Goal: Task Accomplishment & Management: Manage account settings

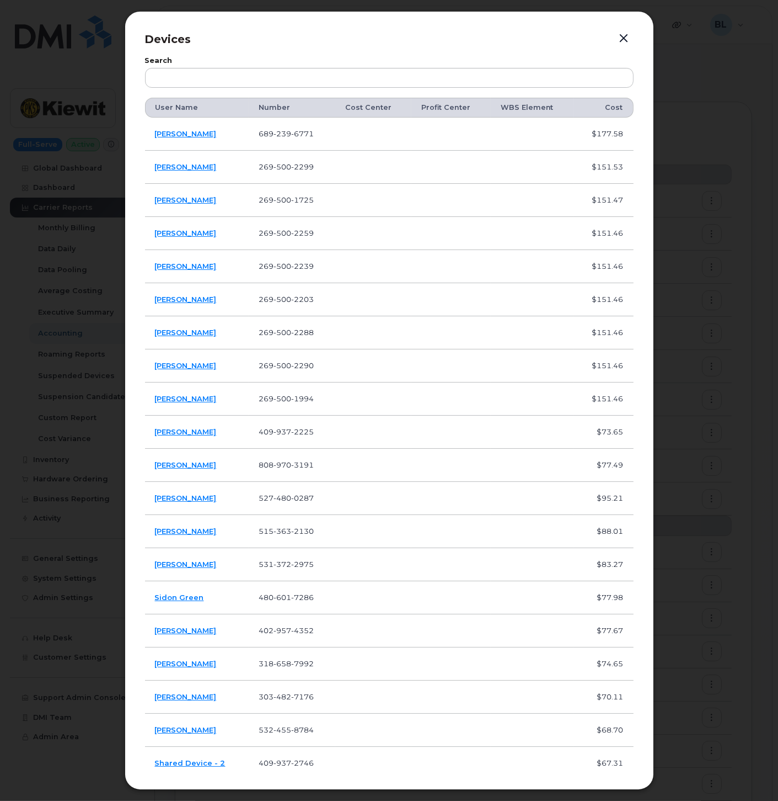
scroll to position [715, 0]
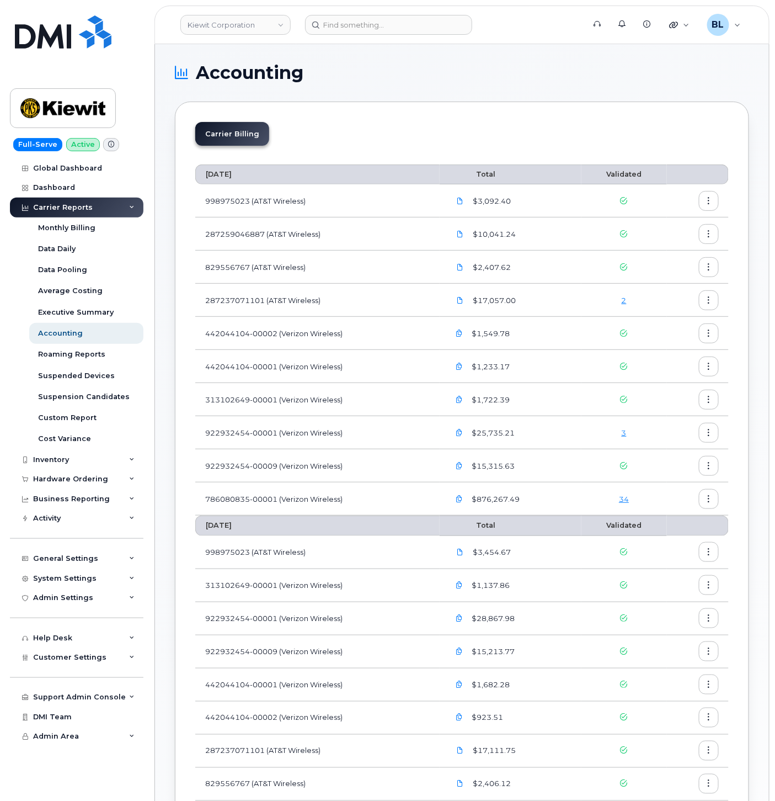
click at [626, 500] on link "34" at bounding box center [624, 498] width 10 height 9
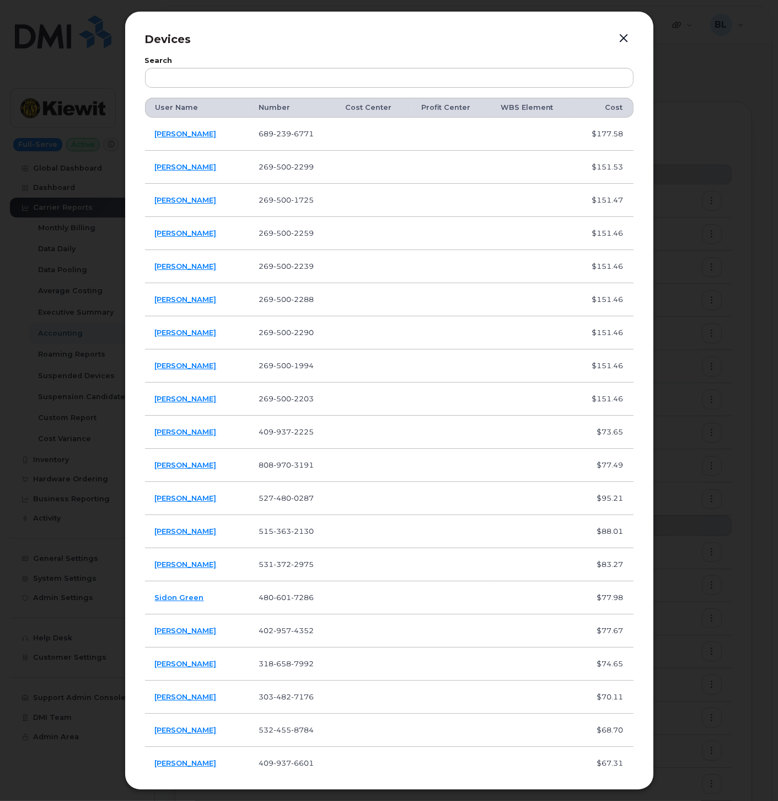
scroll to position [483, 0]
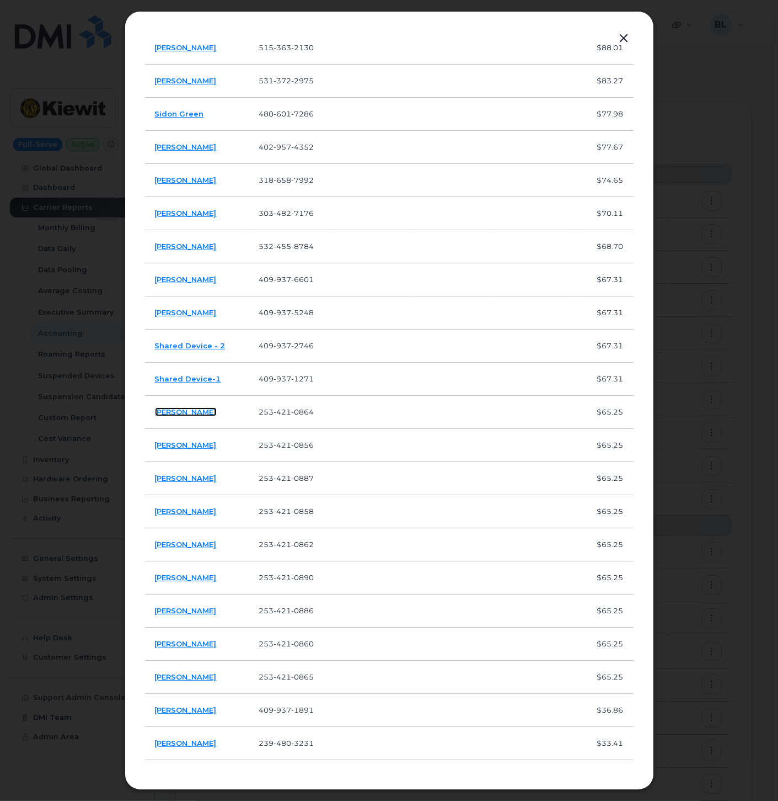
click at [182, 410] on link "[PERSON_NAME]" at bounding box center [186, 411] width 62 height 9
click at [186, 443] on link "[PERSON_NAME]" at bounding box center [186, 444] width 62 height 9
click at [186, 473] on link "[PERSON_NAME]" at bounding box center [186, 477] width 62 height 9
click at [183, 510] on link "[PERSON_NAME]" at bounding box center [186, 510] width 62 height 9
click at [182, 543] on link "[PERSON_NAME]" at bounding box center [186, 544] width 62 height 9
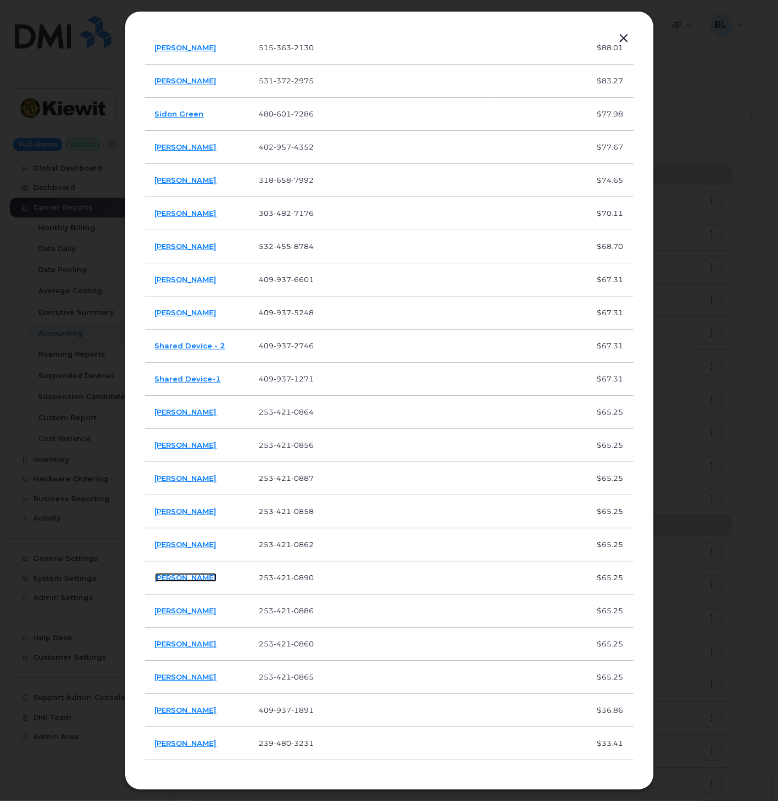
click at [183, 574] on link "[PERSON_NAME]" at bounding box center [186, 577] width 62 height 9
click at [178, 612] on link "[PERSON_NAME]" at bounding box center [186, 610] width 62 height 9
click at [177, 643] on link "[PERSON_NAME]" at bounding box center [186, 643] width 62 height 9
click at [184, 677] on link "Carl Vavrek" at bounding box center [186, 676] width 62 height 9
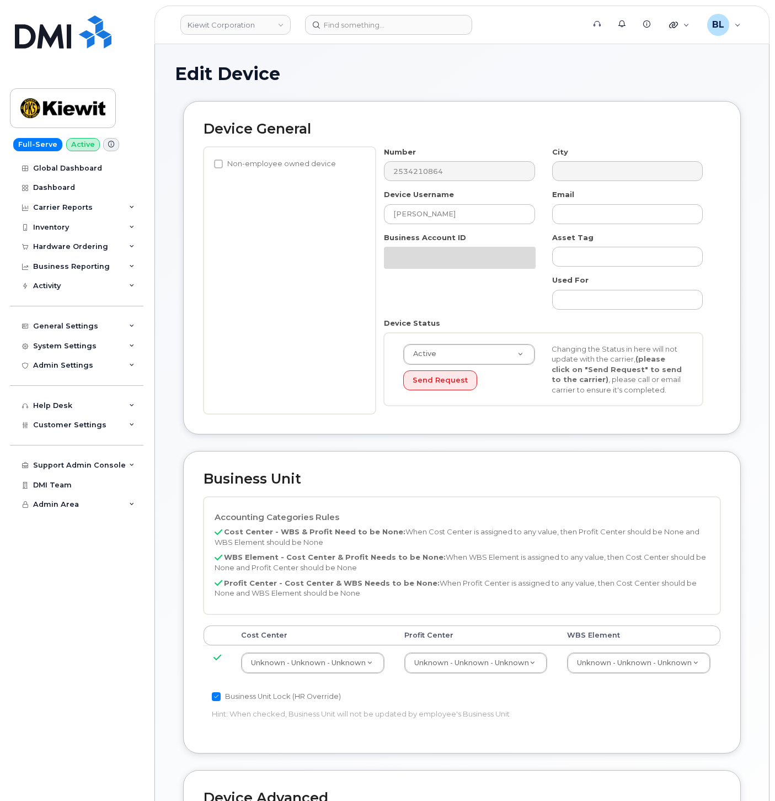
select select "29584743"
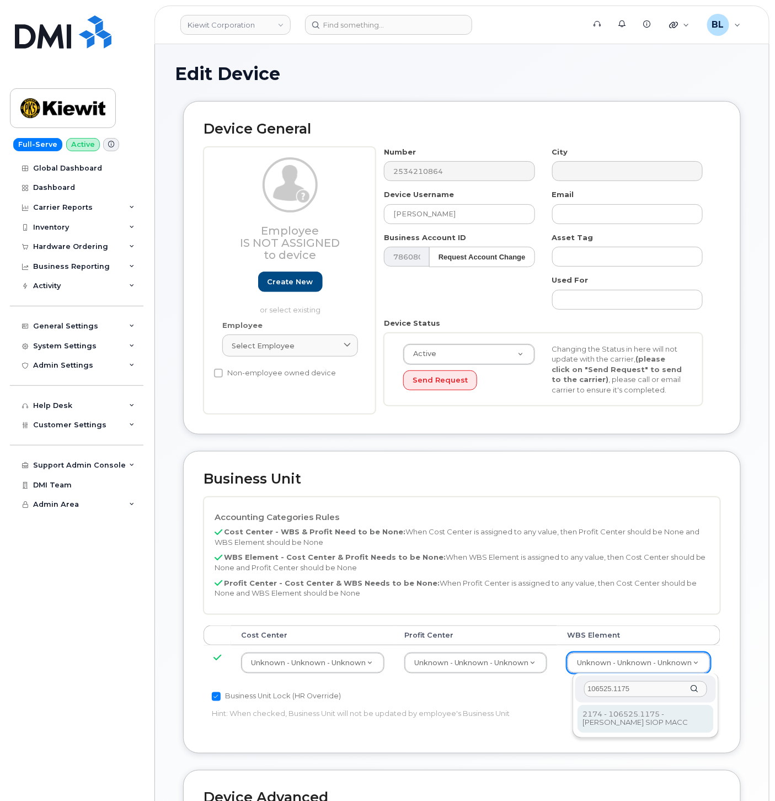
type input "106525.1175"
type input "36071639"
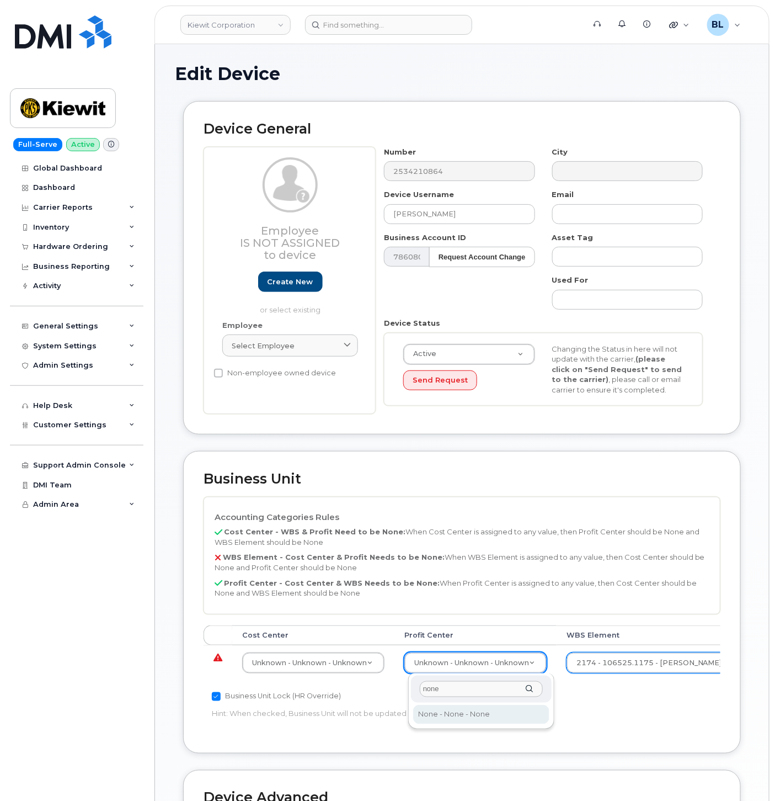
type input "none"
select select "29629357"
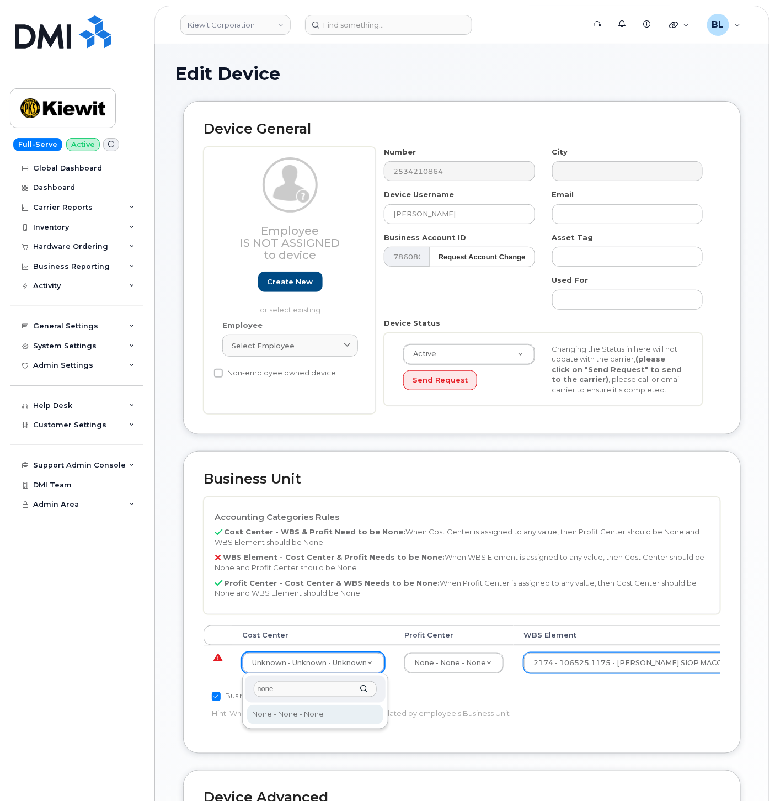
type input "none"
type input "29629358"
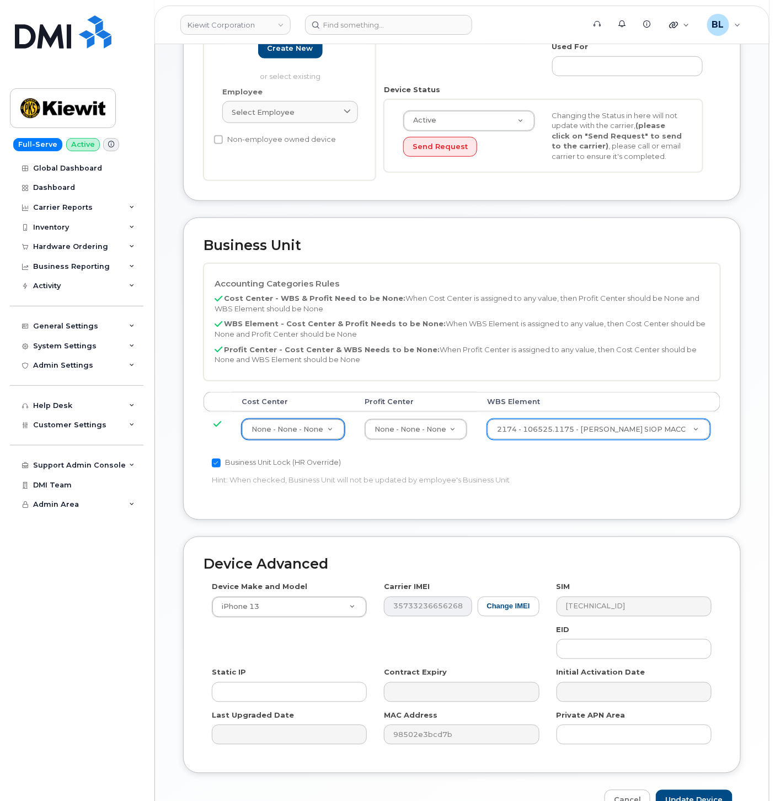
scroll to position [299, 0]
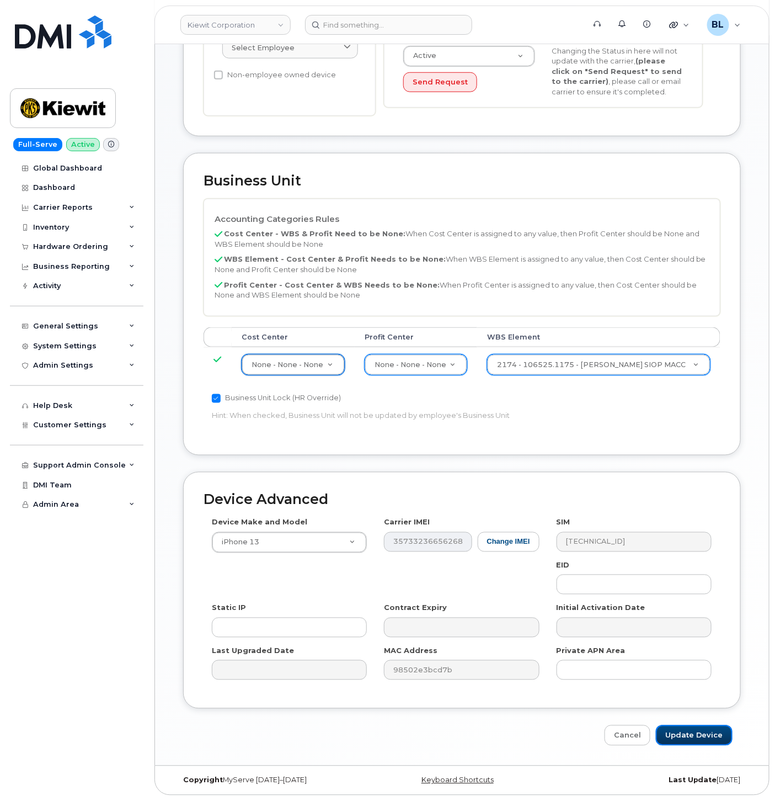
click at [674, 732] on input "Update Device" at bounding box center [694, 735] width 77 height 20
type input "Saving..."
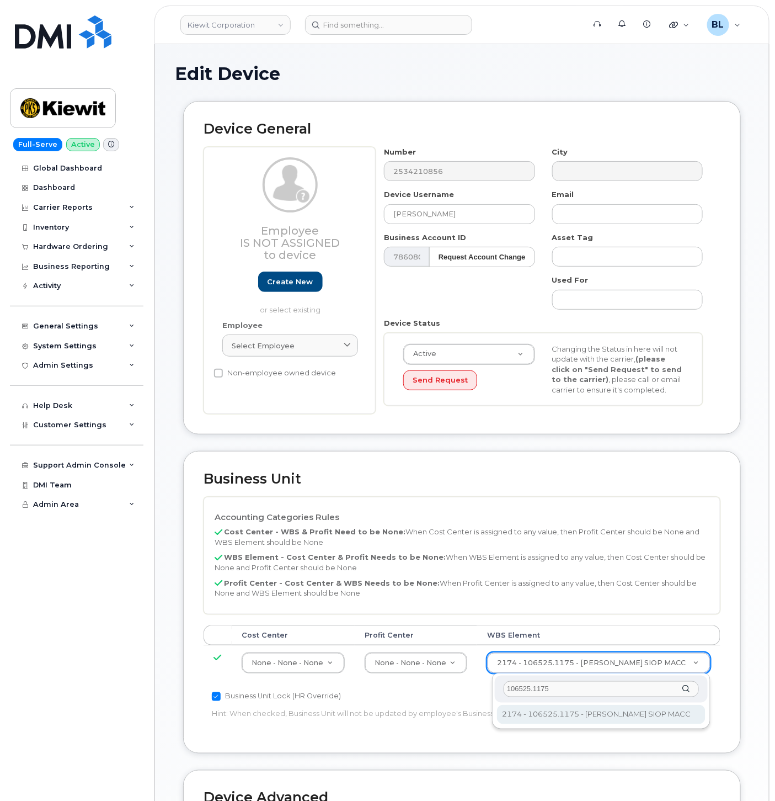
type input "106525.1175"
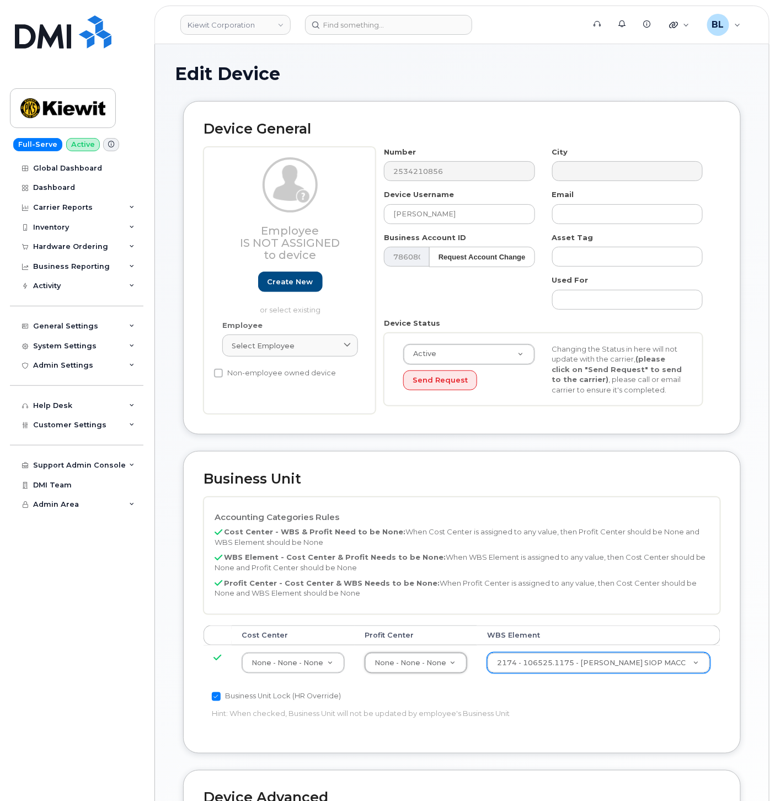
scroll to position [299, 0]
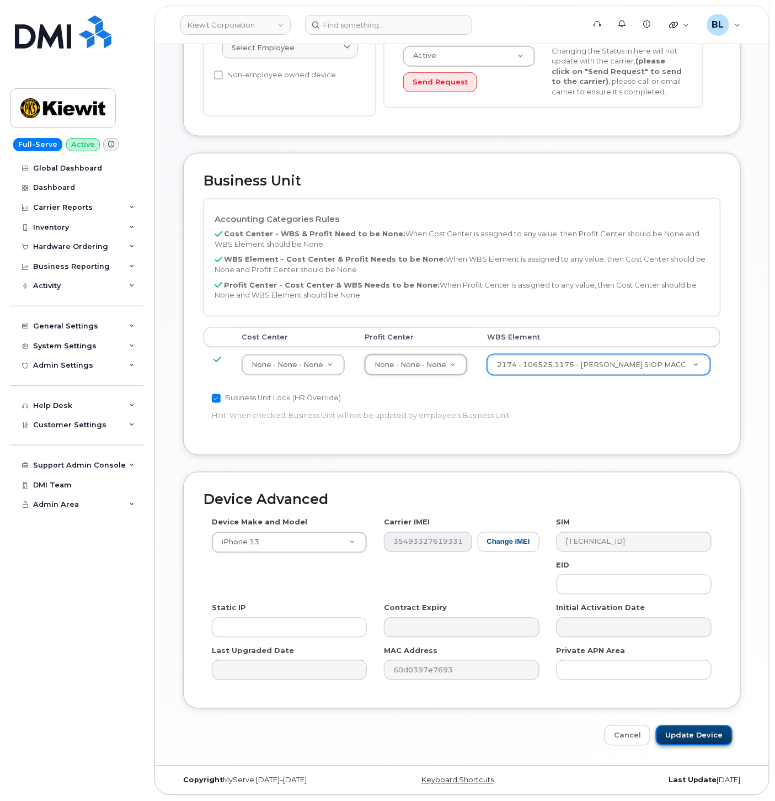
click at [681, 730] on input "Update Device" at bounding box center [694, 735] width 77 height 20
type input "Saving..."
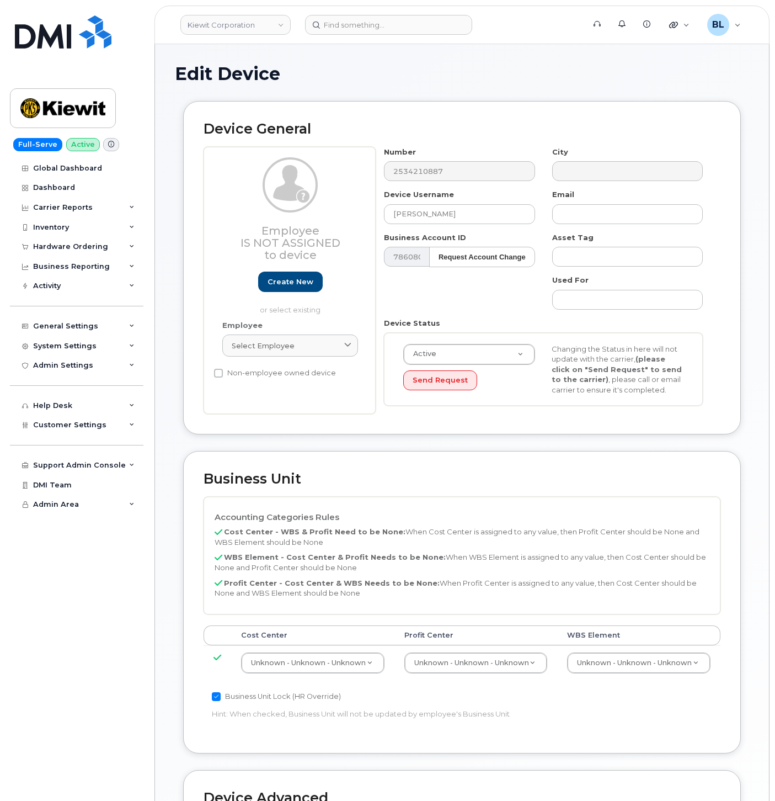
select select "29584743"
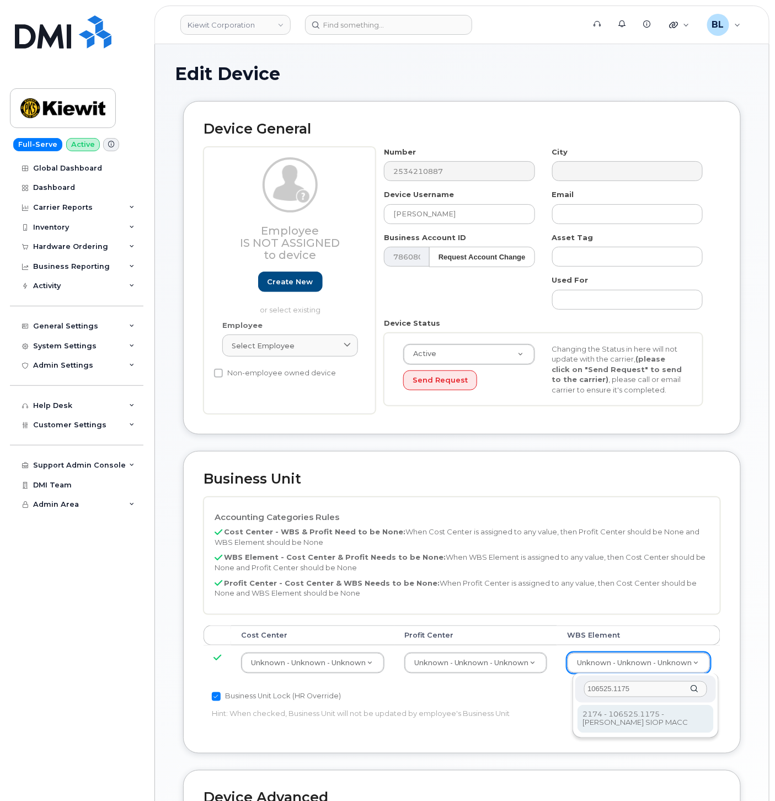
type input "106525.1175"
type input "36071639"
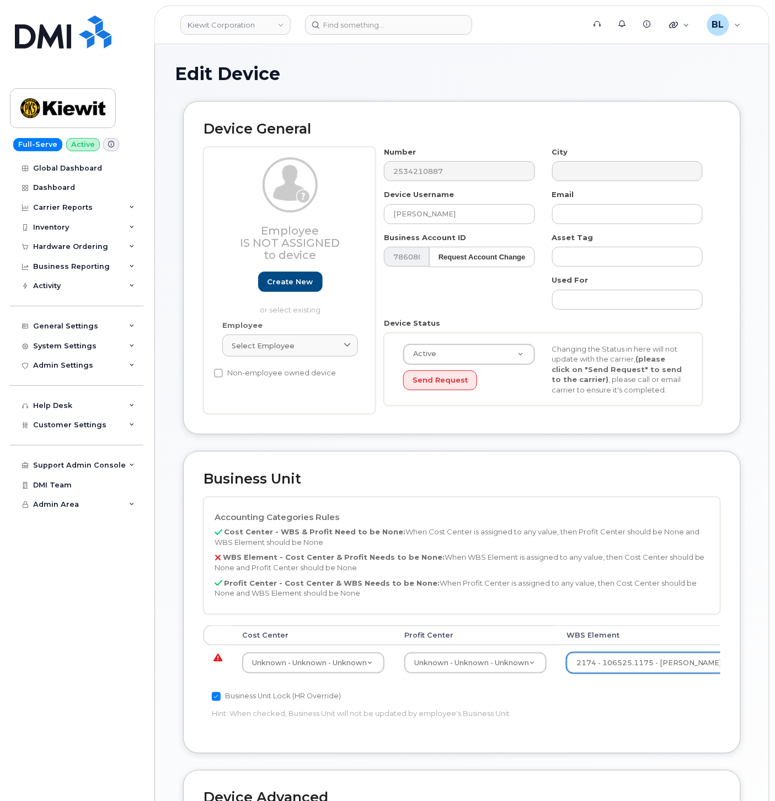
click at [425, 652] on td "Unknown - Unknown - Unknown None - None - None Unknown - Unknown - Unknown" at bounding box center [475, 662] width 162 height 35
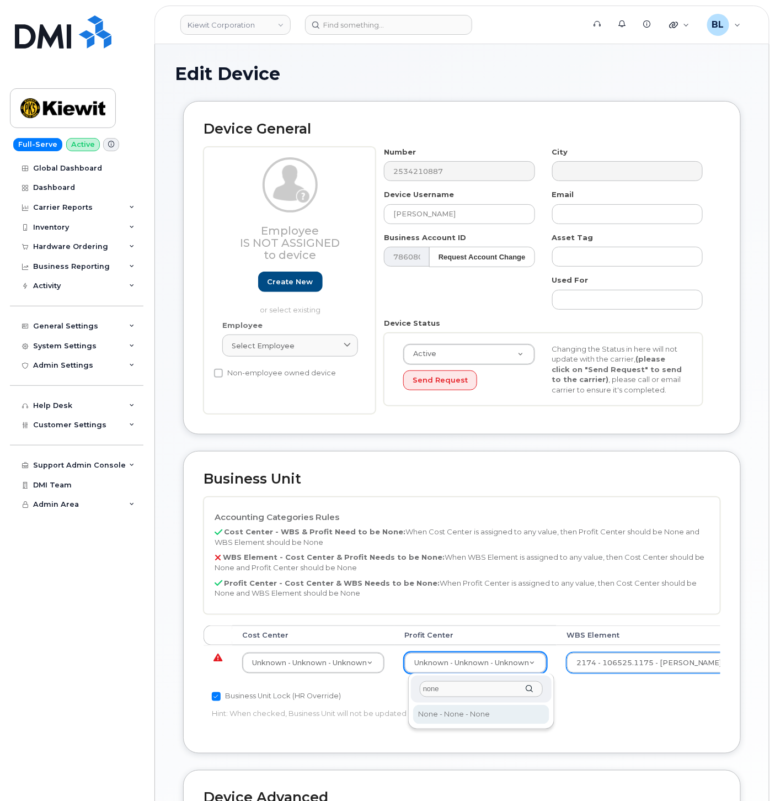
type input "none"
select select "29629357"
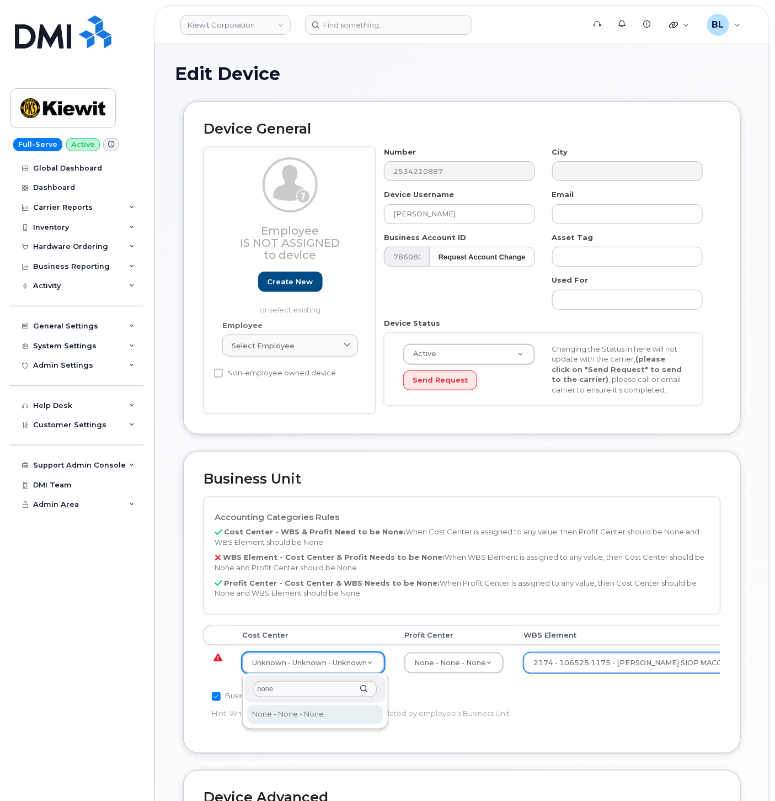
type input "none"
type input "29629358"
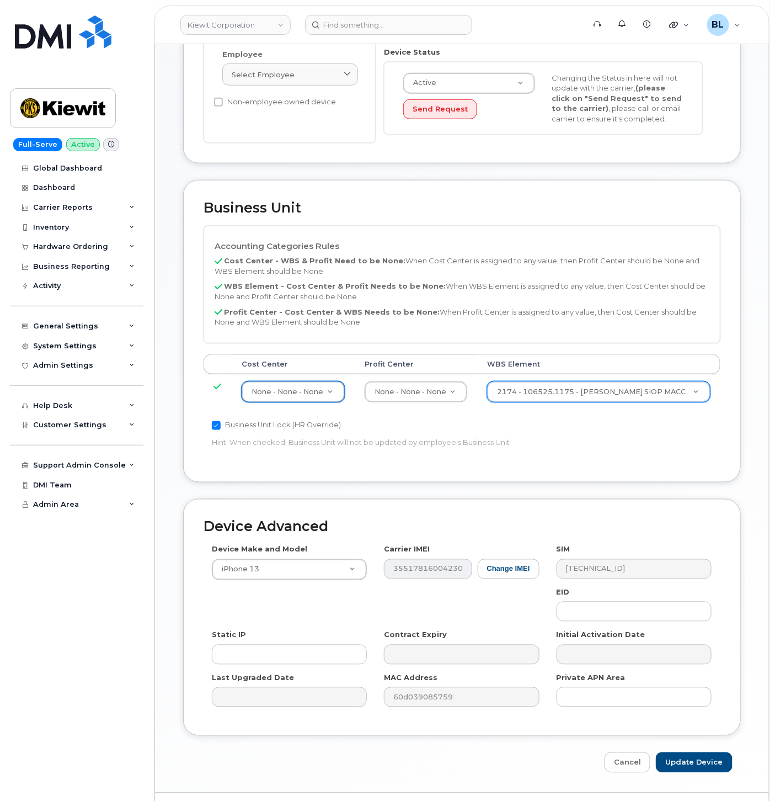
scroll to position [299, 0]
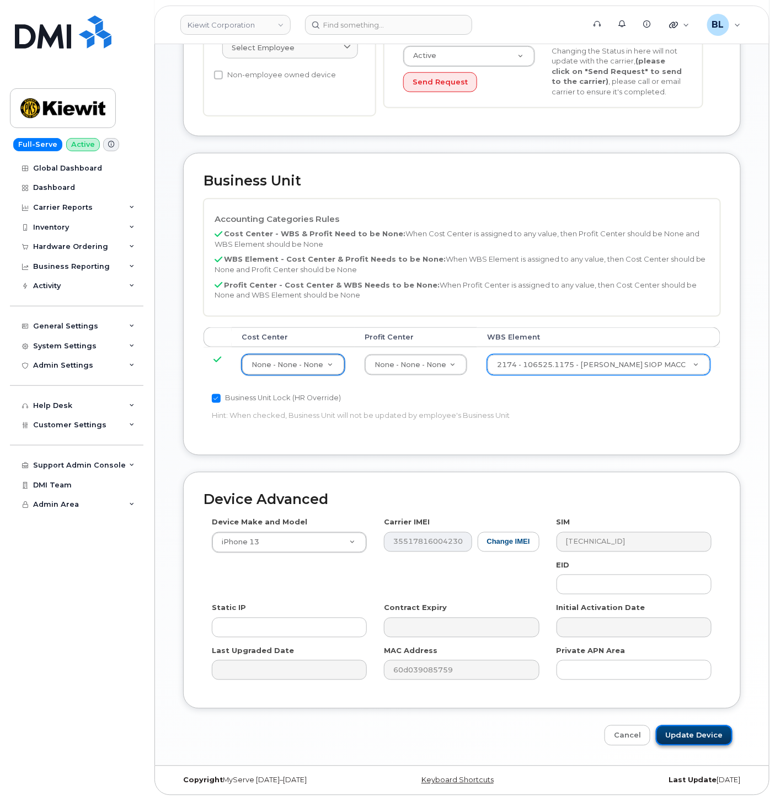
click at [695, 736] on input "Update Device" at bounding box center [694, 735] width 77 height 20
type input "Saving..."
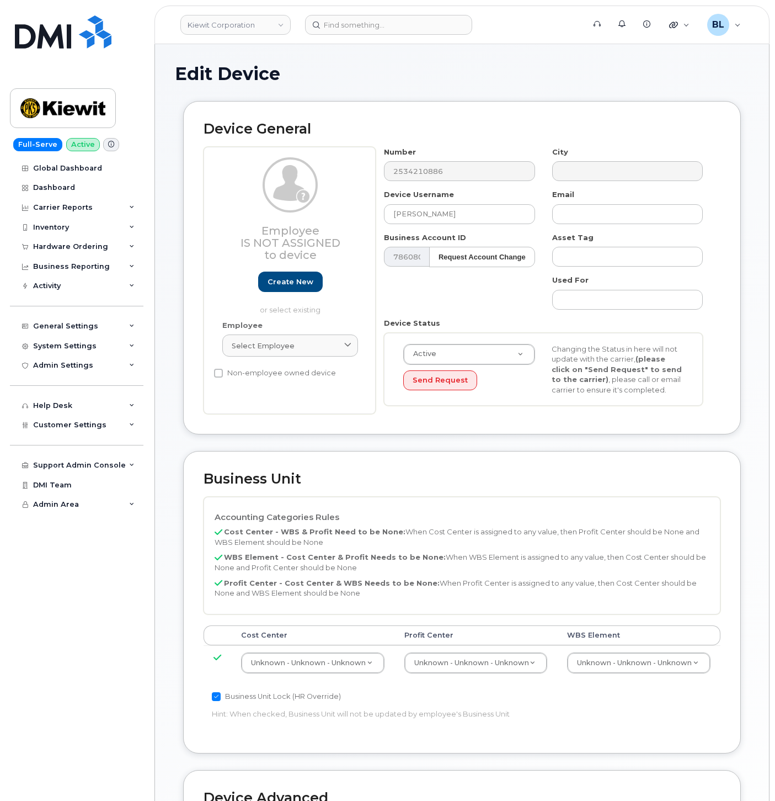
select select "29584743"
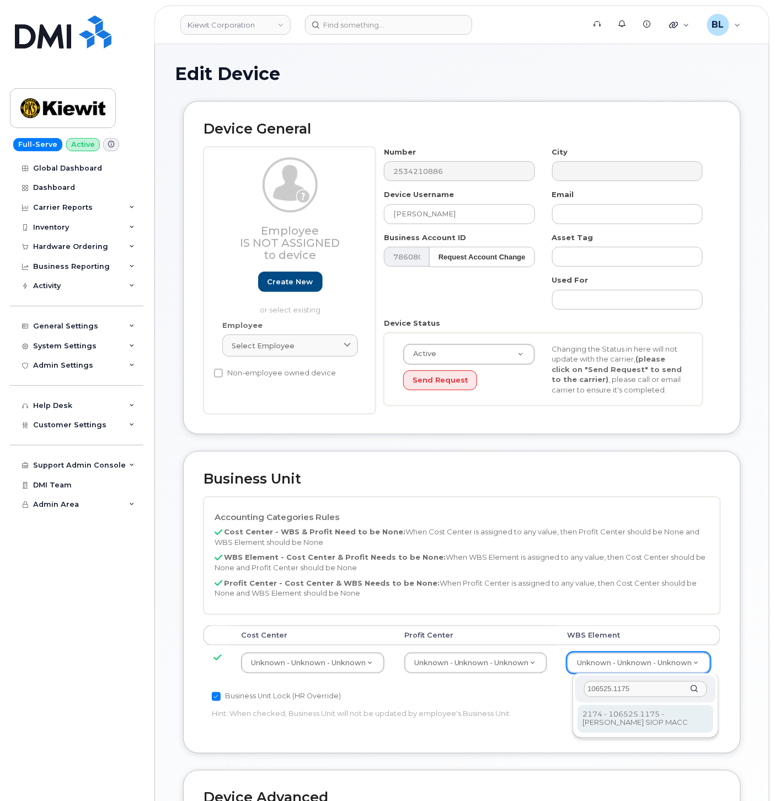
type input "106525.1175"
type input "36071639"
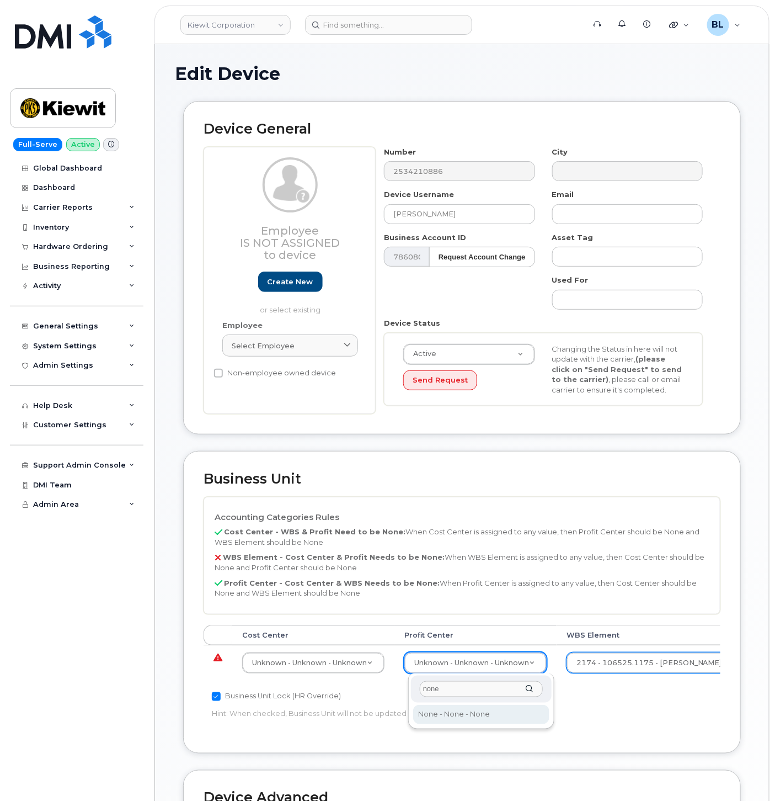
type input "none"
select select "29629357"
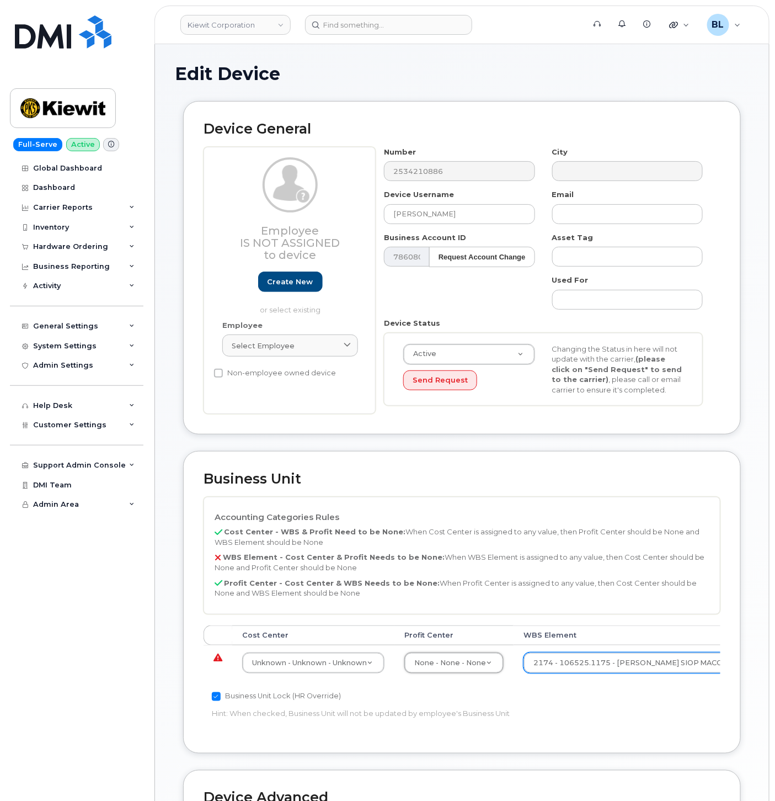
click at [371, 674] on td "Unknown - Unknown - Unknown 29584742" at bounding box center [313, 662] width 162 height 35
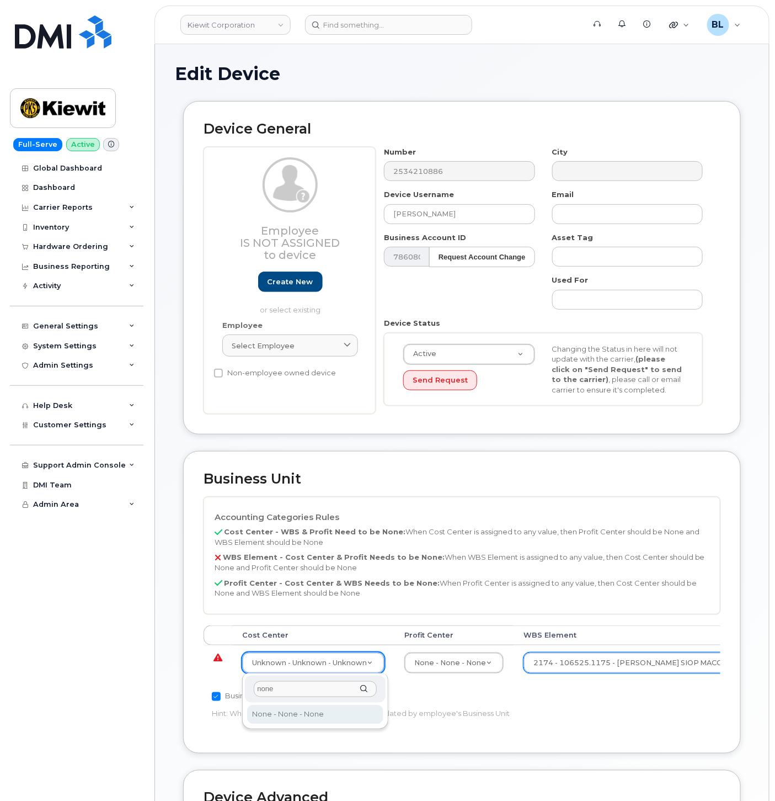
type input "none"
type input "29629358"
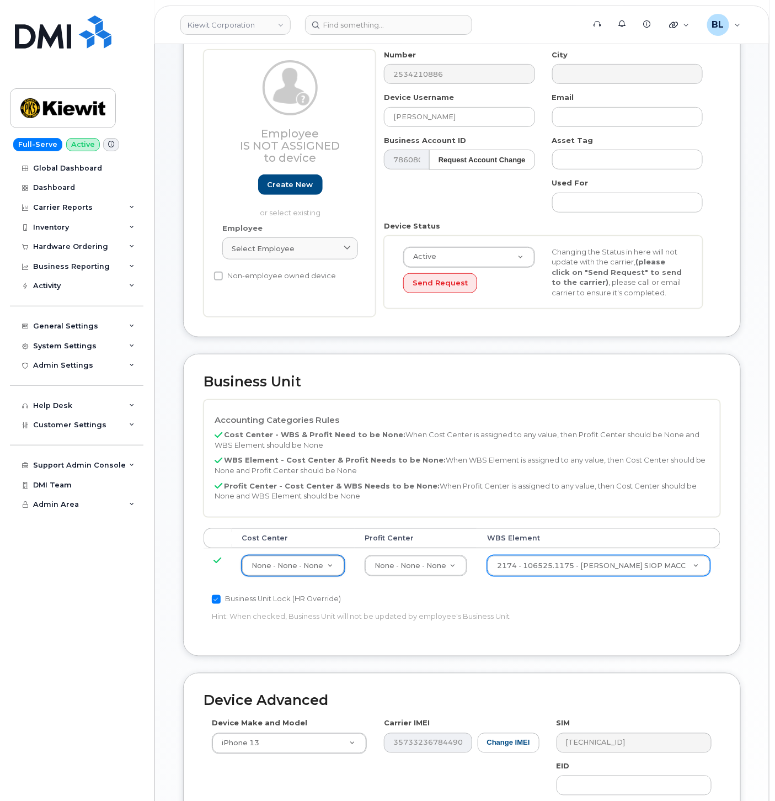
scroll to position [299, 0]
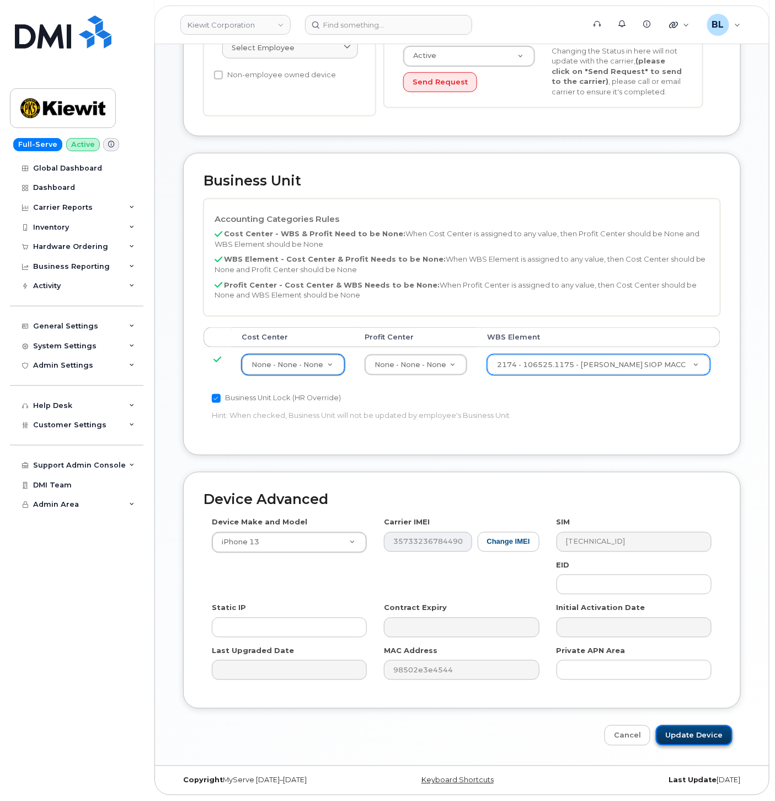
click at [700, 731] on input "Update Device" at bounding box center [694, 735] width 77 height 20
type input "Saving..."
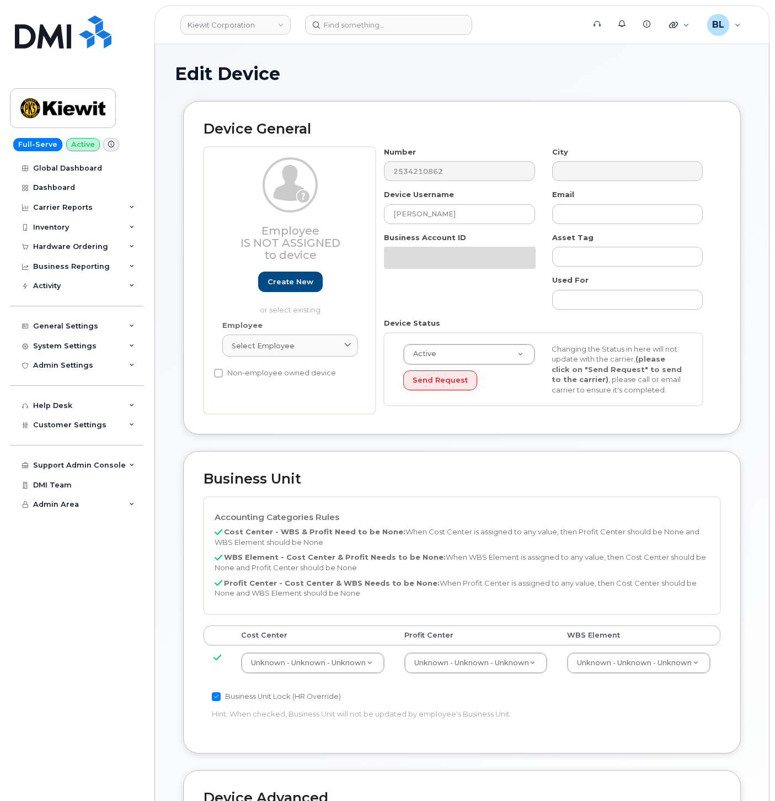
select select "29584743"
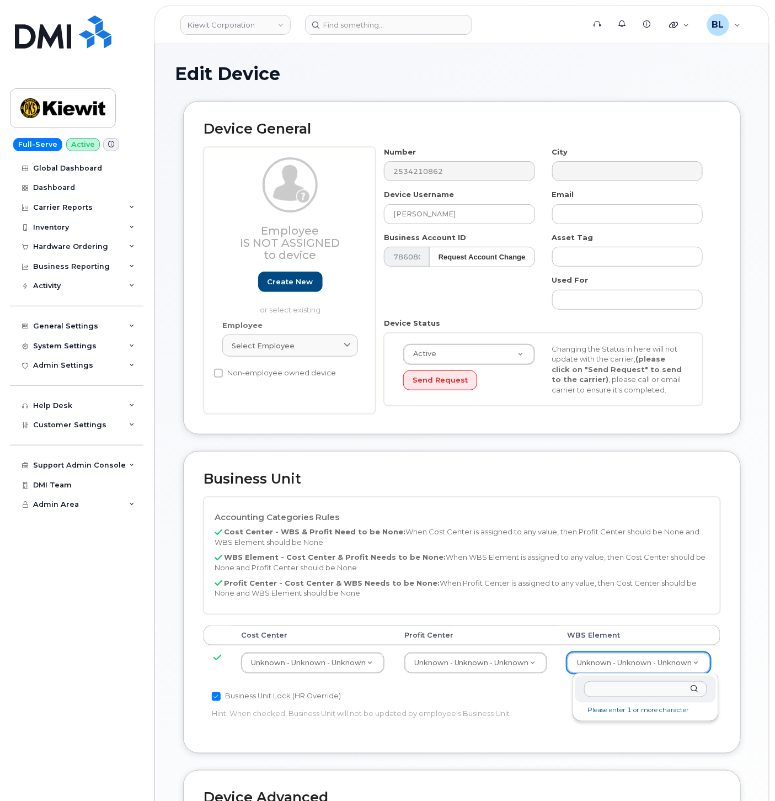
type input "106525.1175"
type input "36071639"
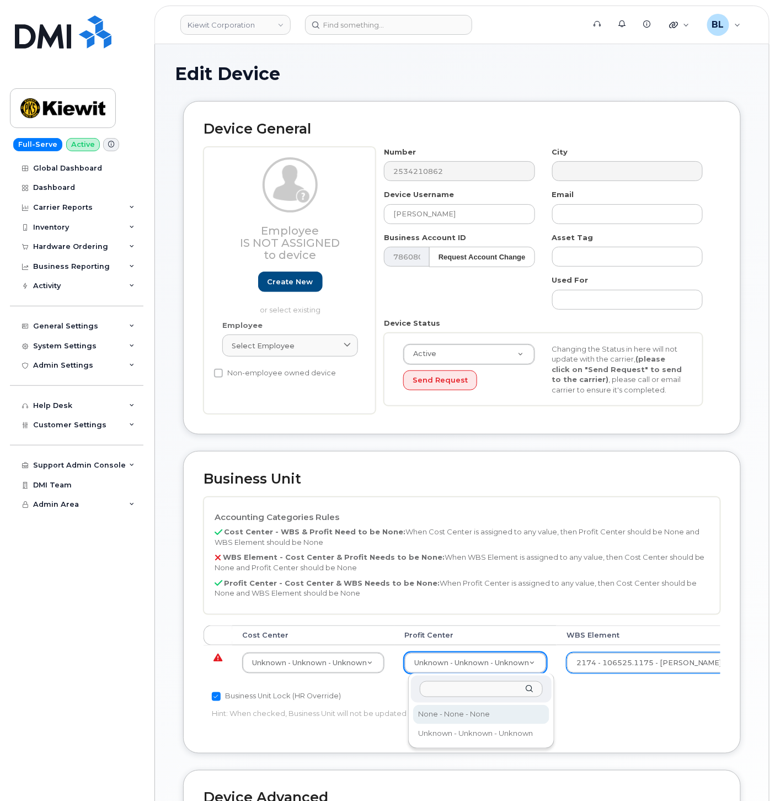
select select "29629357"
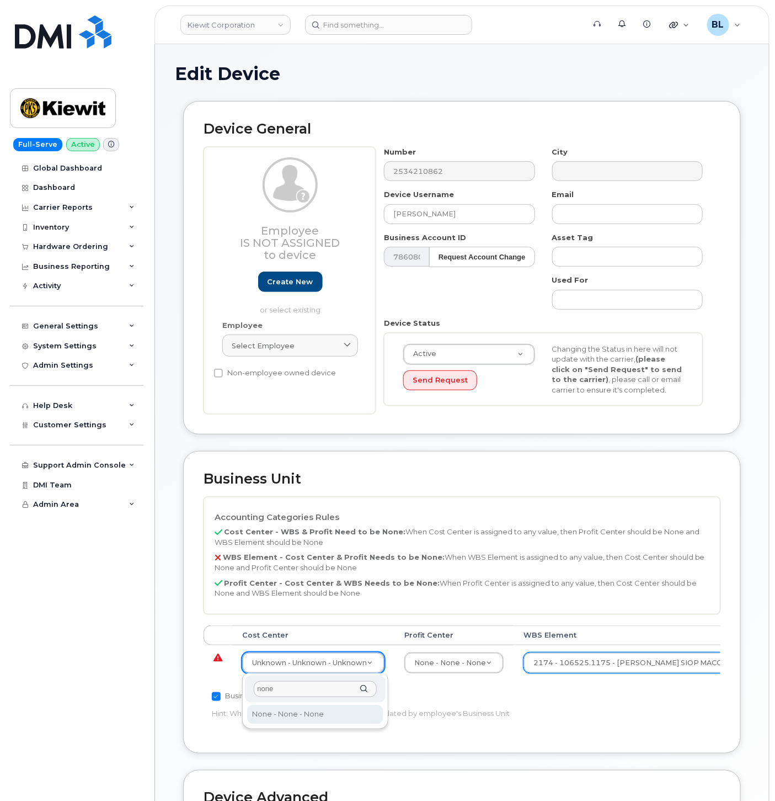
type input "none"
type input "29629358"
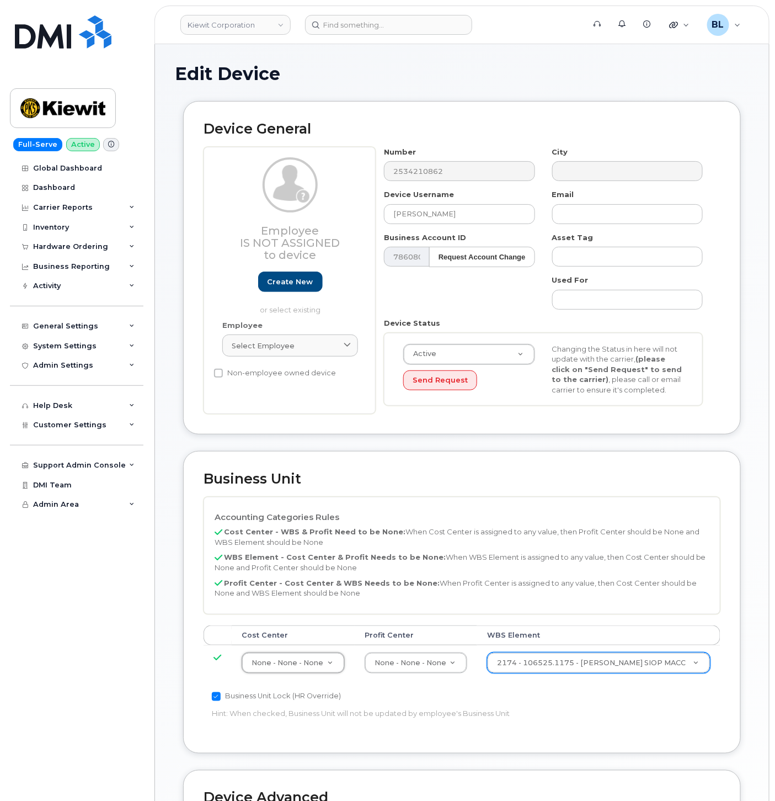
scroll to position [299, 0]
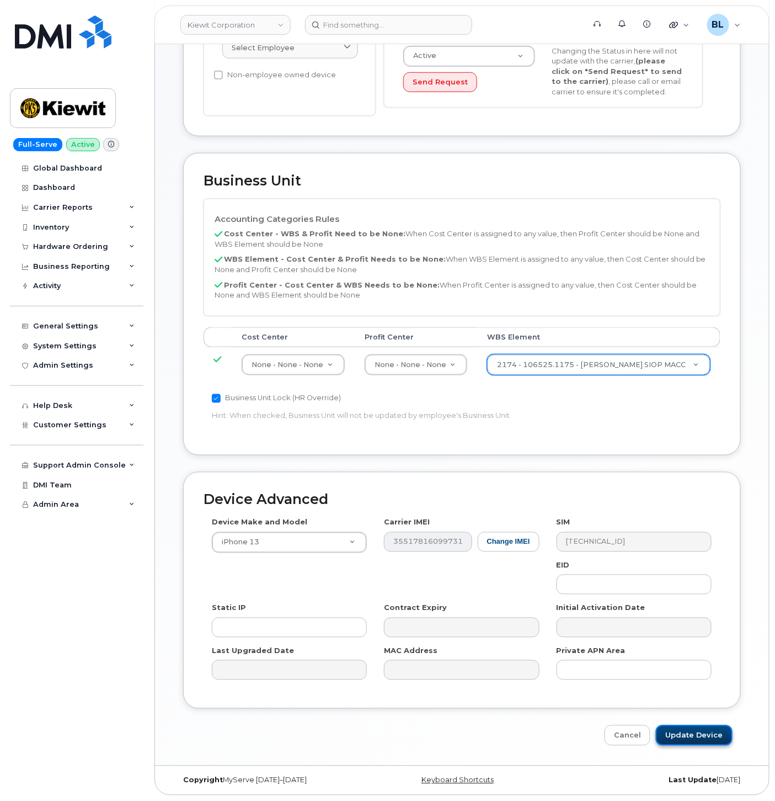
click at [706, 737] on input "Update Device" at bounding box center [694, 735] width 77 height 20
type input "Saving..."
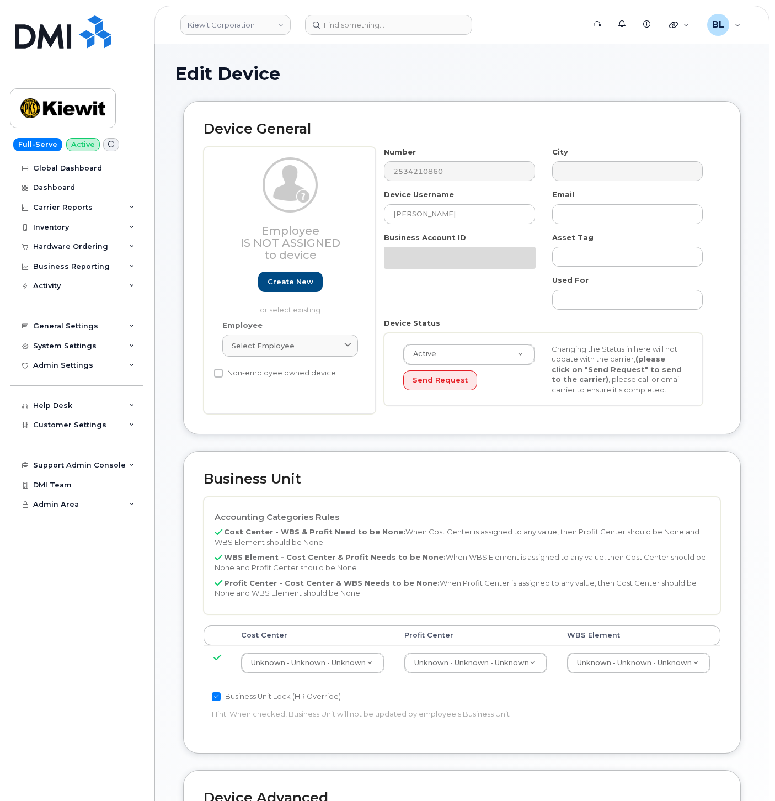
select select "29584743"
click at [633, 643] on th "WBS Element" at bounding box center [638, 635] width 163 height 20
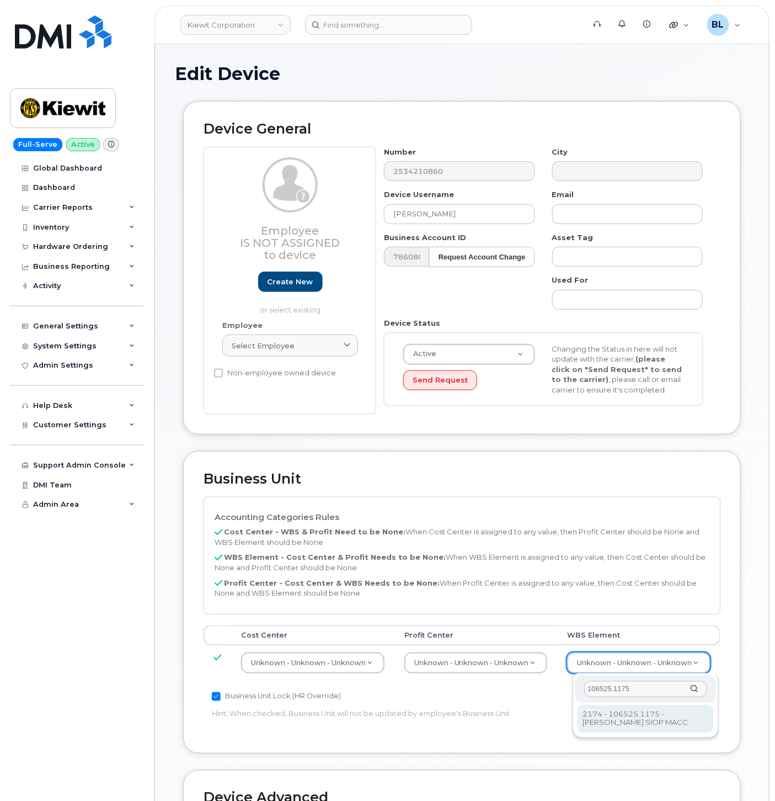
type input "106525.1175"
type input "36071639"
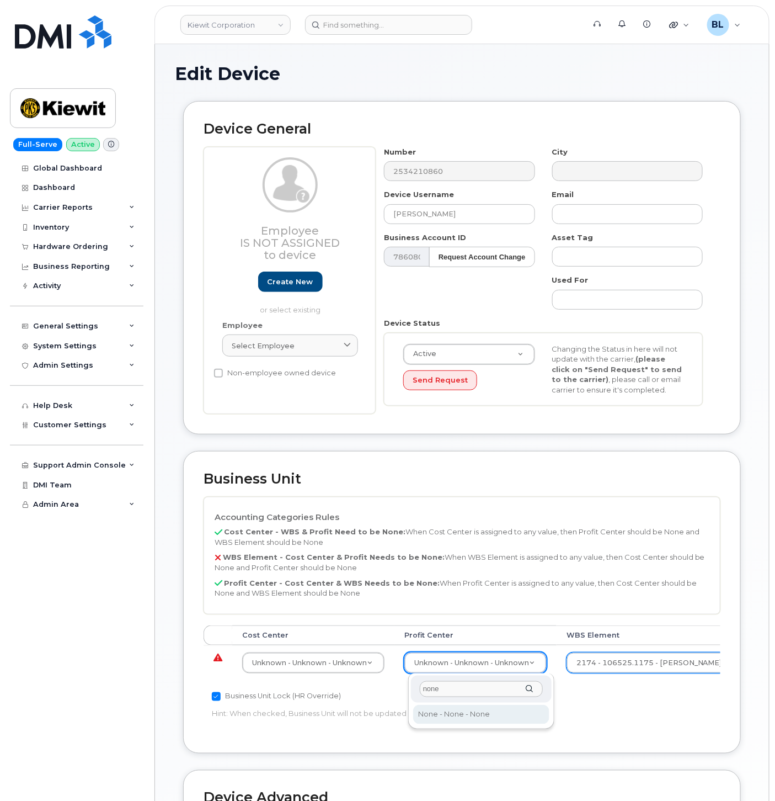
type input "none"
select select "29629357"
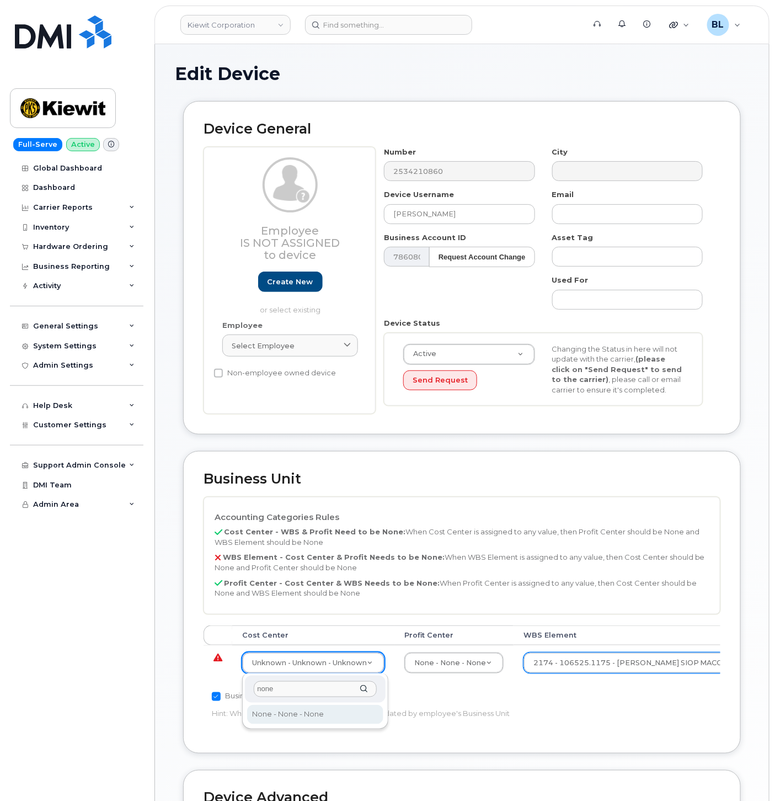
type input "none"
type input "29629358"
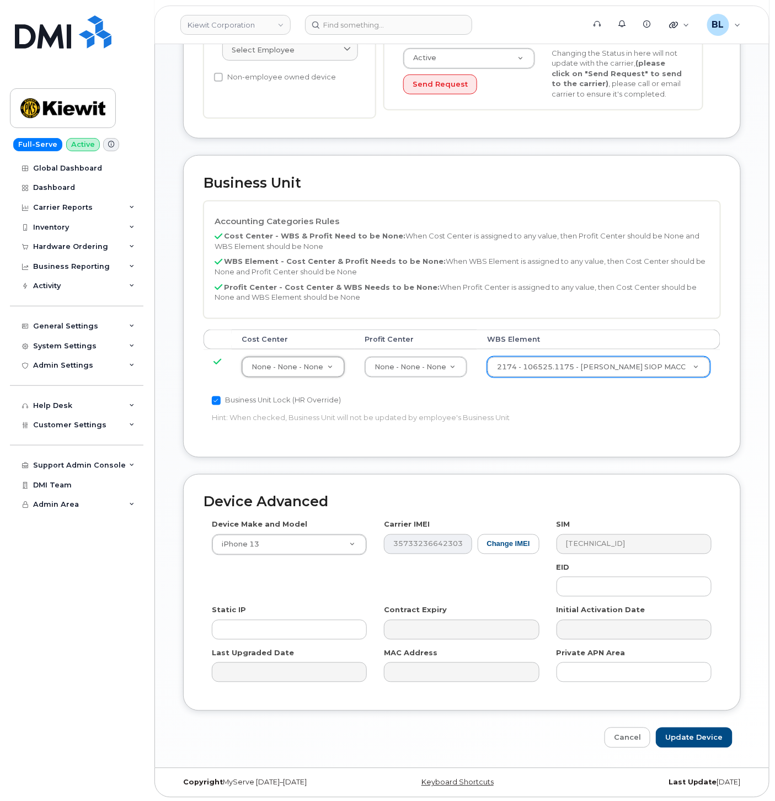
scroll to position [299, 0]
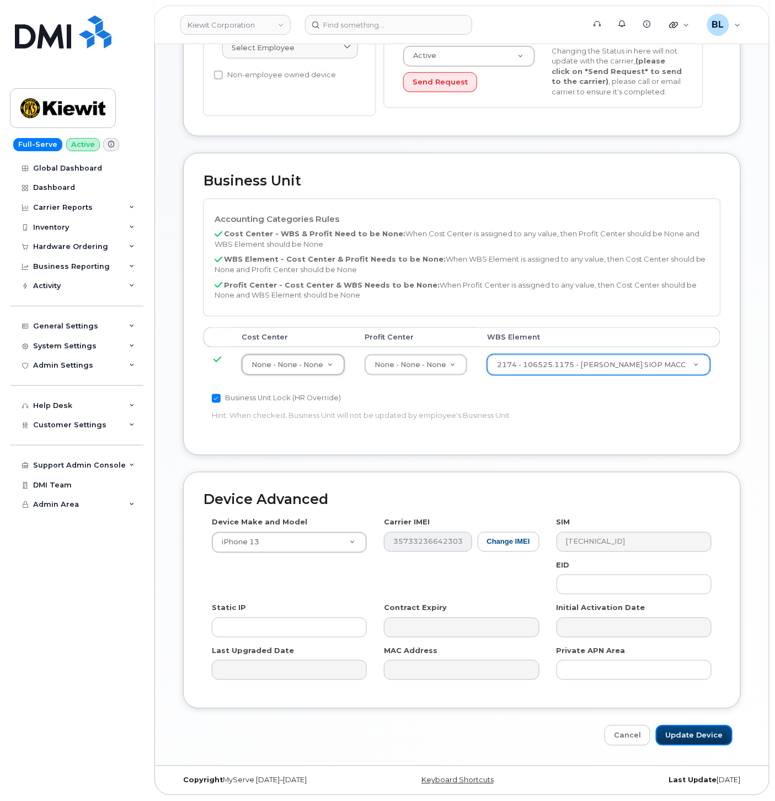
drag, startPoint x: 669, startPoint y: 736, endPoint x: 647, endPoint y: 685, distance: 55.9
click at [670, 737] on input "Update Device" at bounding box center [694, 735] width 77 height 20
type input "Saving..."
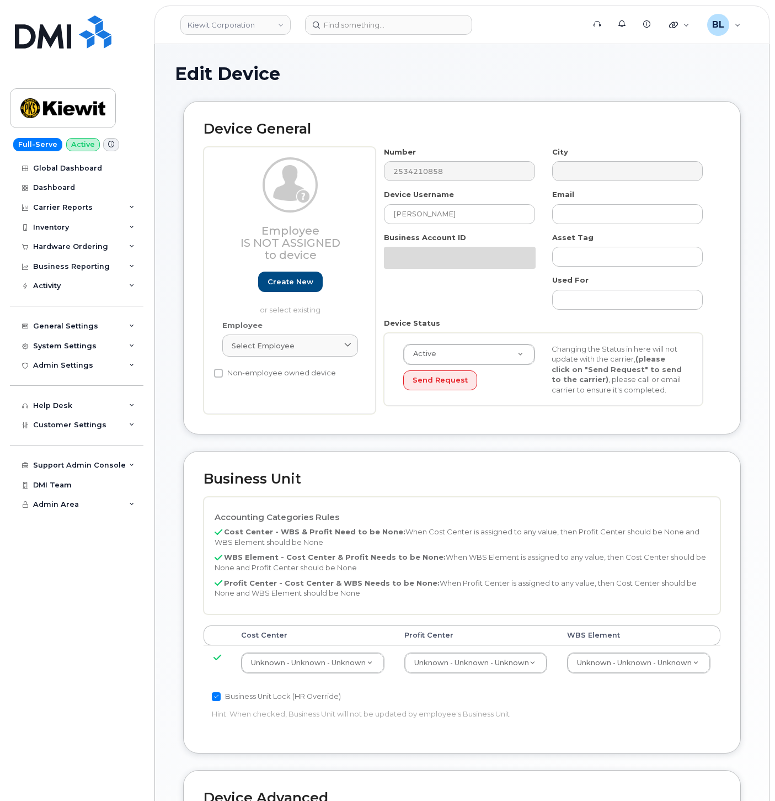
select select "29584743"
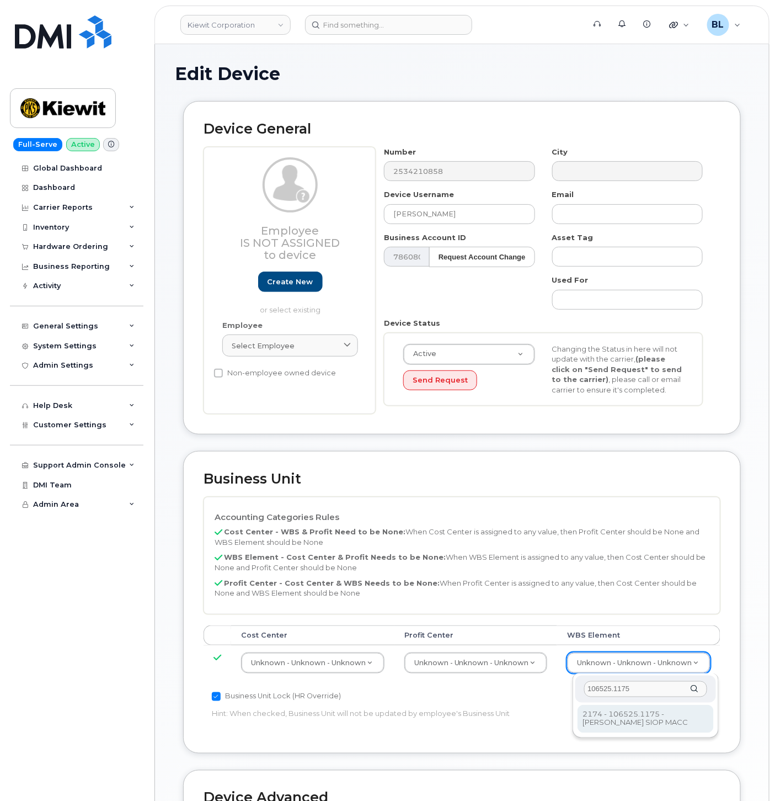
type input "106525.1175"
type input "36071639"
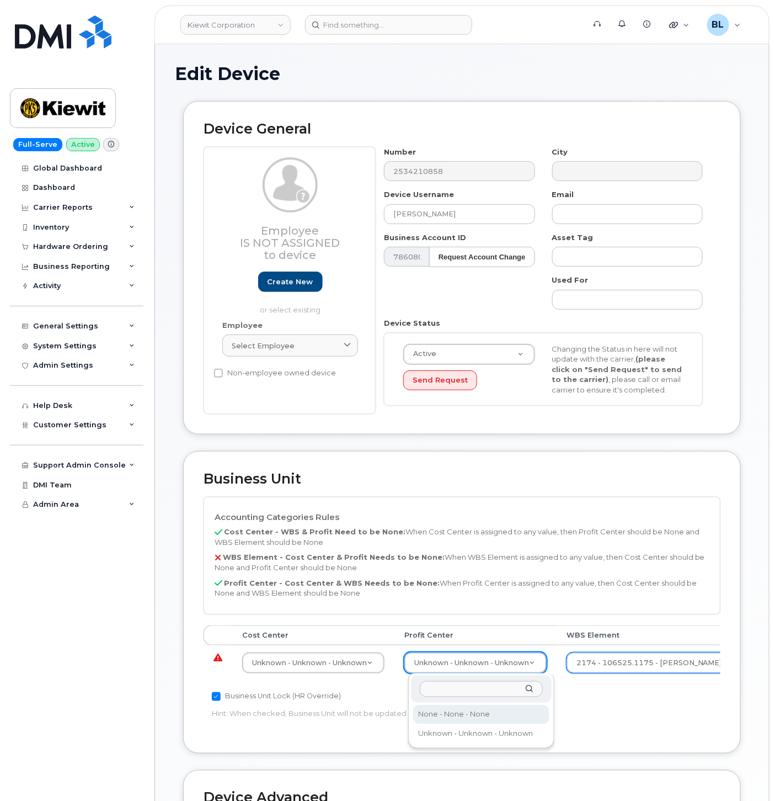
select select "29629357"
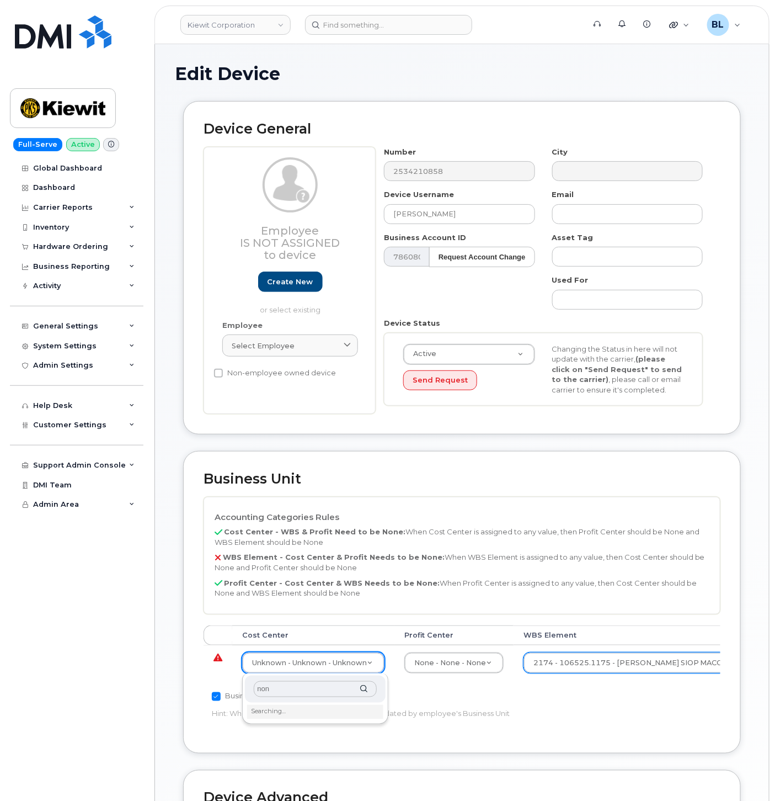
type input "none"
type input "29629358"
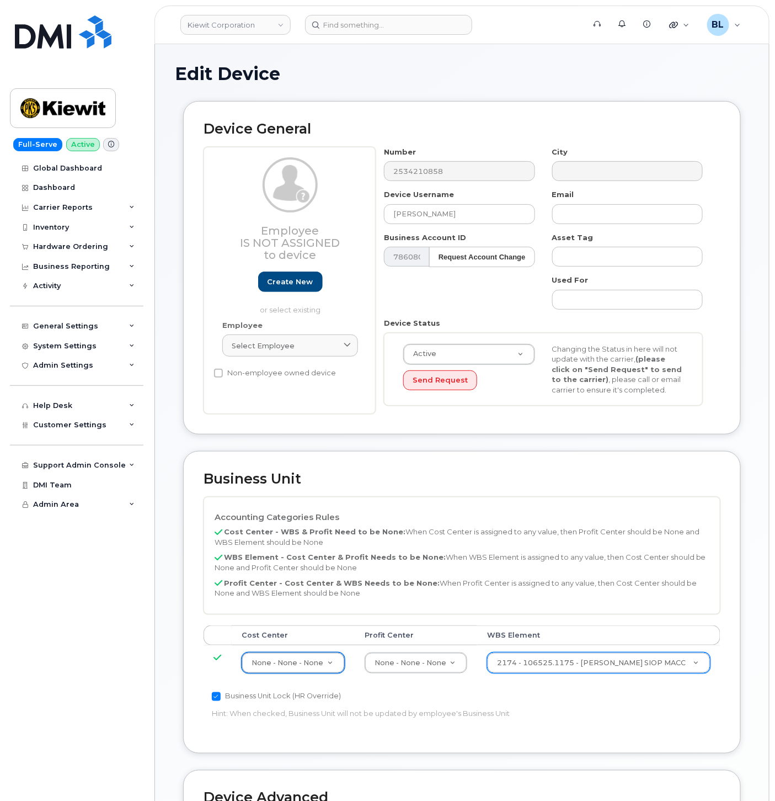
scroll to position [299, 0]
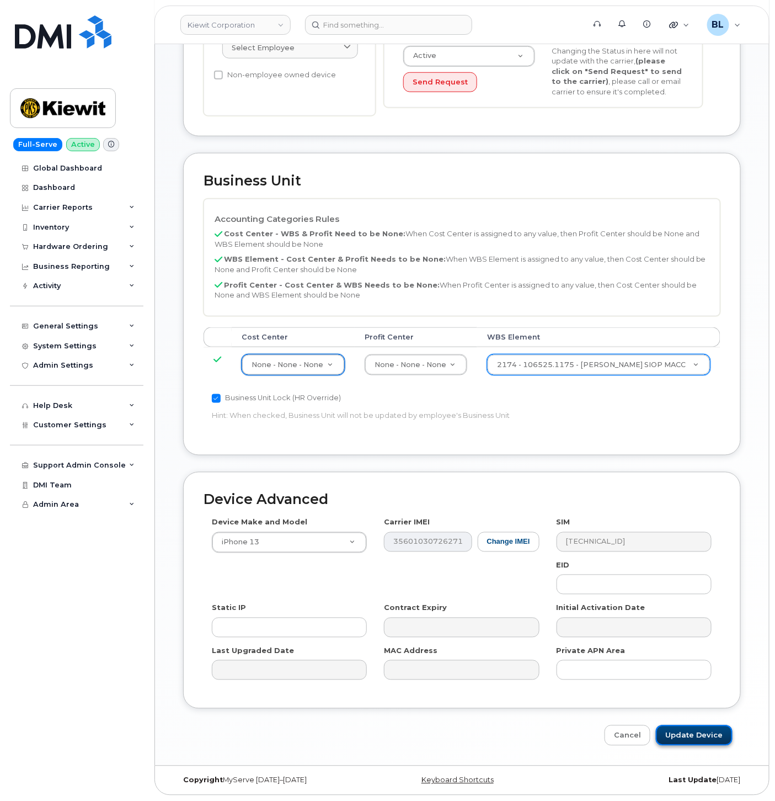
click at [682, 733] on input "Update Device" at bounding box center [694, 735] width 77 height 20
type input "Saving..."
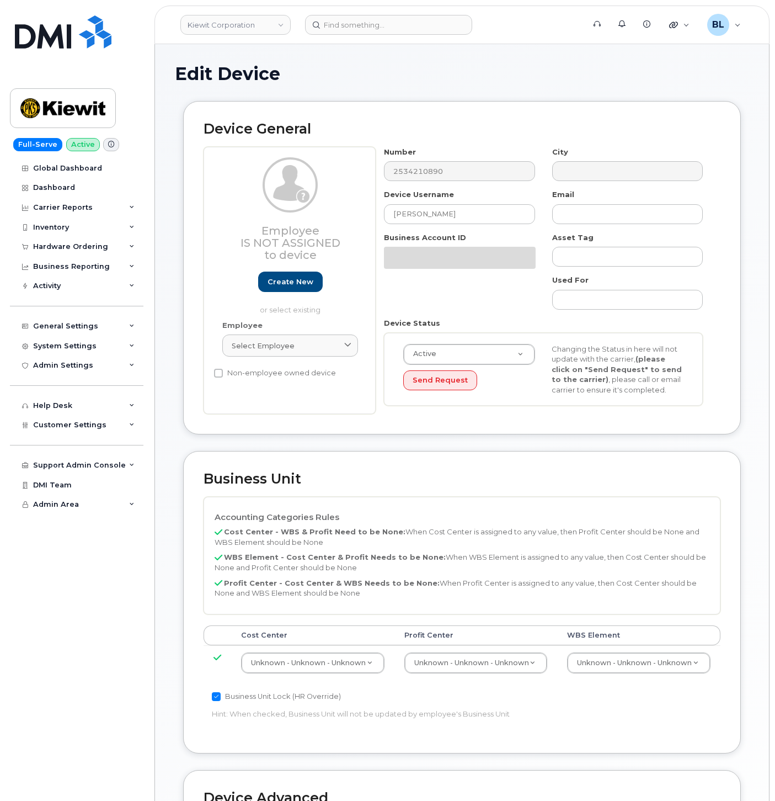
select select "29584743"
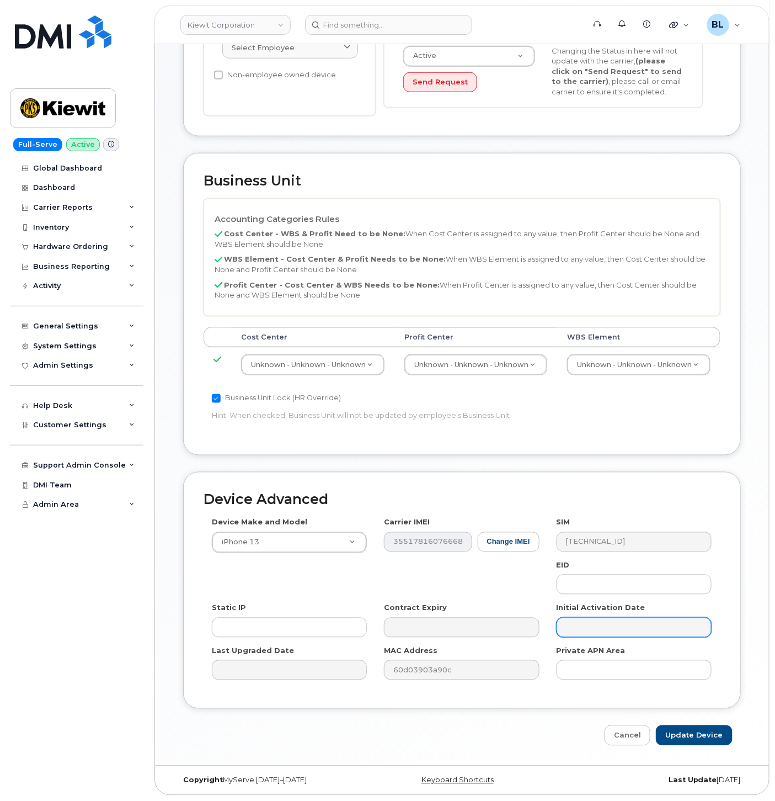
scroll to position [302, 0]
click at [608, 372] on td "Unknown - Unknown - Unknown 29584744" at bounding box center [638, 364] width 163 height 35
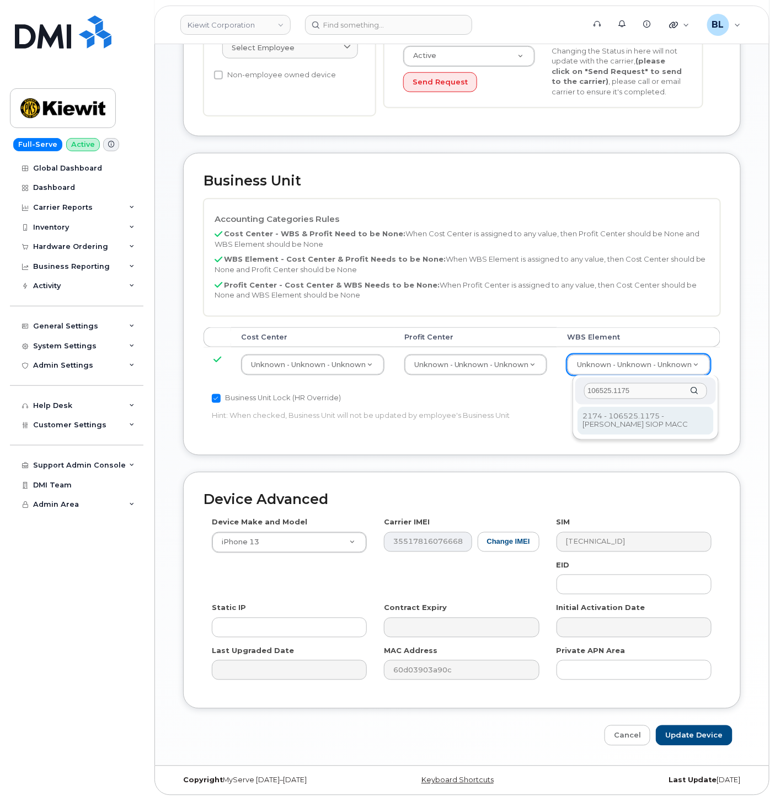
type input "106525.1175"
type input "36071639"
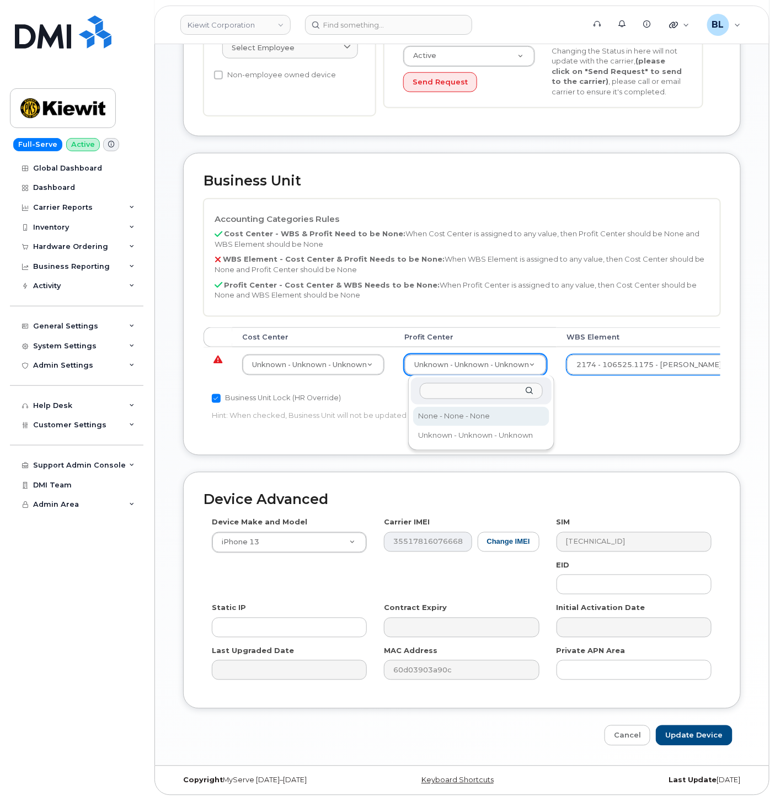
select select "29629357"
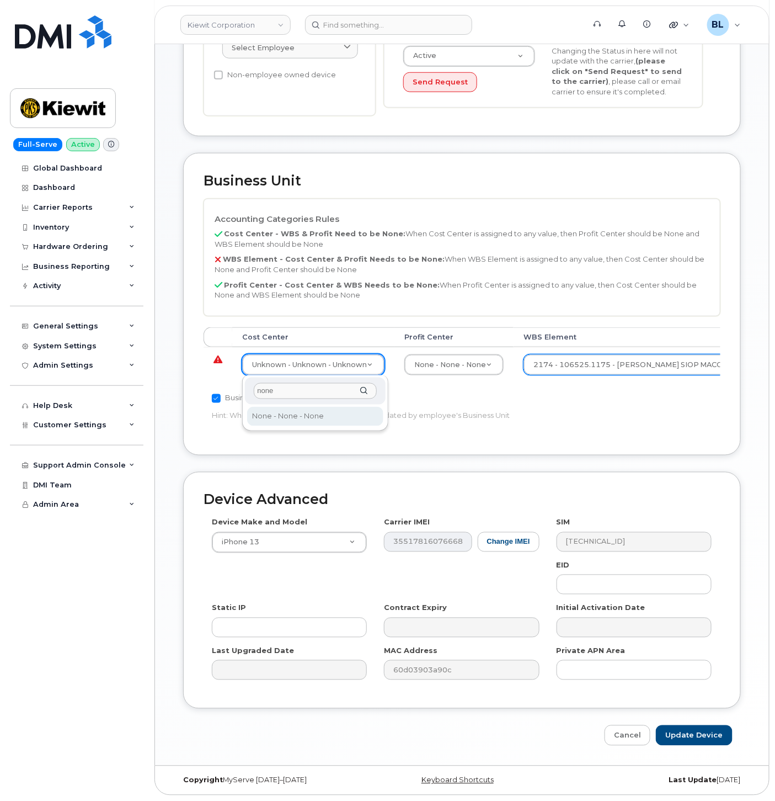
type input "none"
type input "29629358"
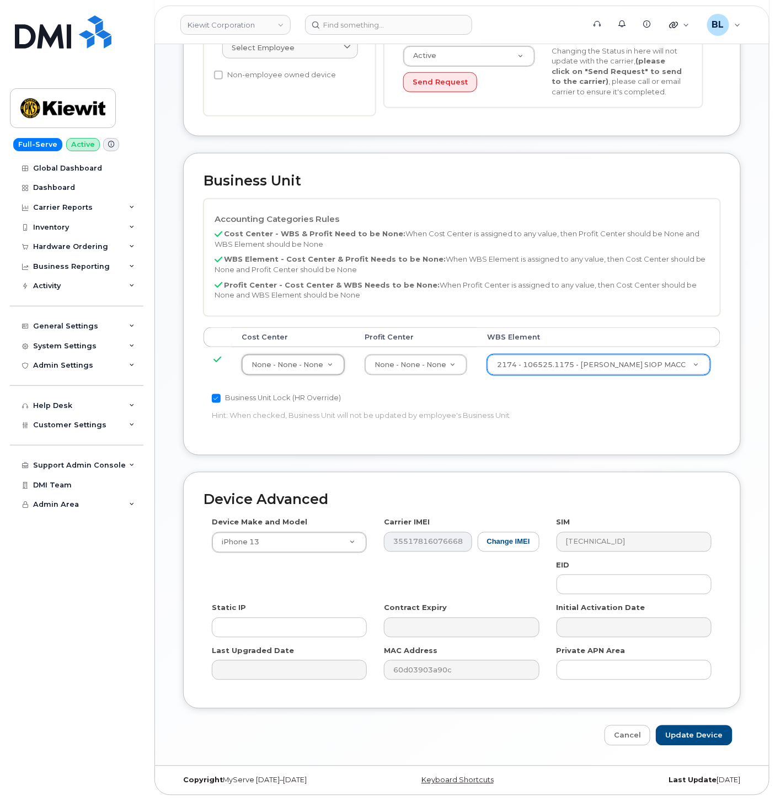
scroll to position [299, 0]
click at [682, 742] on input "Update Device" at bounding box center [694, 735] width 77 height 20
type input "Saving..."
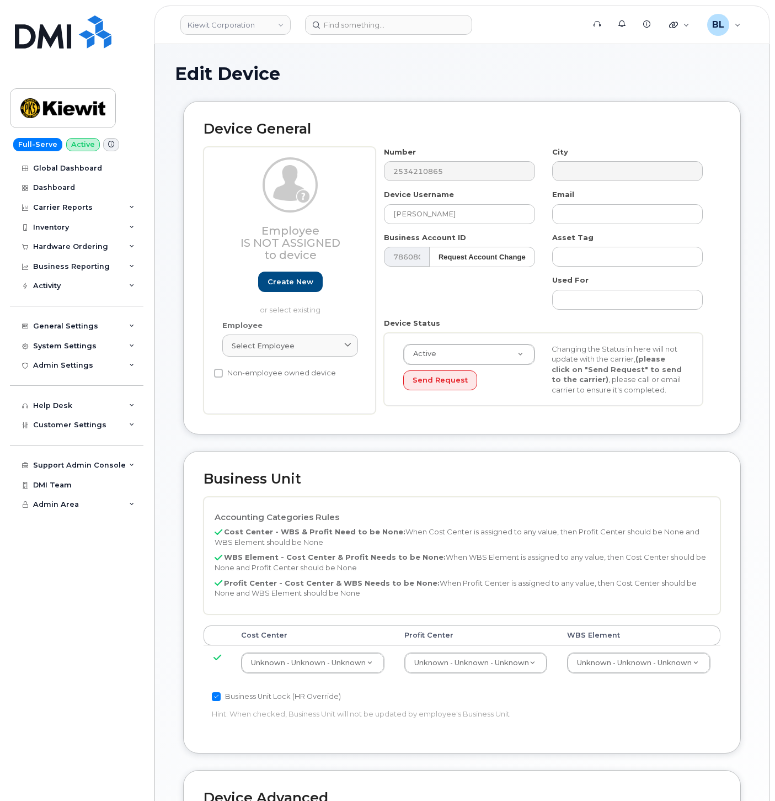
select select "29584743"
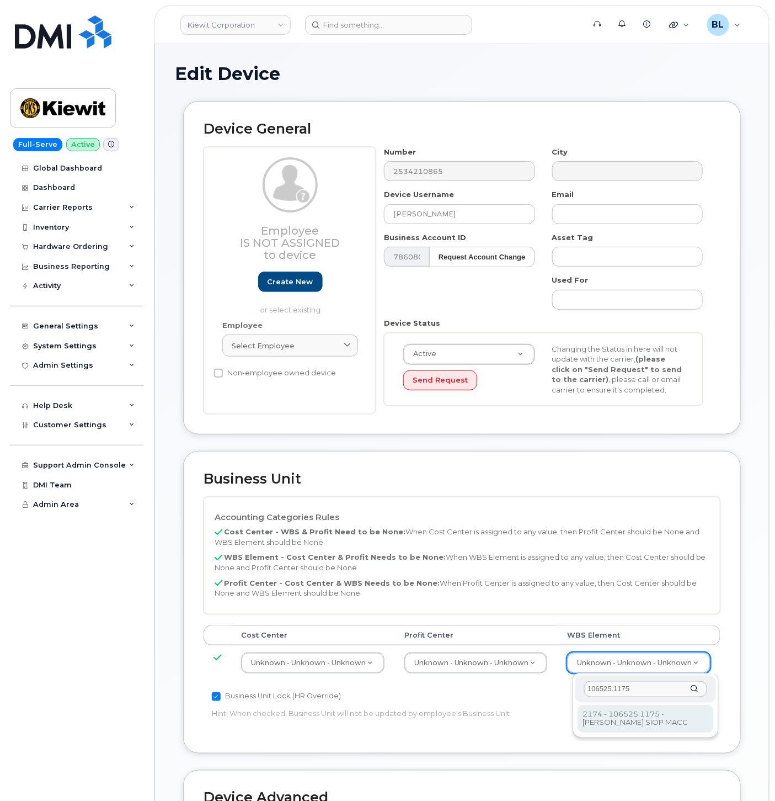
type input "106525.1175"
type input "36071639"
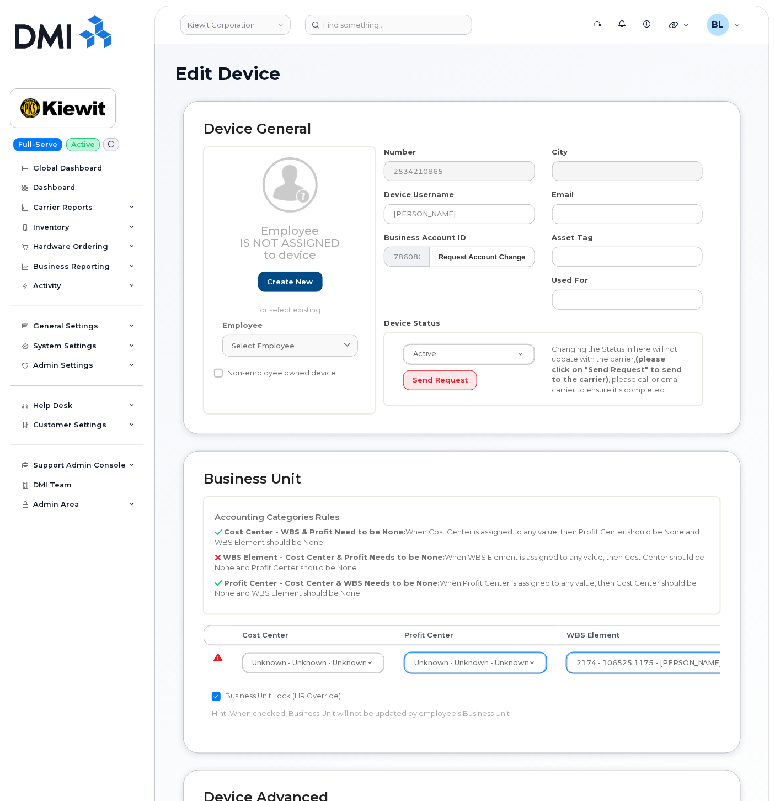
click at [488, 652] on div "Unknown - Unknown - Unknown" at bounding box center [475, 662] width 142 height 21
type input "none"
select select "29629357"
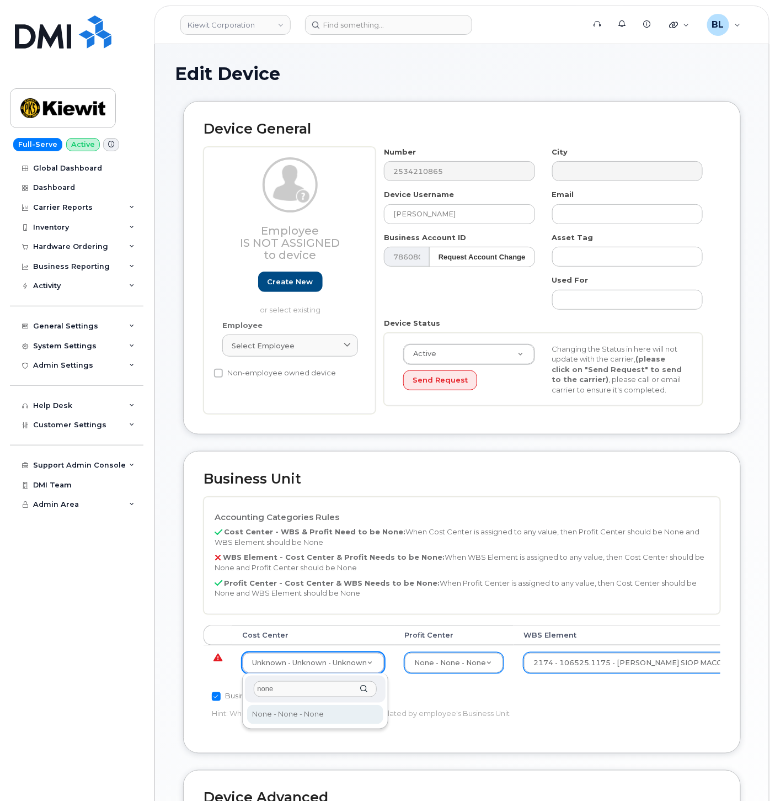
type input "none"
type input "29629358"
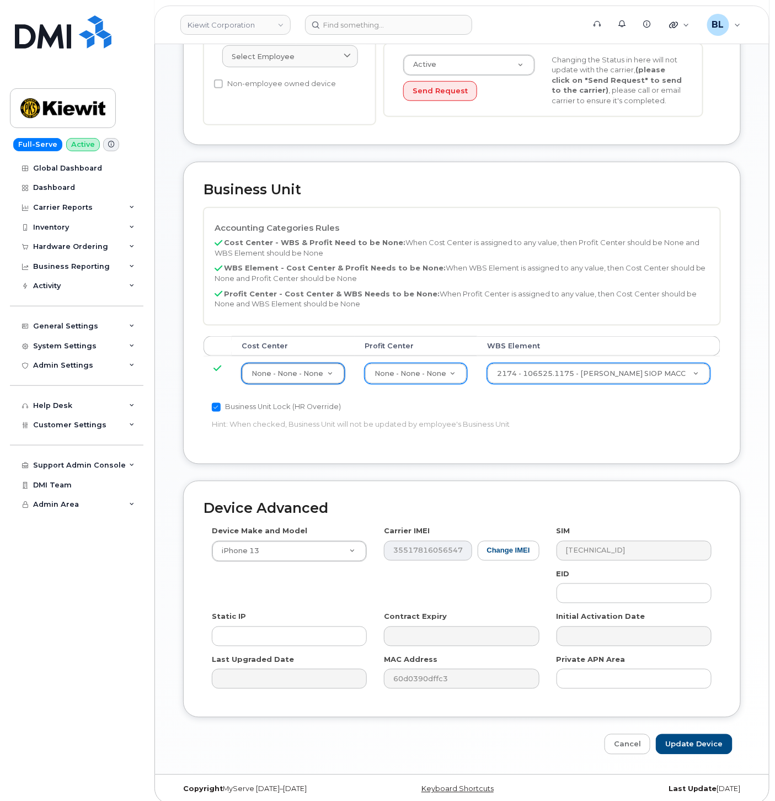
scroll to position [299, 0]
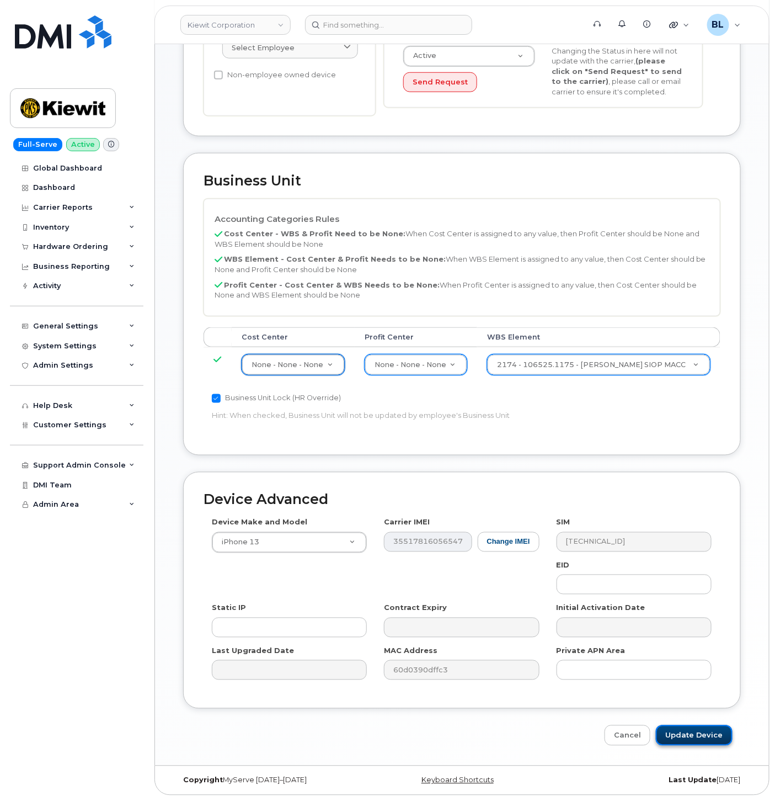
click at [689, 733] on input "Update Device" at bounding box center [694, 735] width 77 height 20
type input "Saving..."
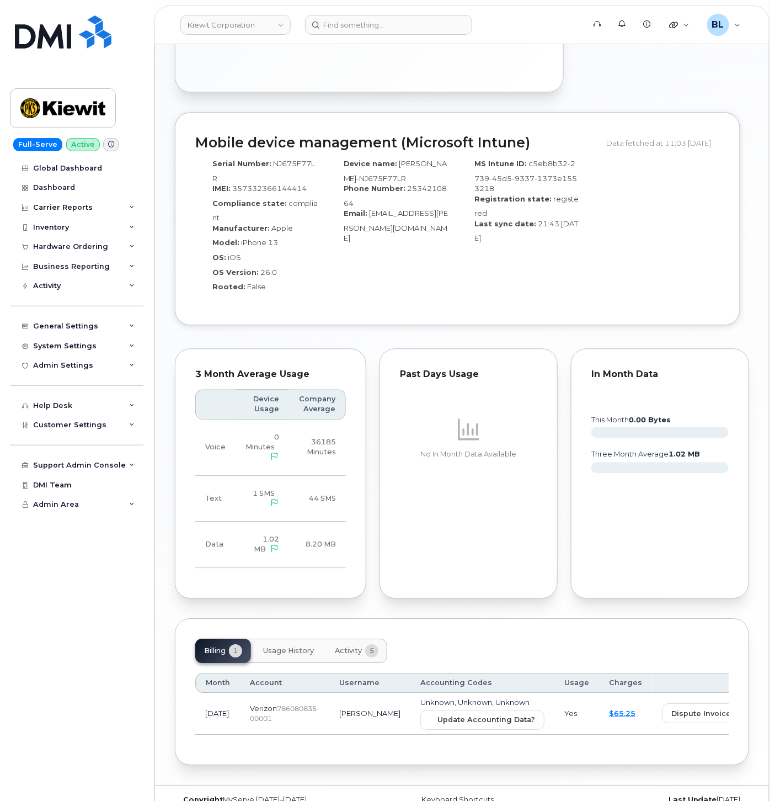
scroll to position [718, 0]
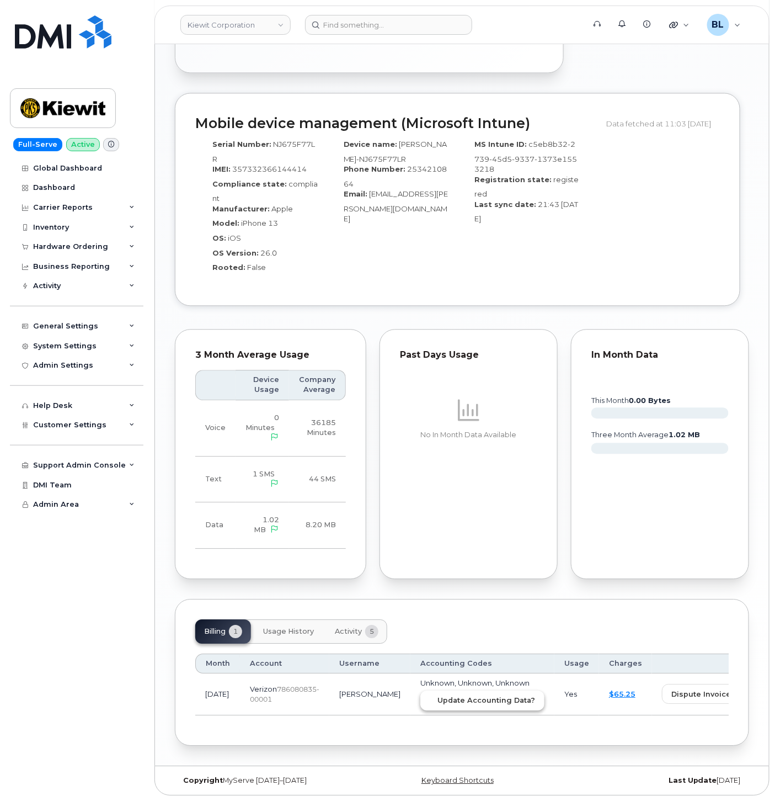
click at [438, 699] on span "Update Accounting Data?" at bounding box center [487, 700] width 98 height 10
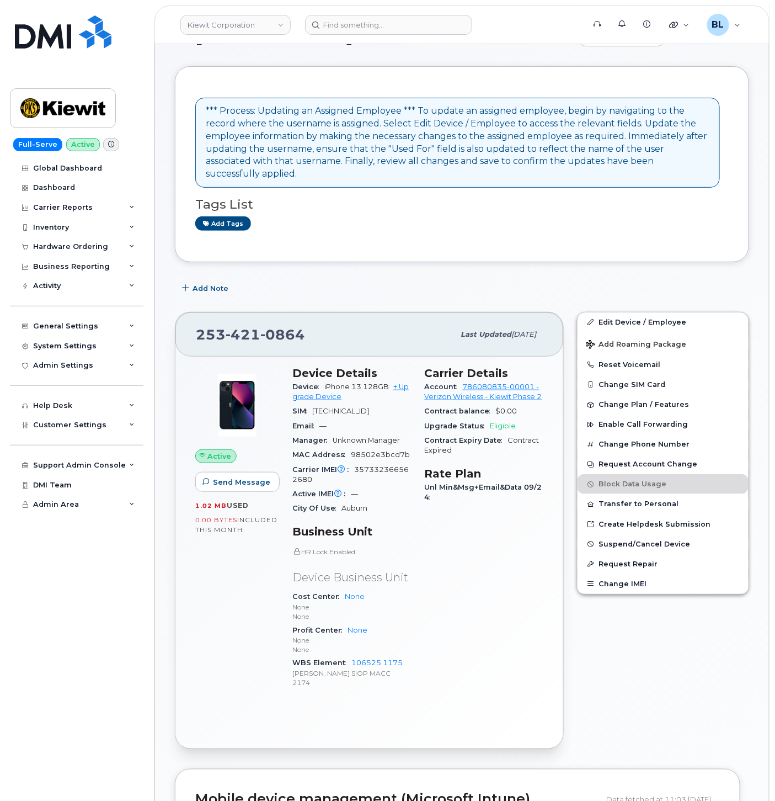
scroll to position [0, 0]
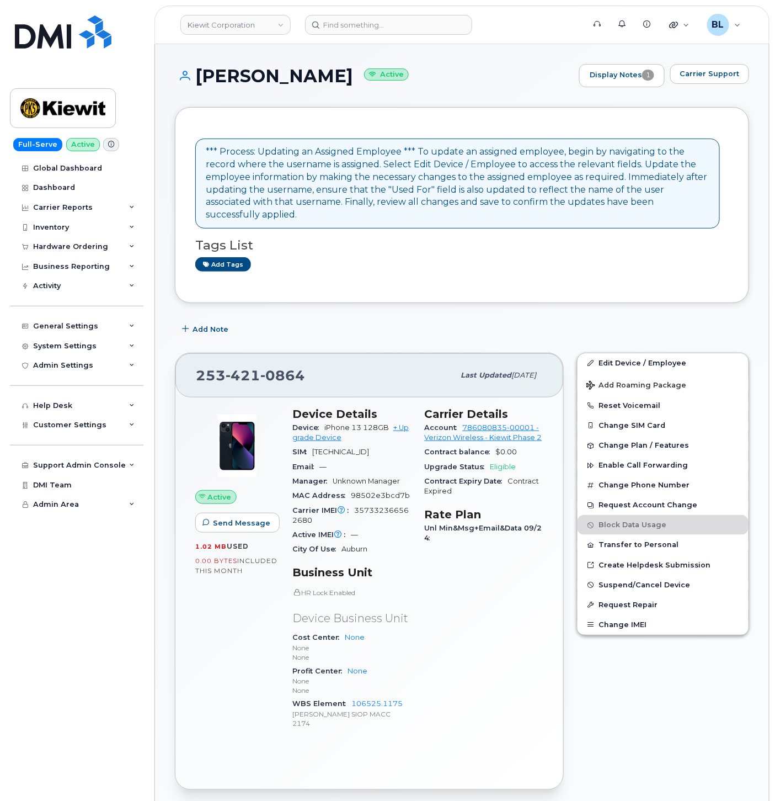
click at [239, 367] on span "421" at bounding box center [243, 375] width 35 height 17
copy span "253 421 0864"
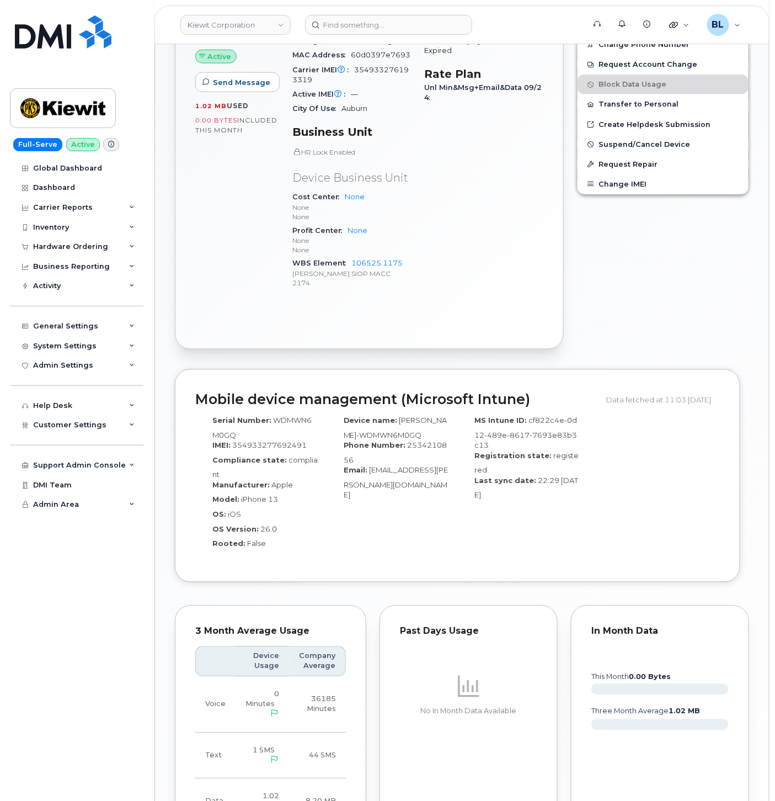
scroll to position [718, 0]
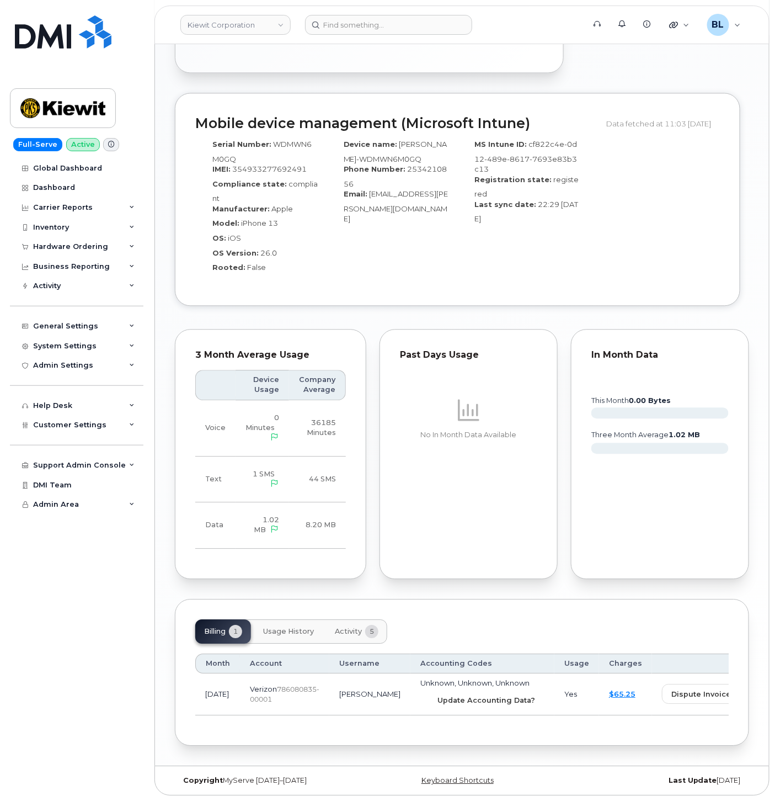
click at [438, 696] on span "Update Accounting Data?" at bounding box center [487, 700] width 98 height 10
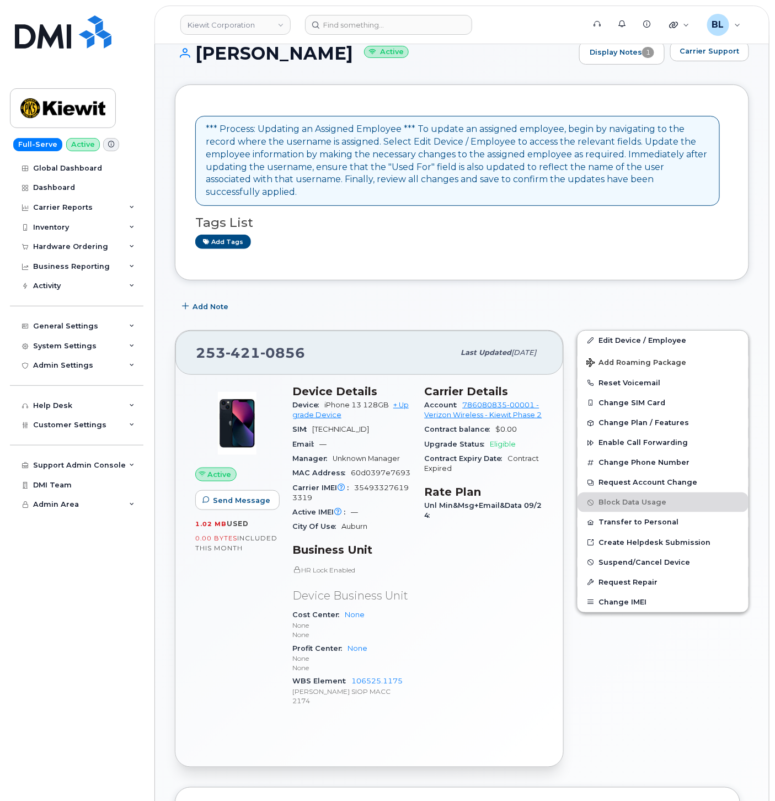
scroll to position [0, 0]
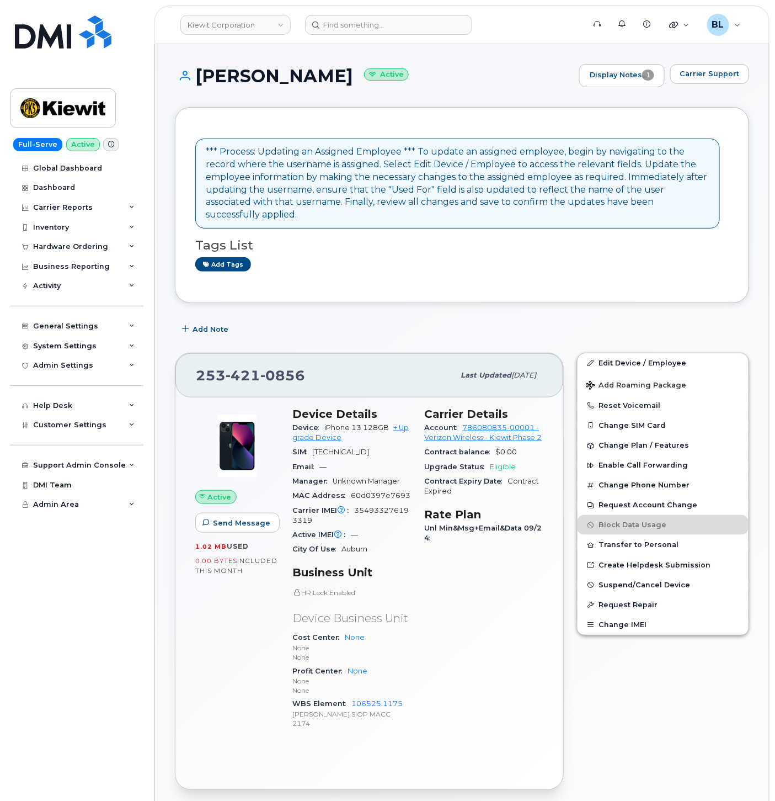
click at [232, 367] on span "421" at bounding box center [243, 375] width 35 height 17
copy span "253 421 0856"
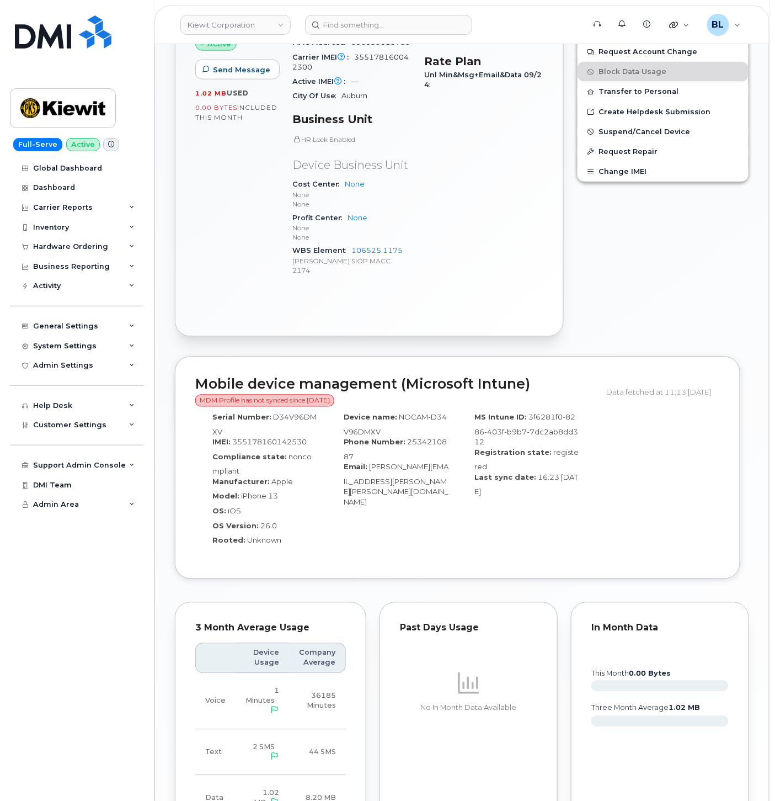
scroll to position [727, 0]
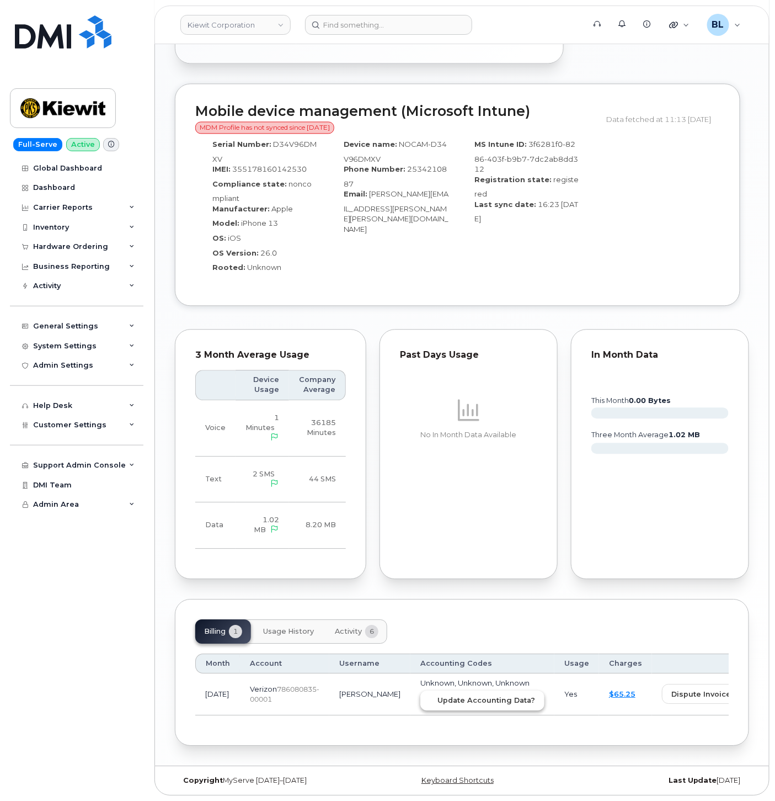
click at [449, 701] on span "Update Accounting Data?" at bounding box center [487, 700] width 98 height 10
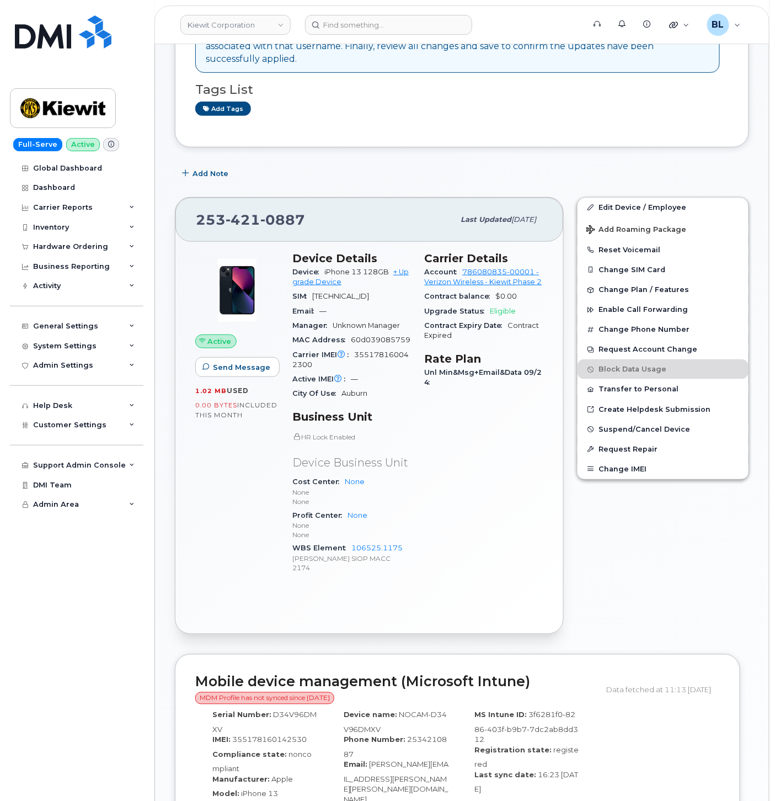
scroll to position [73, 0]
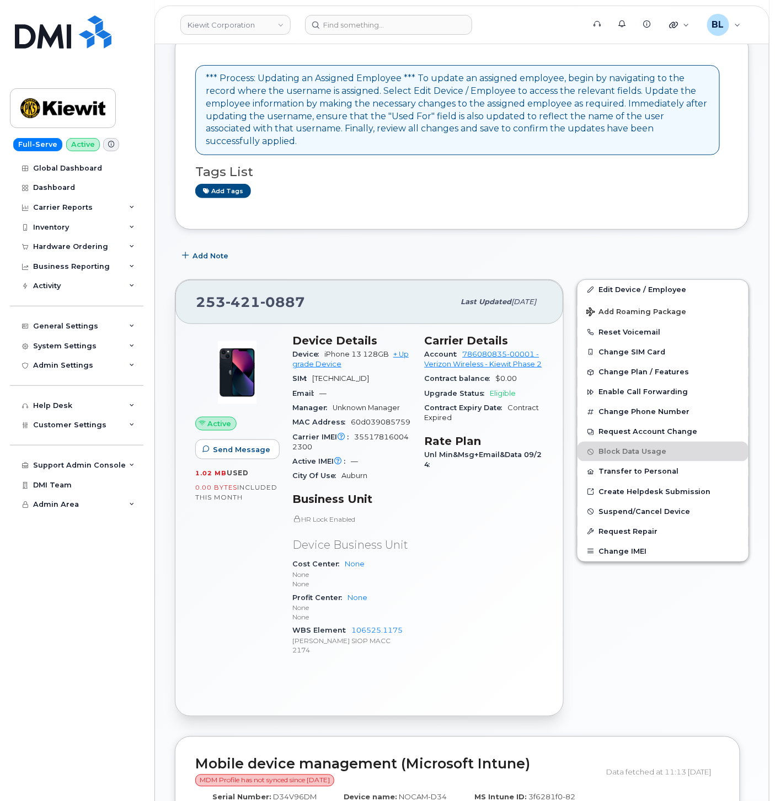
click at [257, 280] on div "253 421 0887 Last updated Oct 09, 2025" at bounding box center [369, 302] width 388 height 44
click at [239, 299] on div "253 421 0887" at bounding box center [325, 301] width 258 height 23
copy span "253 421 0887"
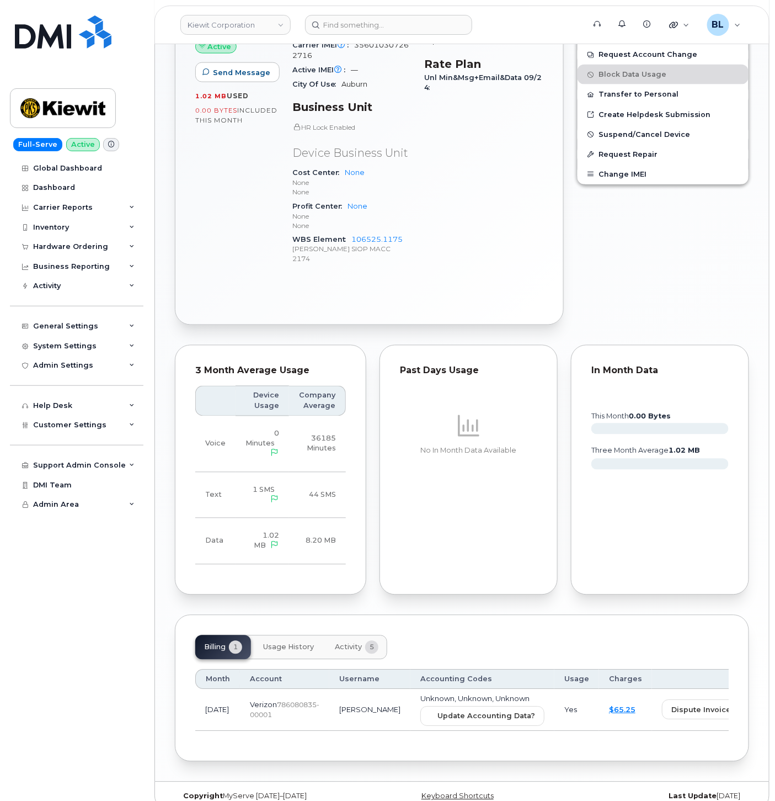
scroll to position [467, 0]
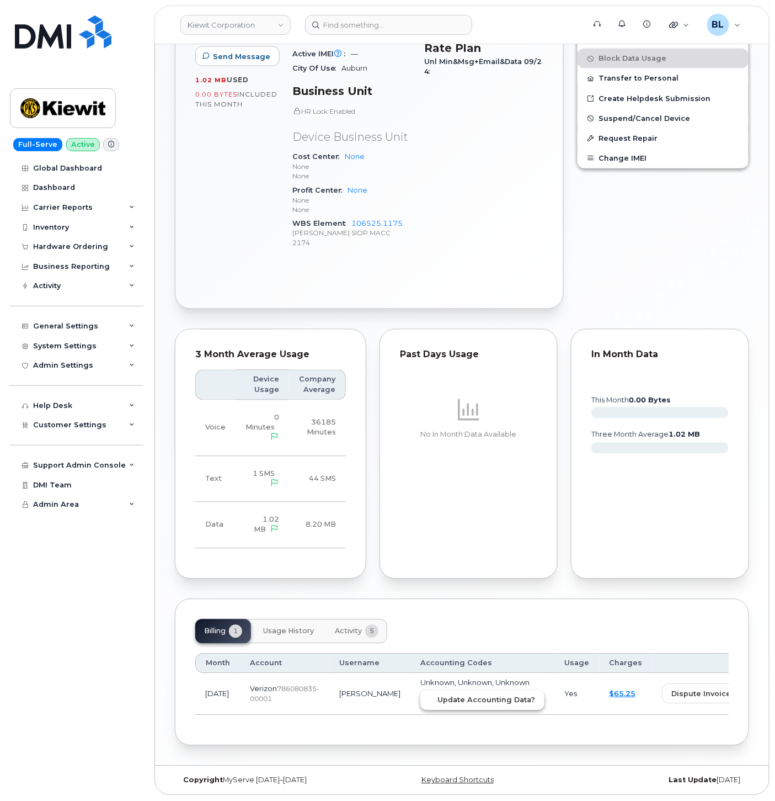
click at [460, 706] on button "Update Accounting Data?" at bounding box center [482, 700] width 124 height 20
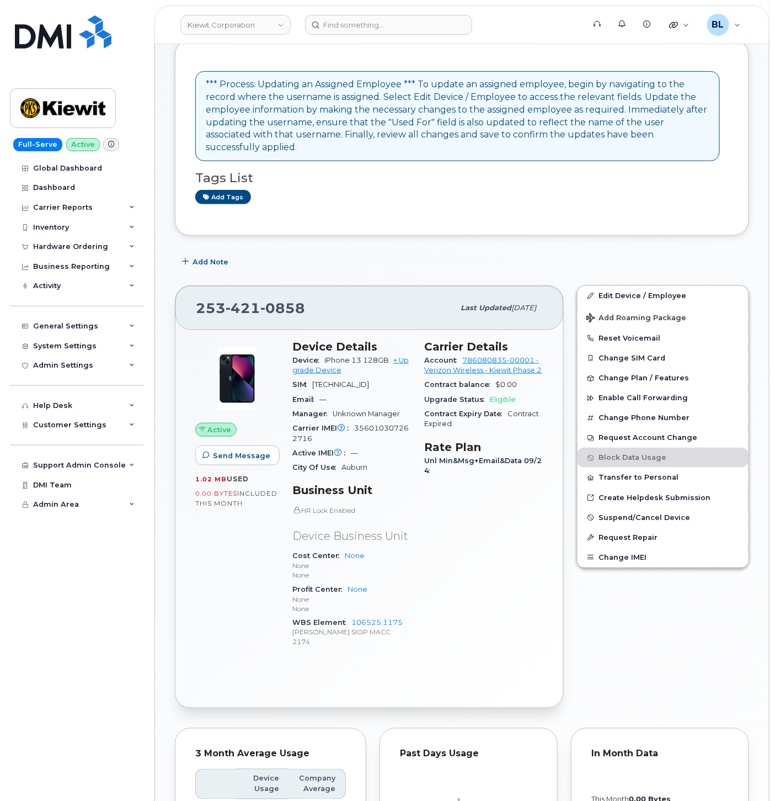
scroll to position [0, 0]
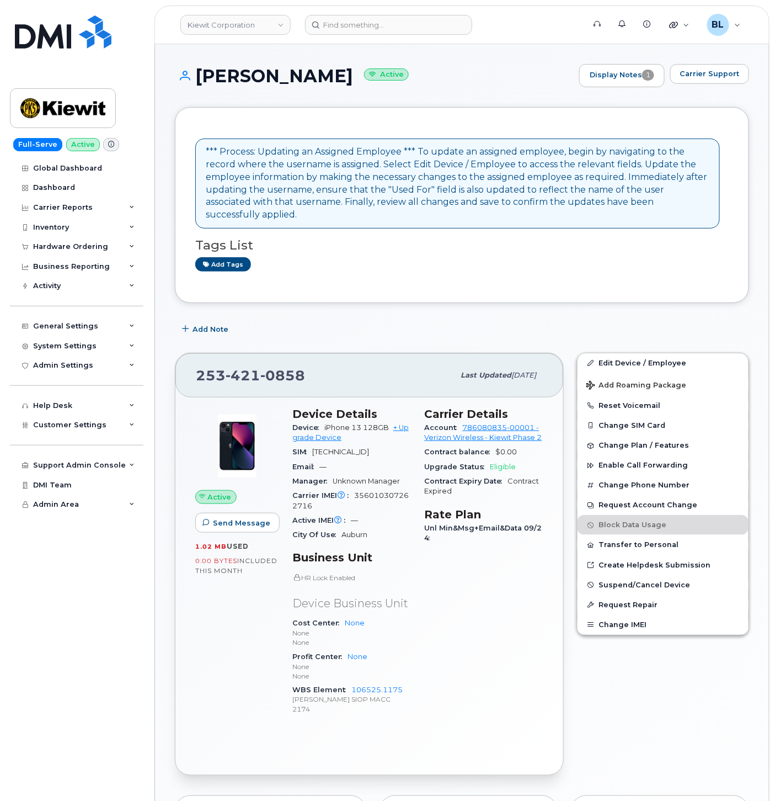
click at [236, 367] on span "421" at bounding box center [243, 375] width 35 height 17
copy span "[PHONE_NUMBER]"
click at [188, 51] on div "[PERSON_NAME] Active Display Notes 1 Carrier Support *** Process: Updating an A…" at bounding box center [462, 637] width 614 height 1187
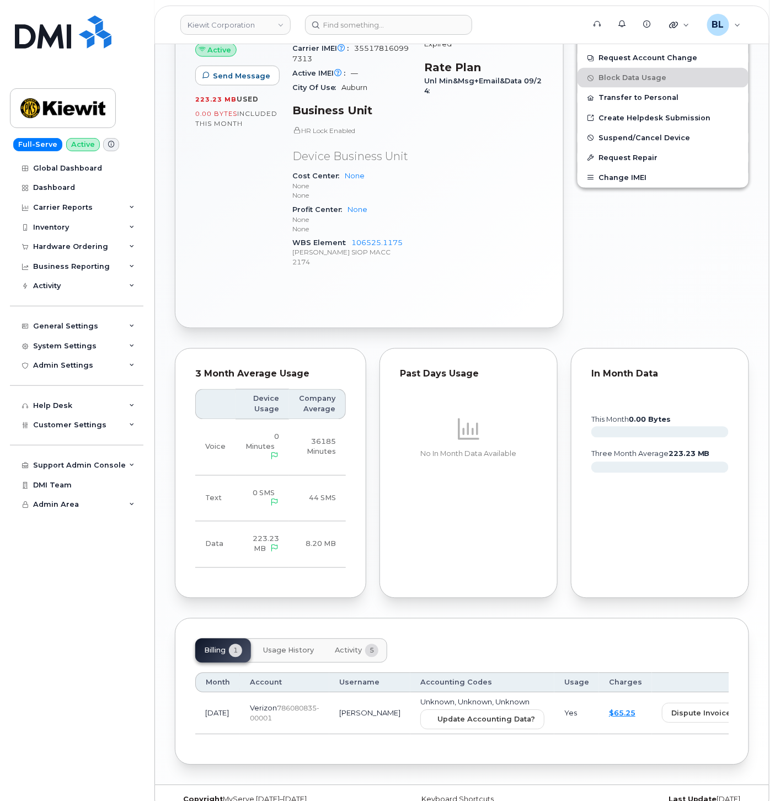
scroll to position [467, 0]
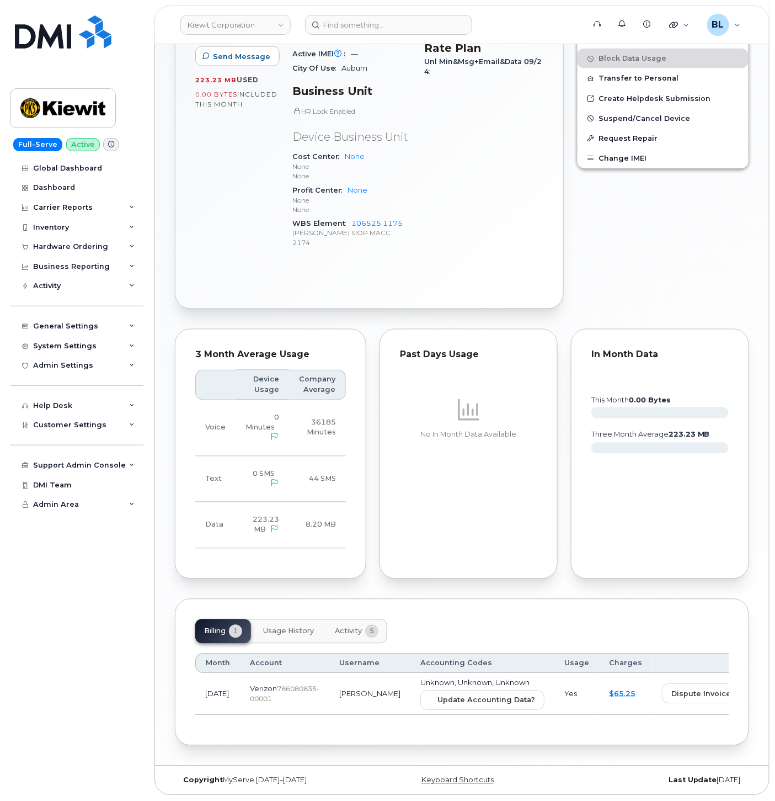
click at [472, 707] on td "Unknown, Unknown, Unknown Update Accounting Data?" at bounding box center [482, 694] width 144 height 42
click at [473, 686] on td "Unknown, Unknown, Unknown Update Accounting Data?" at bounding box center [482, 694] width 144 height 42
click at [473, 696] on span "Update Accounting Data?" at bounding box center [487, 700] width 98 height 10
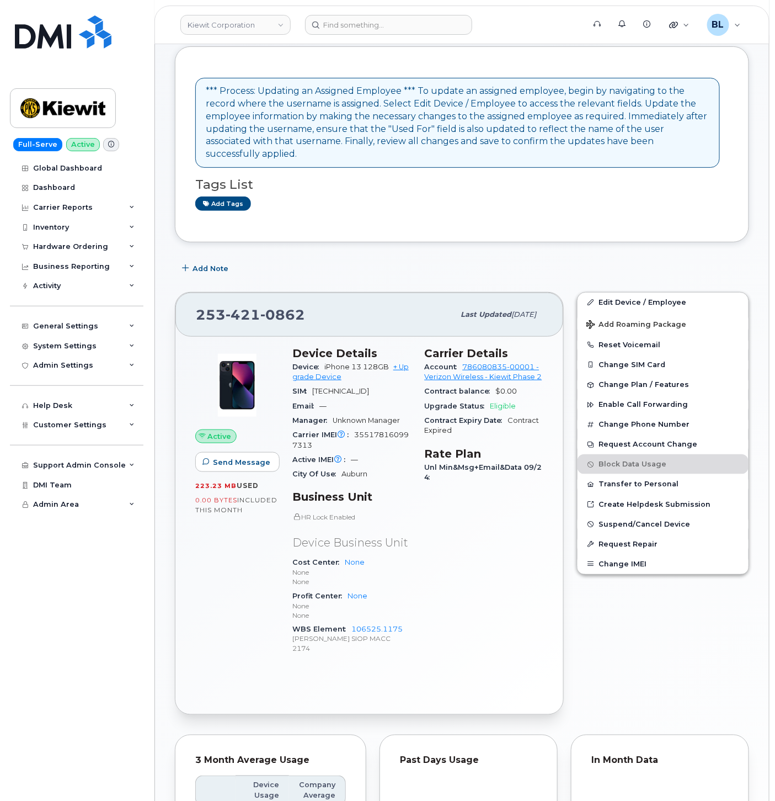
scroll to position [0, 0]
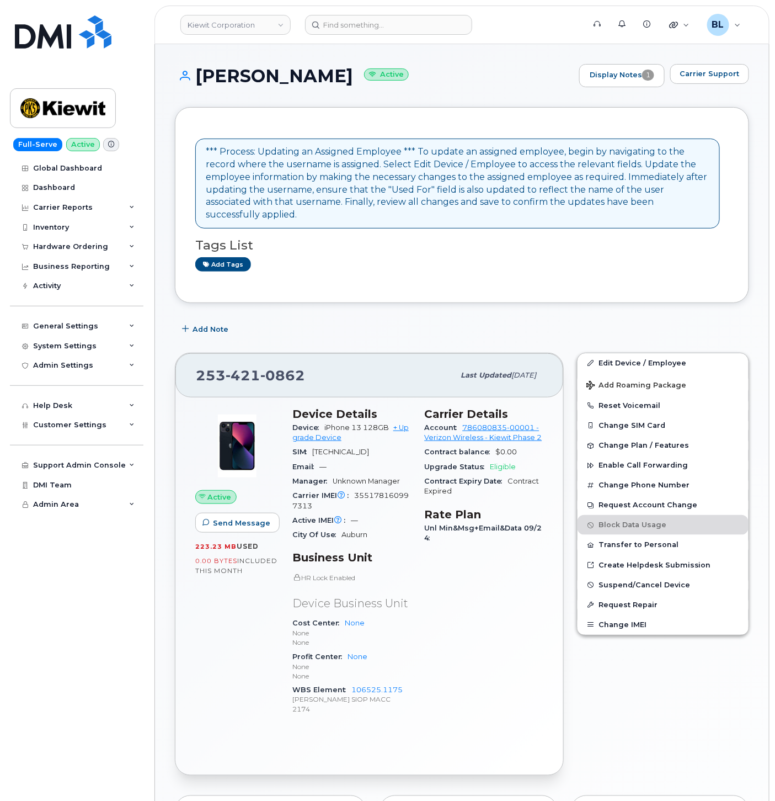
click at [251, 367] on span "421" at bounding box center [243, 375] width 35 height 17
copy span "253 421 0862"
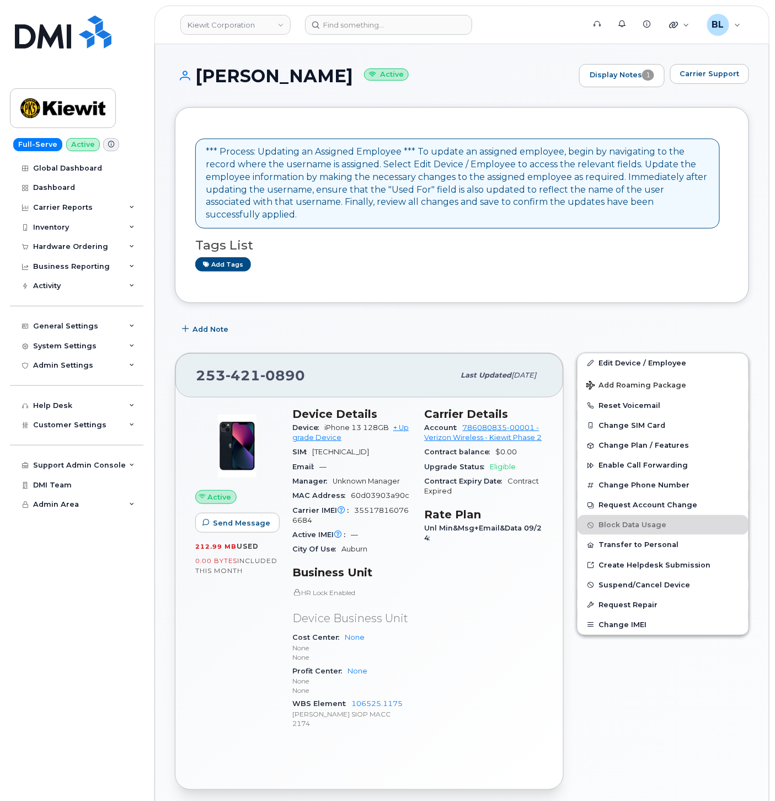
scroll to position [718, 0]
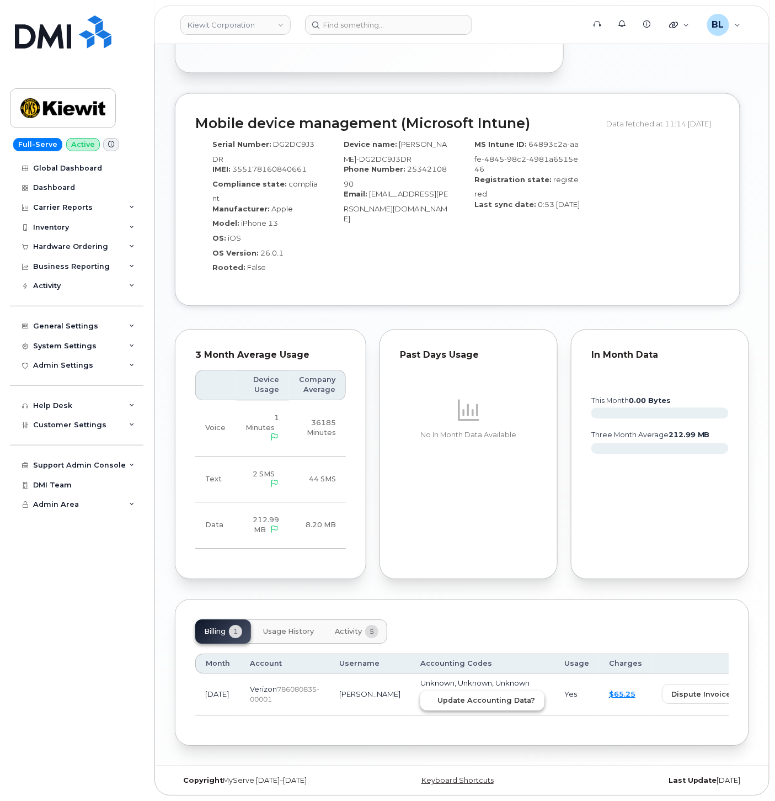
click at [420, 690] on button "Update Accounting Data?" at bounding box center [482, 700] width 124 height 20
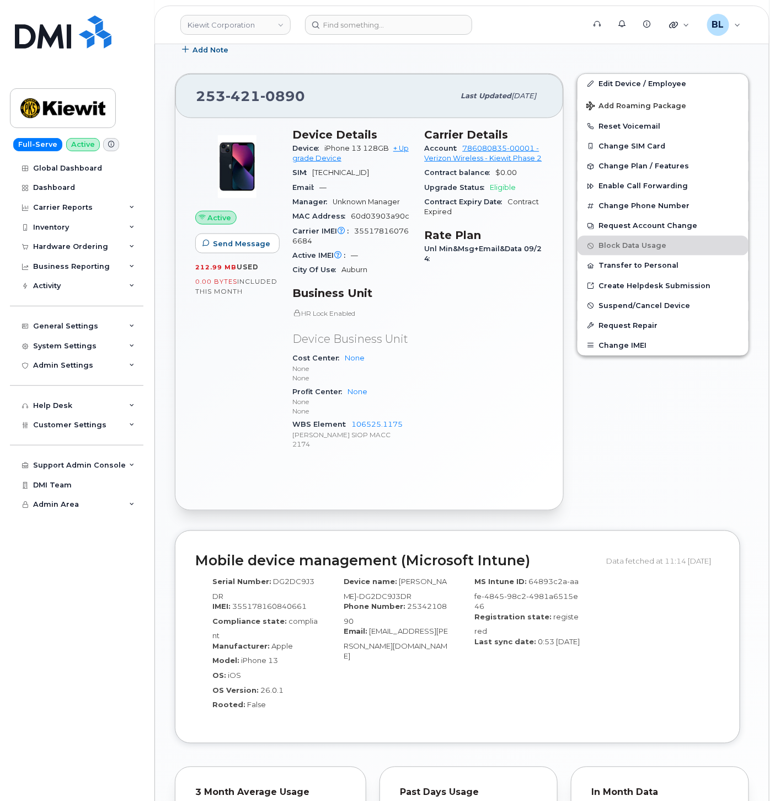
scroll to position [228, 0]
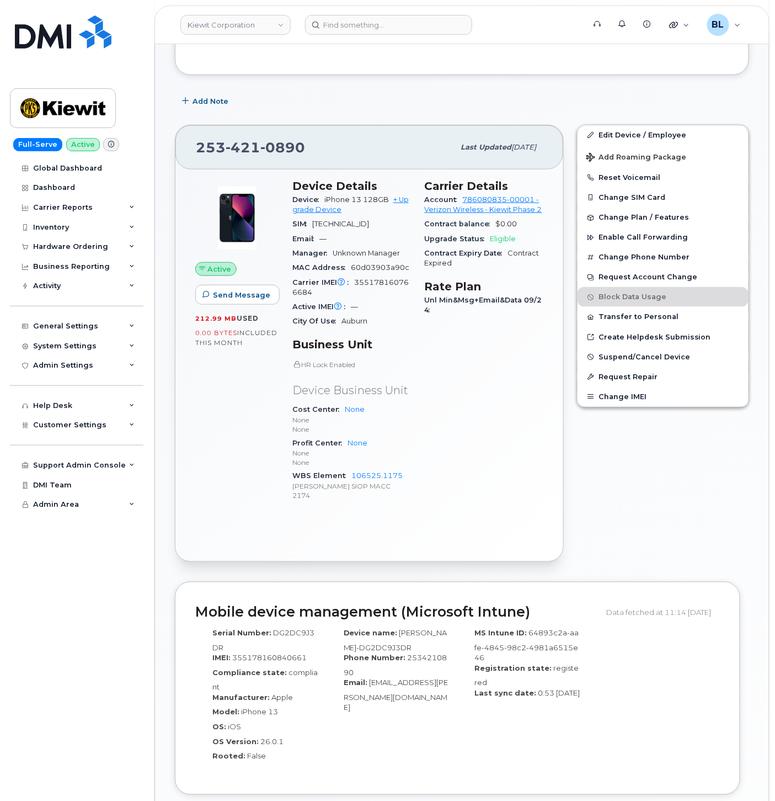
click at [260, 139] on span "0890" at bounding box center [282, 147] width 45 height 17
copy span "[PHONE_NUMBER]"
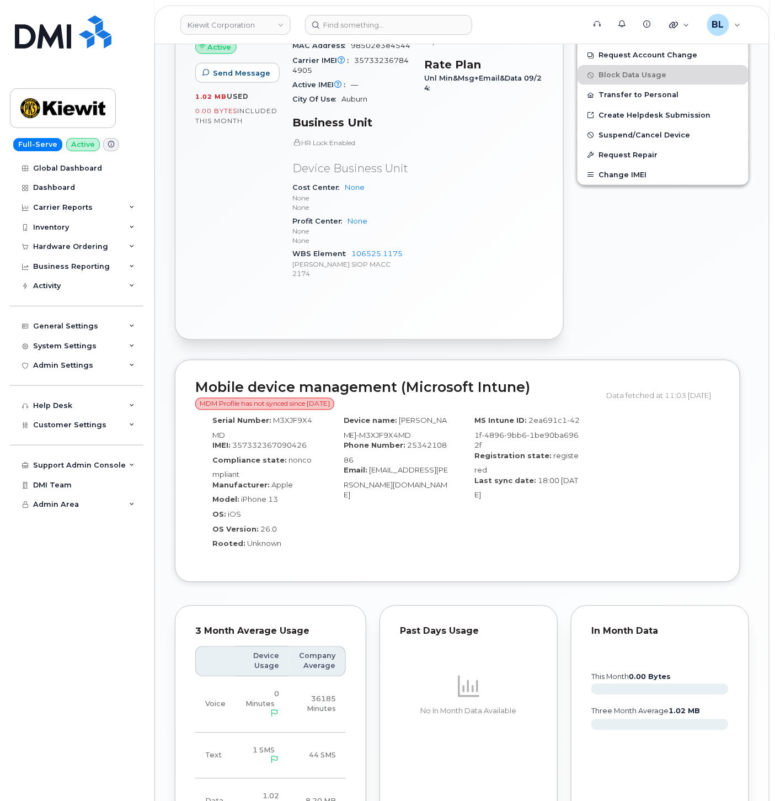
scroll to position [727, 0]
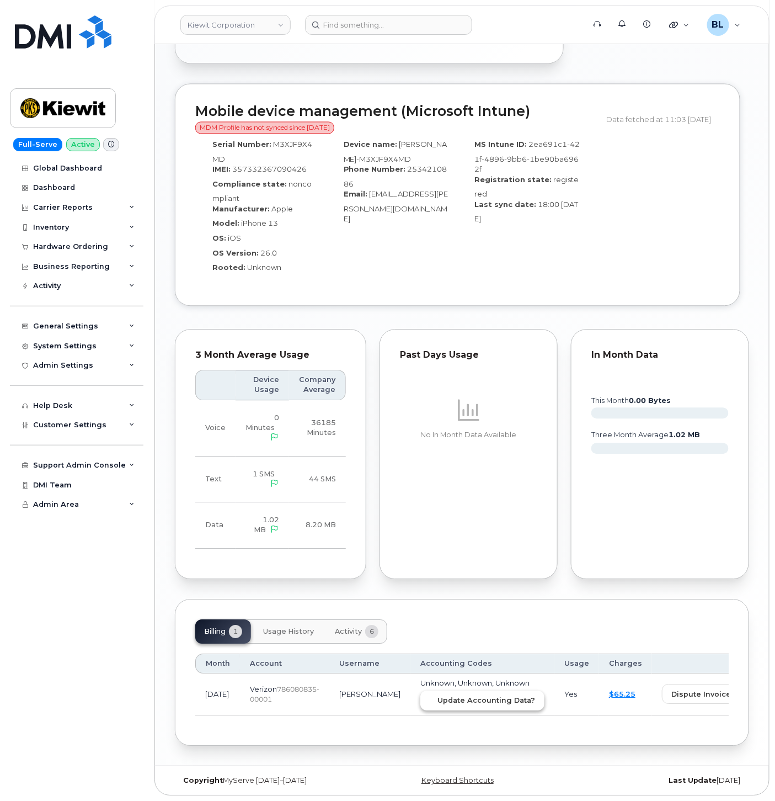
click at [438, 696] on span "Update Accounting Data?" at bounding box center [487, 700] width 98 height 10
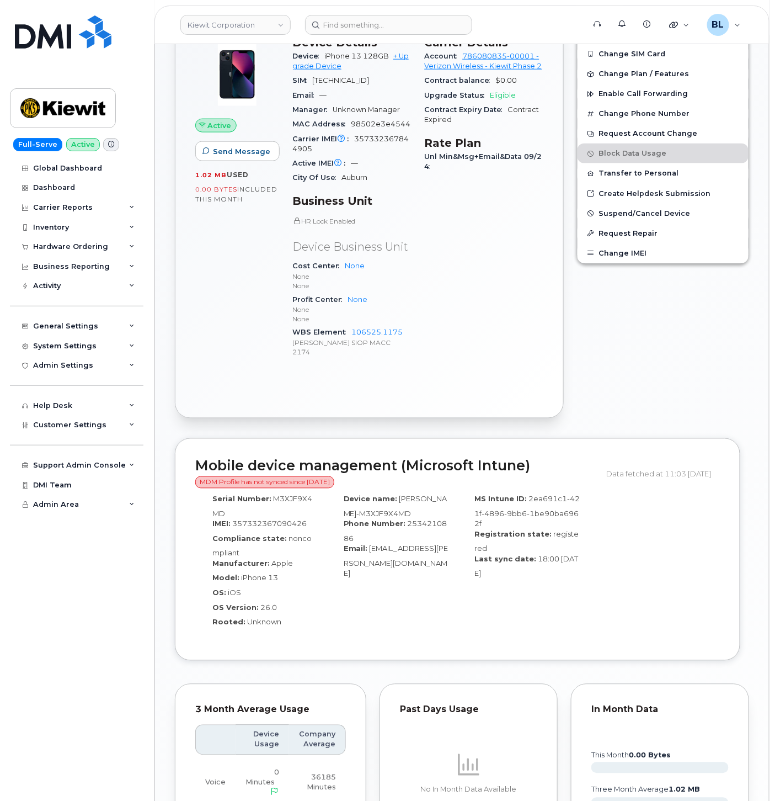
scroll to position [237, 0]
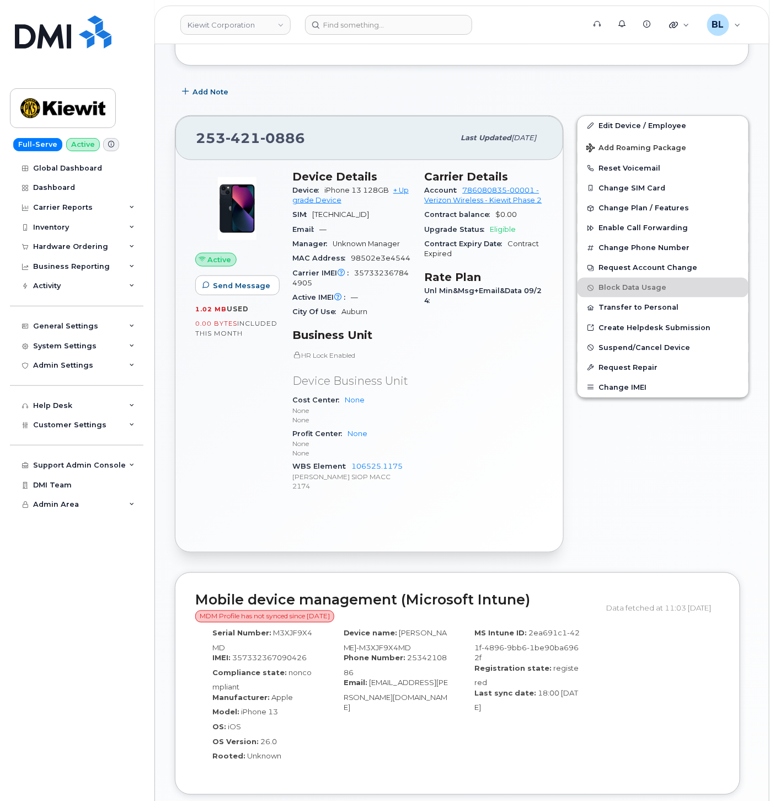
click at [236, 131] on span "421" at bounding box center [243, 138] width 35 height 17
copy span "253 421 0886"
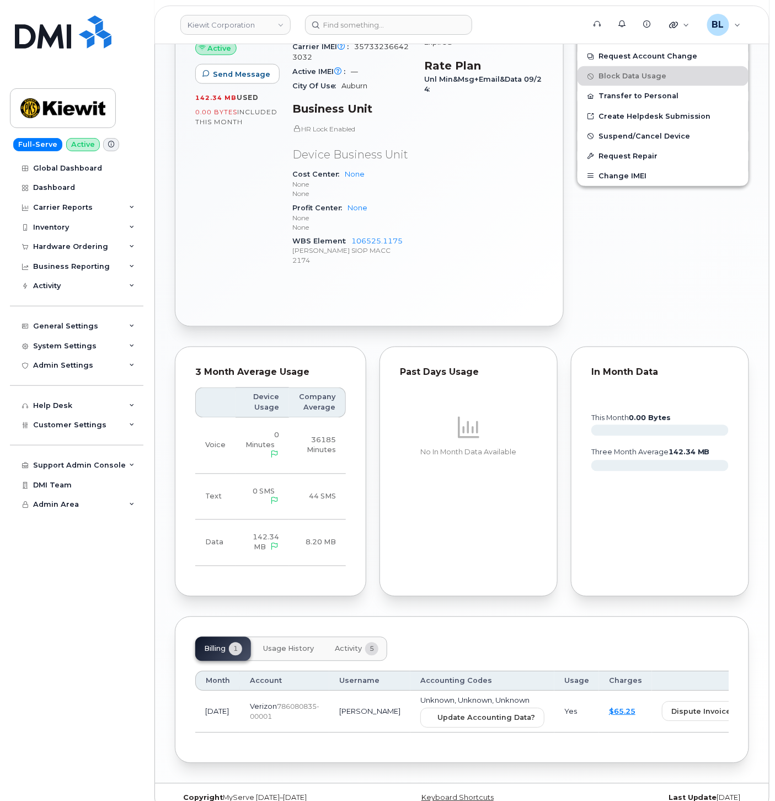
scroll to position [467, 0]
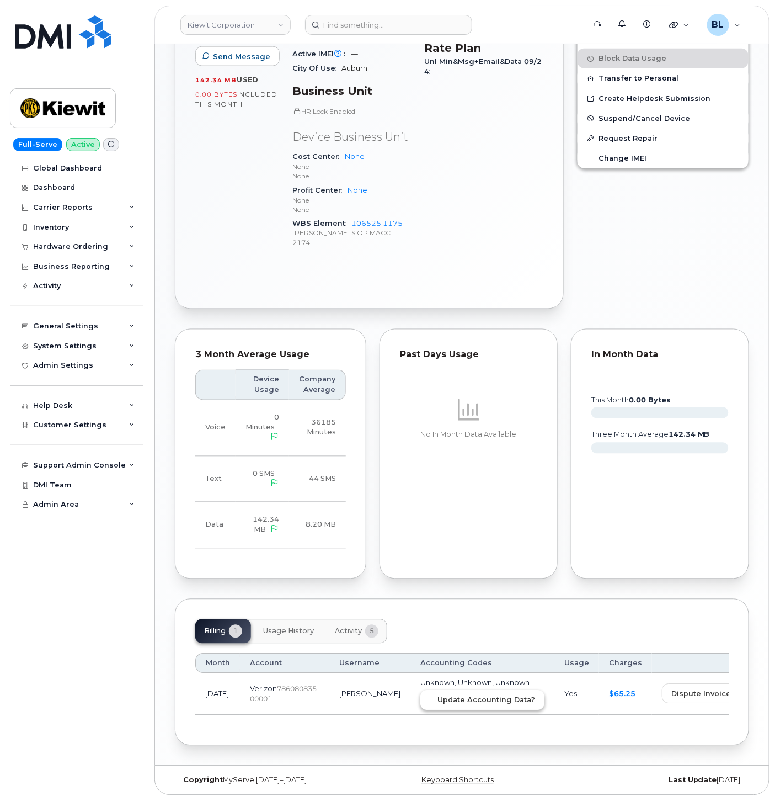
click at [438, 696] on span "Update Accounting Data?" at bounding box center [487, 700] width 98 height 10
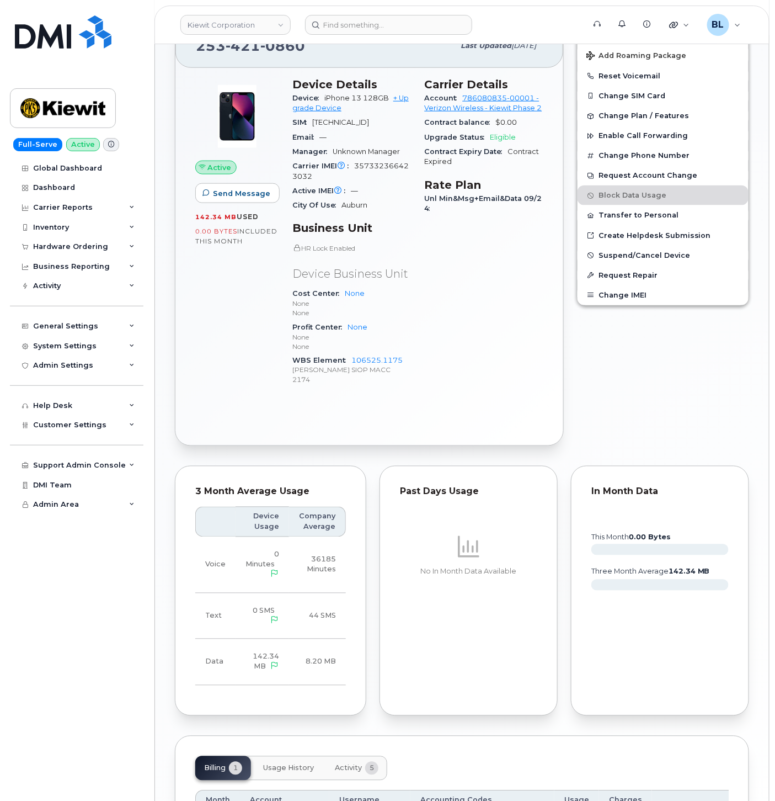
scroll to position [0, 0]
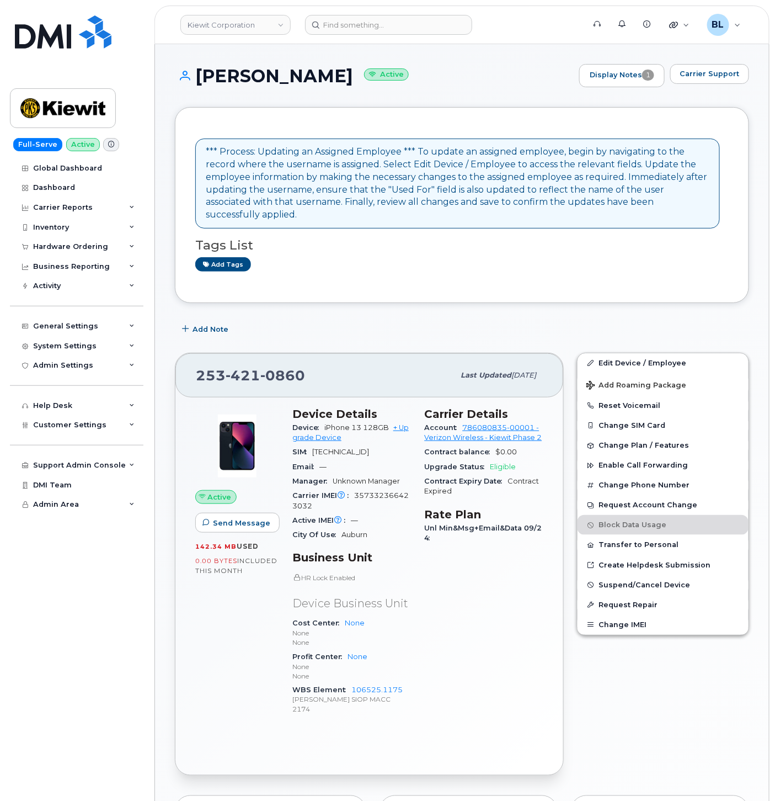
click at [246, 370] on span "421" at bounding box center [243, 375] width 35 height 17
copy span "[PHONE_NUMBER]"
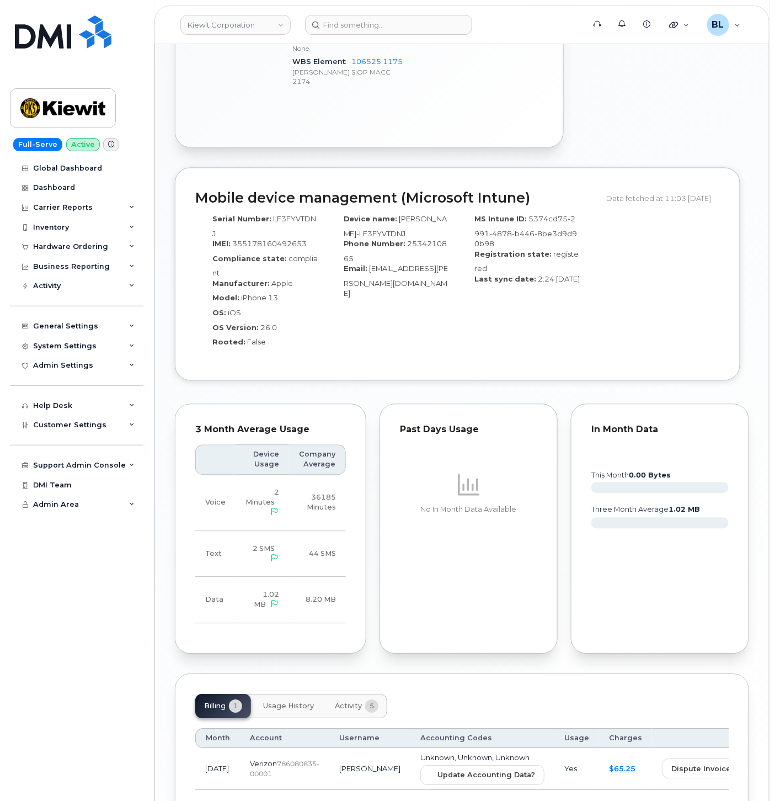
scroll to position [708, 0]
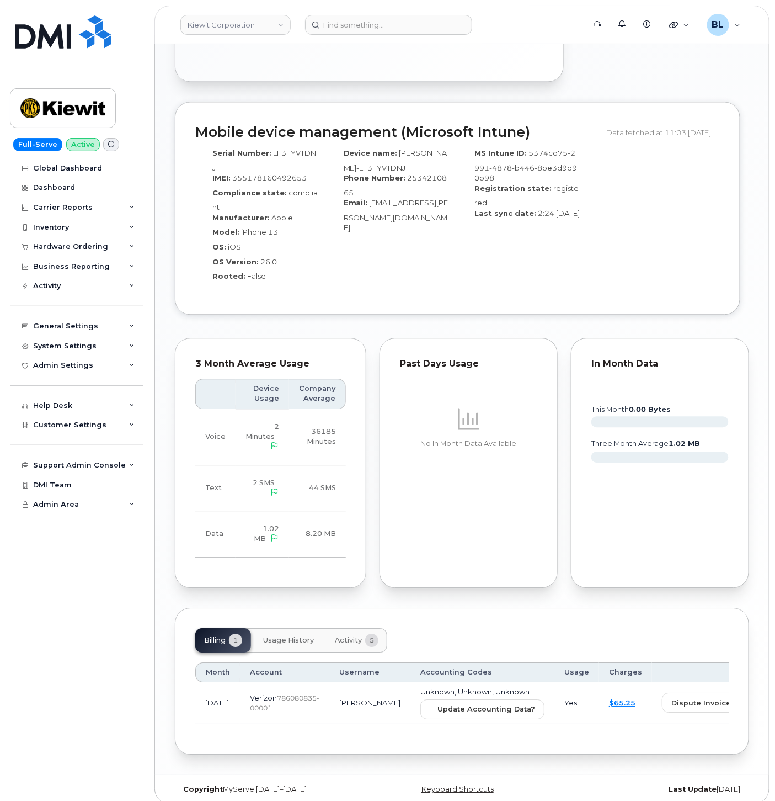
click at [469, 683] on td "Unknown, Unknown, Unknown Update Accounting Data?" at bounding box center [482, 703] width 144 height 42
click at [466, 687] on td "Unknown, Unknown, Unknown Update Accounting Data?" at bounding box center [482, 703] width 144 height 42
click at [456, 699] on button "Update Accounting Data?" at bounding box center [482, 709] width 124 height 20
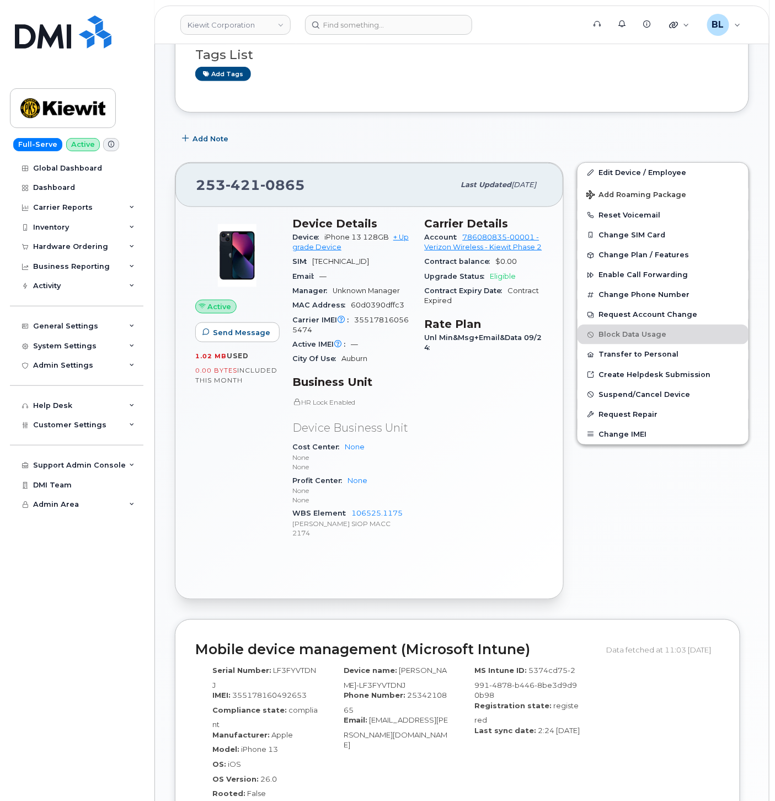
scroll to position [54, 0]
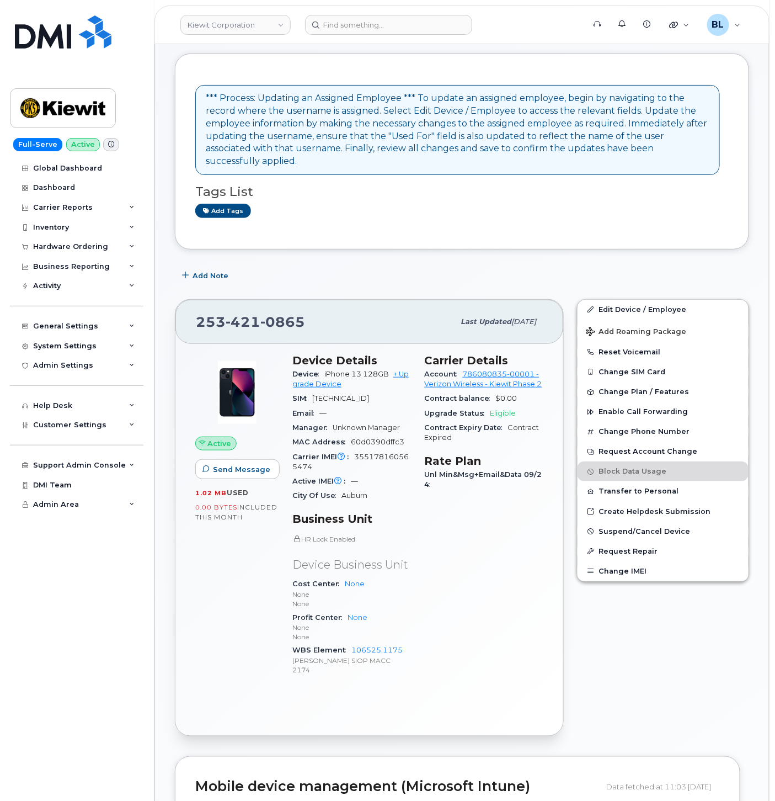
click at [247, 313] on span "421" at bounding box center [243, 321] width 35 height 17
copy span "[PHONE_NUMBER]"
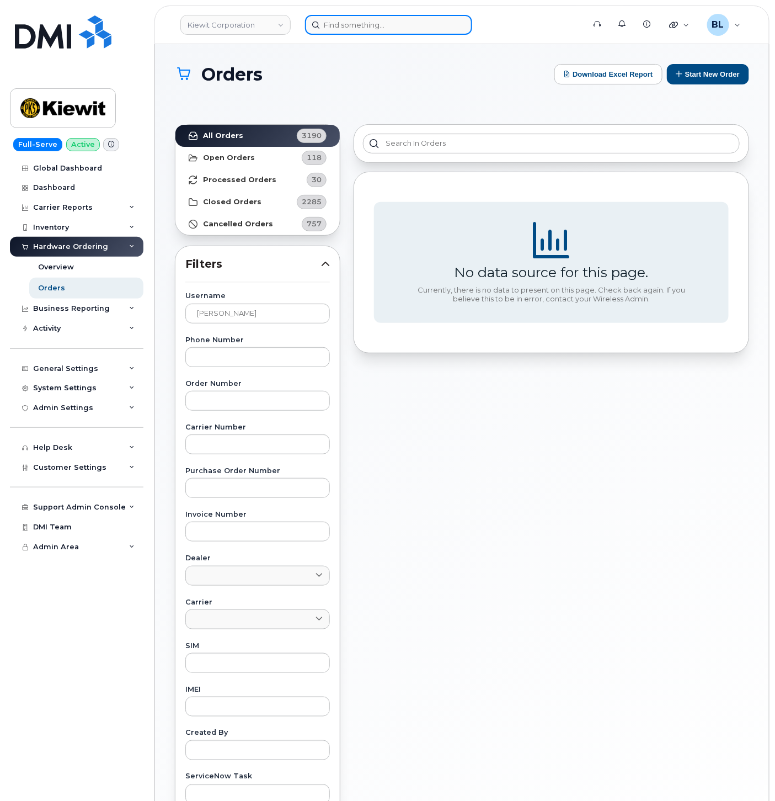
click at [356, 23] on input at bounding box center [388, 25] width 167 height 20
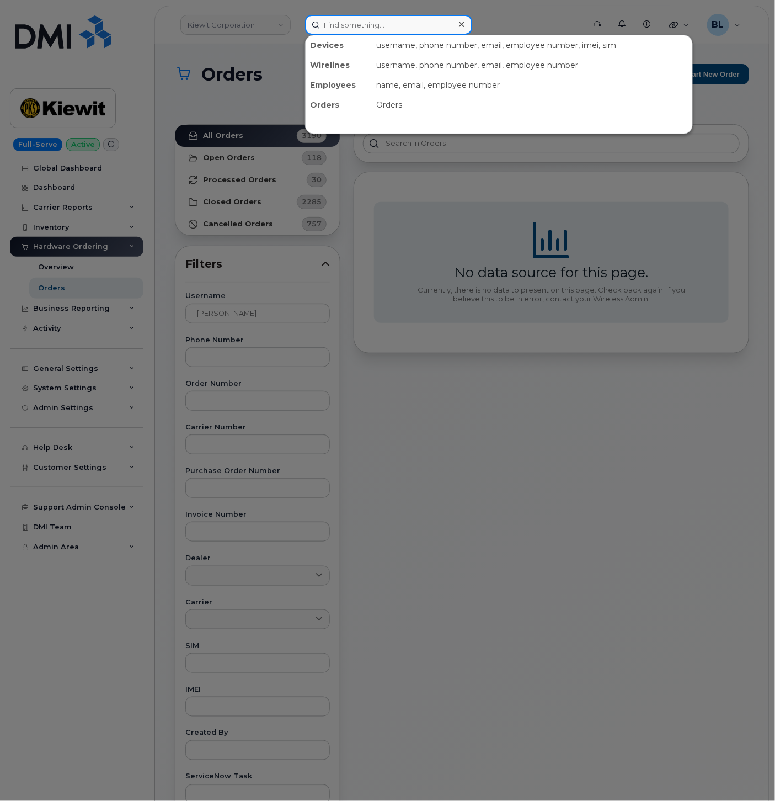
paste input "2695002299"
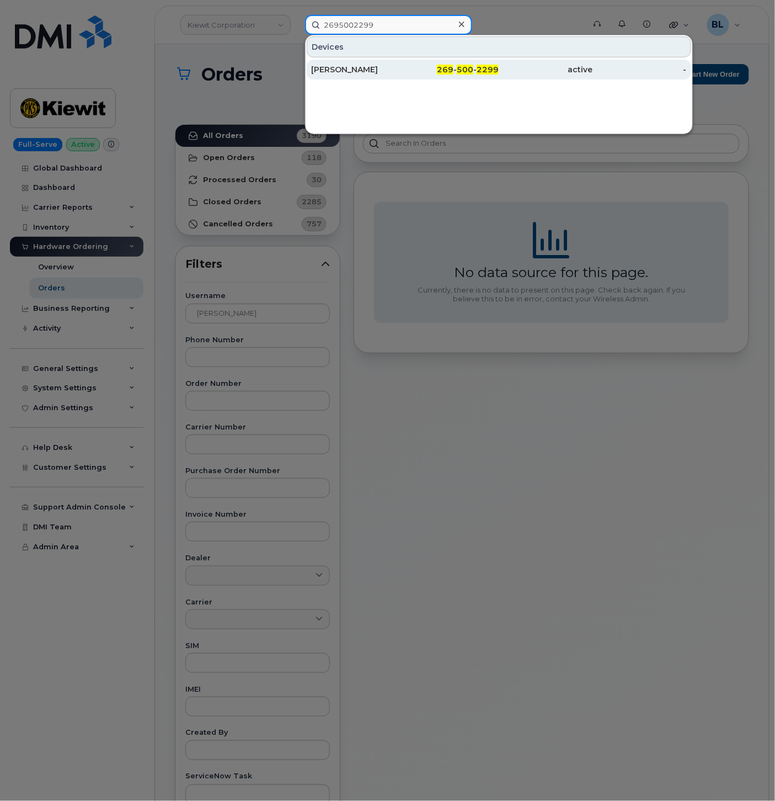
type input "2695002299"
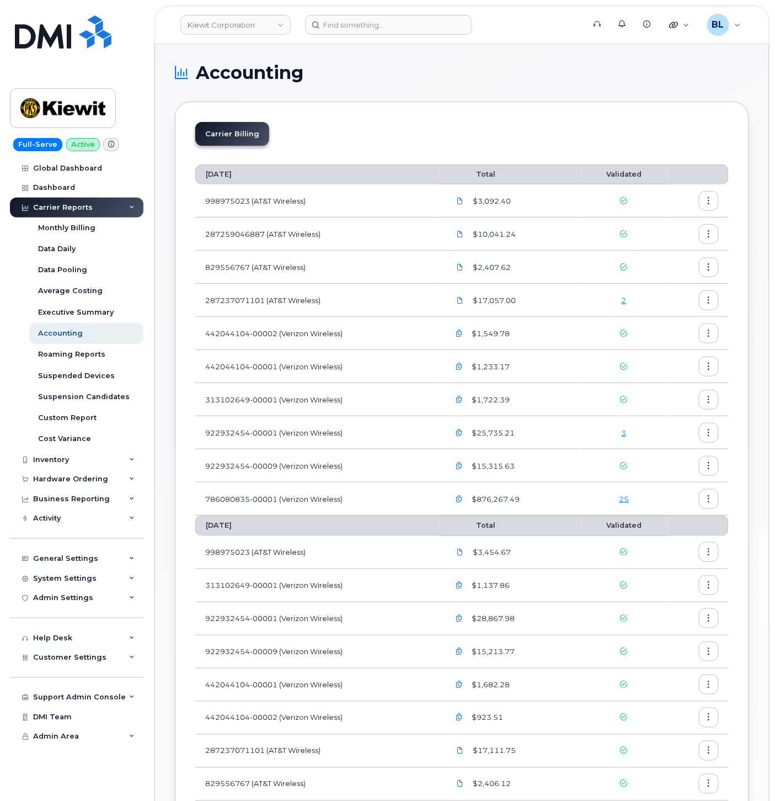
click at [627, 499] on link "25" at bounding box center [624, 498] width 10 height 9
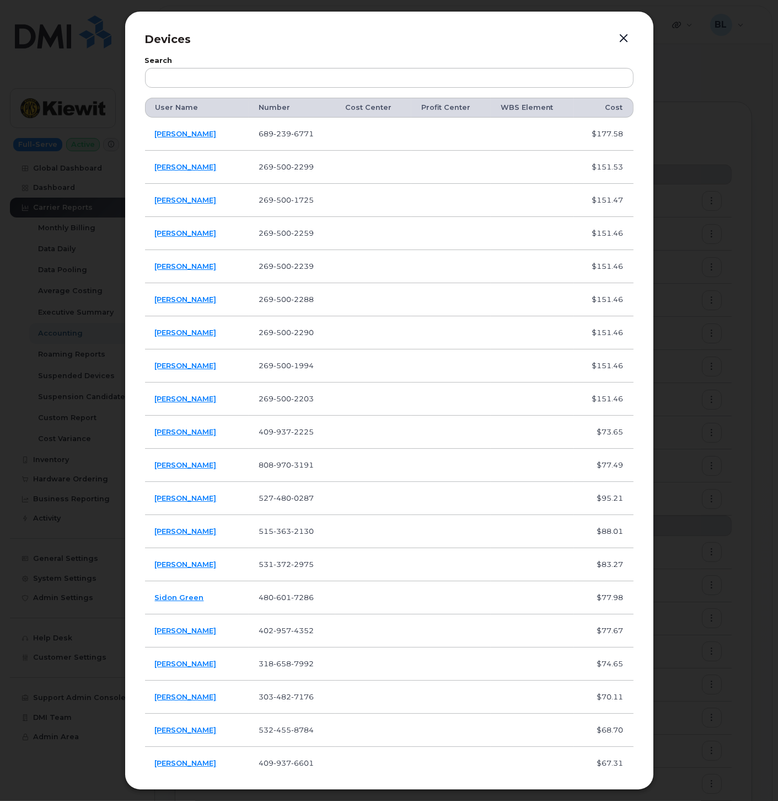
click at [290, 169] on span "500" at bounding box center [283, 166] width 18 height 9
click at [289, 169] on span "500" at bounding box center [283, 166] width 18 height 9
copy span "269 500 2299"
click at [291, 196] on span "500" at bounding box center [283, 199] width 18 height 9
click at [289, 172] on td "269 500 2299" at bounding box center [292, 167] width 86 height 33
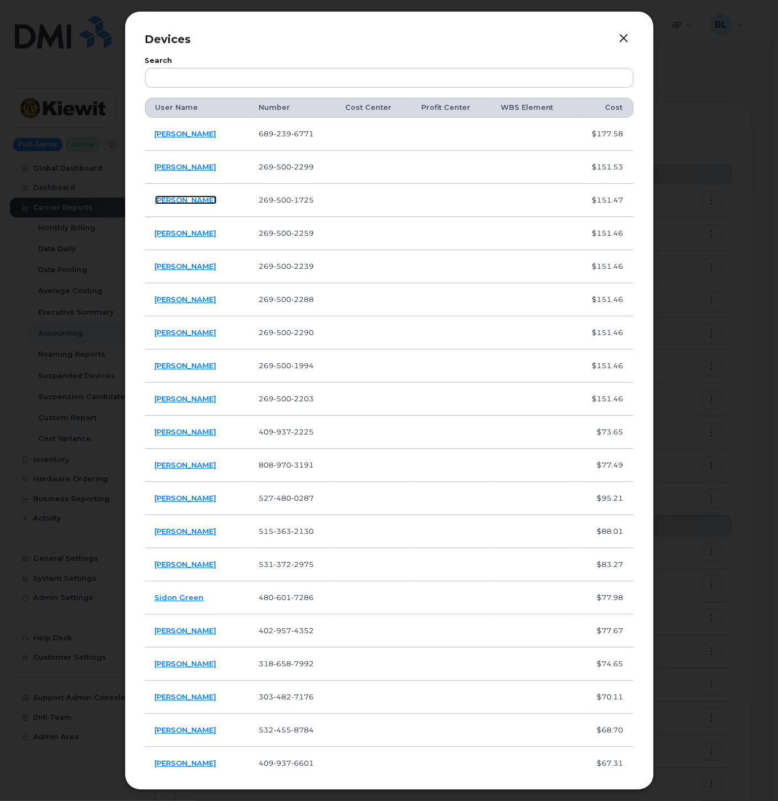
click at [189, 201] on link "[PERSON_NAME]" at bounding box center [186, 199] width 62 height 9
click at [193, 234] on link "[PERSON_NAME]" at bounding box center [186, 232] width 62 height 9
click at [189, 265] on link "[PERSON_NAME]" at bounding box center [186, 266] width 62 height 9
click at [185, 301] on link "[PERSON_NAME]" at bounding box center [186, 299] width 62 height 9
click at [190, 333] on link "[PERSON_NAME]" at bounding box center [186, 332] width 62 height 9
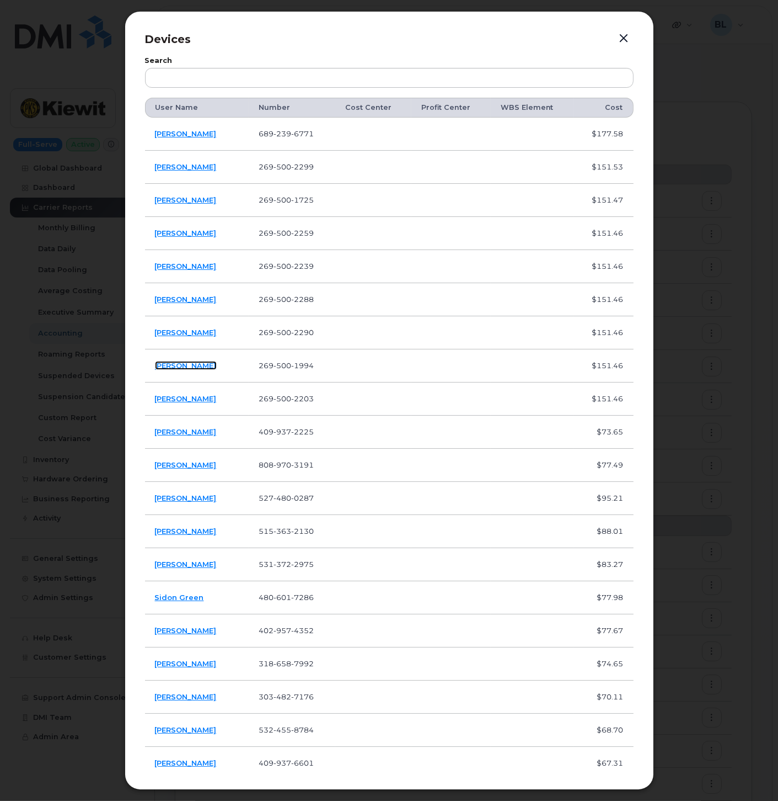
click at [191, 366] on link "[PERSON_NAME]" at bounding box center [186, 365] width 62 height 9
click at [195, 400] on link "[PERSON_NAME]" at bounding box center [186, 398] width 62 height 9
click at [290, 200] on span "500" at bounding box center [283, 199] width 18 height 9
copy span "269 500 1725"
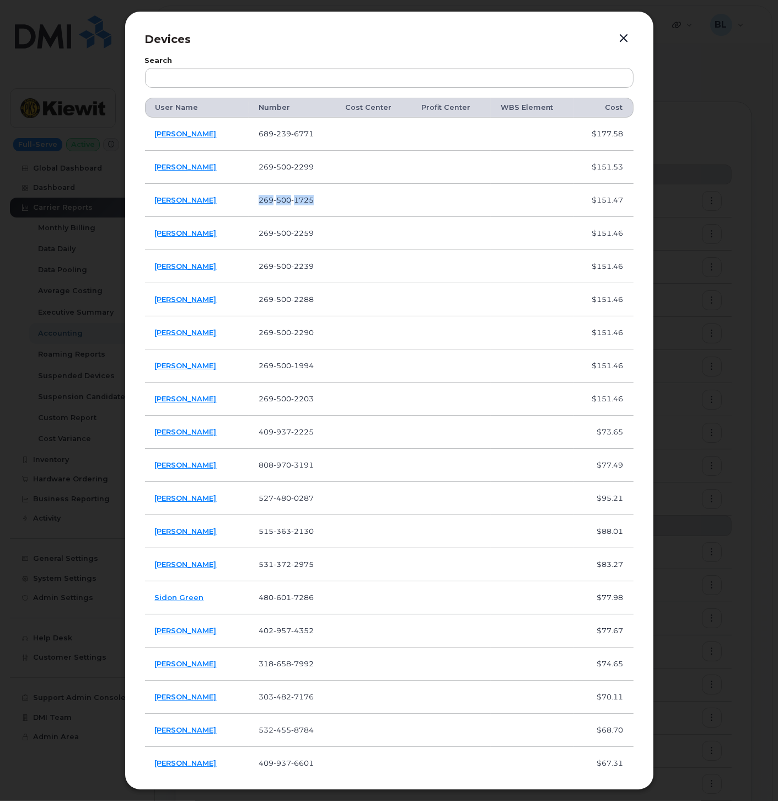
drag, startPoint x: 297, startPoint y: 406, endPoint x: 298, endPoint y: 401, distance: 5.6
click at [297, 407] on td "269 500 2203" at bounding box center [292, 398] width 86 height 33
click at [290, 201] on span "500" at bounding box center [283, 199] width 18 height 9
copy span "269 500 1725"
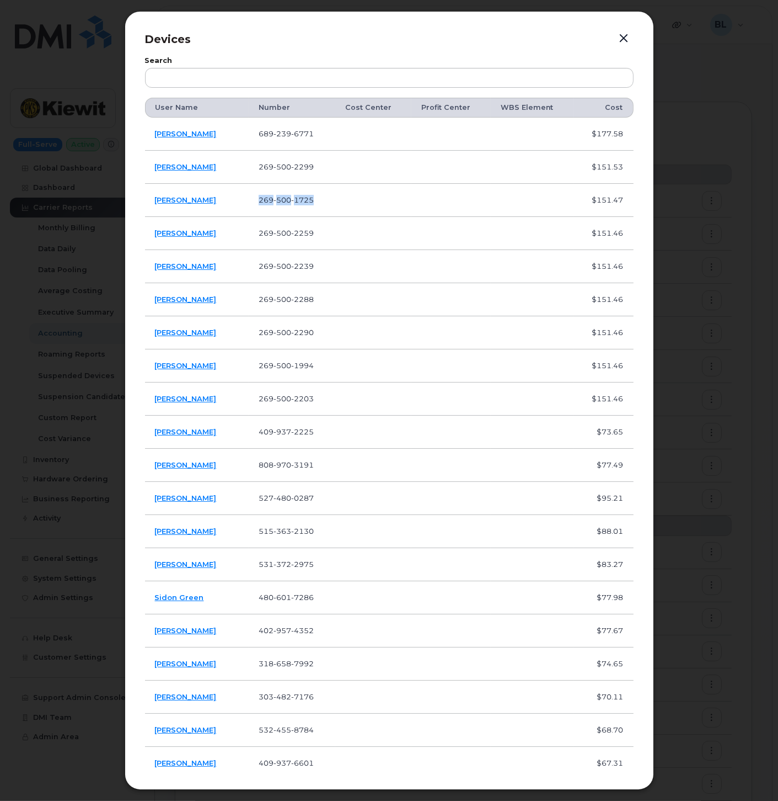
click at [289, 233] on span "500" at bounding box center [283, 232] width 18 height 9
copy span "269 500 2259"
click at [289, 267] on span "500" at bounding box center [283, 266] width 18 height 9
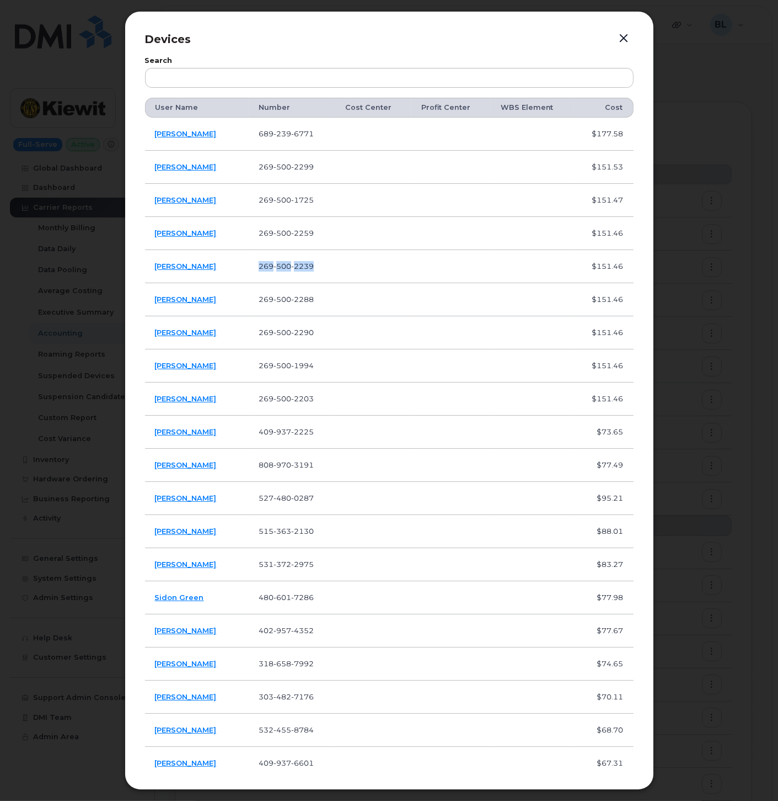
copy span "269 500 2239"
click at [282, 302] on span "500" at bounding box center [283, 299] width 18 height 9
copy span "269 500 2288"
drag, startPoint x: 268, startPoint y: 337, endPoint x: 289, endPoint y: 332, distance: 20.9
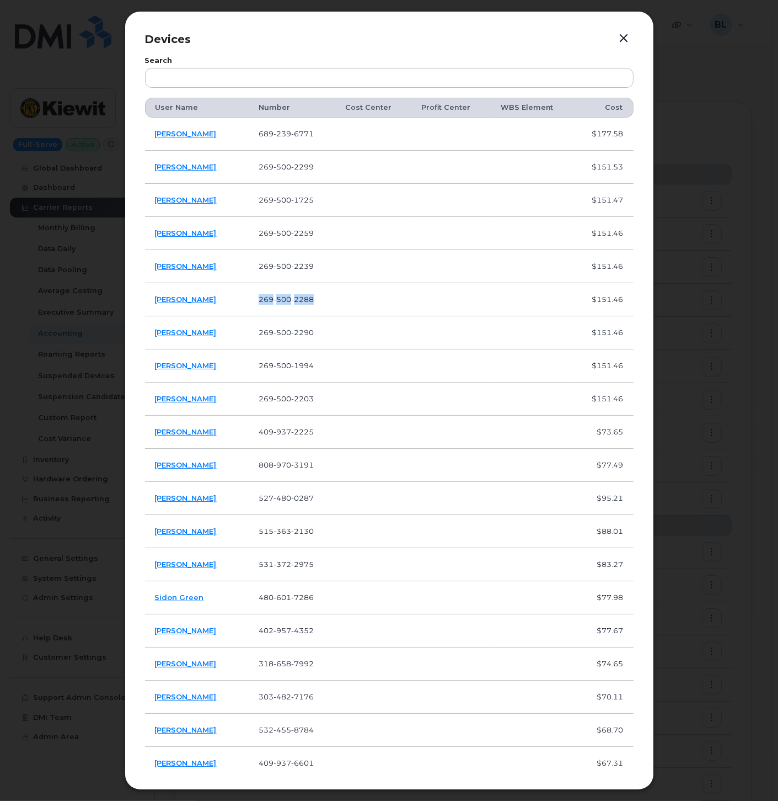
click at [268, 337] on span "269 500 2290" at bounding box center [286, 332] width 55 height 9
click at [289, 332] on span "500" at bounding box center [283, 332] width 18 height 9
copy span "269 500 2290"
click at [285, 370] on td "269 500 1994" at bounding box center [292, 365] width 86 height 33
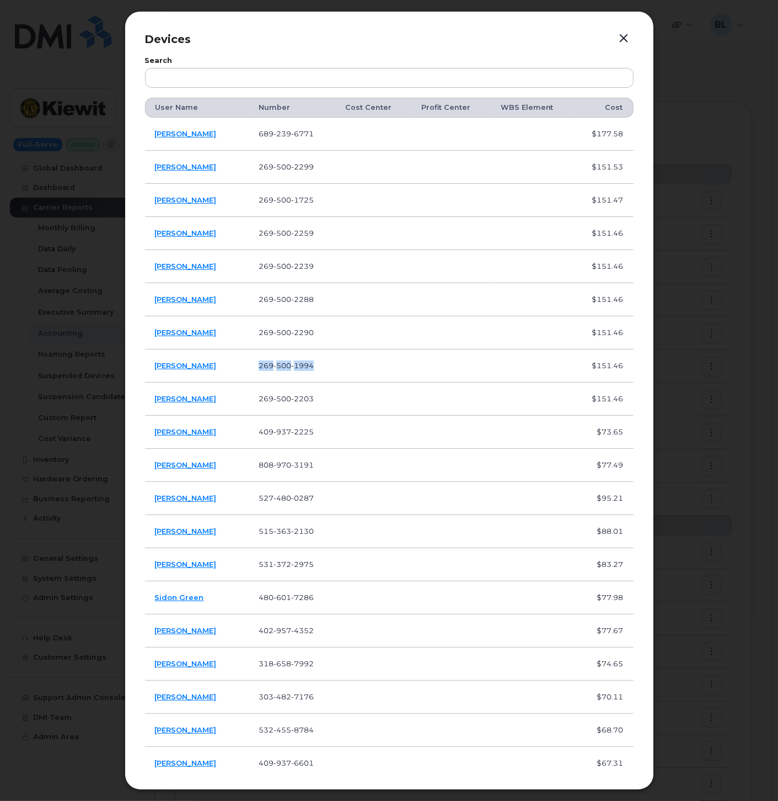
click at [285, 370] on td "269 500 1994" at bounding box center [292, 365] width 86 height 33
copy span "269 500 1994"
click at [280, 399] on span "500" at bounding box center [283, 398] width 18 height 9
copy span "269 500 2203"
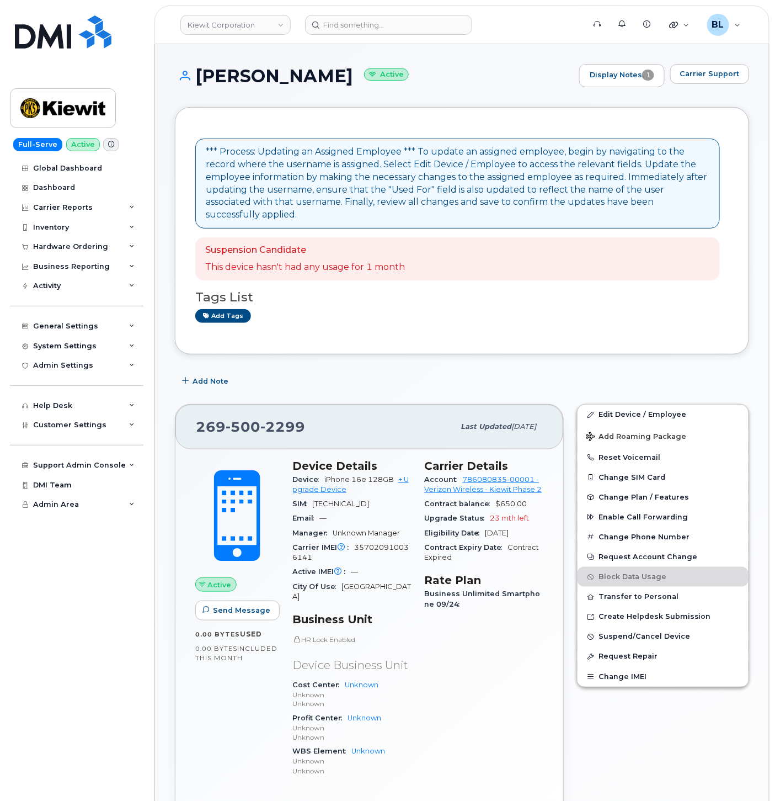
drag, startPoint x: 215, startPoint y: 76, endPoint x: 343, endPoint y: 78, distance: 127.5
click at [343, 78] on h1 "[PERSON_NAME] Active" at bounding box center [374, 75] width 399 height 19
click at [247, 420] on span "500" at bounding box center [243, 426] width 35 height 17
copy span "269 500 2299"
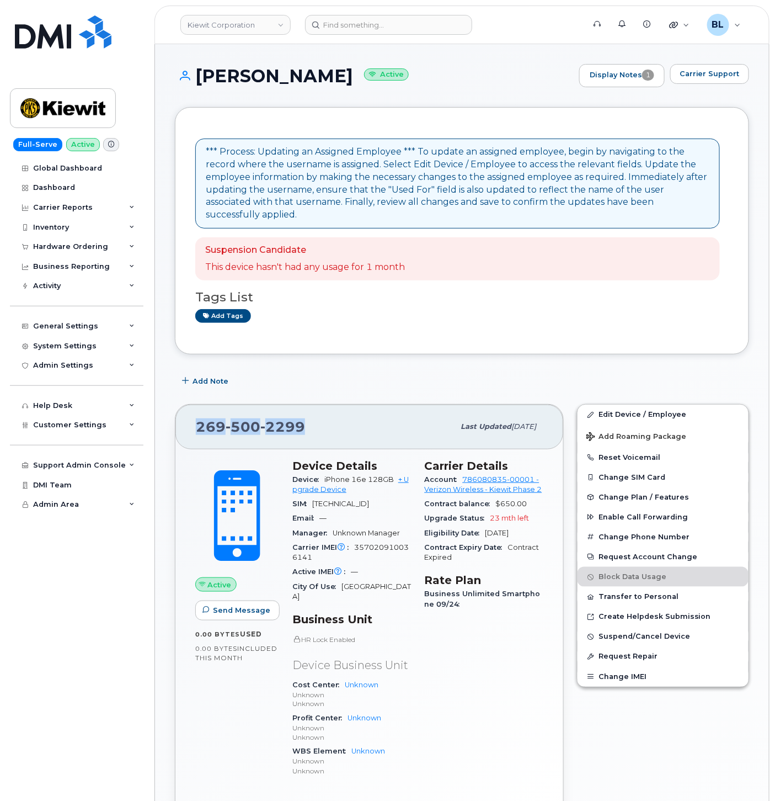
click at [269, 418] on span "2299" at bounding box center [282, 426] width 45 height 17
click at [227, 418] on span "500" at bounding box center [243, 426] width 35 height 17
copy span "269 500 2299"
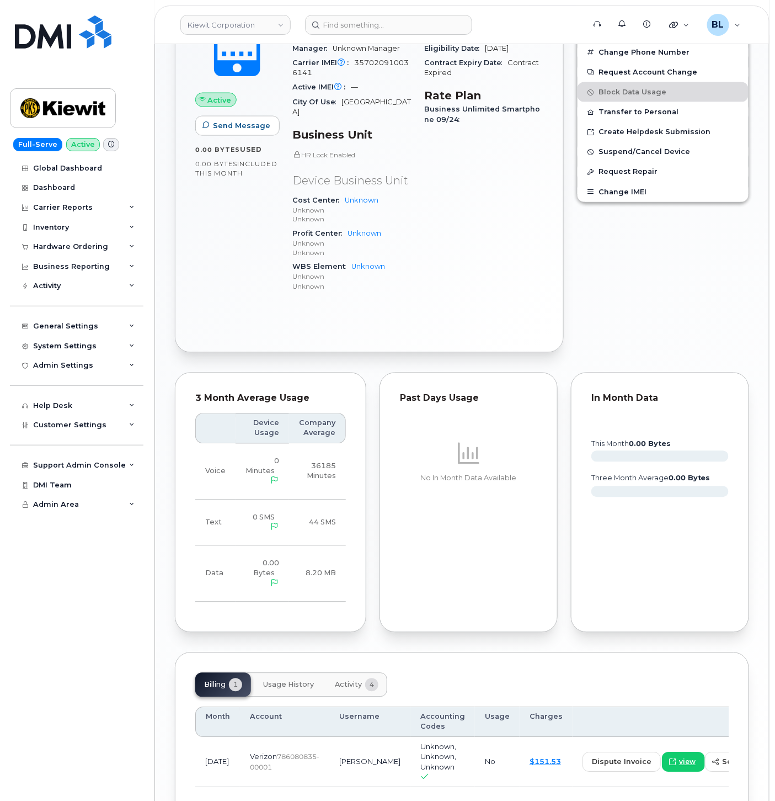
scroll to position [538, 0]
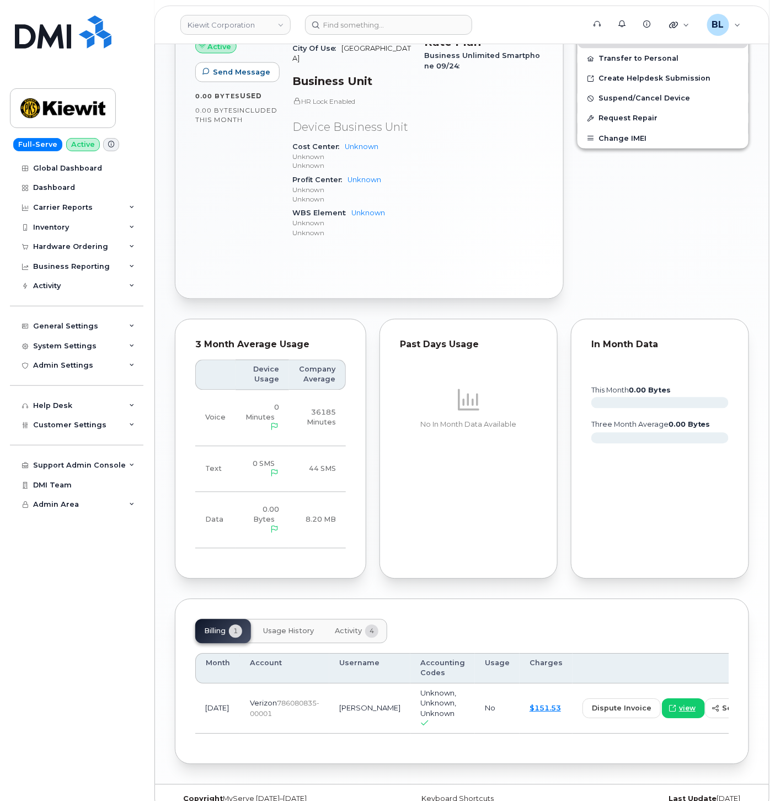
click at [378, 619] on button "Activity 4" at bounding box center [356, 631] width 61 height 24
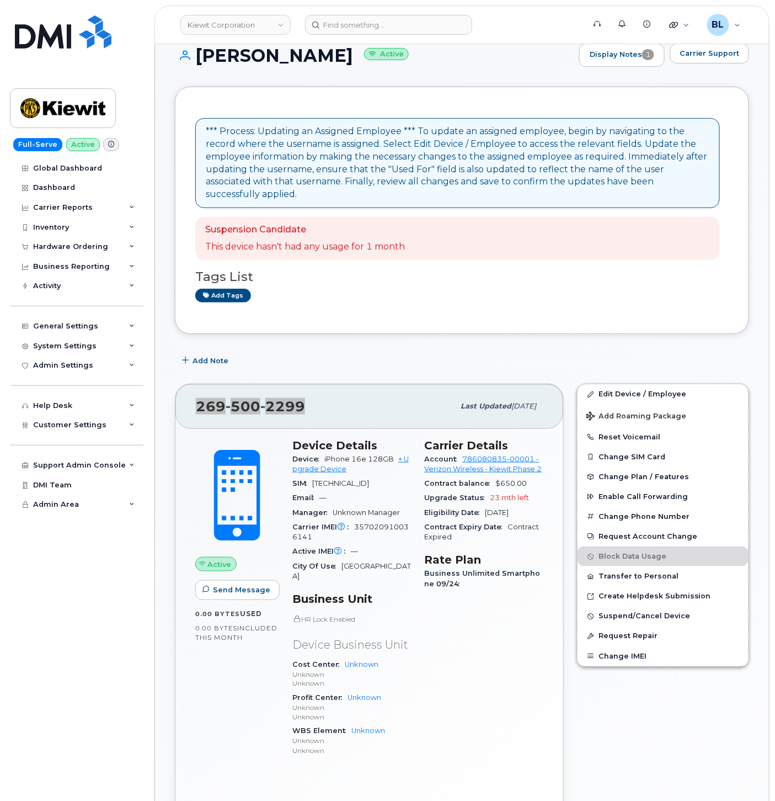
scroll to position [0, 0]
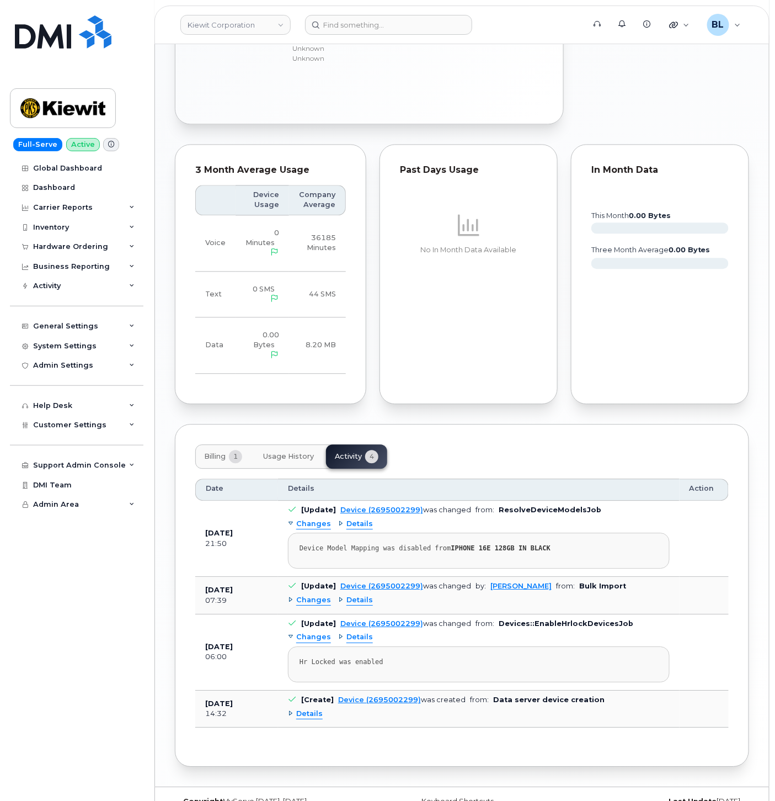
click at [233, 444] on button "Billing 1" at bounding box center [223, 456] width 56 height 24
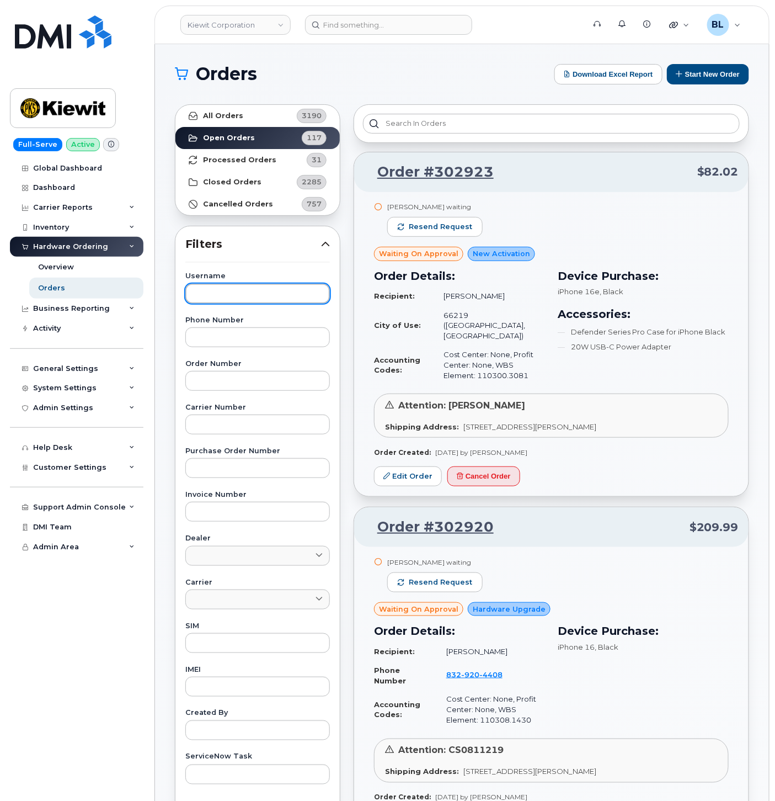
click at [257, 290] on input "text" at bounding box center [257, 294] width 145 height 20
paste input "[PERSON_NAME]"
click at [263, 119] on link "All Orders 3190" at bounding box center [257, 116] width 164 height 22
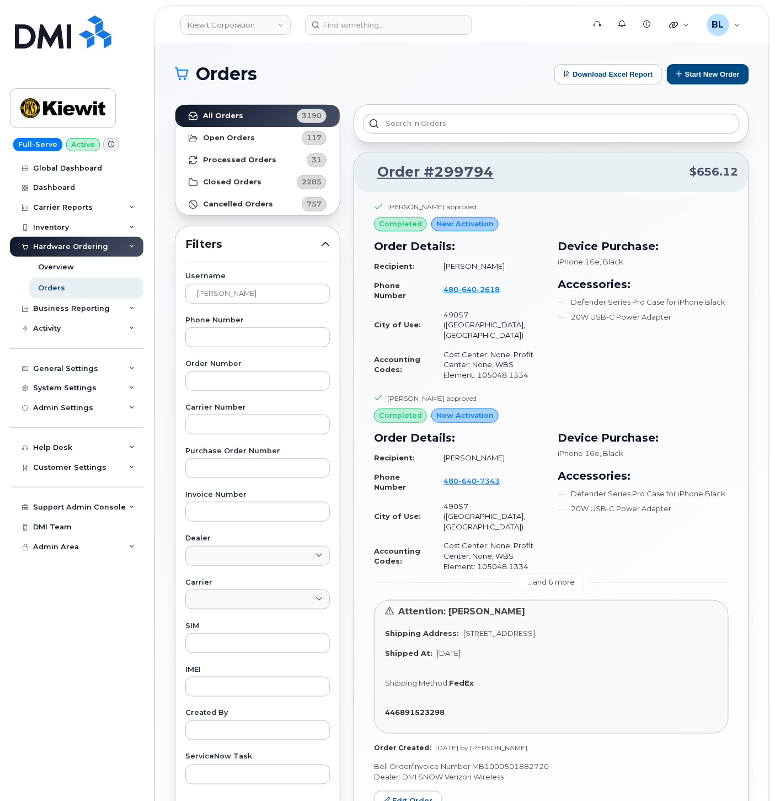
click at [554, 573] on link "...and 6 more" at bounding box center [552, 581] width 66 height 17
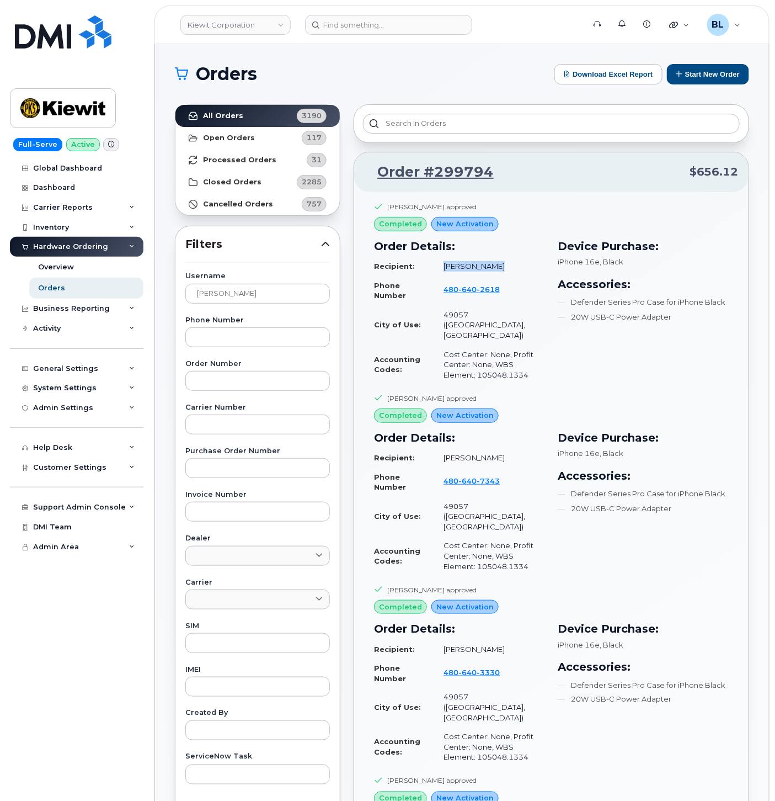
drag, startPoint x: 497, startPoint y: 268, endPoint x: 445, endPoint y: 272, distance: 51.5
click at [445, 272] on td "[PERSON_NAME]" at bounding box center [489, 266] width 111 height 19
copy td "[PERSON_NAME]"
drag, startPoint x: 508, startPoint y: 173, endPoint x: 436, endPoint y: 186, distance: 73.5
click at [436, 186] on div "Order #299794 $656.12" at bounding box center [551, 172] width 394 height 40
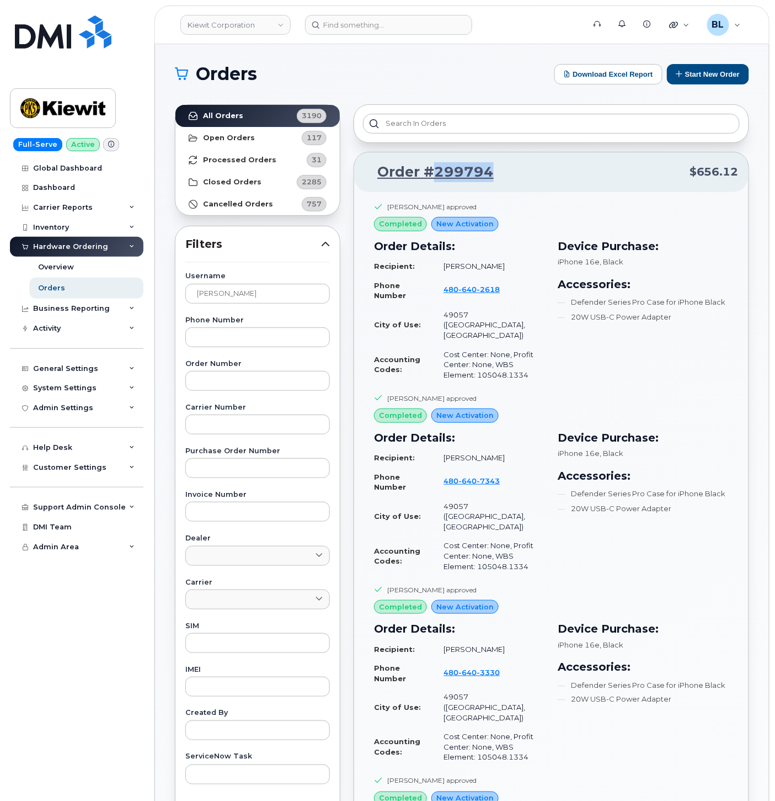
copy link "299794"
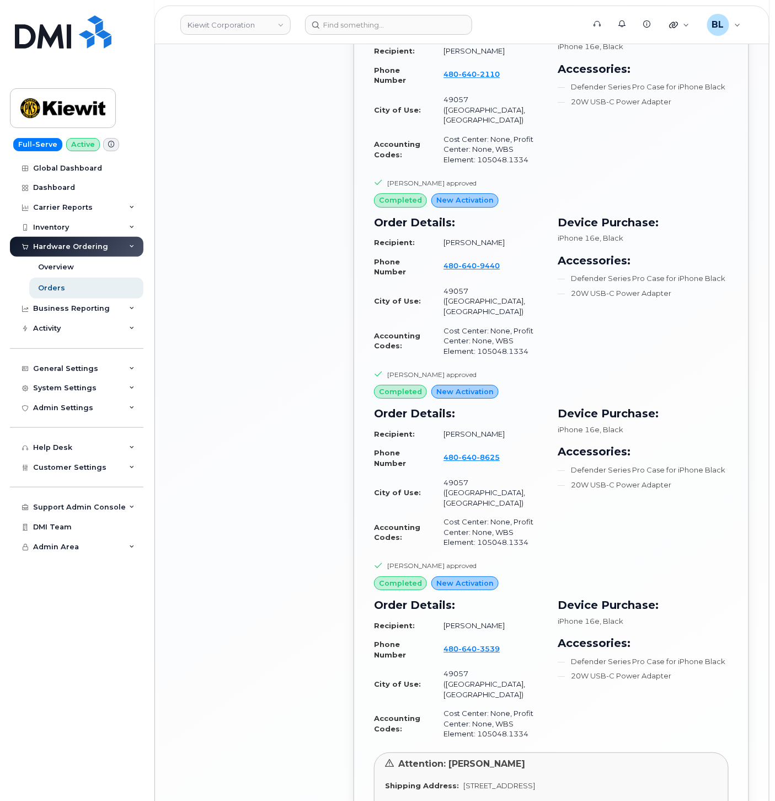
scroll to position [1056, 0]
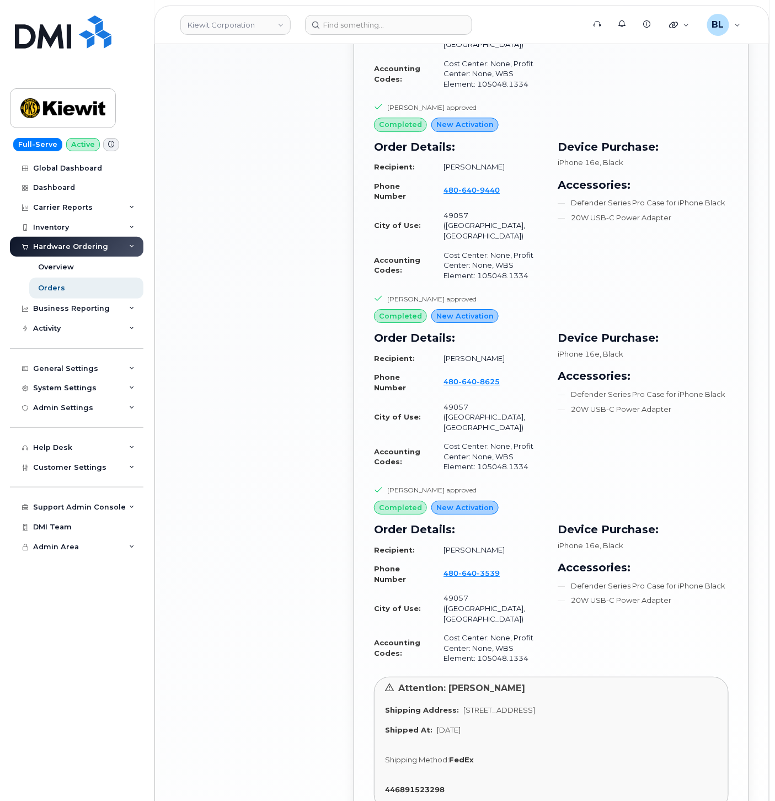
drag, startPoint x: 475, startPoint y: 679, endPoint x: 550, endPoint y: 679, distance: 75.0
copy p "MB1000501882720"
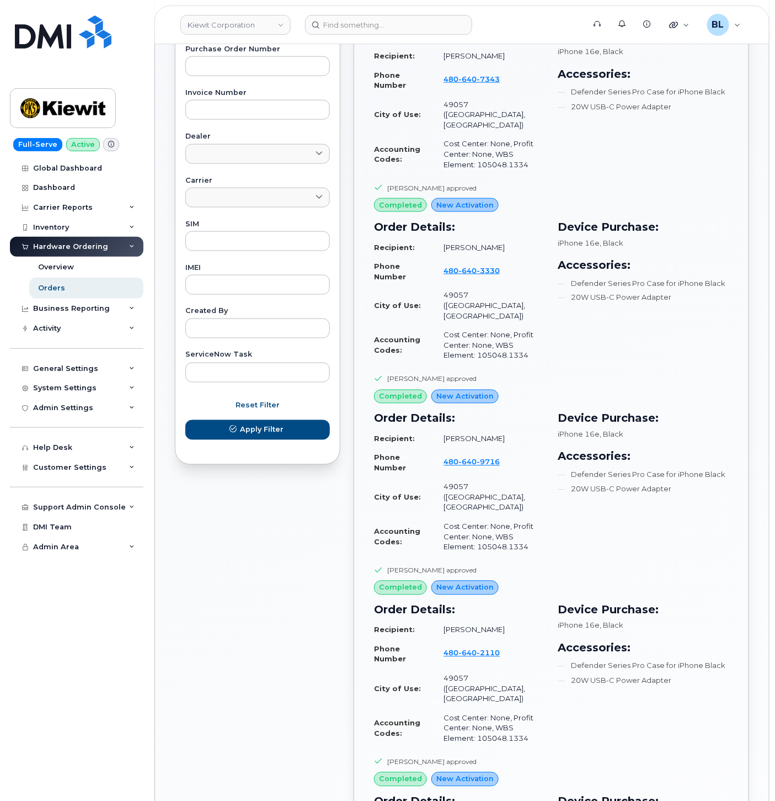
scroll to position [0, 0]
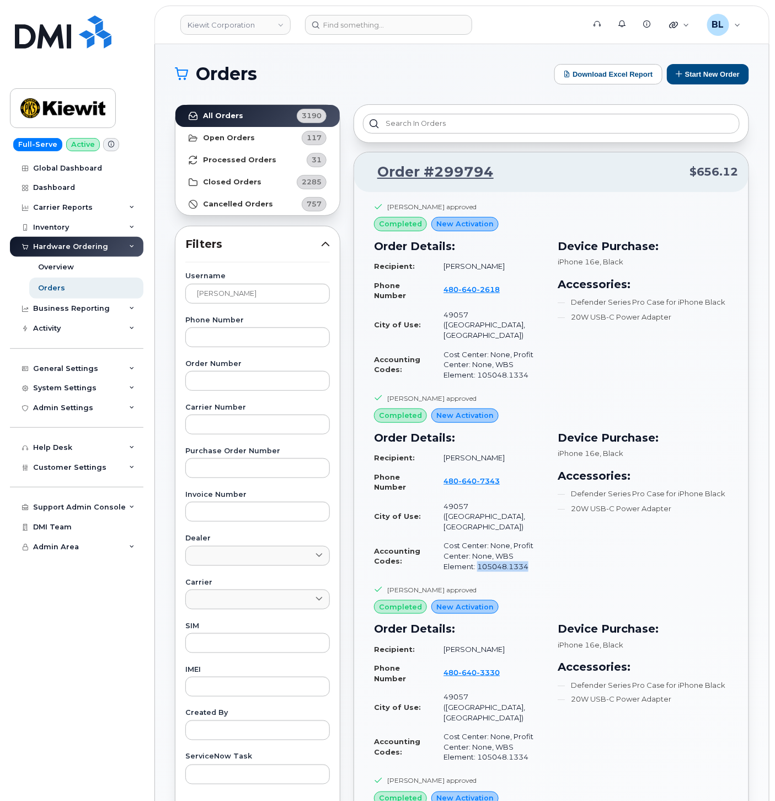
drag, startPoint x: 478, startPoint y: 527, endPoint x: 530, endPoint y: 526, distance: 51.9
click at [530, 536] on td "Cost Center: None, Profit Center: None, WBS Element: 105048.1334" at bounding box center [489, 556] width 111 height 40
copy td "105048.1334"
click at [539, 536] on td "Cost Center: None, Profit Center: None, WBS Element: 105048.1334" at bounding box center [489, 556] width 111 height 40
drag, startPoint x: 533, startPoint y: 529, endPoint x: 478, endPoint y: 532, distance: 55.3
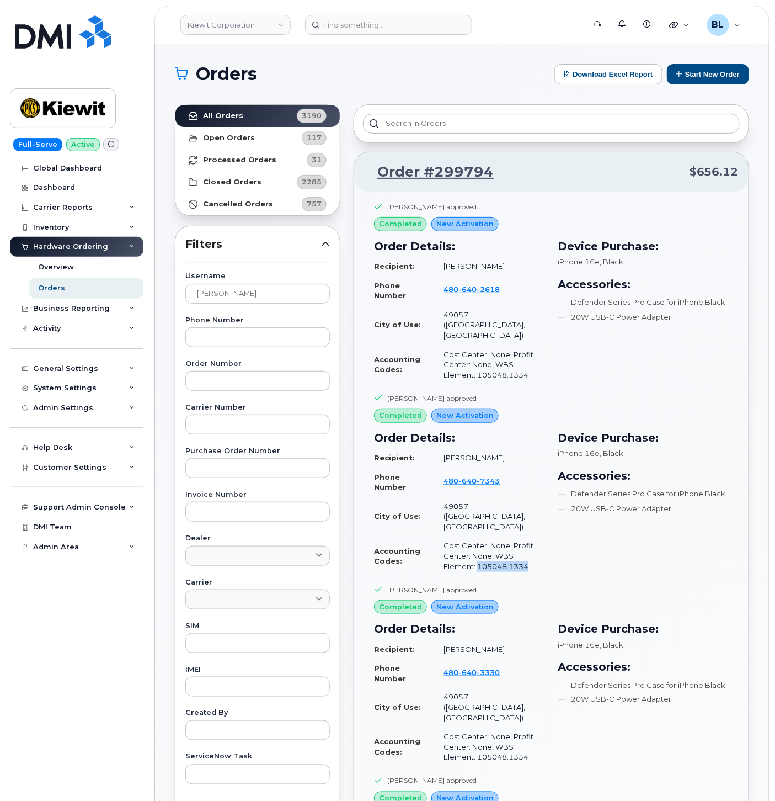
click at [478, 536] on td "Cost Center: None, Profit Center: None, WBS Element: 105048.1334" at bounding box center [489, 556] width 111 height 40
copy td "105048.1334"
drag, startPoint x: 500, startPoint y: 268, endPoint x: 444, endPoint y: 268, distance: 56.8
click at [444, 268] on td "[PERSON_NAME]" at bounding box center [489, 266] width 111 height 19
copy td "[PERSON_NAME]"
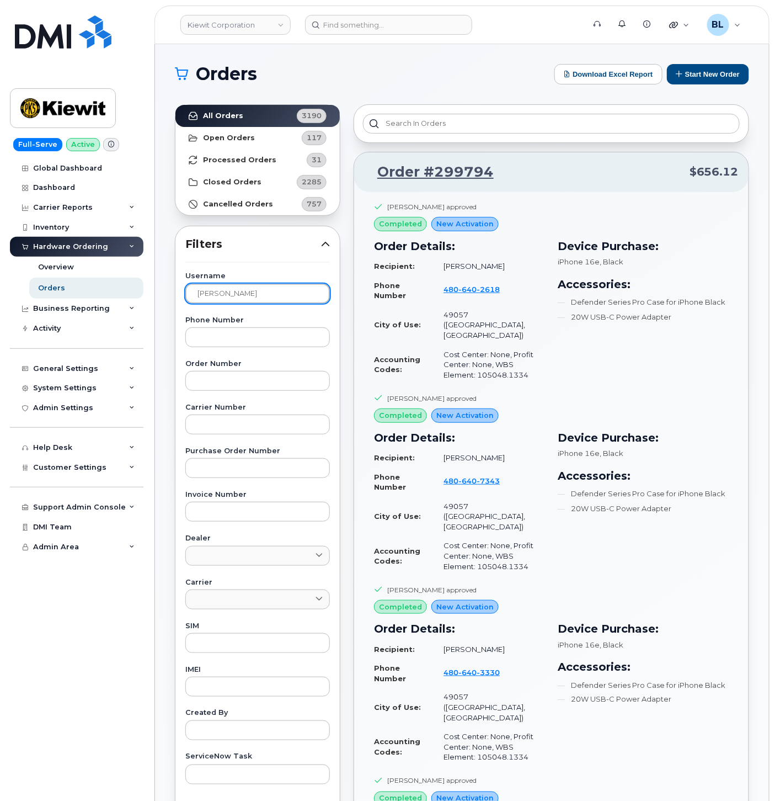
drag, startPoint x: 286, startPoint y: 298, endPoint x: -35, endPoint y: 263, distance: 322.5
paste input "Kelly Mccoy"
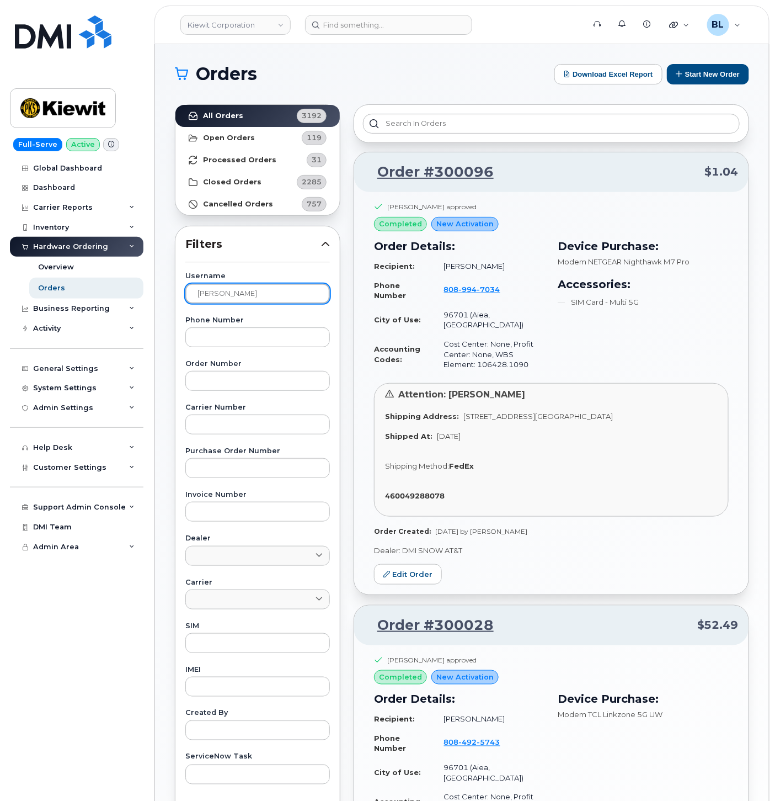
drag, startPoint x: 249, startPoint y: 288, endPoint x: -154, endPoint y: 236, distance: 406.1
click at [0, 236] on html "Kiewit Corporation Support Alerts Knowledge Base Quicklinks Suspend / Cancel De…" at bounding box center [387, 561] width 775 height 1123
paste input "Paul Herring"
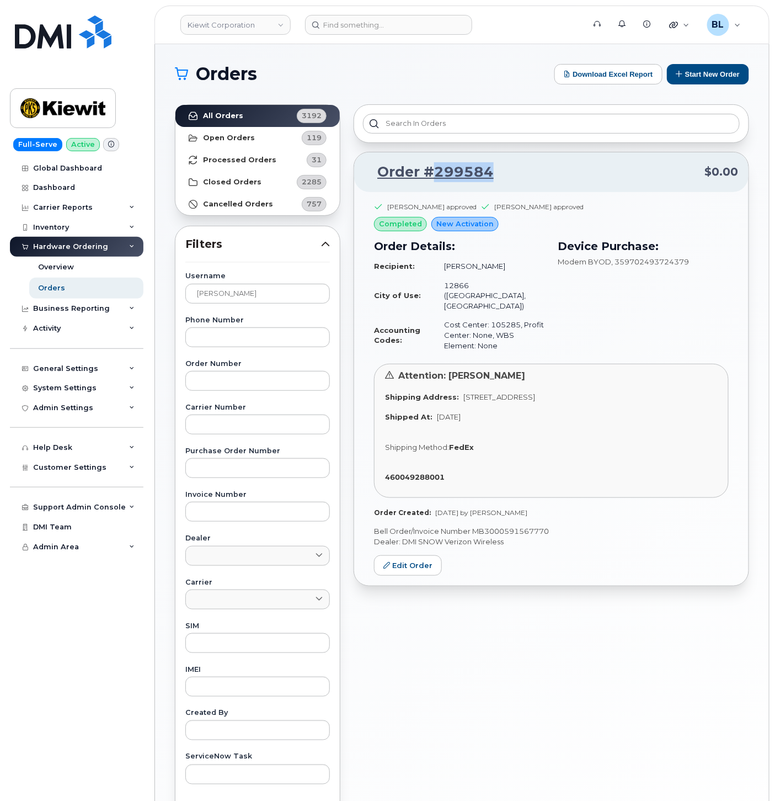
drag, startPoint x: 499, startPoint y: 175, endPoint x: 435, endPoint y: 185, distance: 65.3
click at [435, 185] on div "Order #299584 $0.00" at bounding box center [551, 172] width 394 height 40
copy link "299584"
drag, startPoint x: 492, startPoint y: 313, endPoint x: 521, endPoint y: 310, distance: 28.8
click at [521, 315] on td "Cost Center: 105285, Profit Center: None, WBS Element: None" at bounding box center [489, 335] width 110 height 40
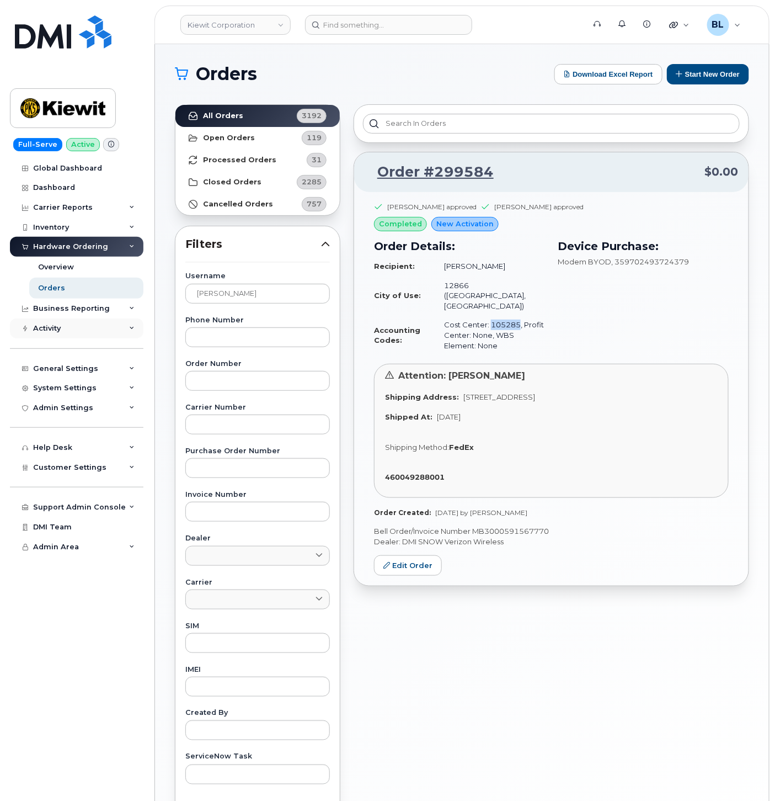
copy td "105285"
drag, startPoint x: 260, startPoint y: 291, endPoint x: 0, endPoint y: 261, distance: 261.6
click at [155, 265] on div "Kiewit Corporation Support Alerts Knowledge Base Quicklinks Suspend / Cancel De…" at bounding box center [462, 465] width 614 height 842
paste input "DAVID GARCIA"
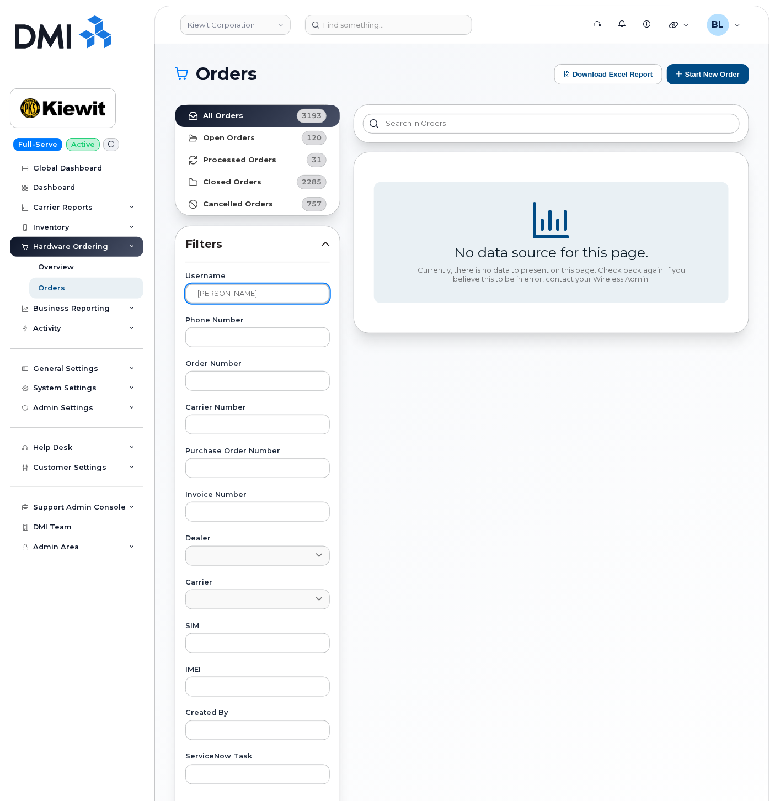
drag, startPoint x: 172, startPoint y: 272, endPoint x: 29, endPoint y: 249, distance: 144.7
click at [155, 262] on div "Kiewit Corporation Support Alerts Knowledge Base Quicklinks Suspend / Cancel De…" at bounding box center [462, 465] width 614 height 842
paste input "CHAD RIDDLE"
type input "CHAD RIDDLE"
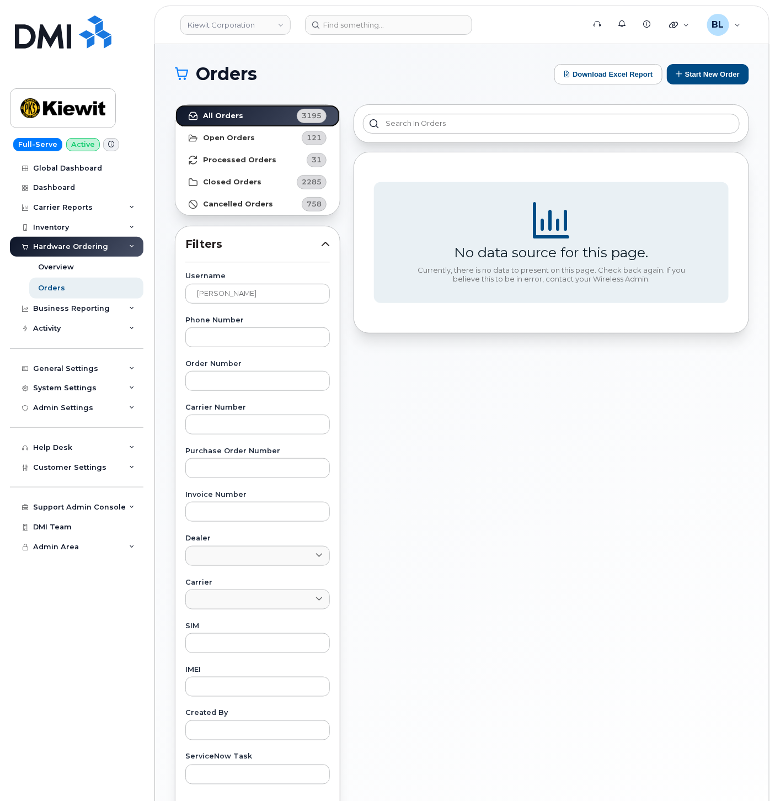
click at [276, 118] on link "All Orders 3195" at bounding box center [257, 116] width 164 height 22
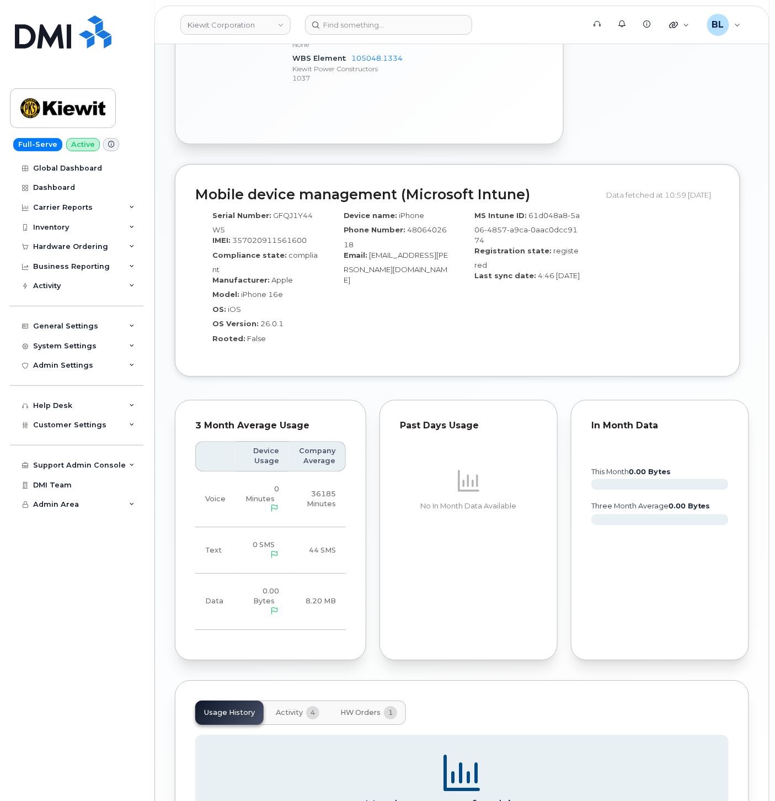
scroll to position [798, 0]
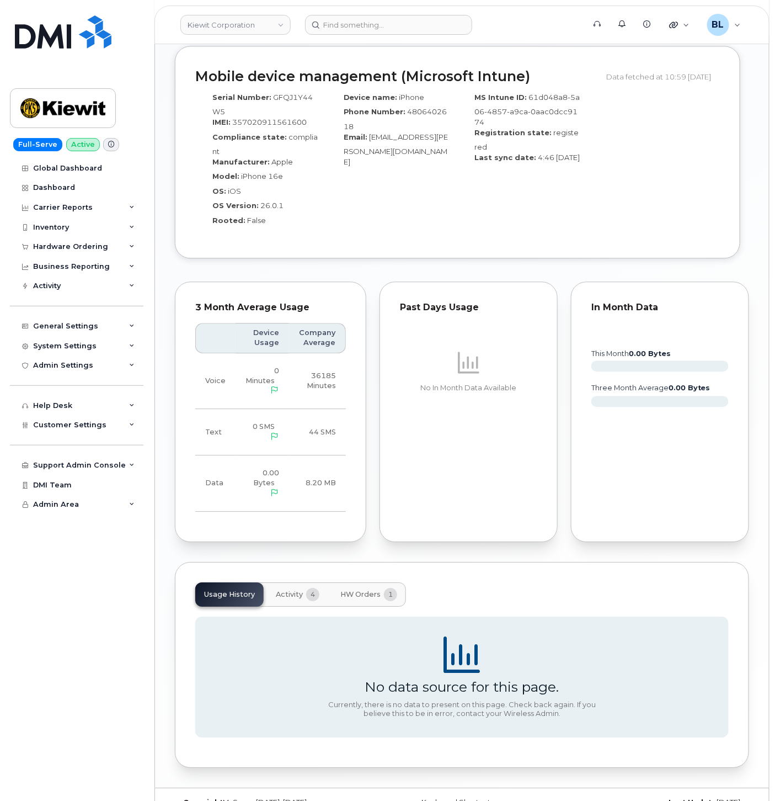
click at [372, 606] on div "No data source for this page. Currently, there is no data to present on this pa…" at bounding box center [461, 676] width 533 height 141
click at [374, 582] on button "HW Orders 1" at bounding box center [369, 594] width 74 height 24
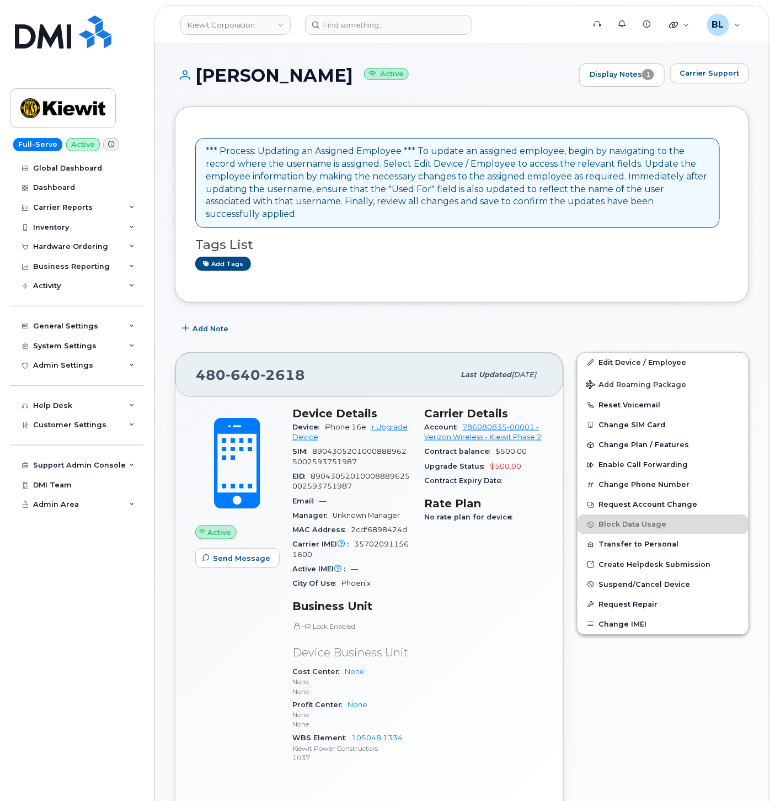
scroll to position [0, 0]
click at [702, 65] on button "Carrier Support" at bounding box center [709, 74] width 79 height 20
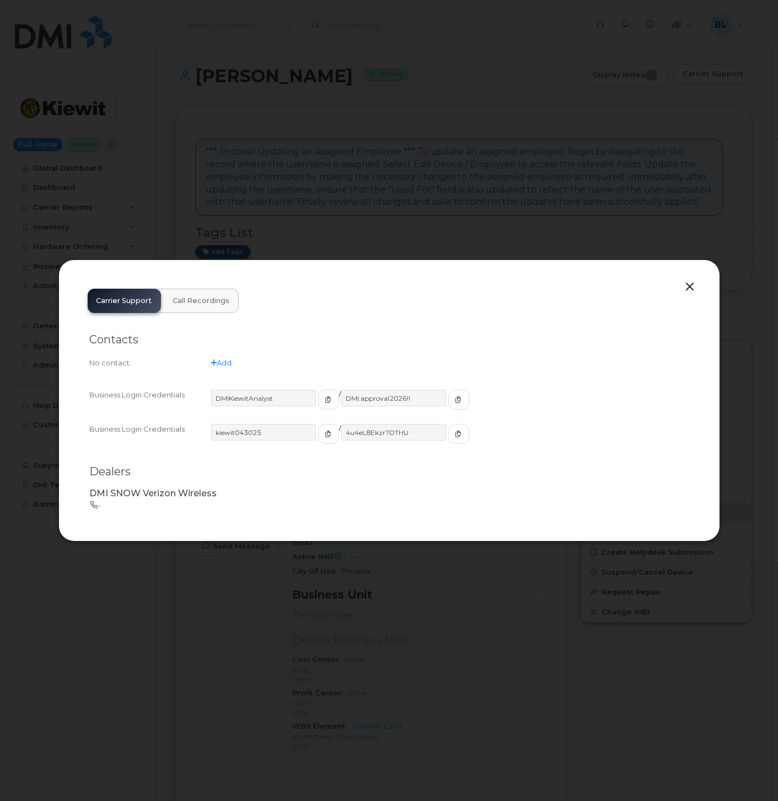
click at [516, 334] on h2 "Contacts" at bounding box center [389, 340] width 599 height 14
drag, startPoint x: 262, startPoint y: 432, endPoint x: 215, endPoint y: 429, distance: 47.0
click at [215, 429] on input "kiewit043025" at bounding box center [264, 432] width 106 height 17
drag, startPoint x: 415, startPoint y: 436, endPoint x: 337, endPoint y: 431, distance: 78.5
click at [342, 431] on input "4u4eL8Ekzr?DTHU" at bounding box center [395, 432] width 106 height 17
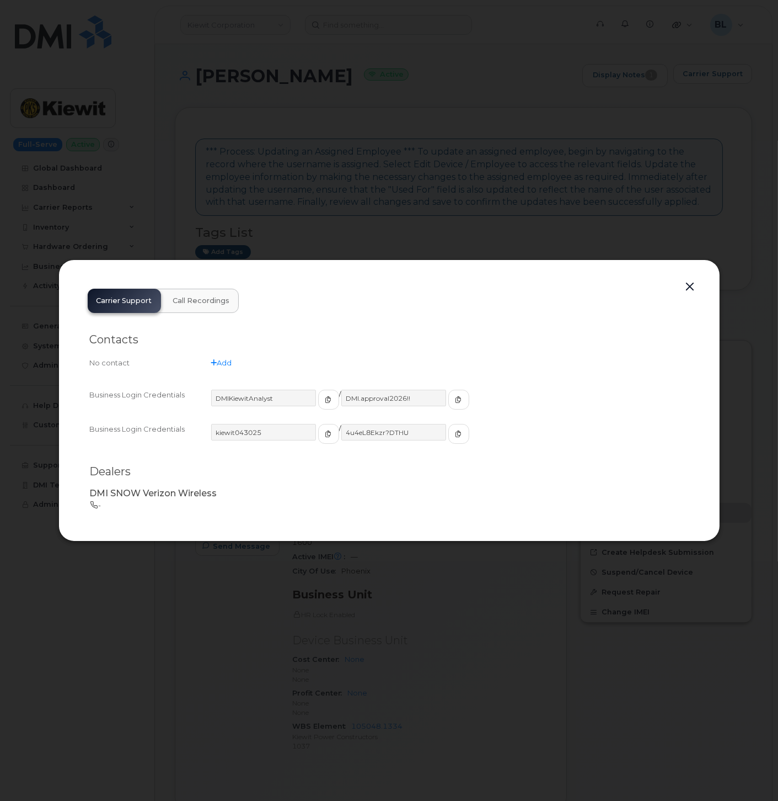
click at [508, 158] on div at bounding box center [389, 400] width 778 height 801
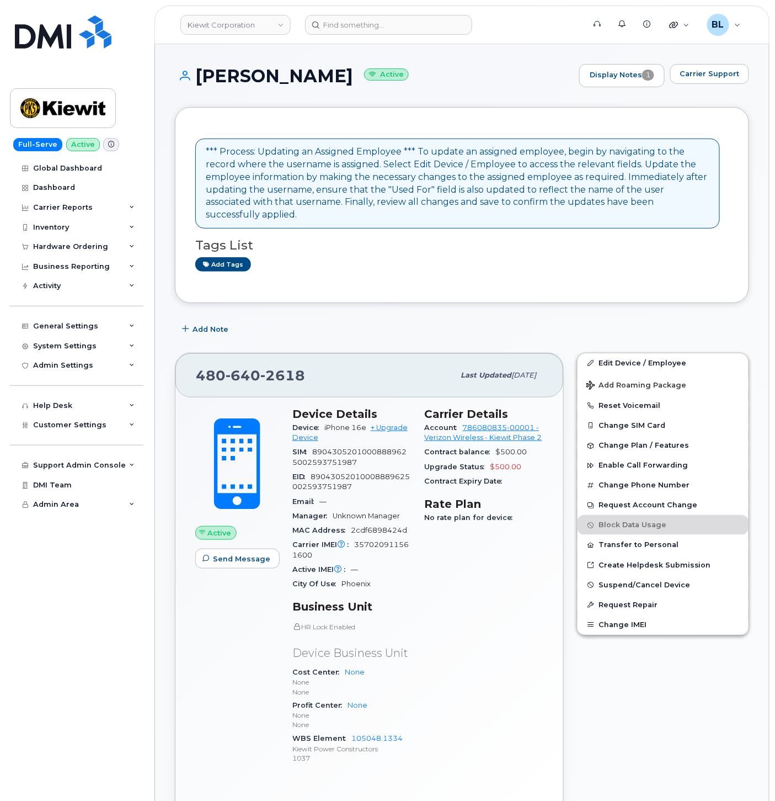
click at [258, 367] on span "640" at bounding box center [243, 375] width 35 height 17
copy span "480 640 2618"
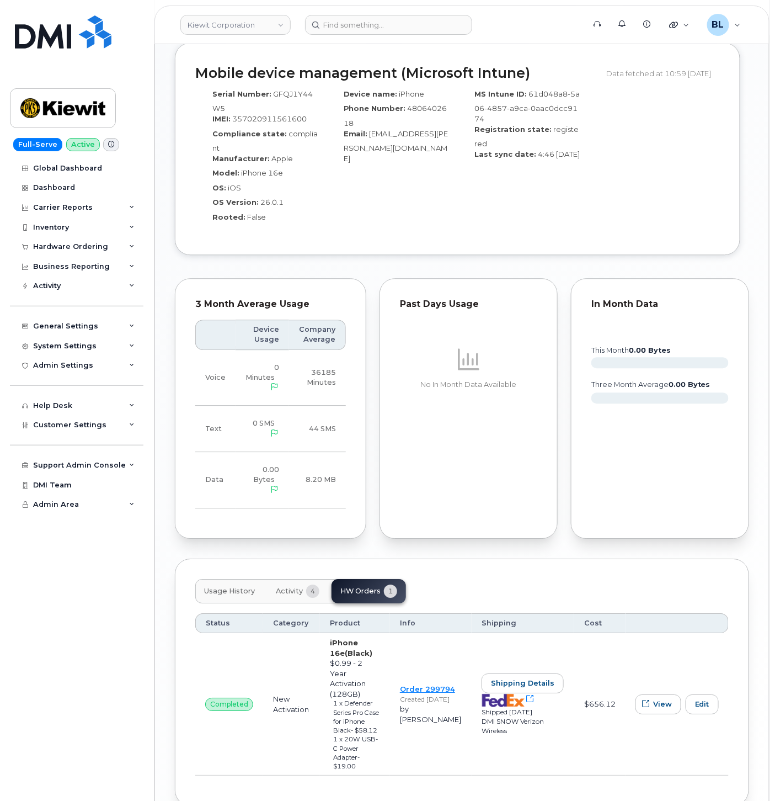
click at [247, 579] on button "Usage History" at bounding box center [229, 591] width 68 height 24
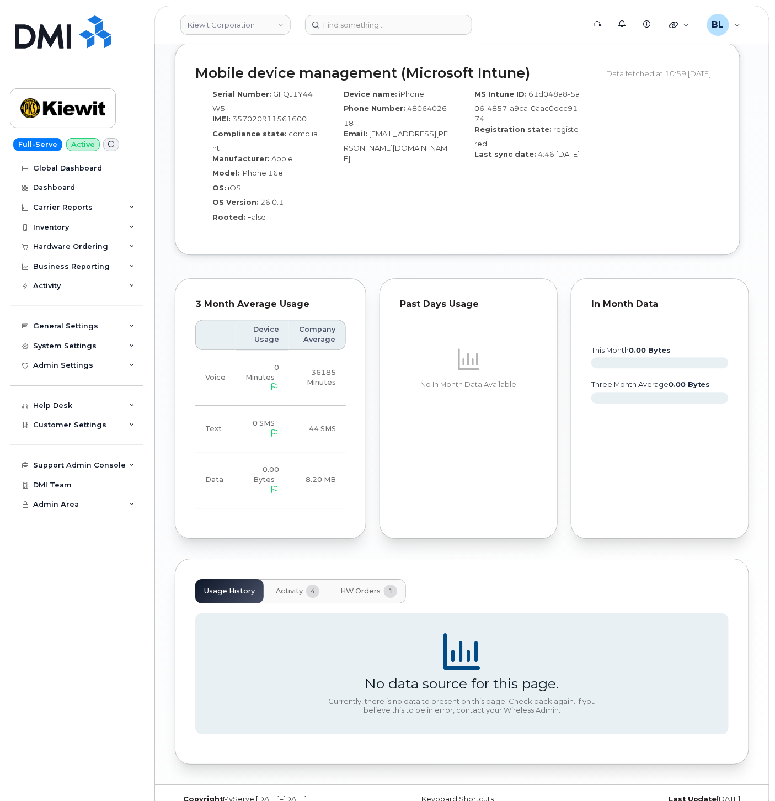
scroll to position [798, 0]
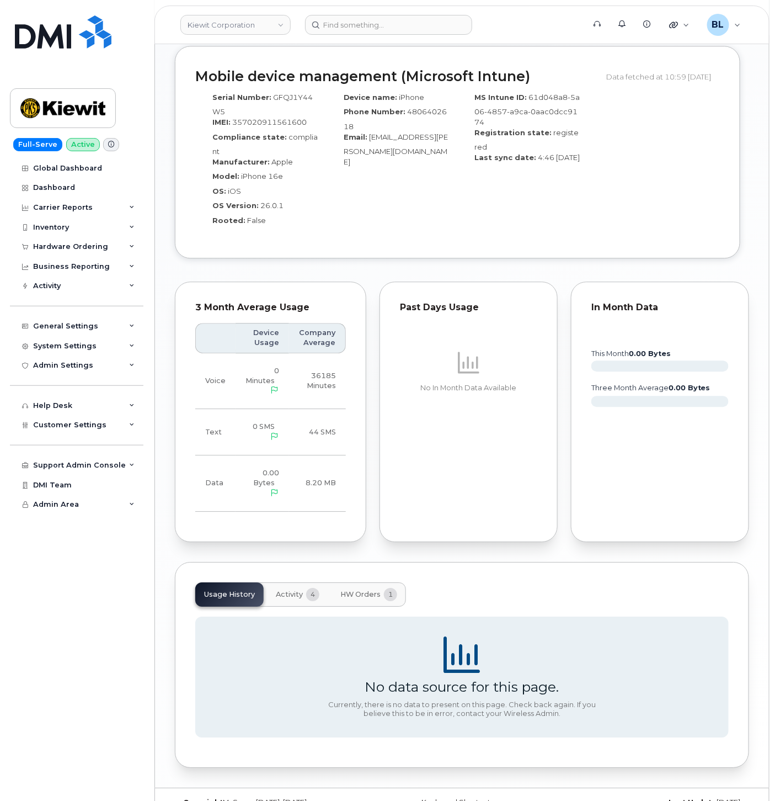
click at [311, 588] on span "4" at bounding box center [312, 594] width 13 height 13
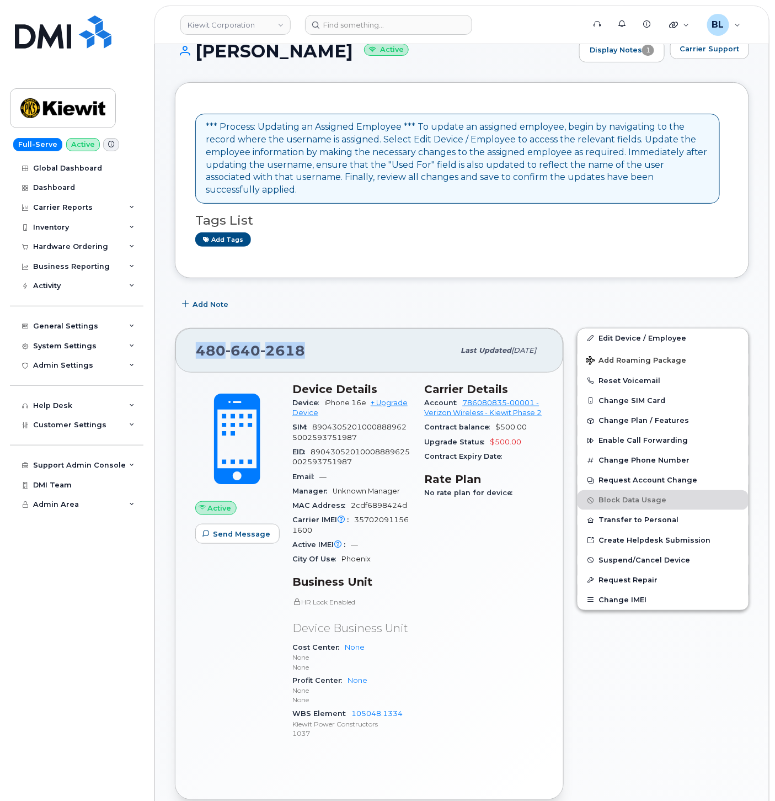
scroll to position [0, 0]
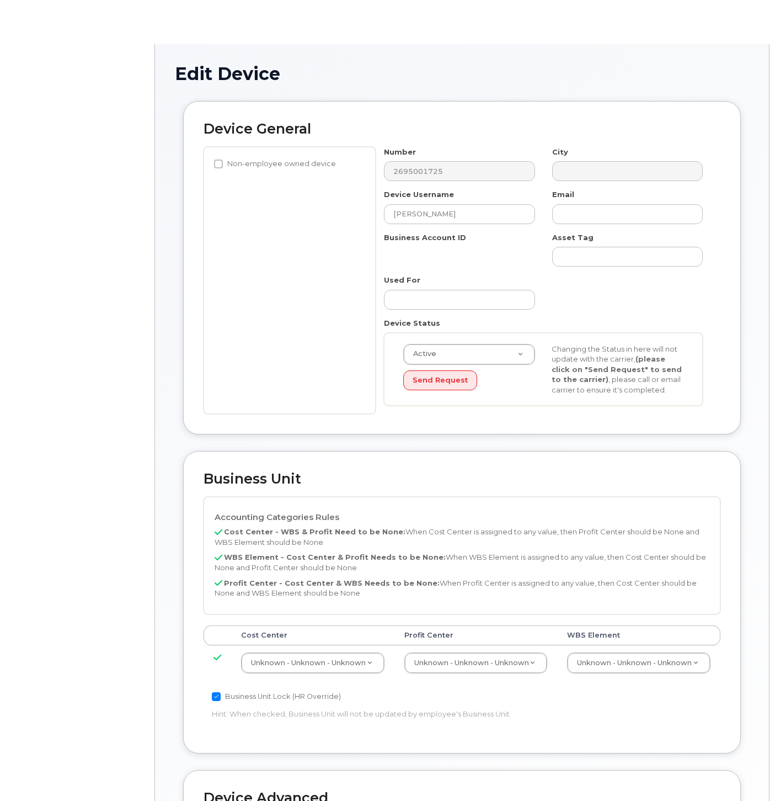
select select "29584743"
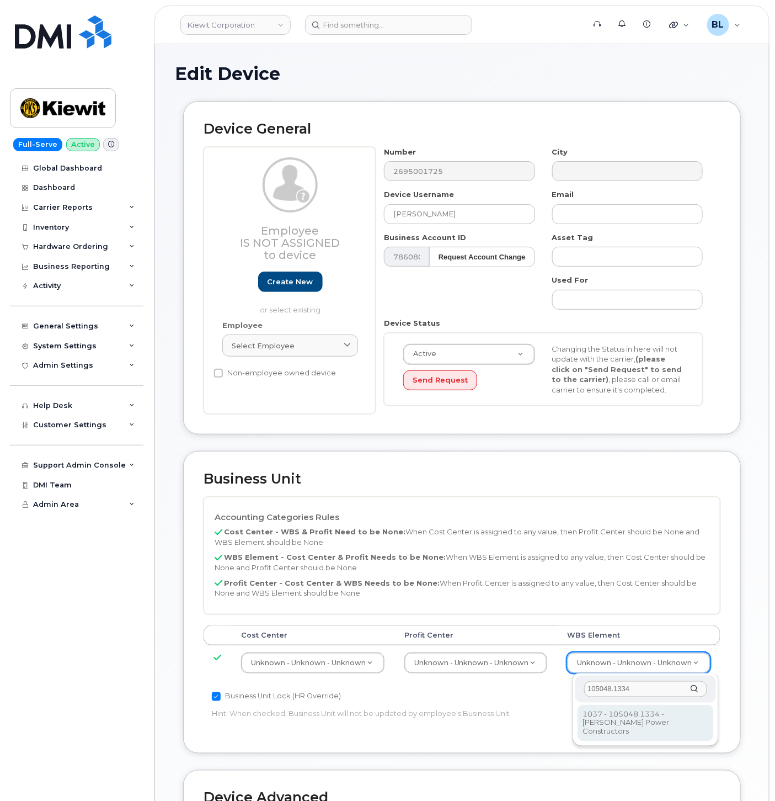
type input "105048.1334"
type input "29884102"
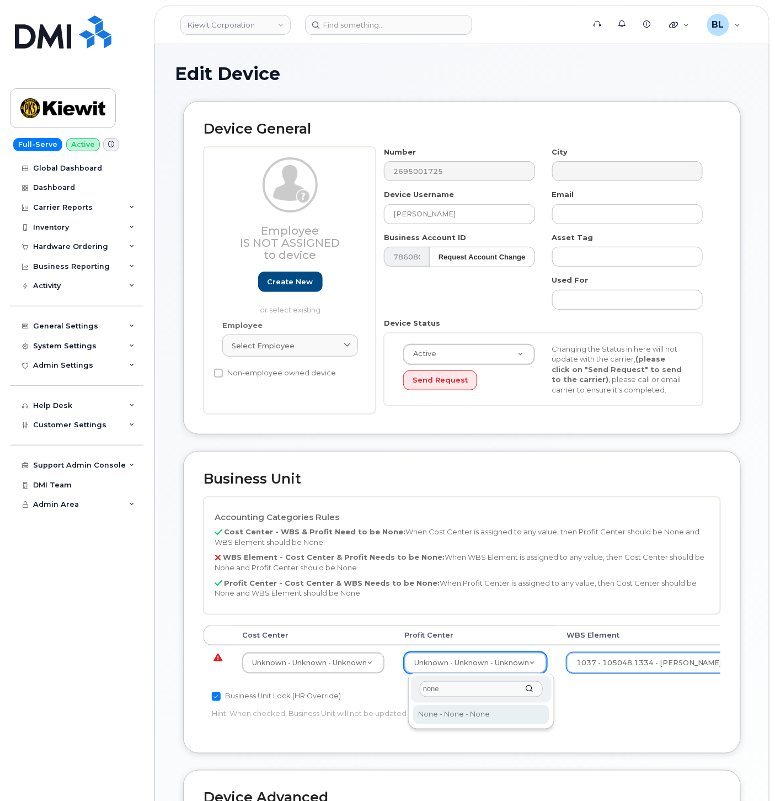
type input "none"
select select "29629357"
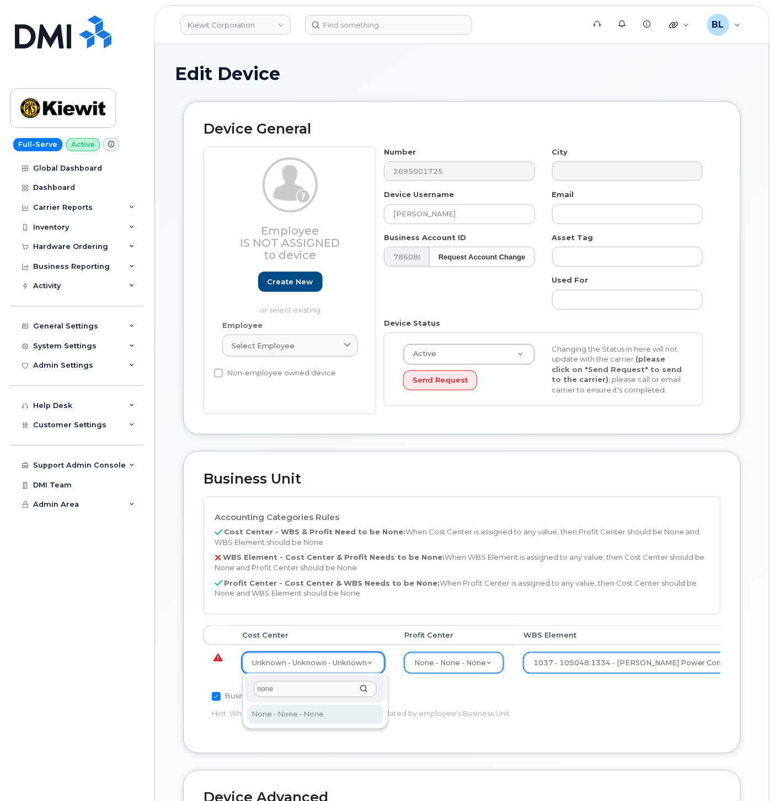
type input "none"
type input "29629358"
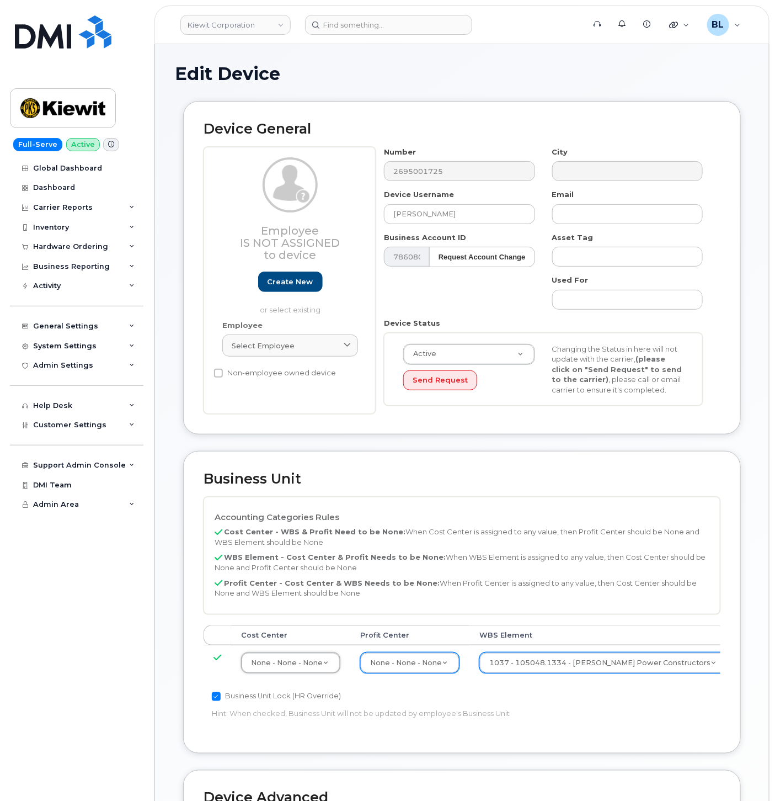
scroll to position [299, 0]
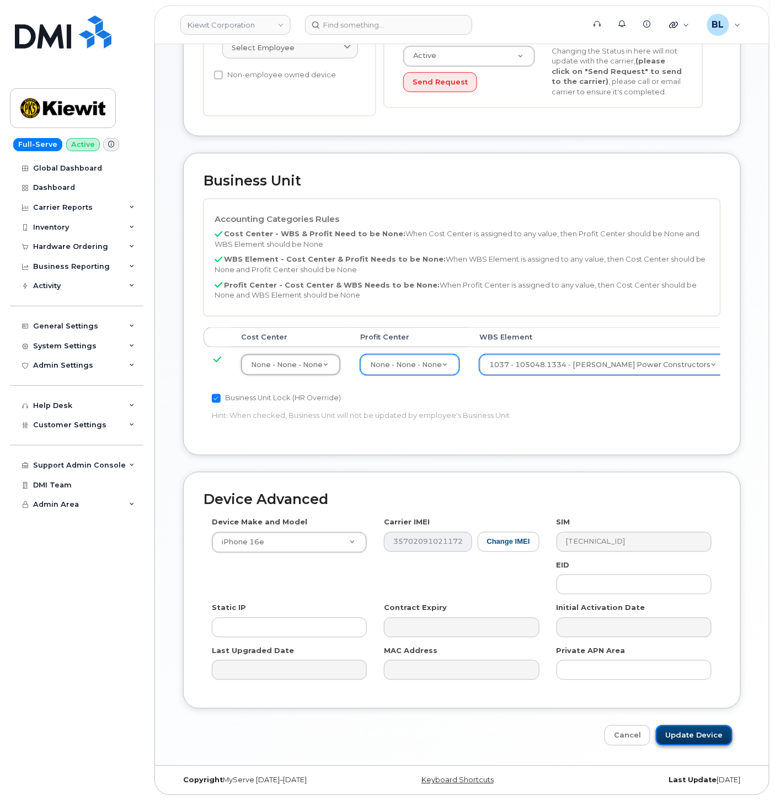
click at [697, 737] on input "Update Device" at bounding box center [694, 735] width 77 height 20
type input "Saving..."
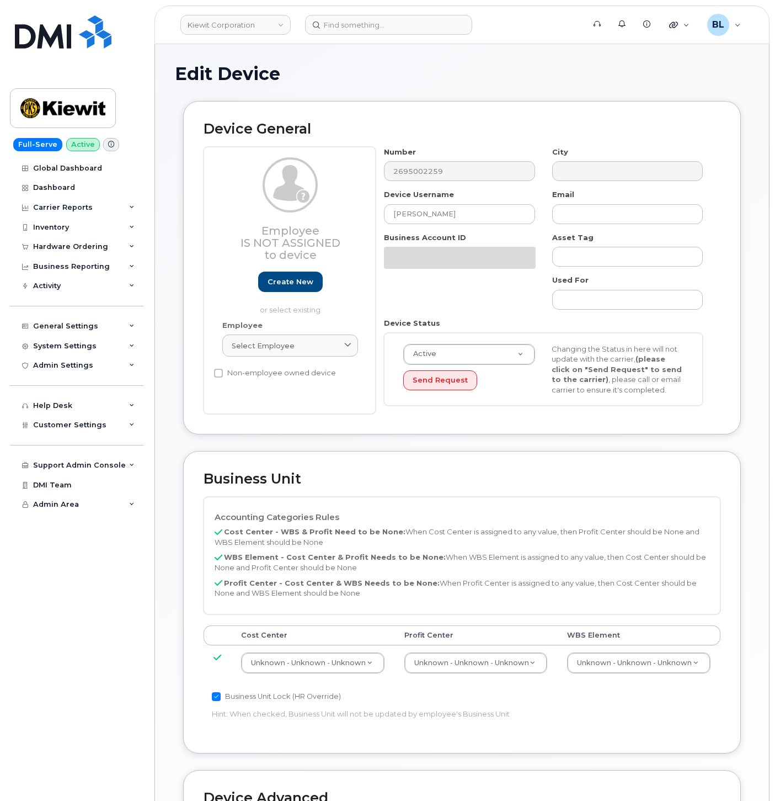
select select "29584743"
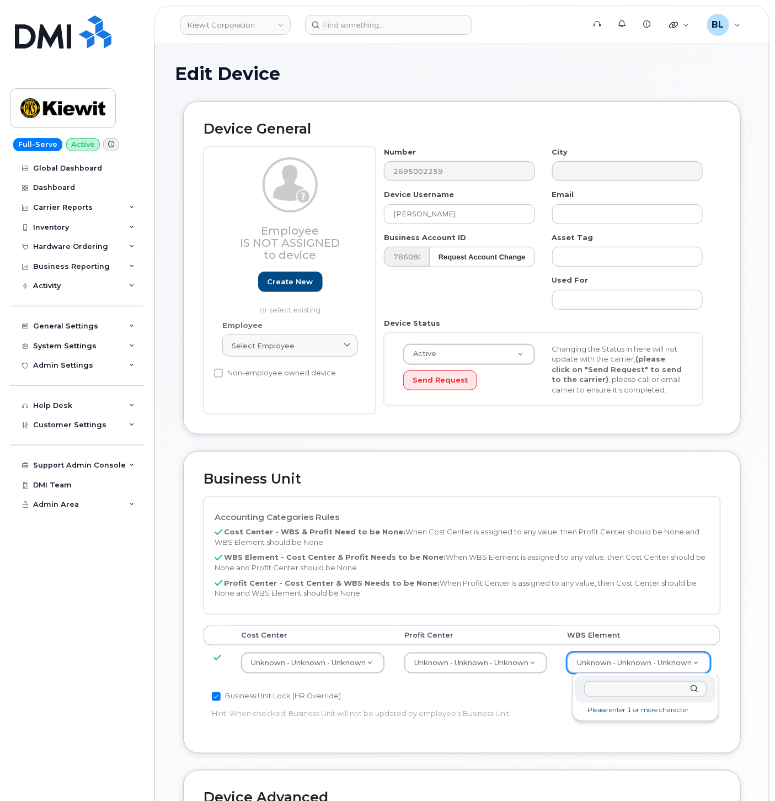
type input "105048.1334"
type input "29884102"
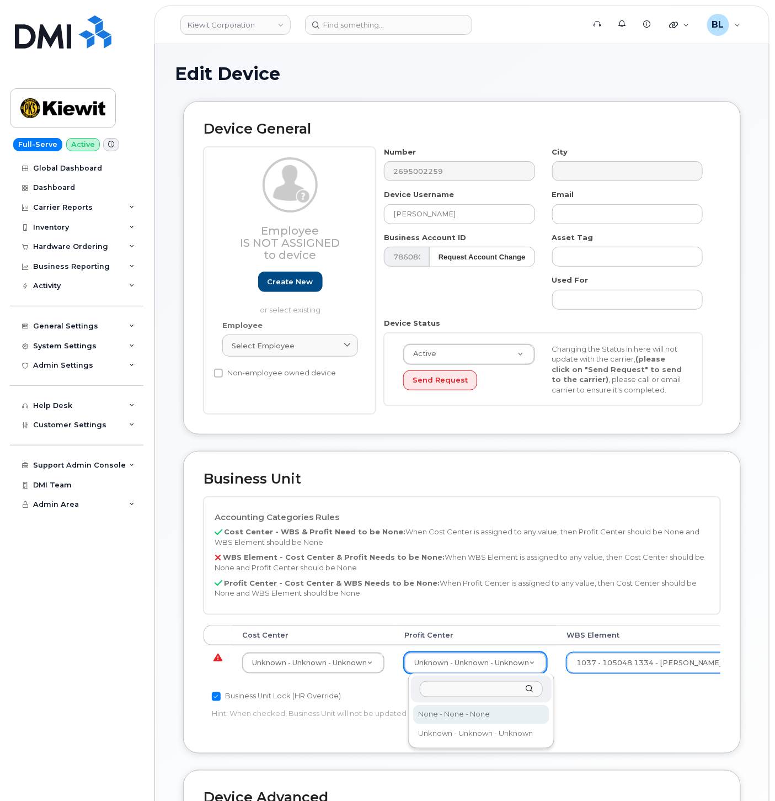
drag, startPoint x: 458, startPoint y: 721, endPoint x: 462, endPoint y: 716, distance: 6.0
select select "29629357"
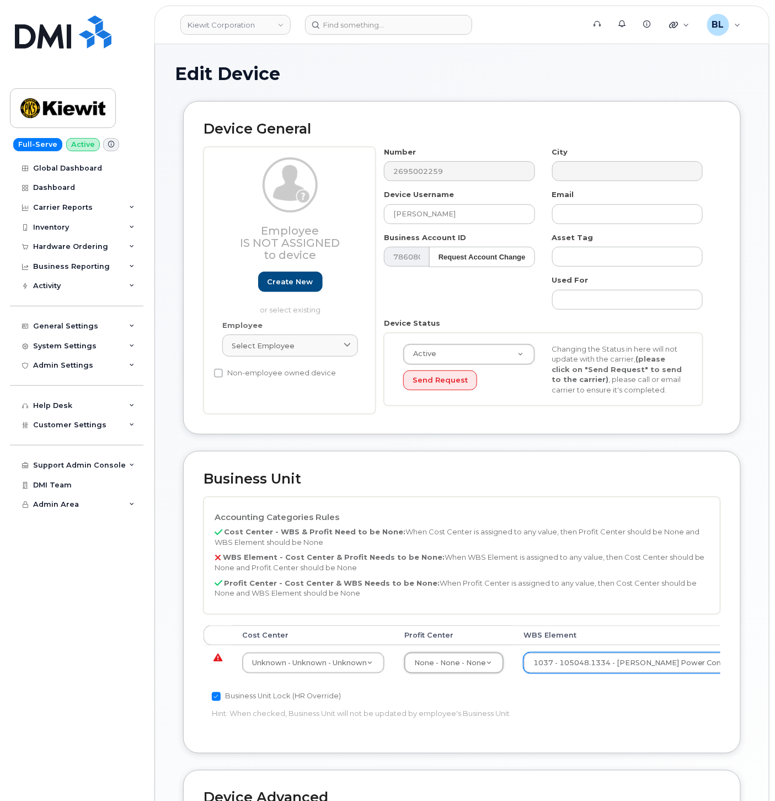
click at [298, 647] on td "Unknown - Unknown - Unknown 29584742" at bounding box center [313, 662] width 162 height 35
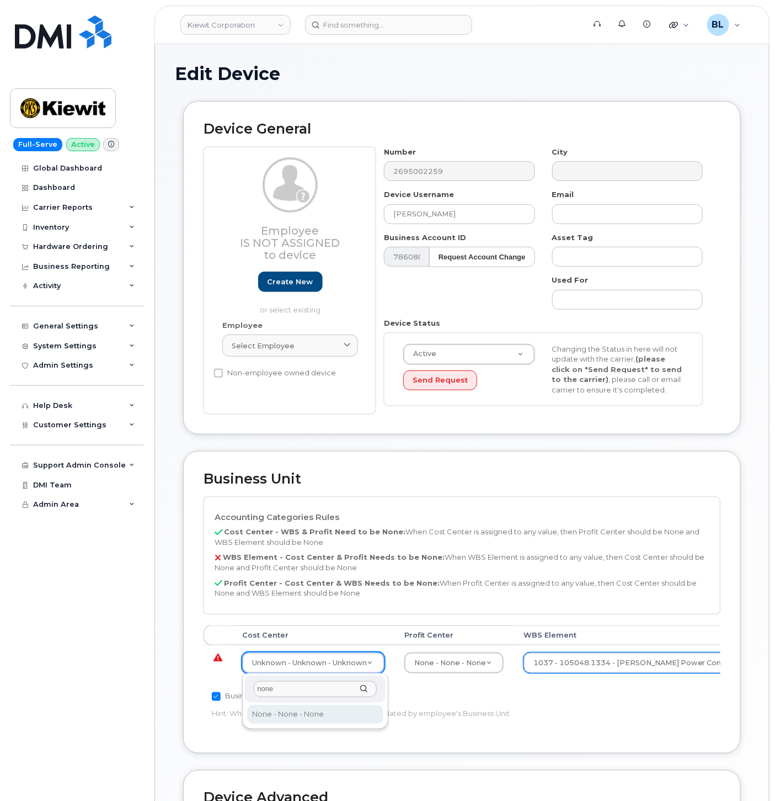
type input "none"
type input "29629358"
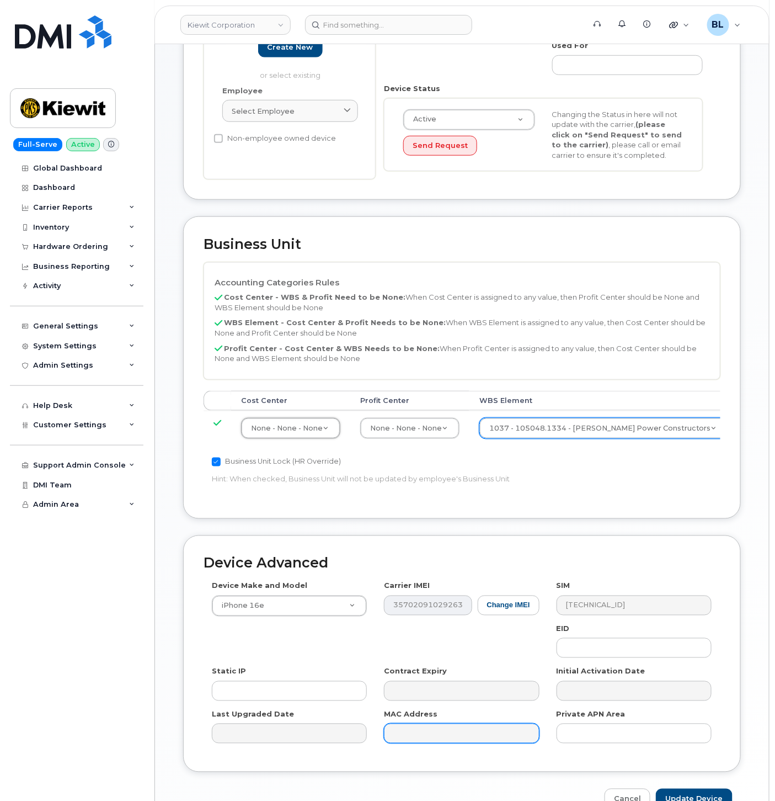
scroll to position [299, 0]
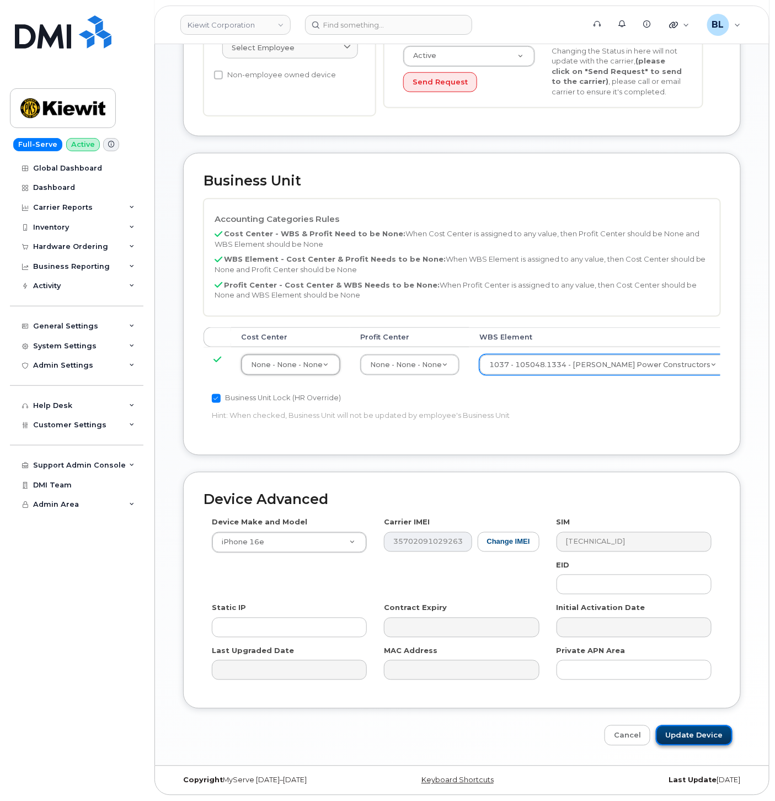
click at [713, 736] on input "Update Device" at bounding box center [694, 735] width 77 height 20
type input "Saving..."
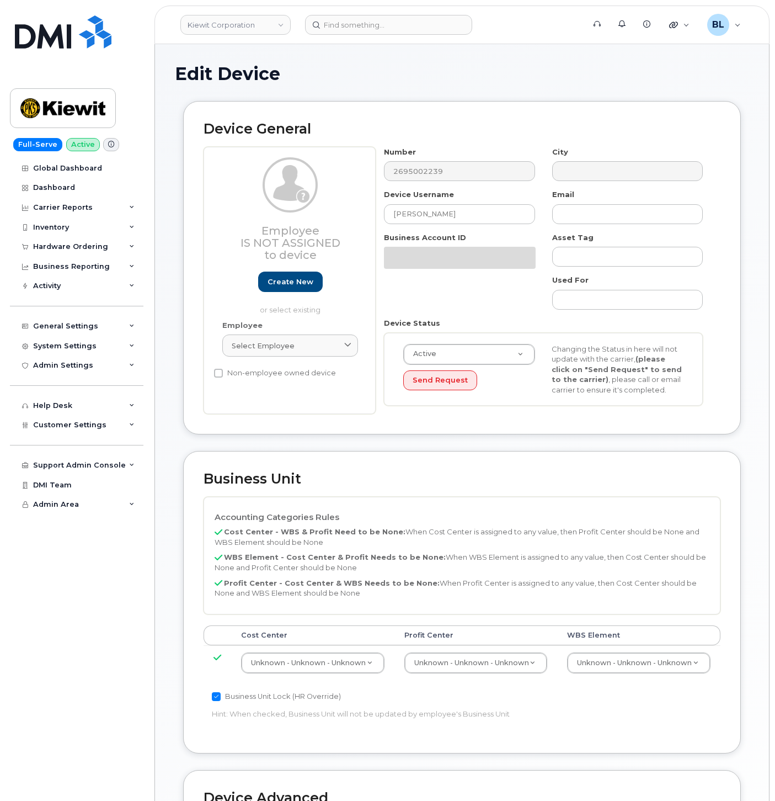
select select "29584743"
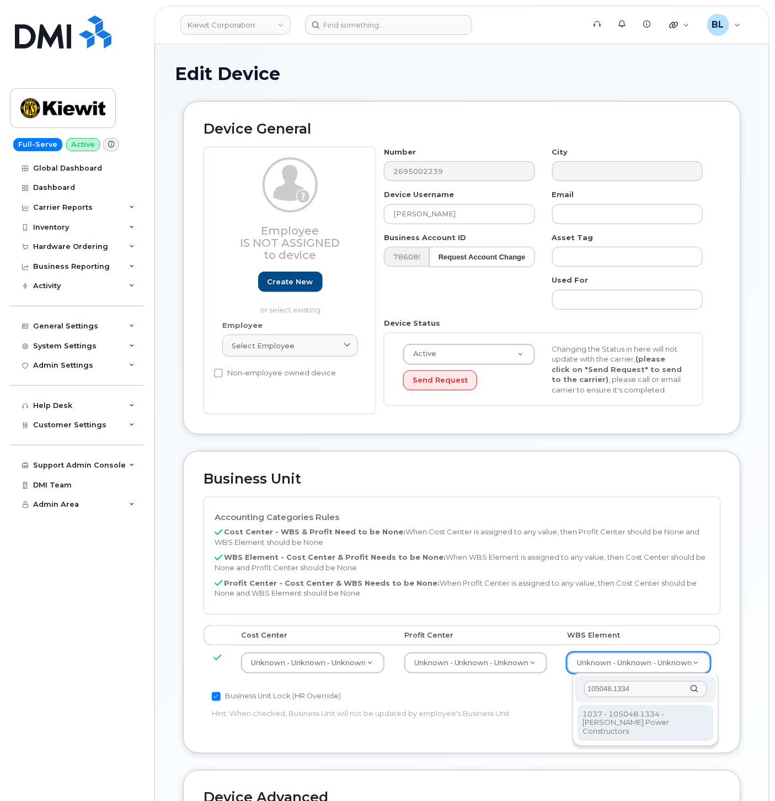
type input "105048.1334"
type input "29884102"
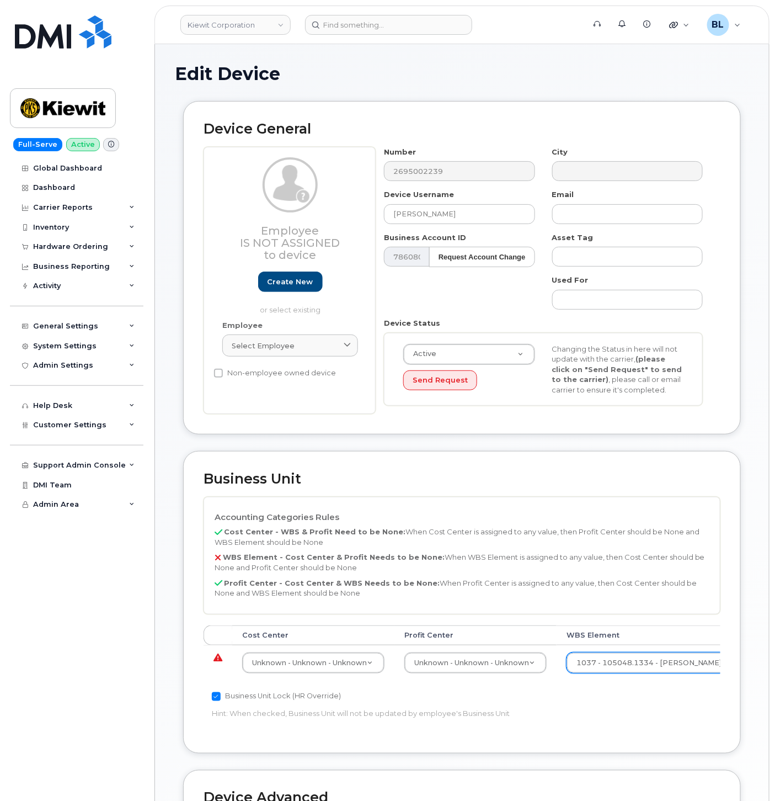
click at [488, 675] on td "Unknown - Unknown - Unknown None - None - None Unknown - Unknown - Unknown" at bounding box center [475, 662] width 162 height 35
select select "29629357"
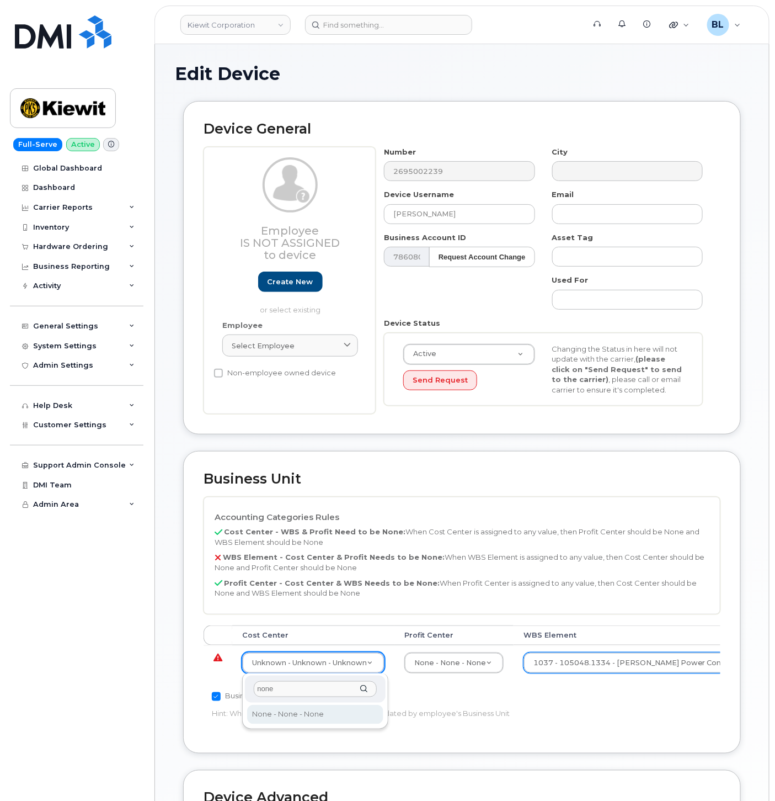
type input "none"
type input "29629358"
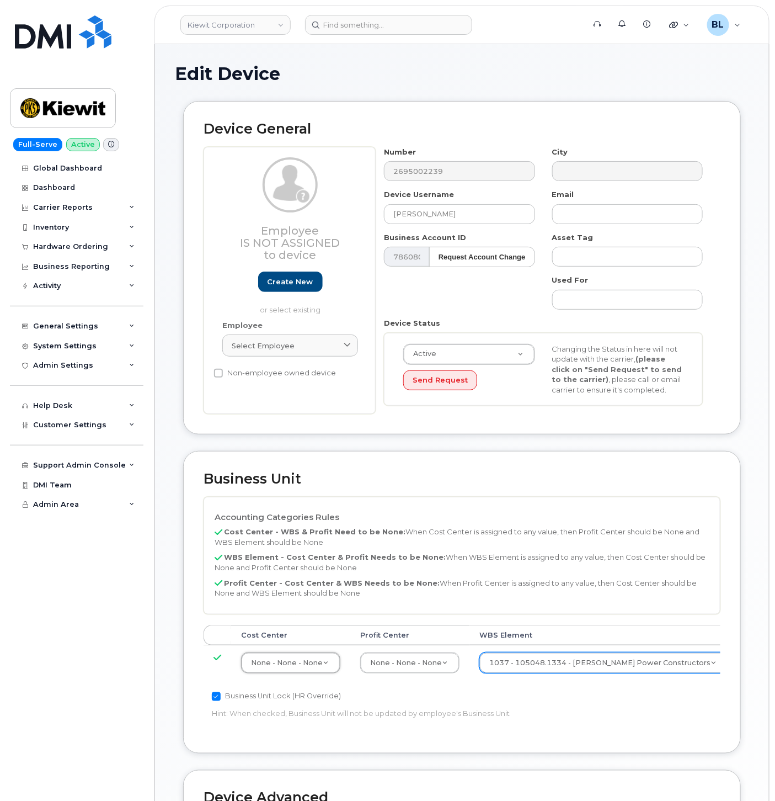
scroll to position [299, 0]
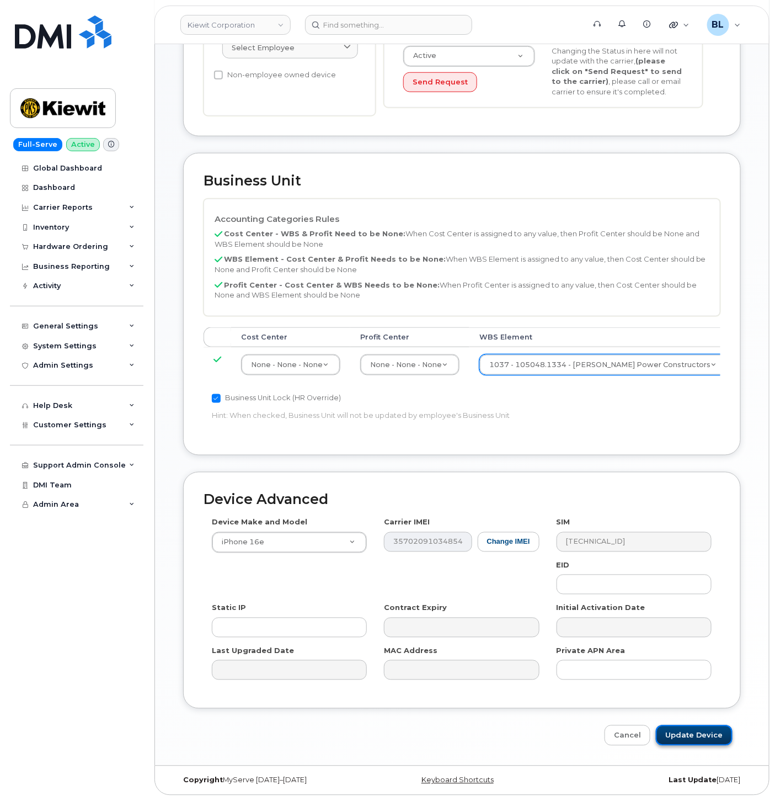
click at [713, 729] on input "Update Device" at bounding box center [694, 735] width 77 height 20
type input "Saving..."
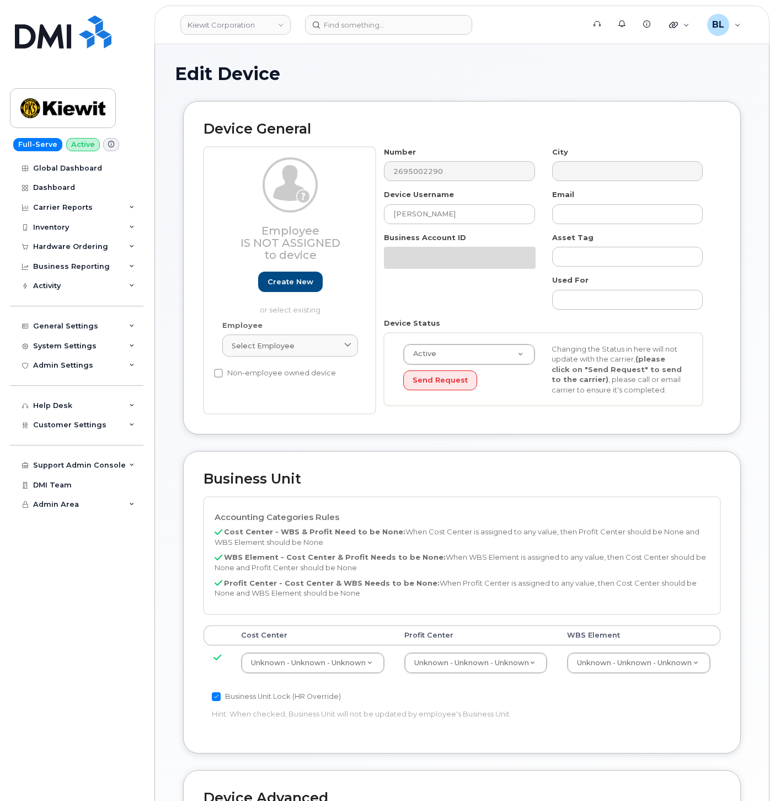
select select "29584743"
click at [623, 674] on td "Unknown - Unknown - Unknown 29584744" at bounding box center [638, 662] width 163 height 35
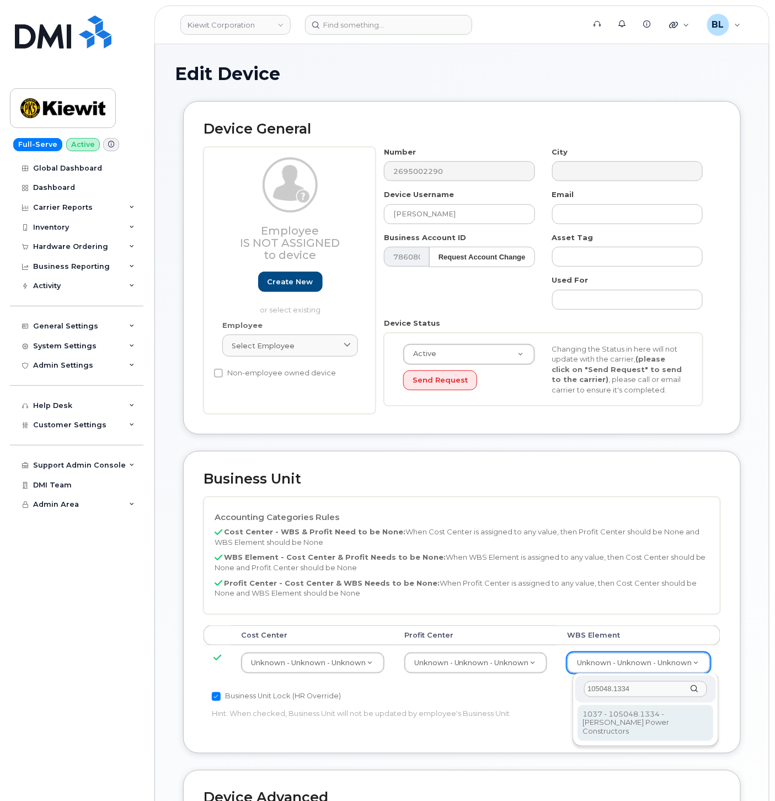
type input "105048.1334"
type input "29884102"
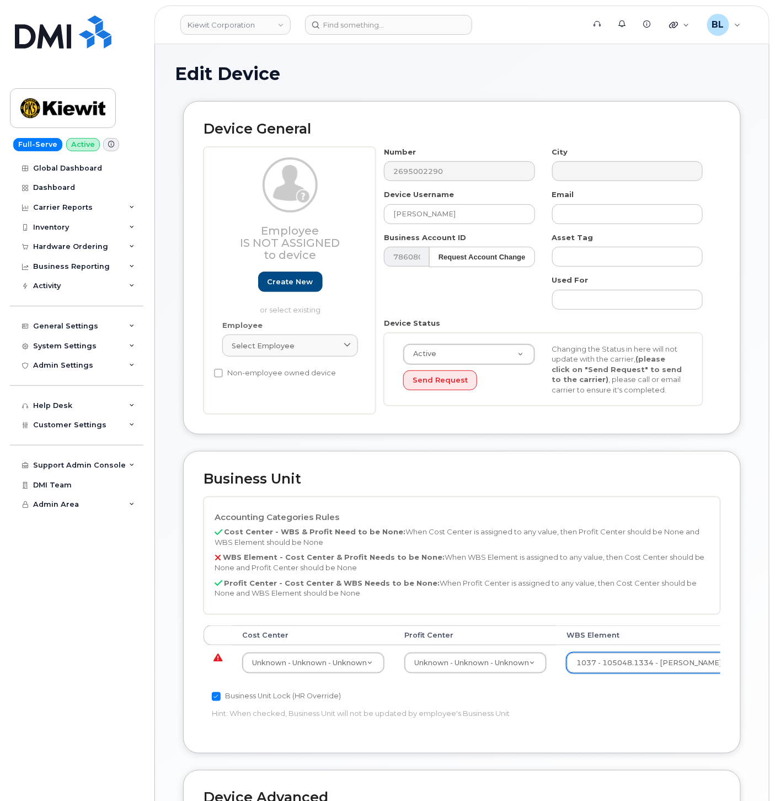
drag, startPoint x: 510, startPoint y: 664, endPoint x: 503, endPoint y: 662, distance: 7.5
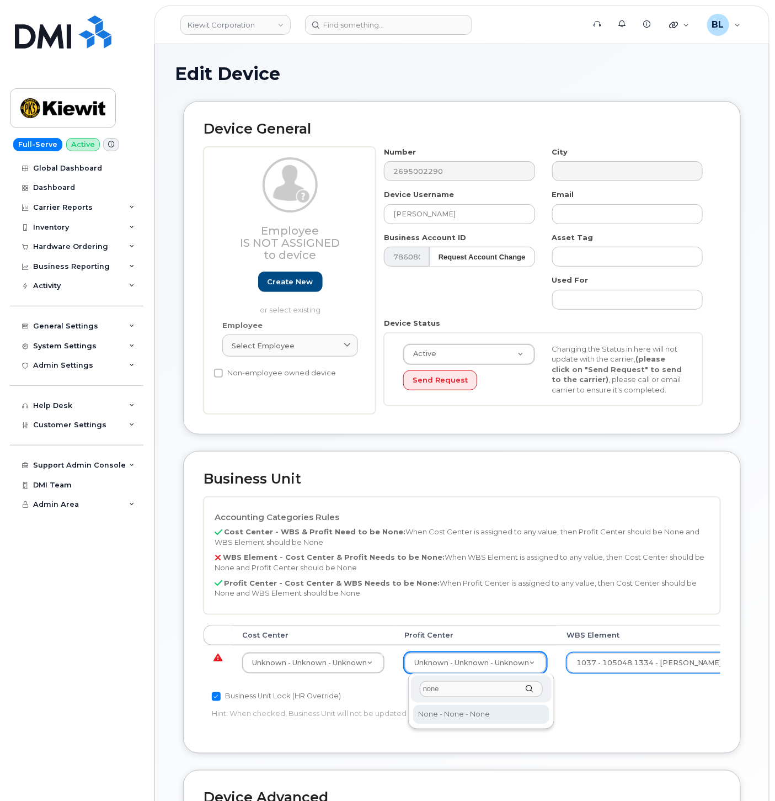
type input "none"
select select "29629357"
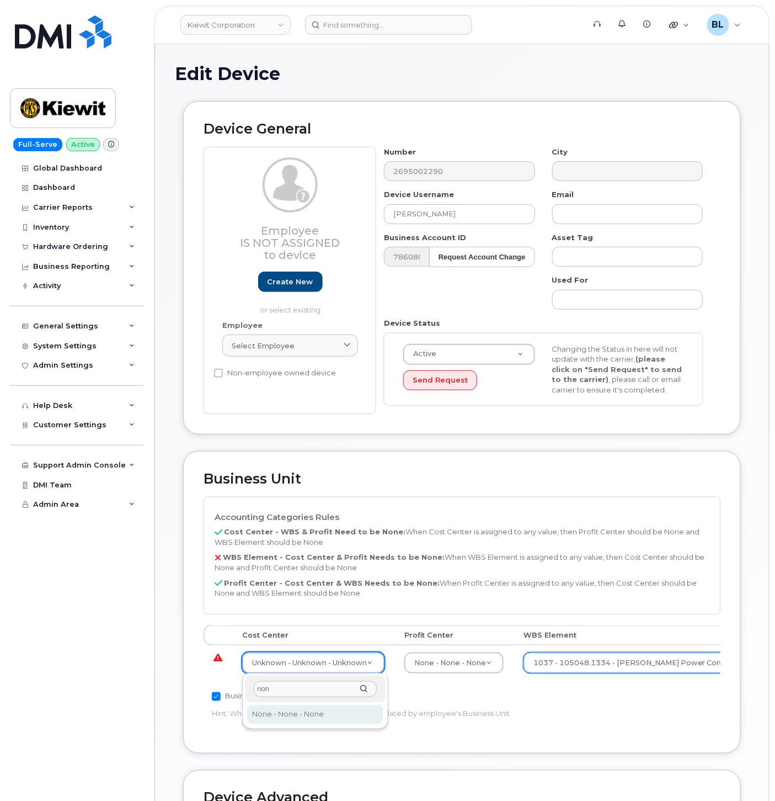
type input "non"
type input "29629358"
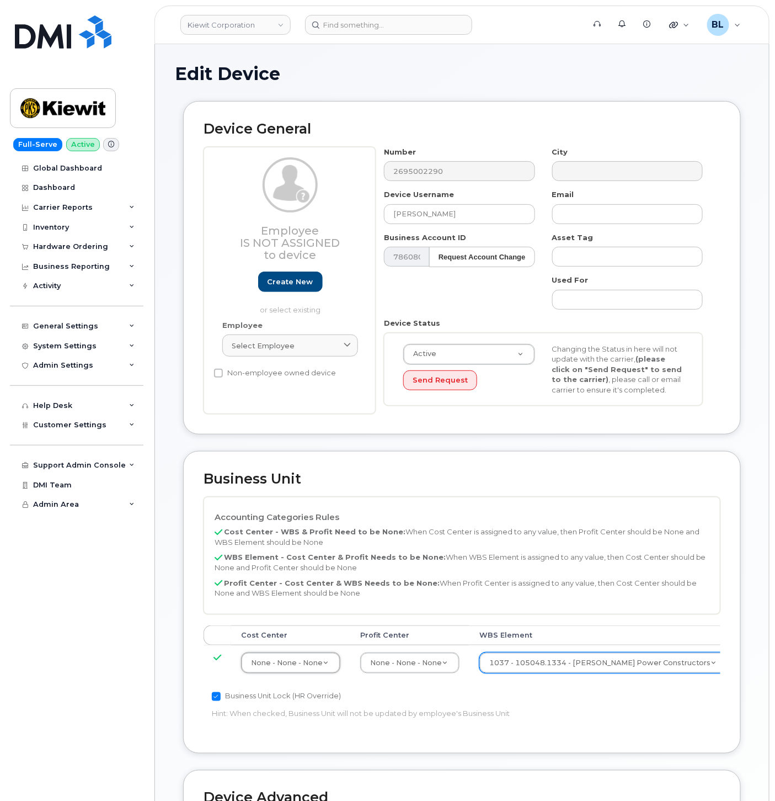
scroll to position [299, 0]
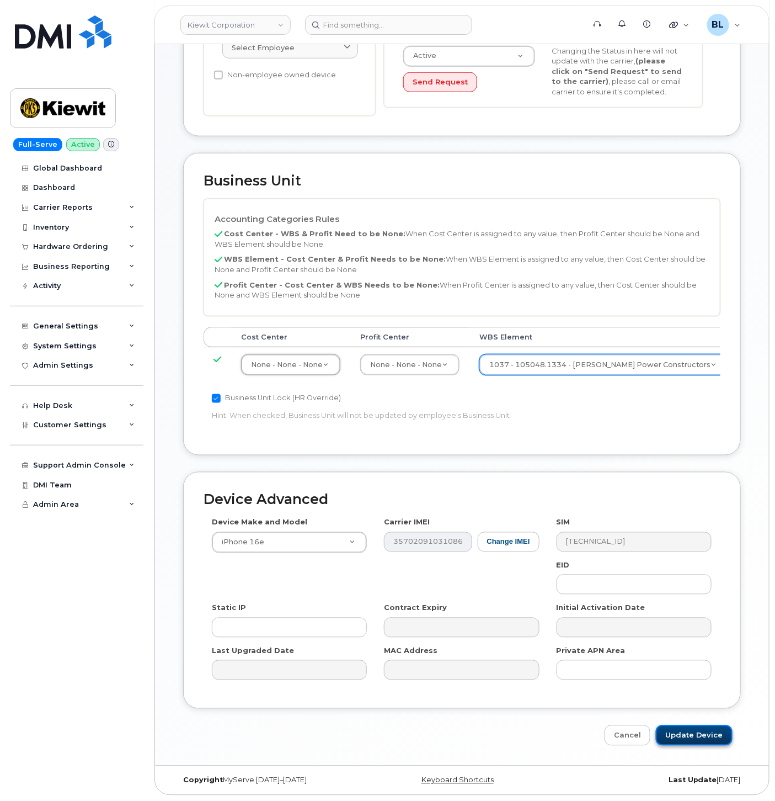
click at [702, 733] on input "Update Device" at bounding box center [694, 735] width 77 height 20
type input "Saving..."
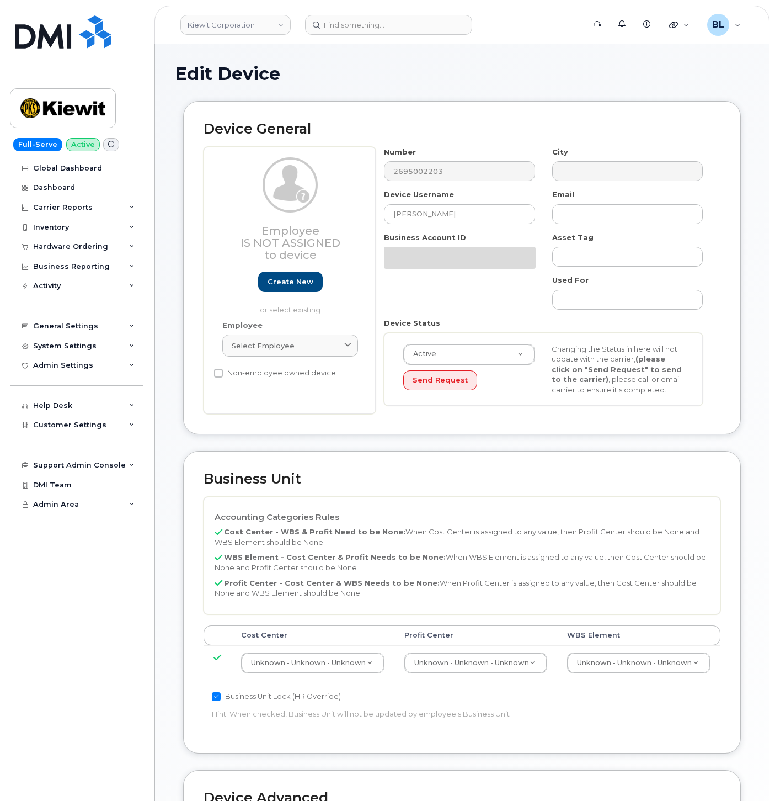
select select "29584743"
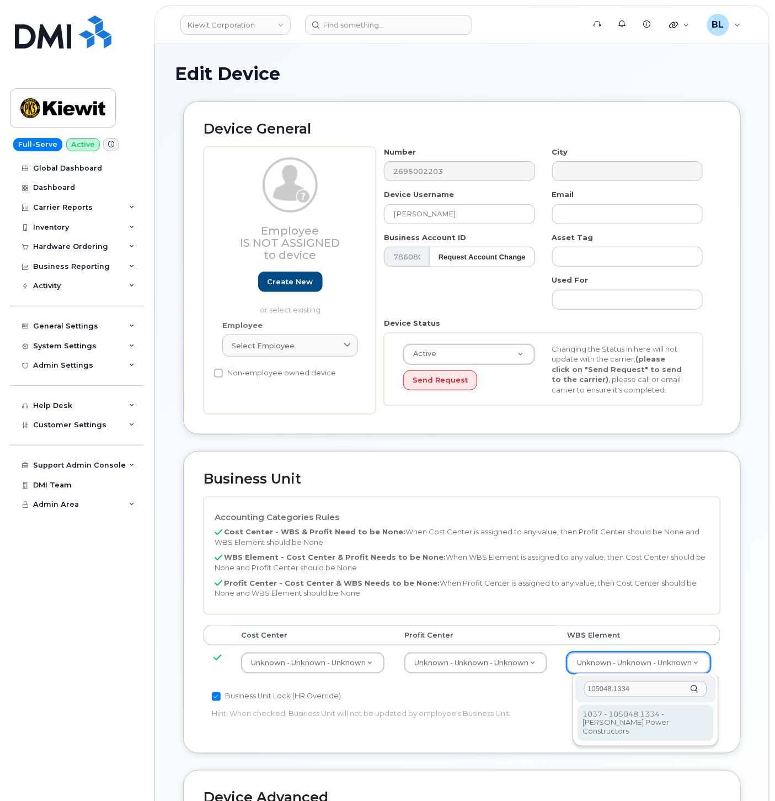
type input "105048.1334"
type input "29884102"
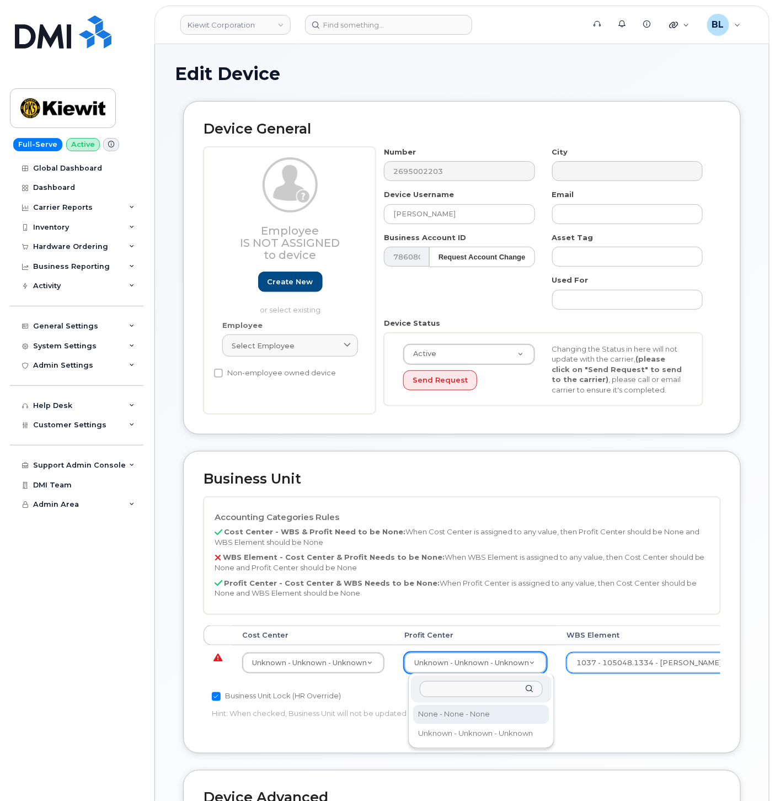
select select "29629357"
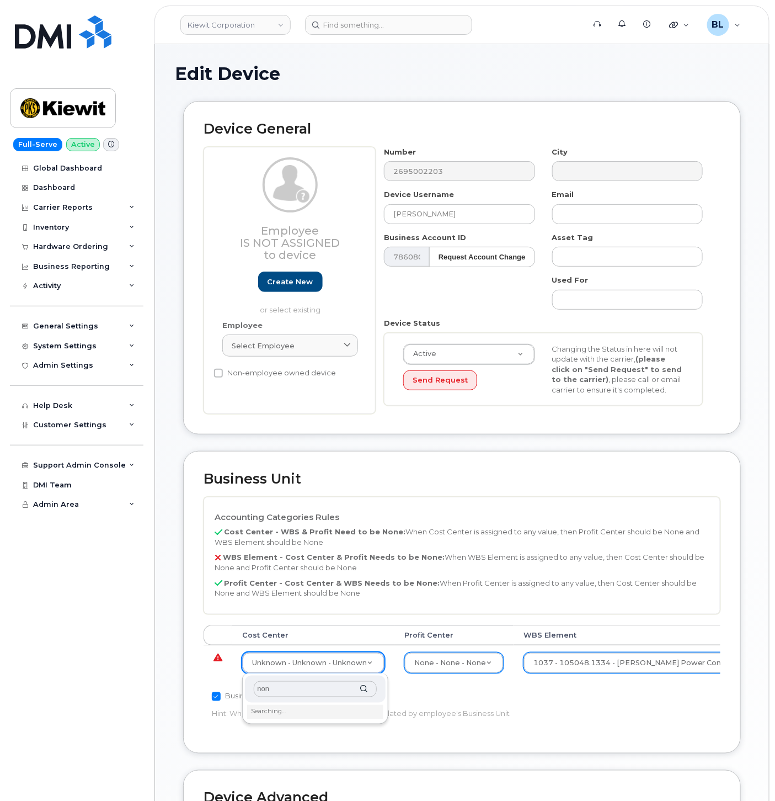
type input "none"
type input "29629358"
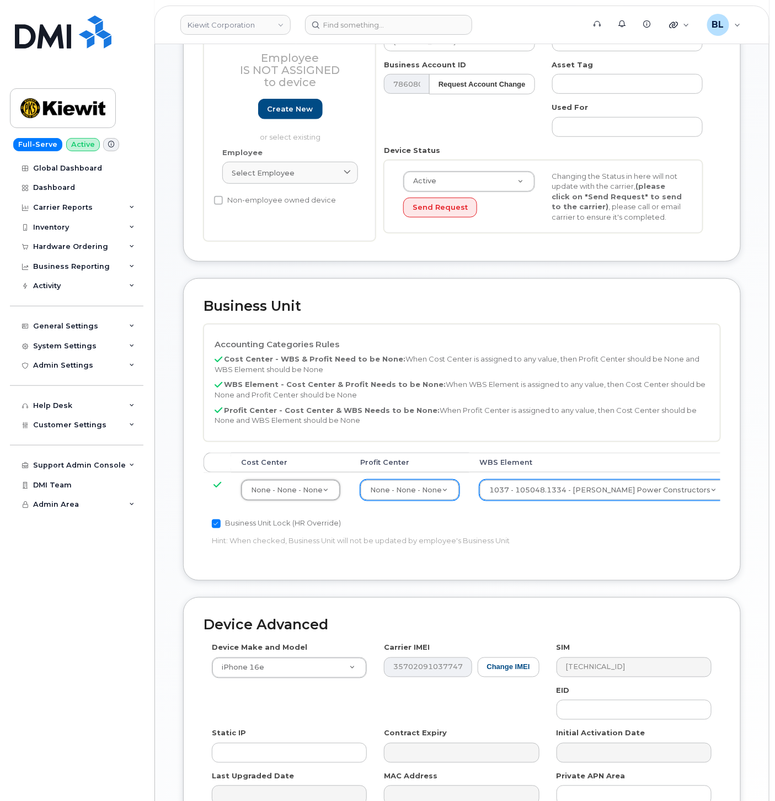
scroll to position [299, 0]
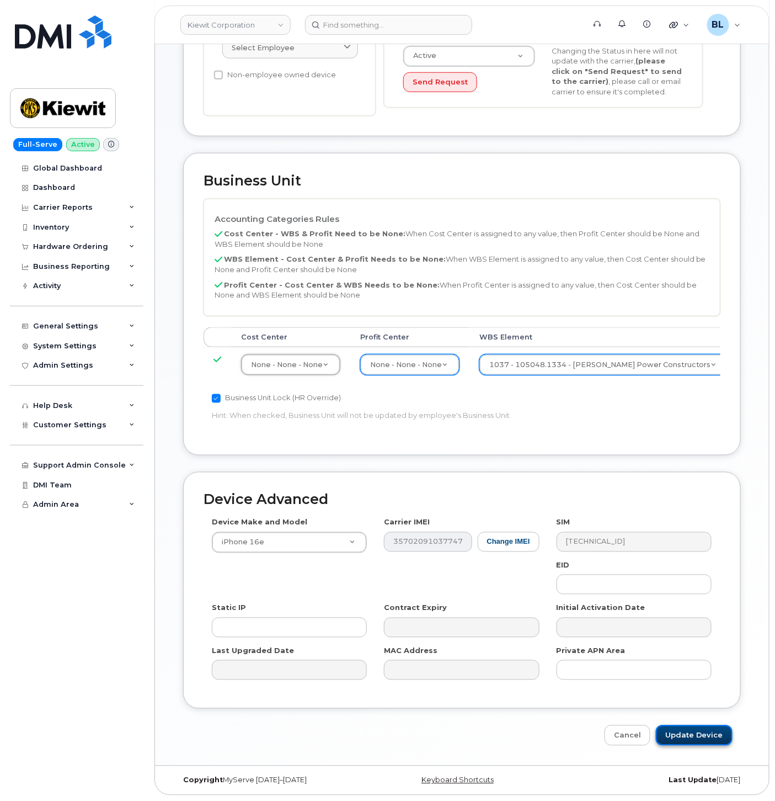
click at [686, 727] on input "Update Device" at bounding box center [694, 735] width 77 height 20
type input "Saving..."
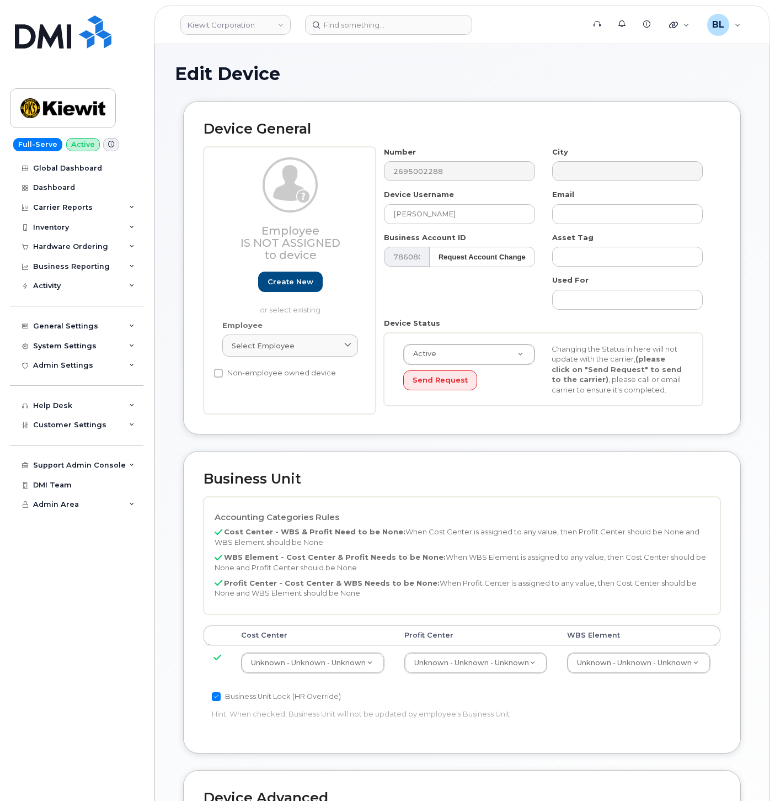
select select "29584743"
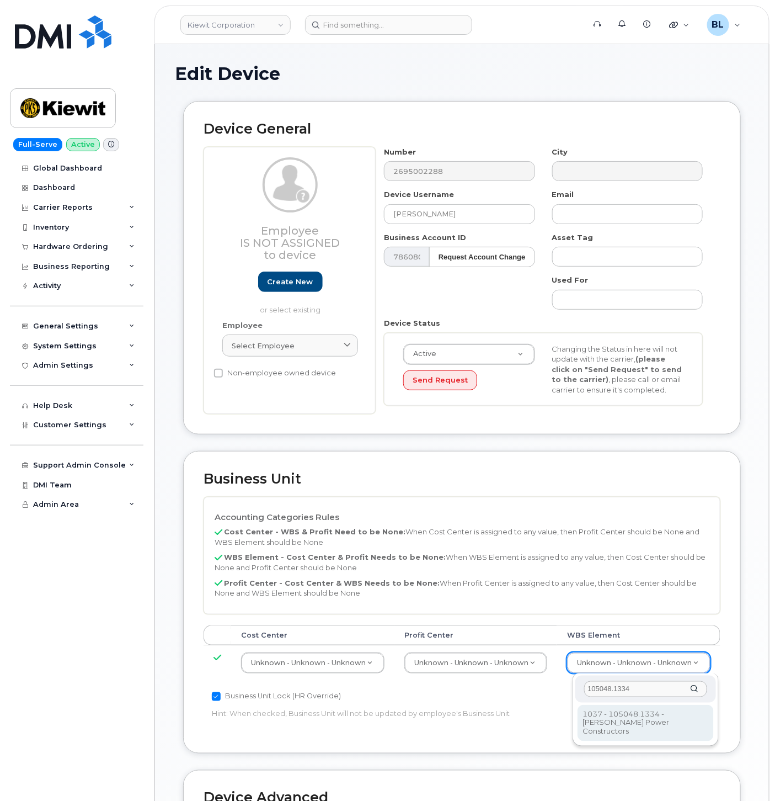
type input "105048.1334"
type input "29884102"
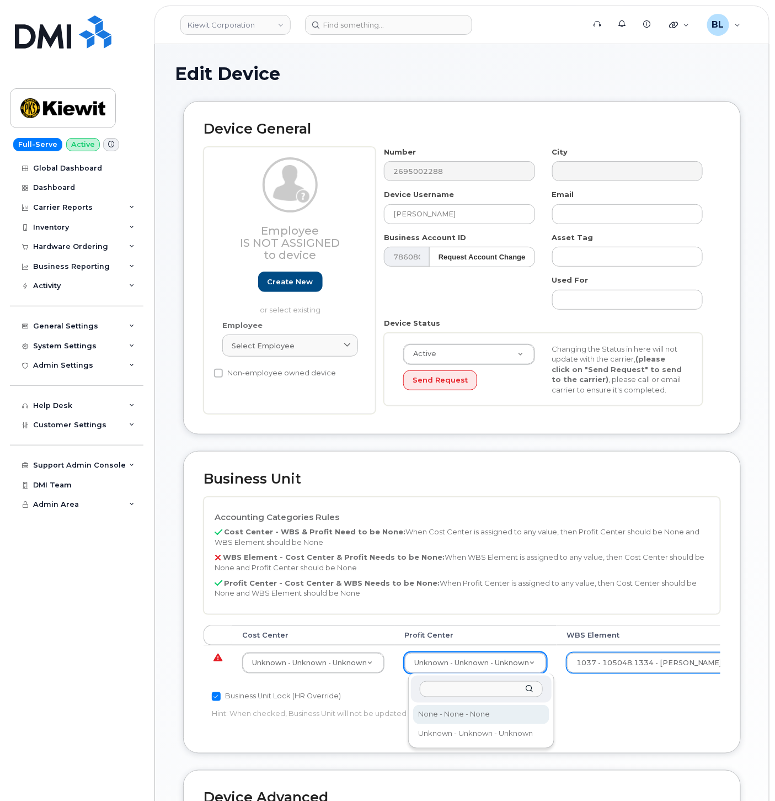
drag, startPoint x: 489, startPoint y: 713, endPoint x: 458, endPoint y: 707, distance: 31.5
select select "29629357"
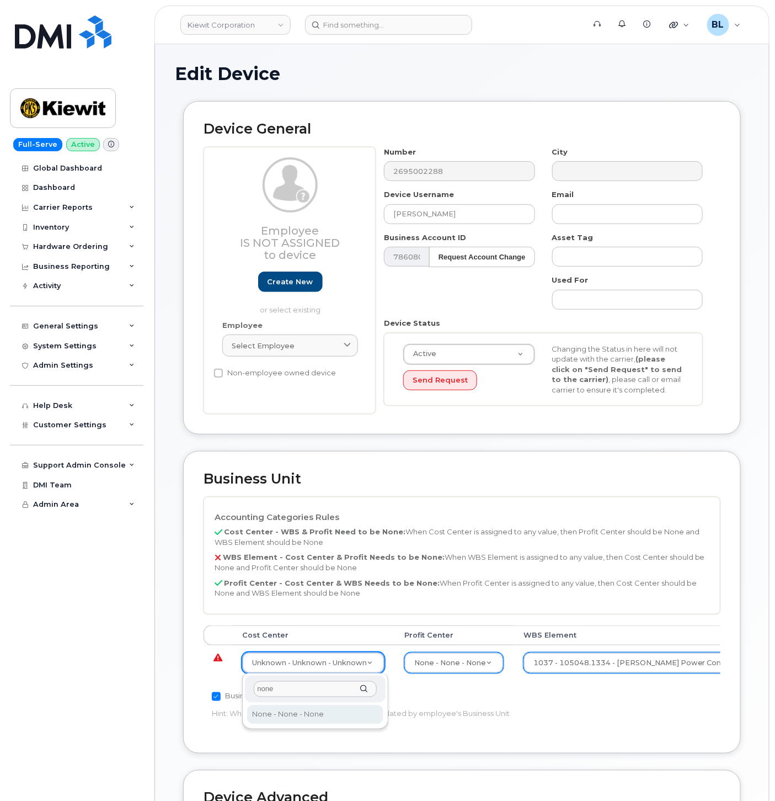
type input "none"
type input "29629358"
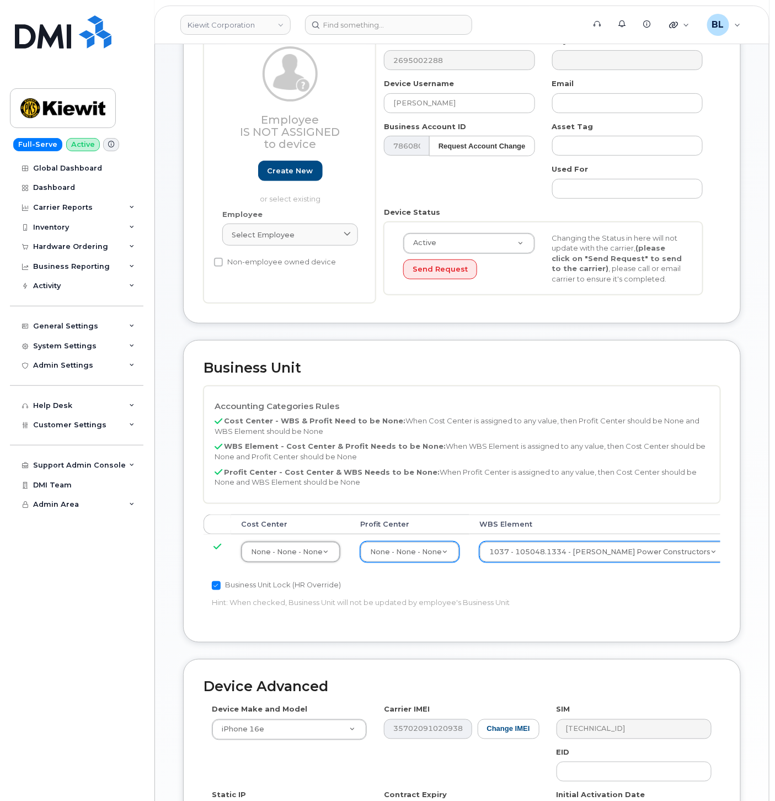
scroll to position [299, 0]
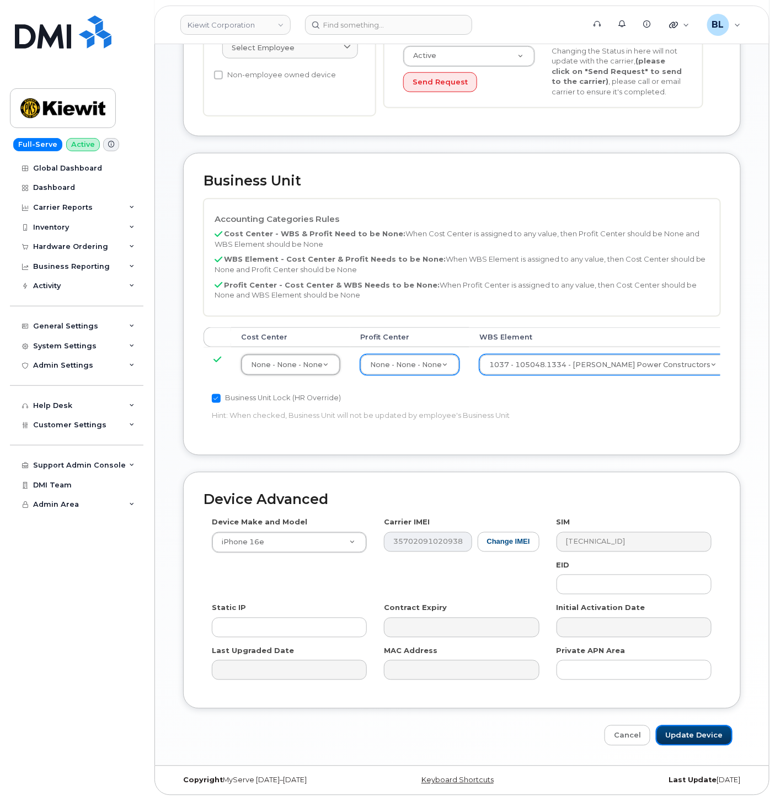
click at [697, 736] on input "Update Device" at bounding box center [694, 735] width 77 height 20
type input "Saving..."
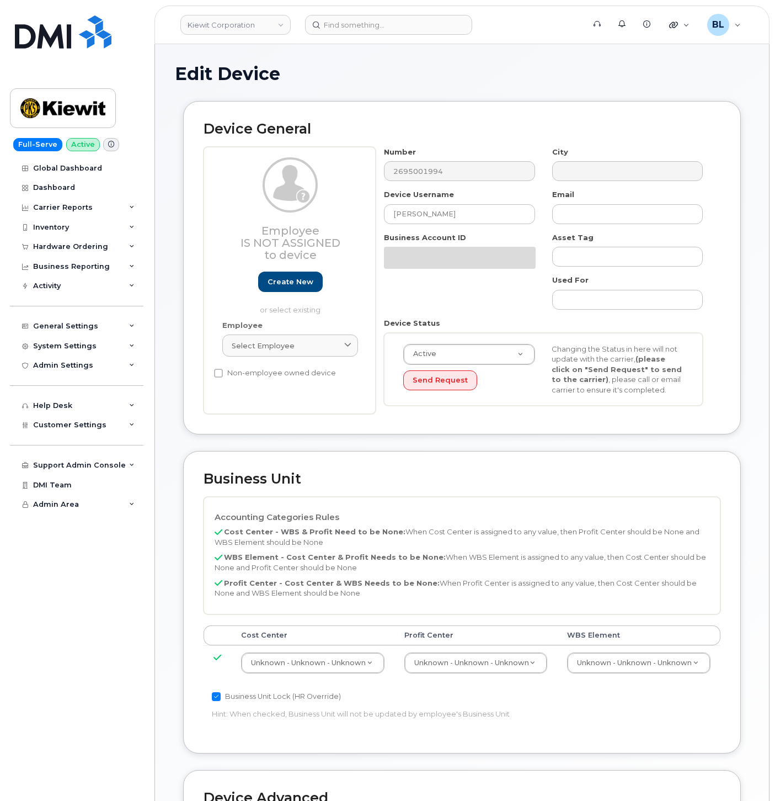
select select "29584743"
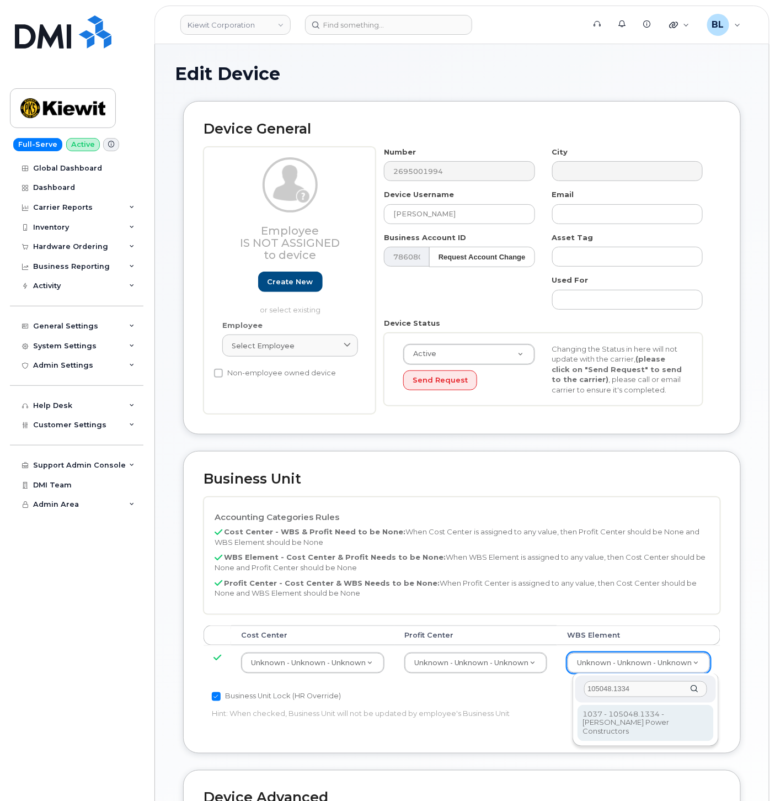
type input "105048.1334"
type input "29884102"
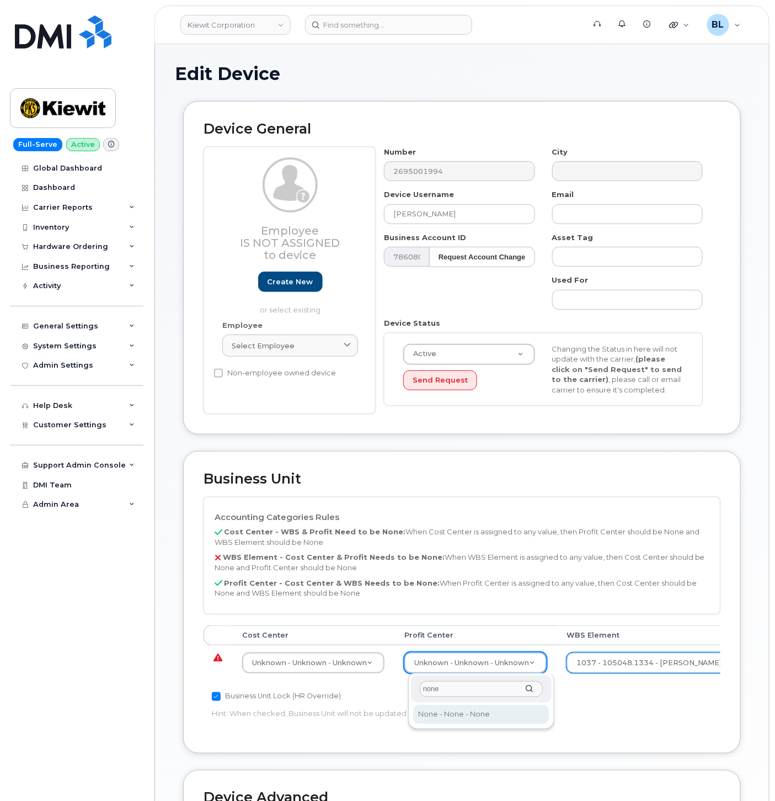
type input "none"
select select "29629357"
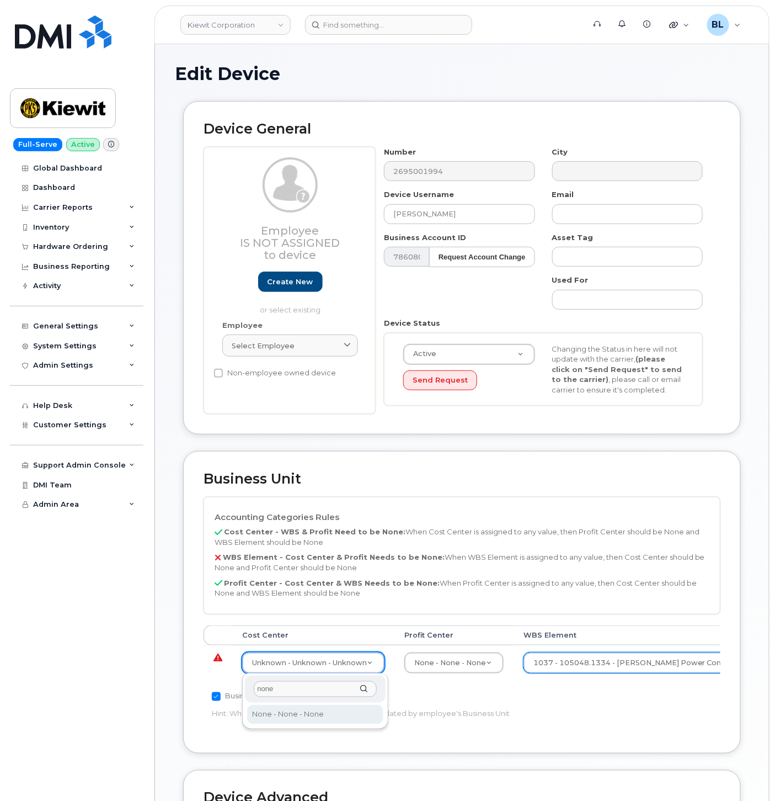
type input "none"
type input "29629358"
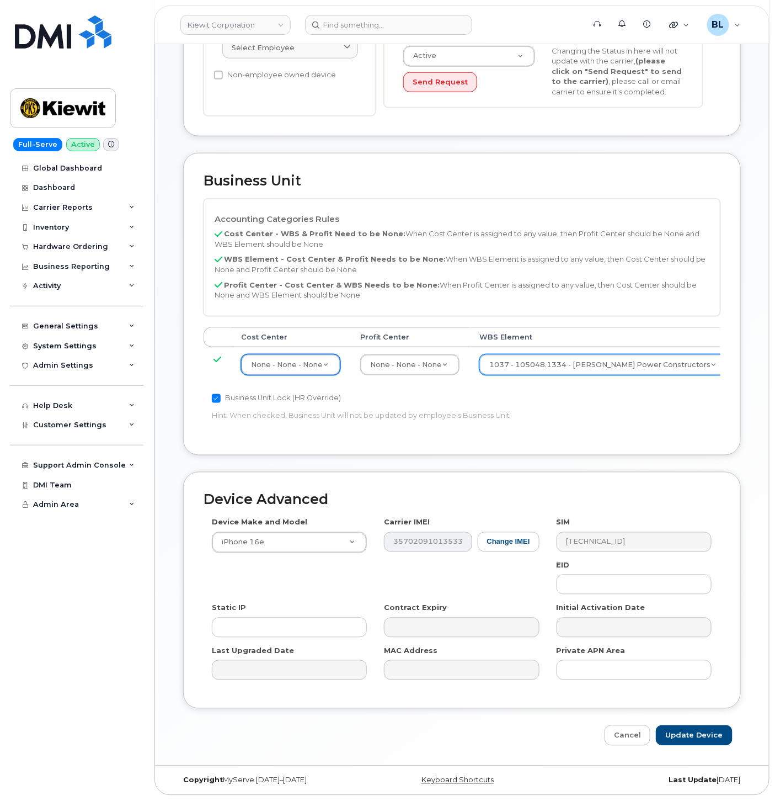
scroll to position [299, 0]
click at [700, 742] on input "Update Device" at bounding box center [694, 735] width 77 height 20
type input "Saving..."
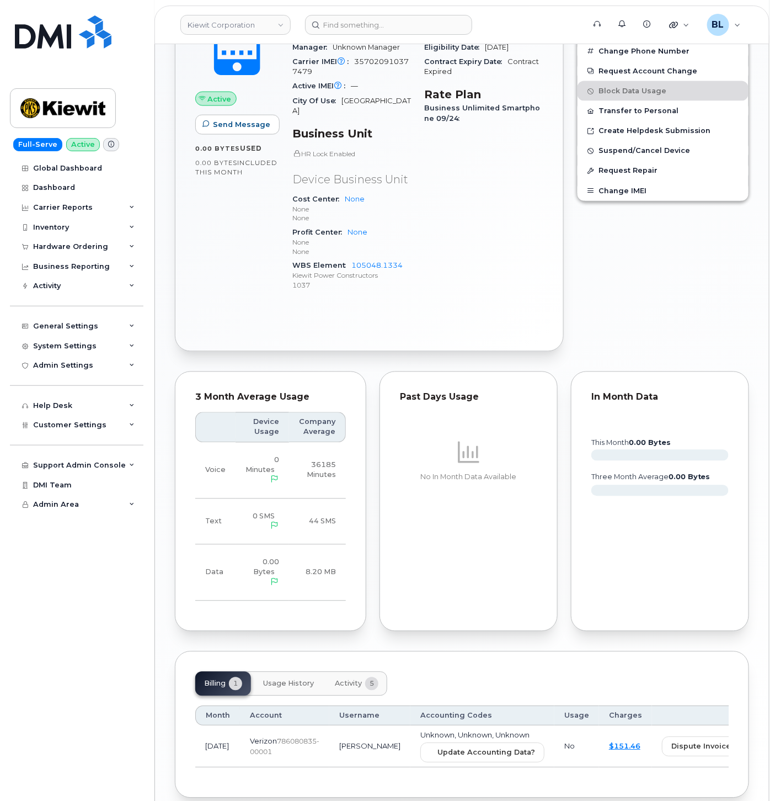
scroll to position [519, 0]
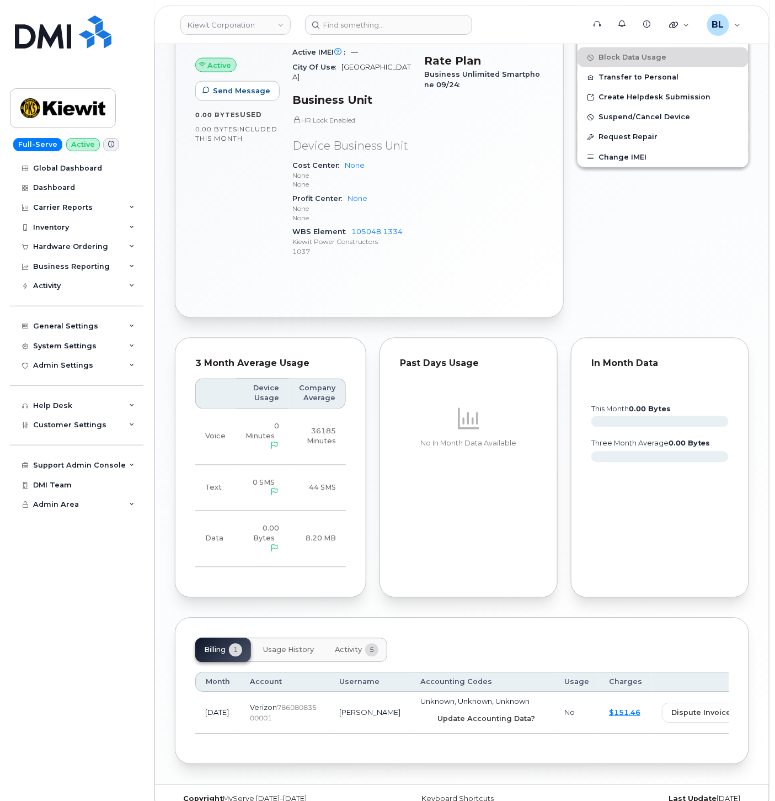
drag, startPoint x: 423, startPoint y: 691, endPoint x: 447, endPoint y: 58, distance: 633.8
click at [423, 709] on button "Update Accounting Data?" at bounding box center [482, 719] width 124 height 20
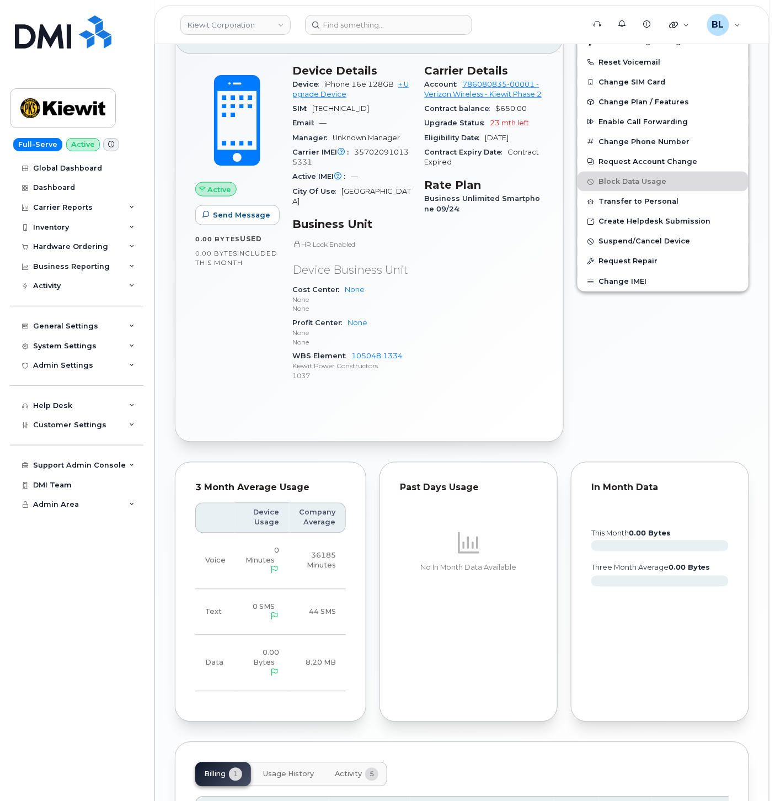
scroll to position [519, 0]
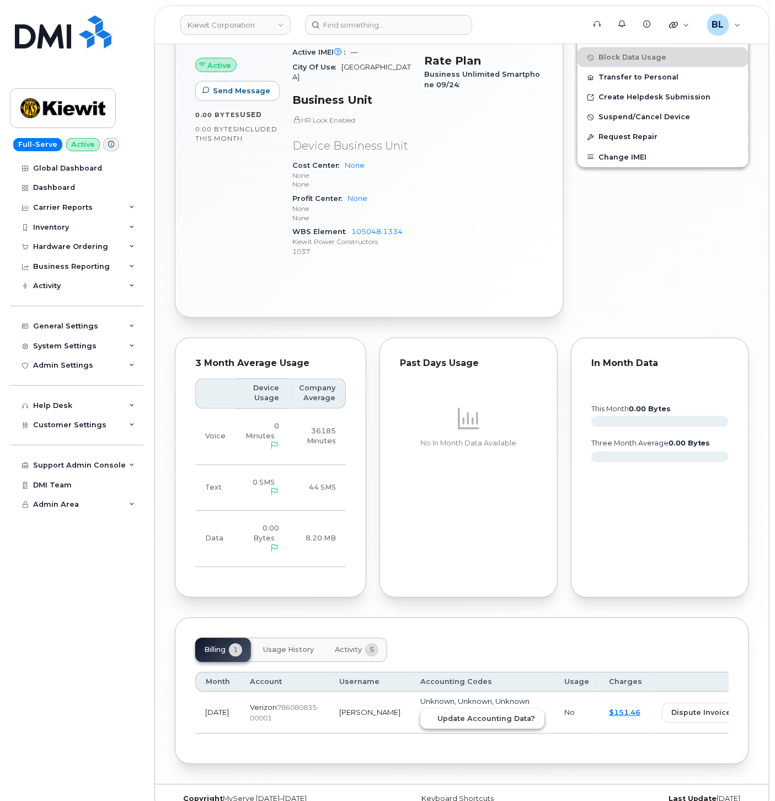
click at [455, 713] on span "Update Accounting Data?" at bounding box center [487, 718] width 98 height 10
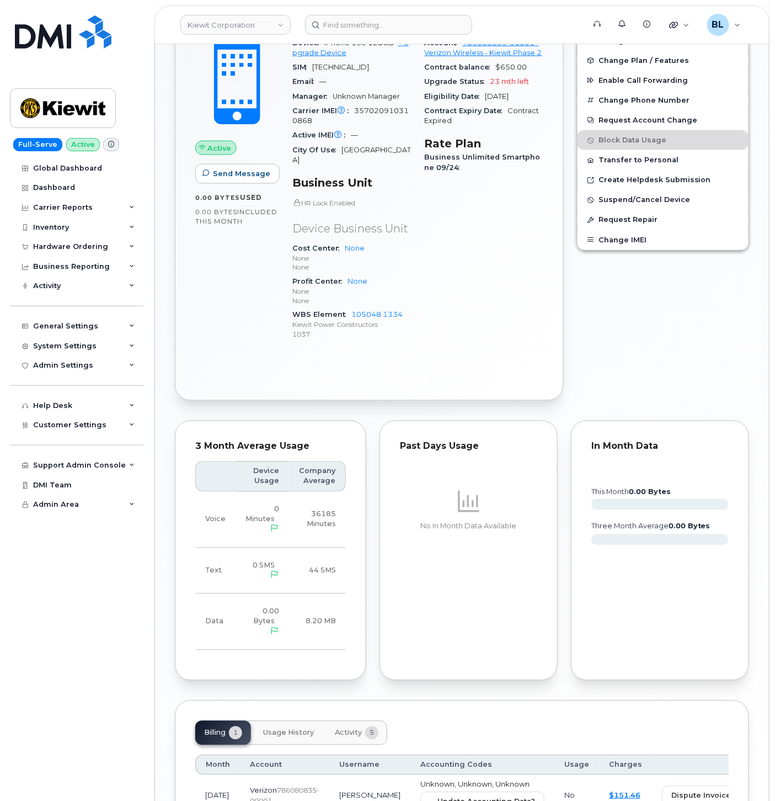
scroll to position [519, 0]
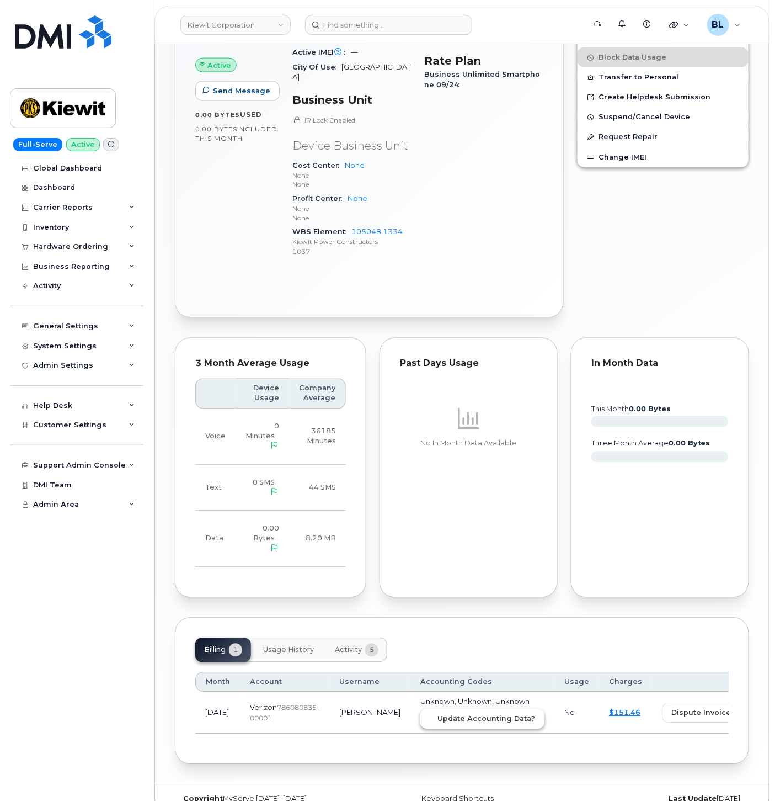
click at [443, 709] on button "Update Accounting Data?" at bounding box center [482, 719] width 124 height 20
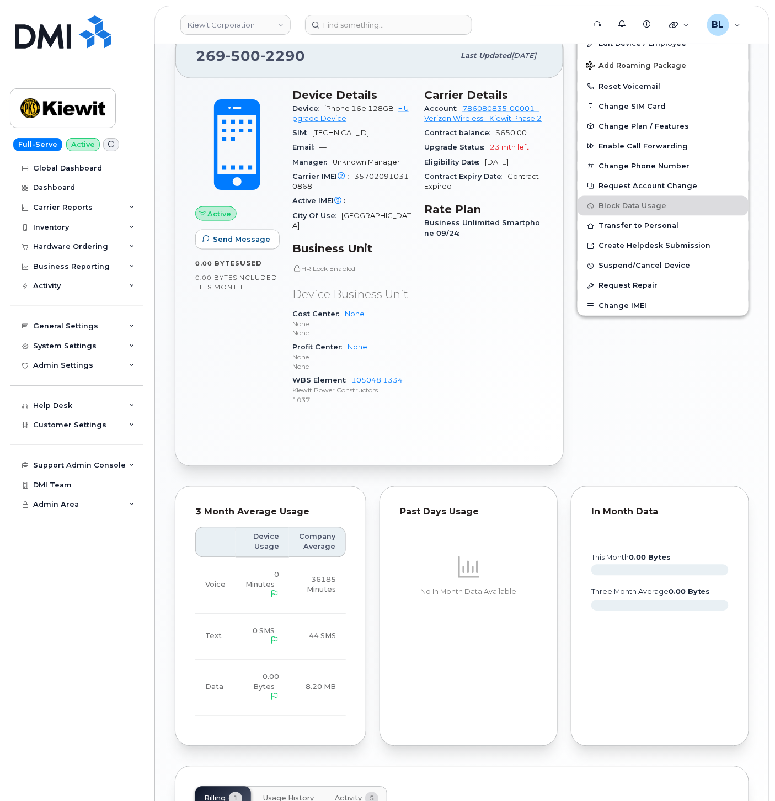
scroll to position [355, 0]
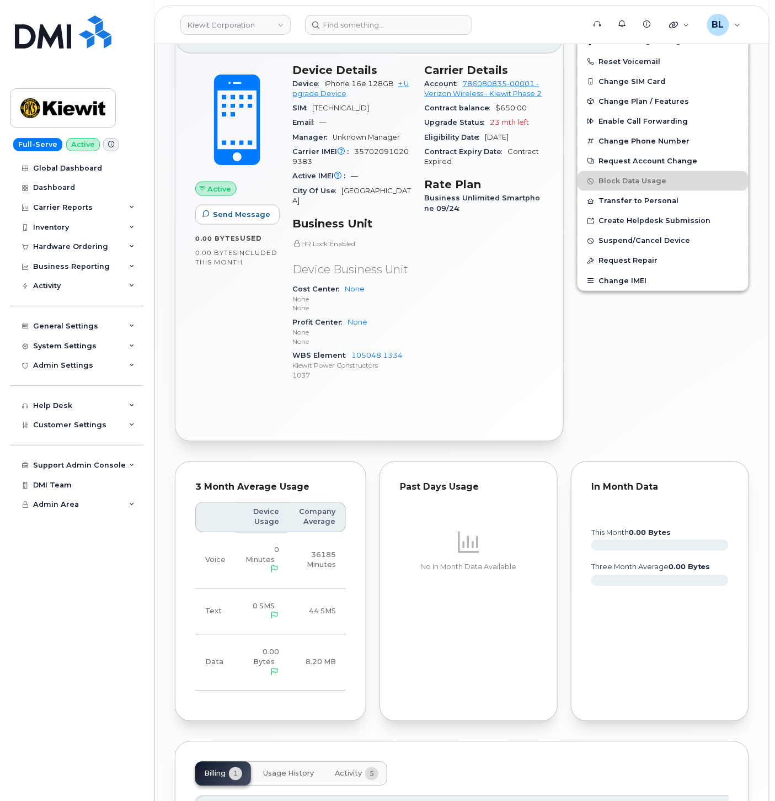
scroll to position [519, 0]
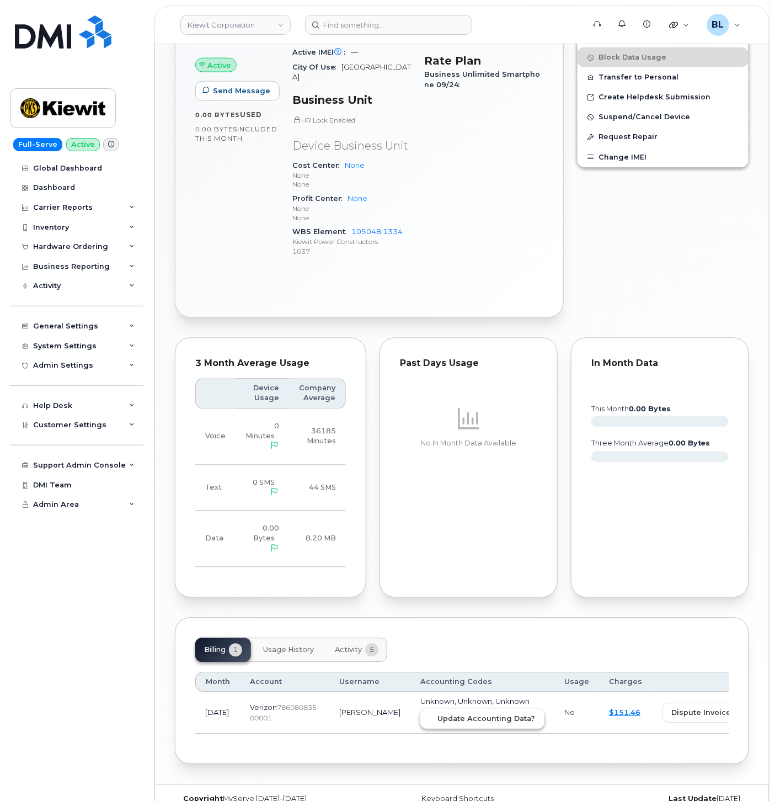
click at [420, 709] on button "Update Accounting Data?" at bounding box center [482, 719] width 124 height 20
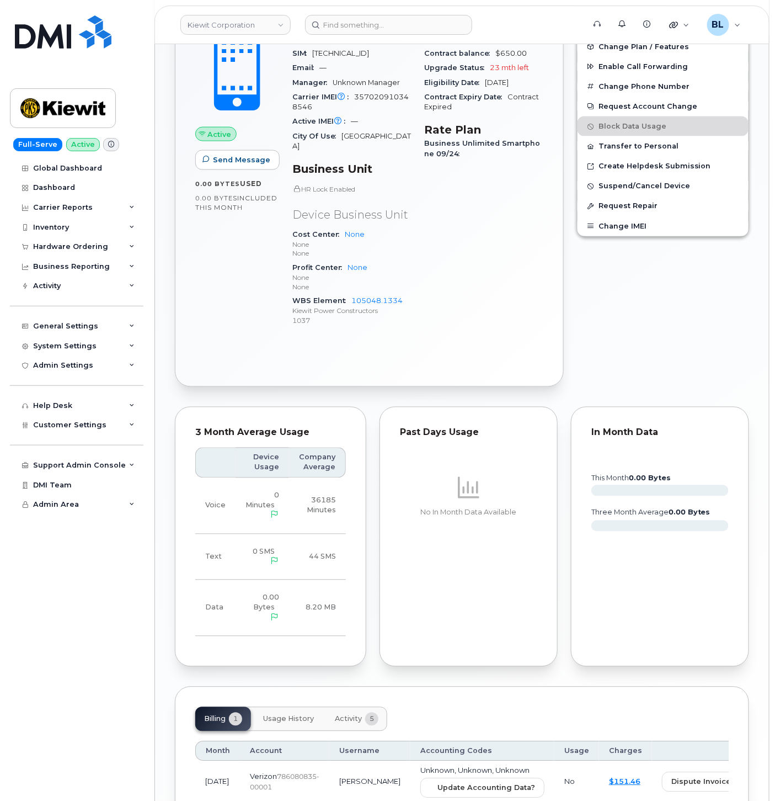
scroll to position [519, 0]
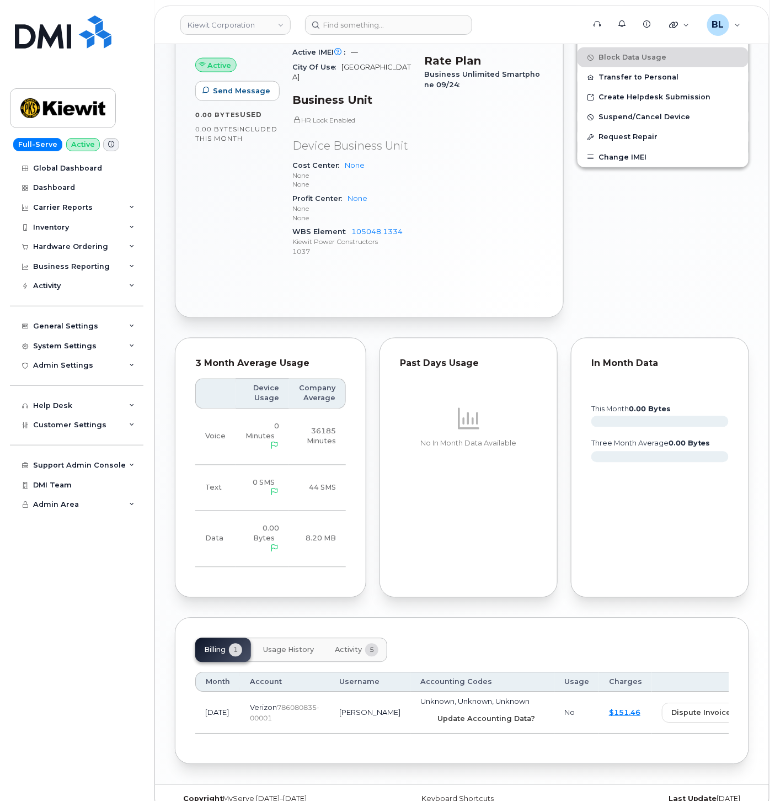
drag, startPoint x: 457, startPoint y: 698, endPoint x: 449, endPoint y: 63, distance: 634.5
click at [457, 713] on span "Update Accounting Data?" at bounding box center [487, 718] width 98 height 10
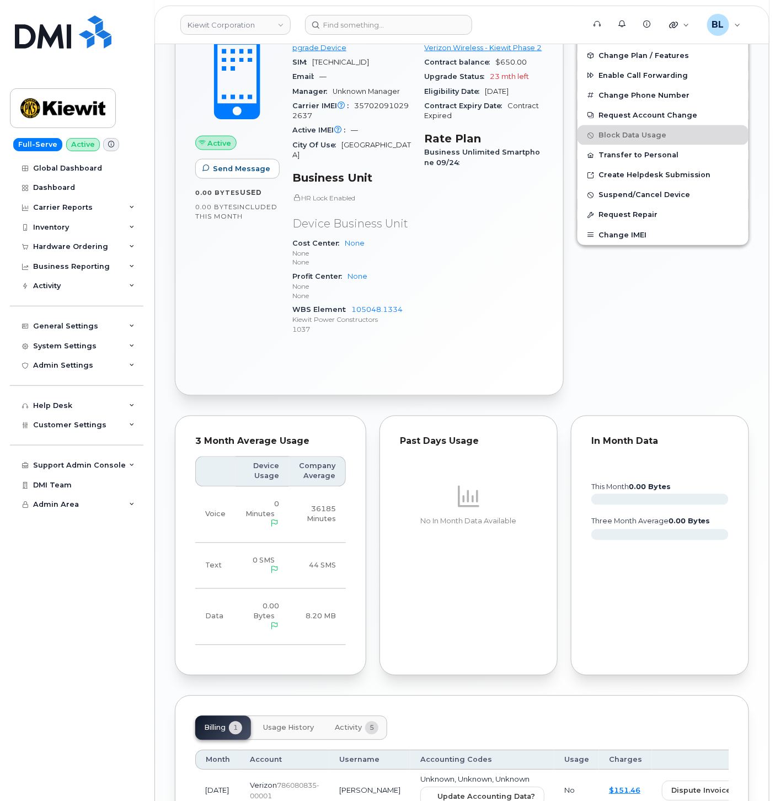
scroll to position [519, 0]
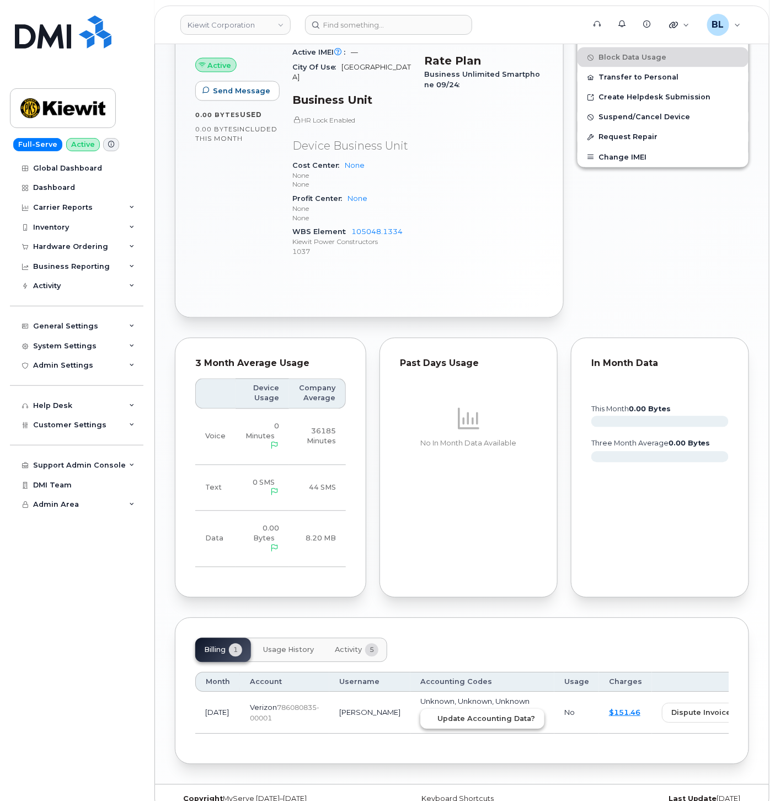
click at [473, 713] on span "Update Accounting Data?" at bounding box center [487, 718] width 98 height 10
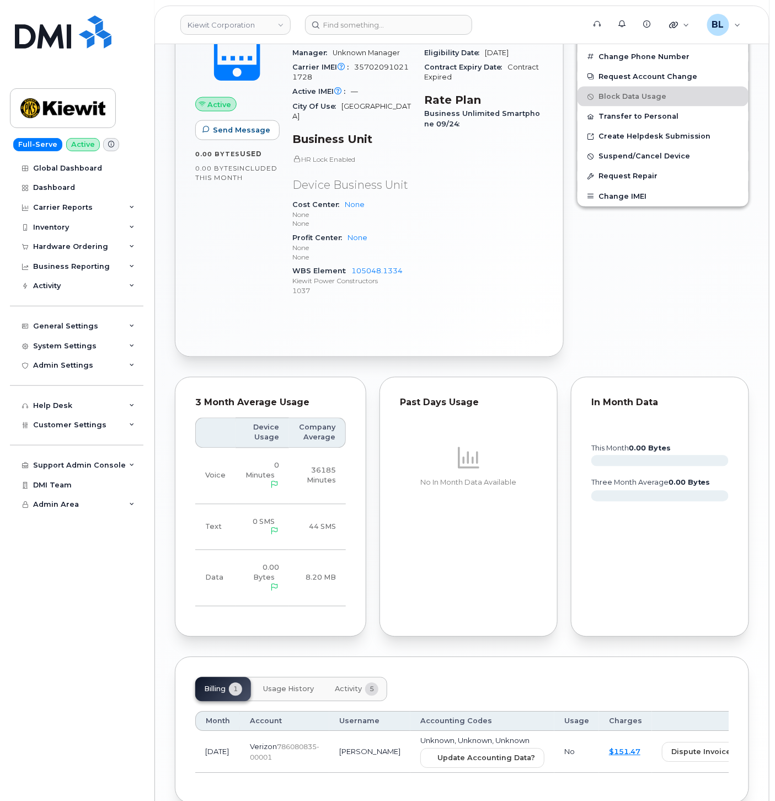
scroll to position [519, 0]
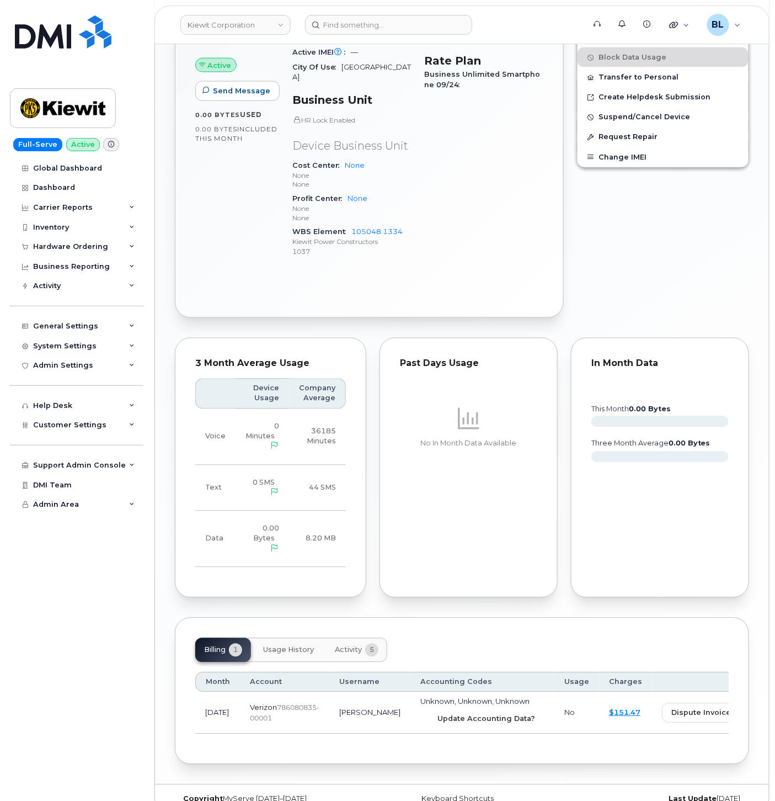
click at [448, 713] on span "Update Accounting Data?" at bounding box center [487, 718] width 98 height 10
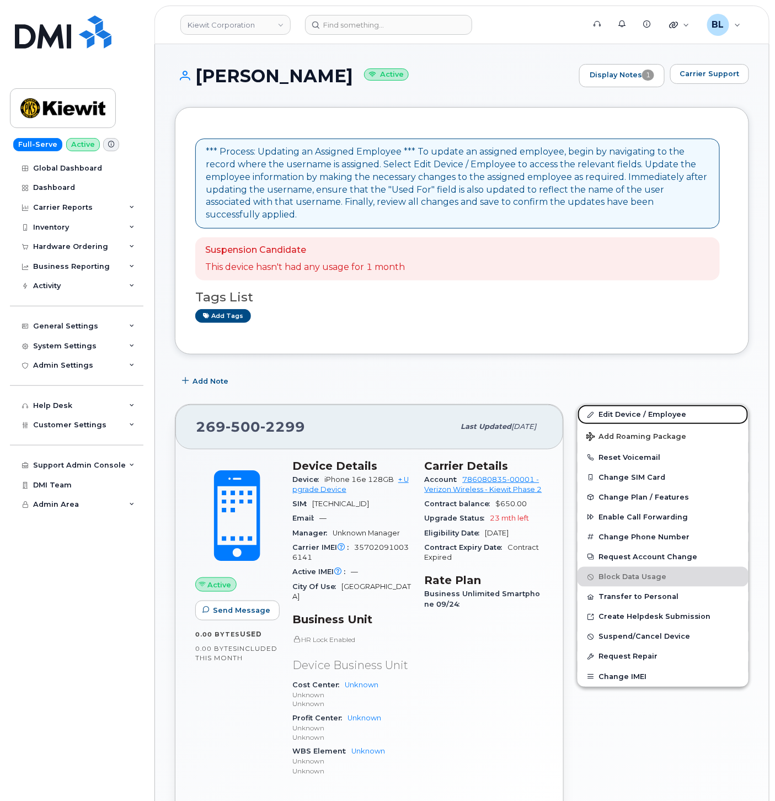
drag, startPoint x: 648, startPoint y: 396, endPoint x: 623, endPoint y: 360, distance: 43.8
click at [648, 404] on link "Edit Device / Employee" at bounding box center [663, 414] width 171 height 20
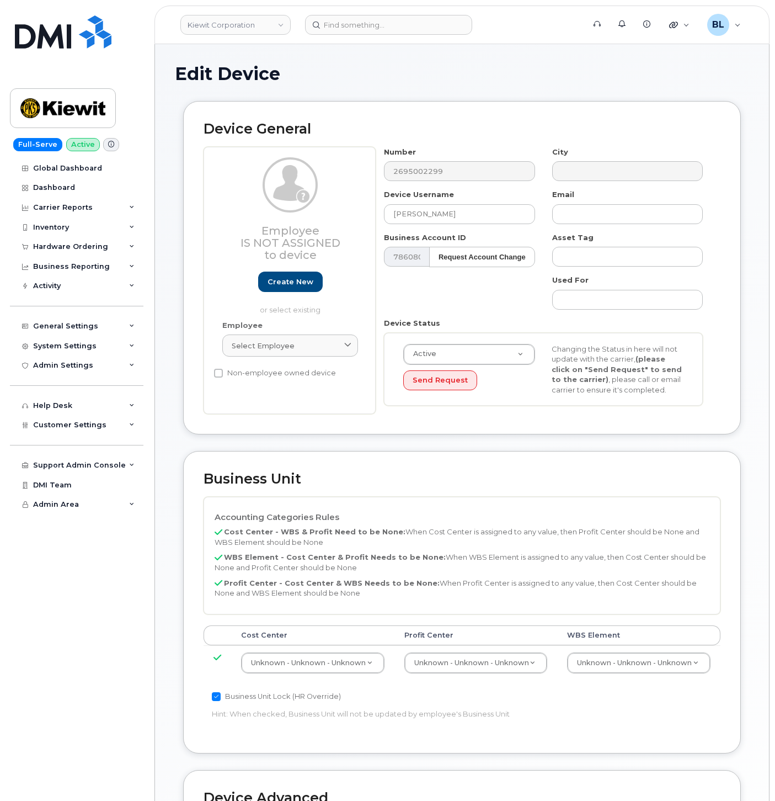
select select "29584743"
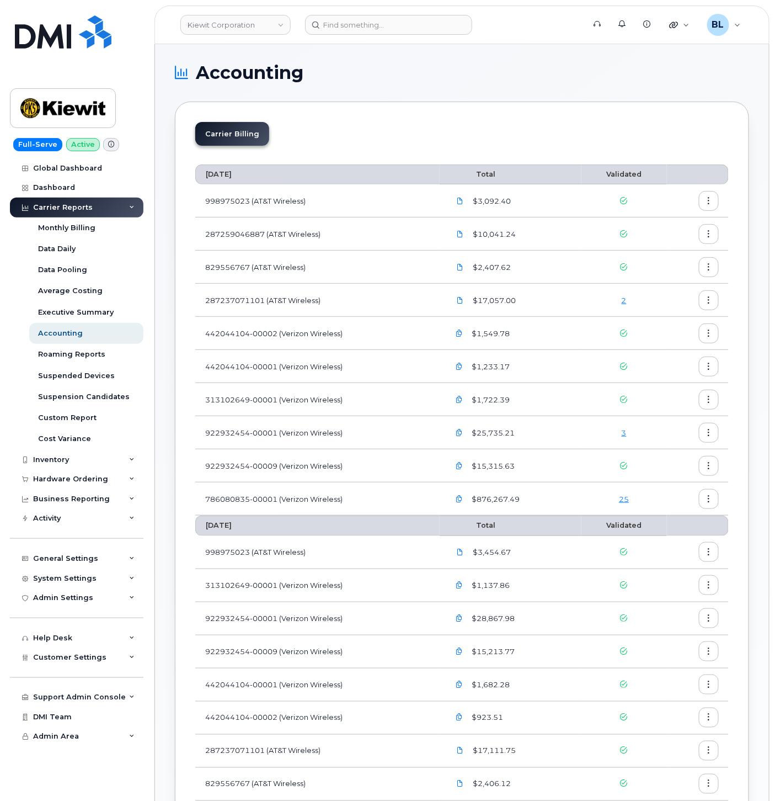
click at [622, 502] on link "25" at bounding box center [624, 498] width 10 height 9
click at [622, 494] on link "18" at bounding box center [624, 498] width 10 height 9
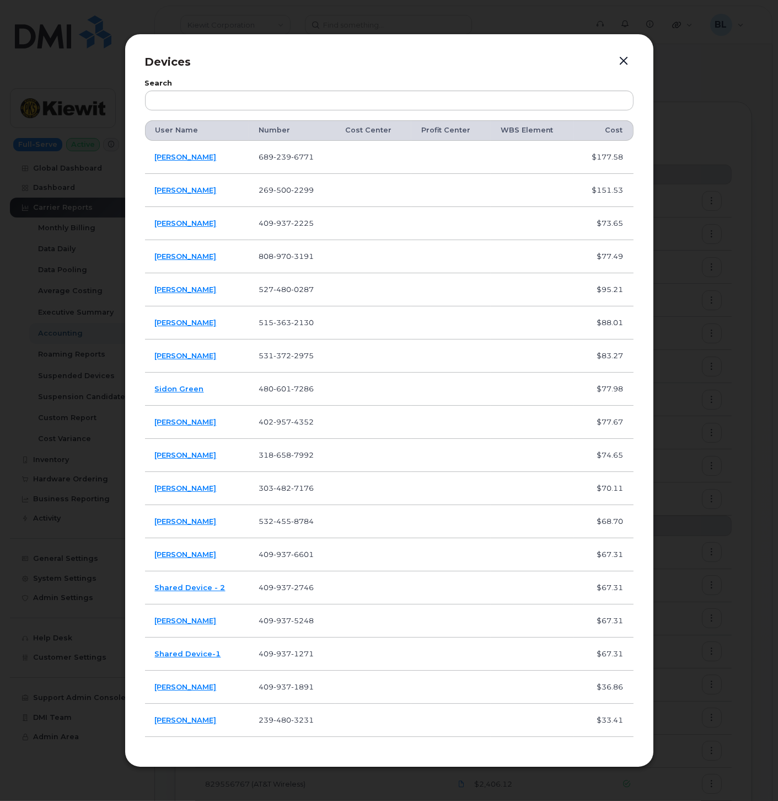
click at [284, 248] on td "808 970 3191" at bounding box center [292, 256] width 86 height 33
copy span "808 970 3191"
click at [285, 184] on td "269 500 2299" at bounding box center [292, 190] width 86 height 33
click at [285, 188] on span "500" at bounding box center [283, 189] width 18 height 9
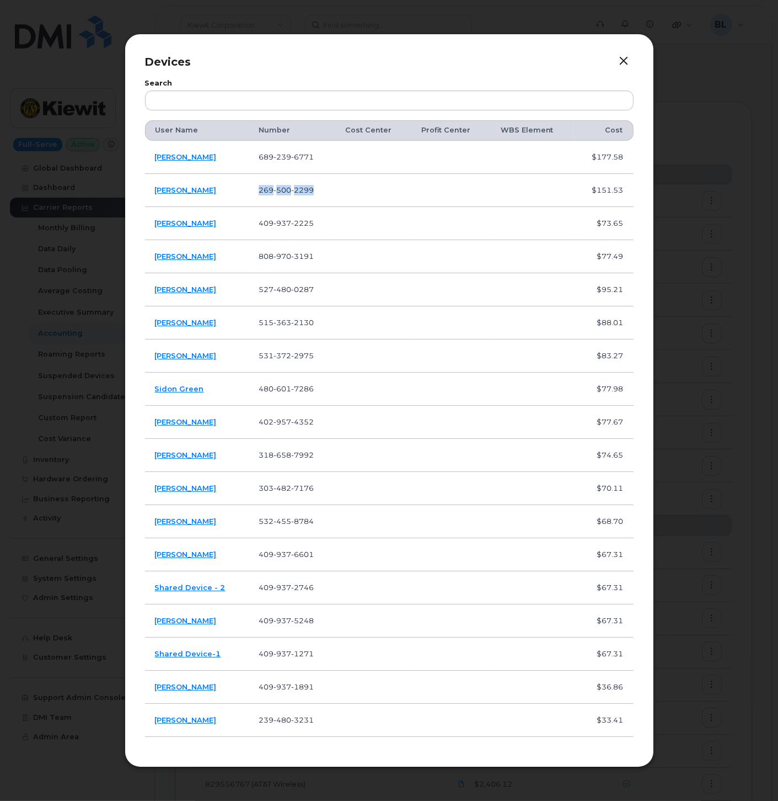
copy span "269 500 2299"
click at [291, 257] on span "970" at bounding box center [283, 256] width 18 height 9
copy span "808 970 3191"
drag, startPoint x: 204, startPoint y: 263, endPoint x: 195, endPoint y: 260, distance: 9.6
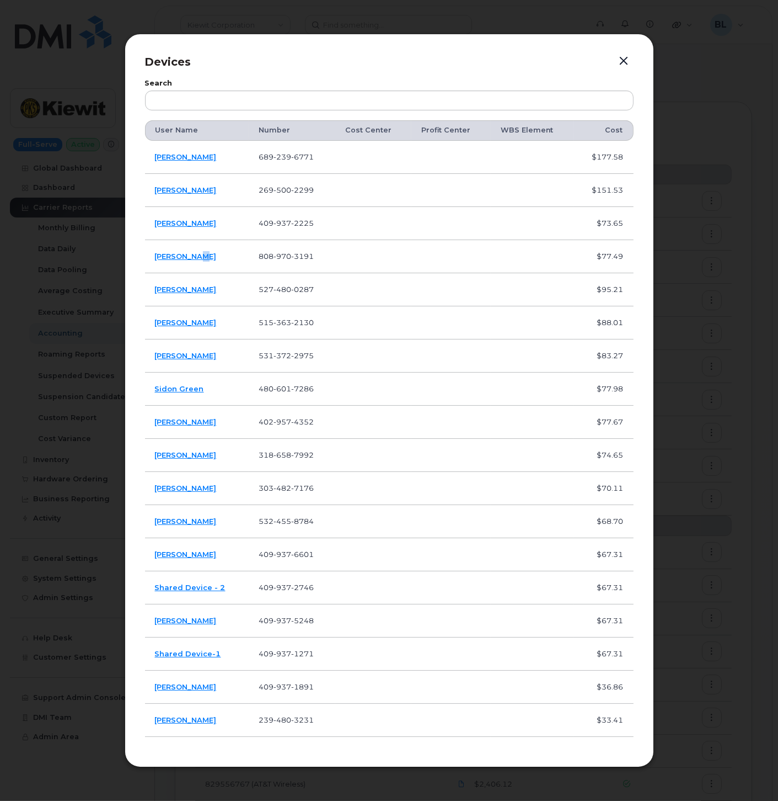
click at [195, 260] on td "[PERSON_NAME]" at bounding box center [197, 256] width 104 height 33
click at [221, 263] on td "[PERSON_NAME]" at bounding box center [197, 256] width 104 height 33
drag, startPoint x: 201, startPoint y: 262, endPoint x: 157, endPoint y: 264, distance: 44.7
click at [157, 264] on td "Kelly Mccoy" at bounding box center [197, 256] width 104 height 33
copy link "Kelly Mccoy"
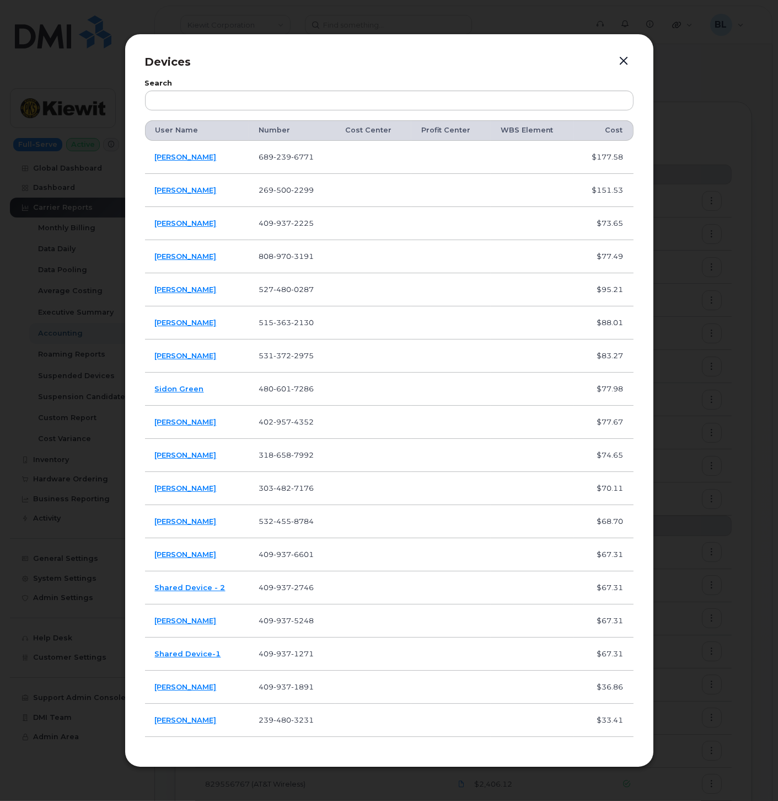
click at [284, 286] on span "480" at bounding box center [283, 289] width 18 height 9
copy span "527 480 0287"
drag, startPoint x: 210, startPoint y: 296, endPoint x: 156, endPoint y: 295, distance: 54.1
click at [156, 295] on td "[PERSON_NAME]" at bounding box center [197, 289] width 104 height 33
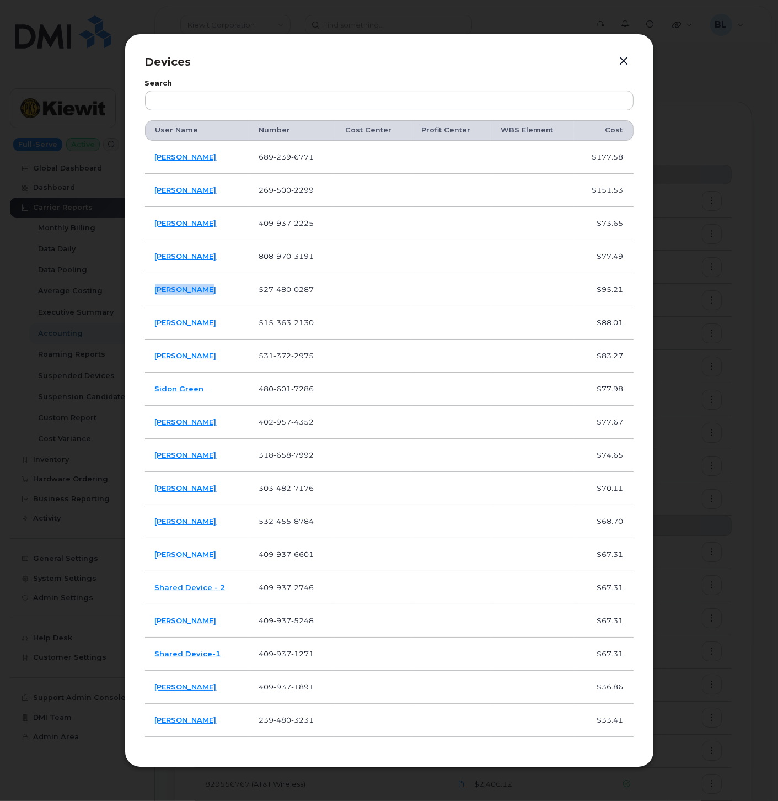
copy link "[PERSON_NAME]"
click at [288, 324] on span "363" at bounding box center [283, 322] width 18 height 9
copy span "515 363 2130"
click at [283, 345] on td "531 372 2975" at bounding box center [292, 355] width 86 height 33
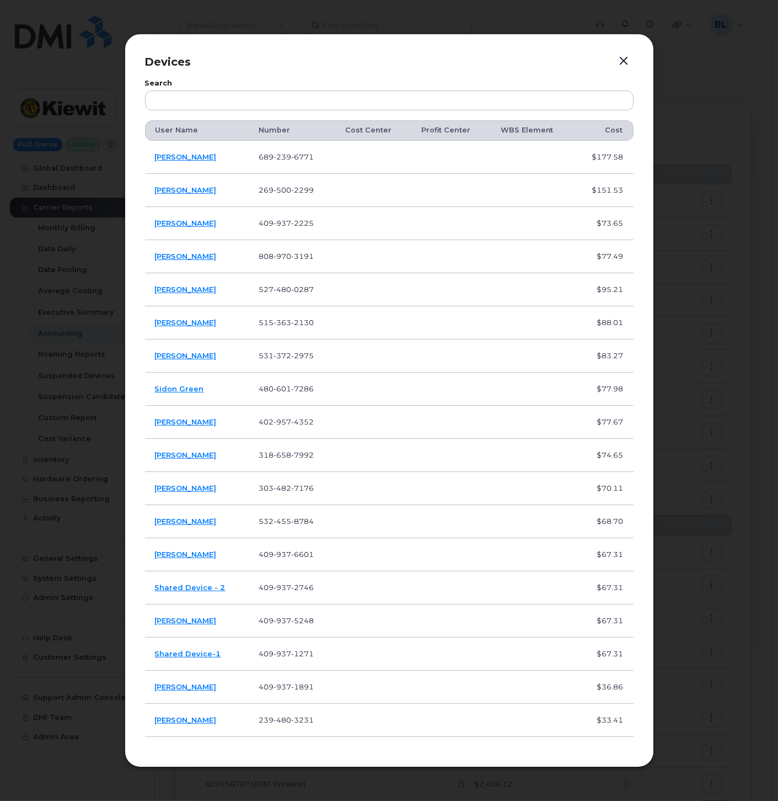
click at [283, 345] on td "531 372 2975" at bounding box center [292, 355] width 86 height 33
copy span "531 372 2975"
click at [288, 387] on span "601" at bounding box center [283, 388] width 18 height 9
copy span "480 601 7286"
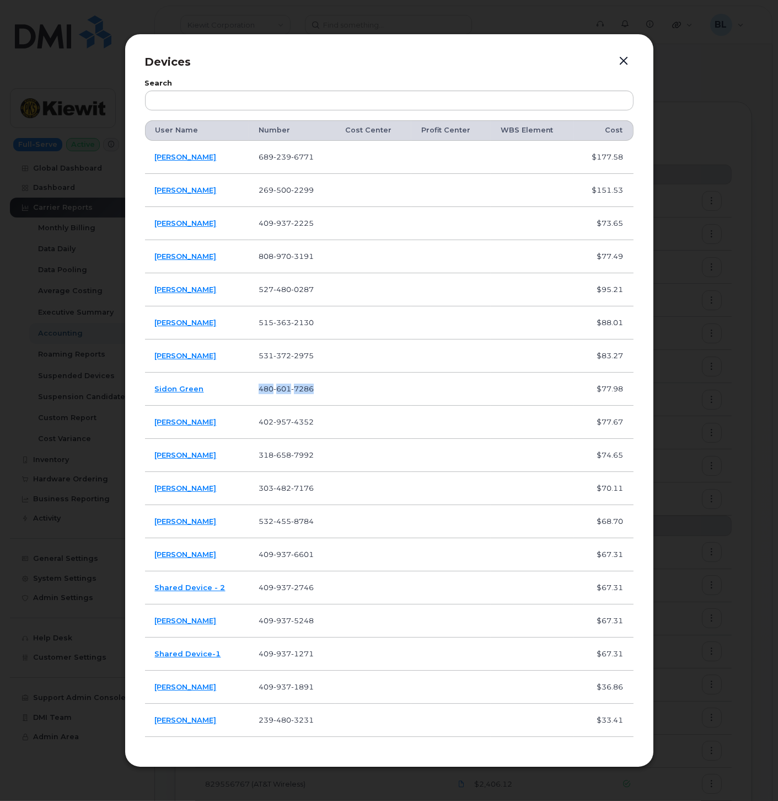
click at [282, 418] on span "957" at bounding box center [283, 421] width 18 height 9
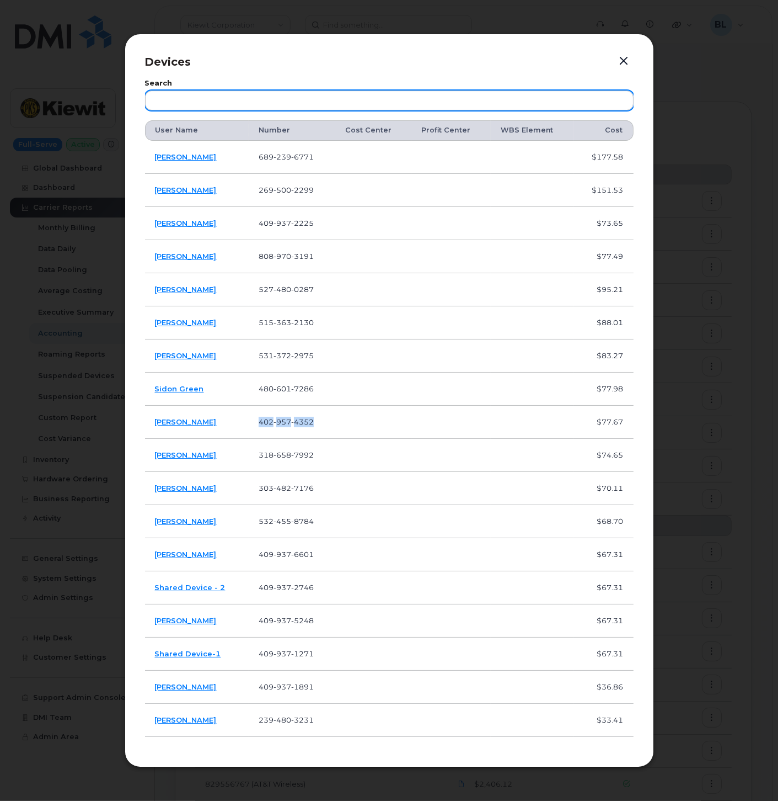
copy span "402 957 4352"
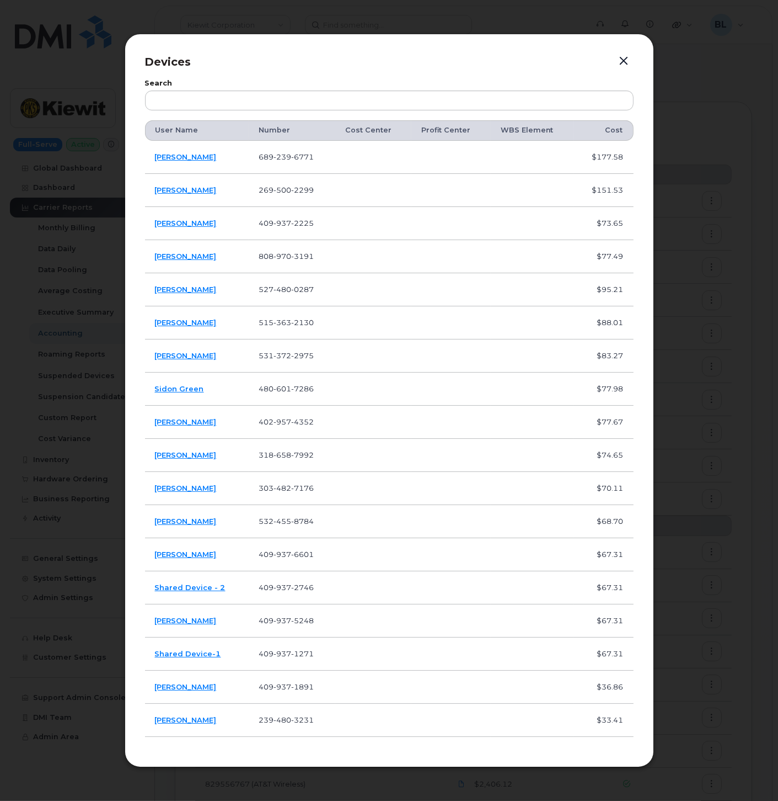
click at [295, 451] on span "7992" at bounding box center [302, 454] width 23 height 9
click at [295, 450] on span "7992" at bounding box center [302, 454] width 23 height 9
click at [286, 483] on span "482" at bounding box center [283, 487] width 18 height 9
click at [299, 511] on td "532 455 8784" at bounding box center [292, 521] width 86 height 33
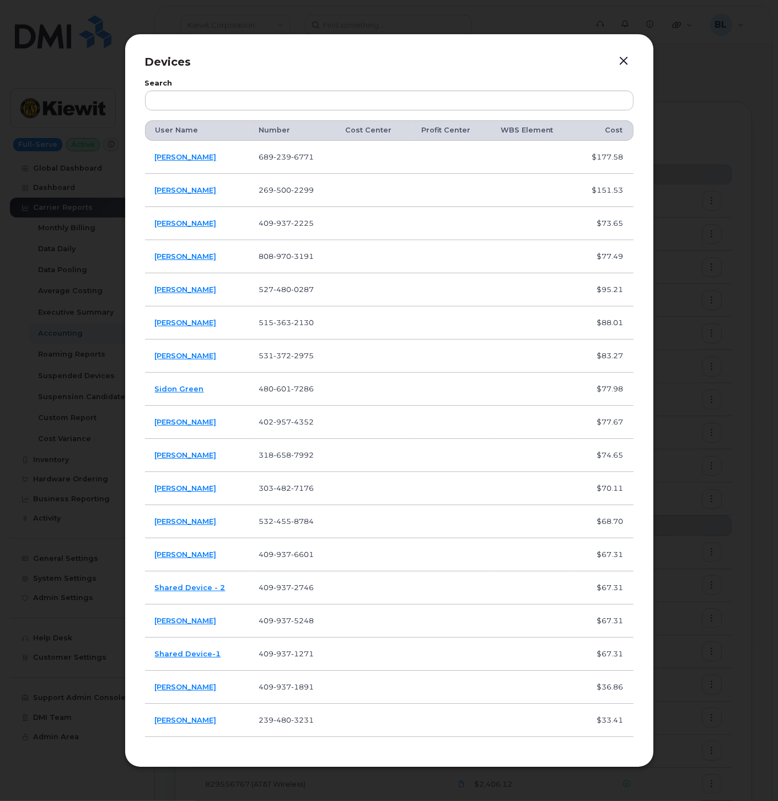
click at [295, 520] on span "8784" at bounding box center [302, 520] width 23 height 9
drag, startPoint x: 216, startPoint y: 519, endPoint x: 150, endPoint y: 512, distance: 66.0
click at [150, 512] on td "Ethan Godfrey" at bounding box center [197, 521] width 104 height 33
drag, startPoint x: 150, startPoint y: 512, endPoint x: 183, endPoint y: 551, distance: 50.9
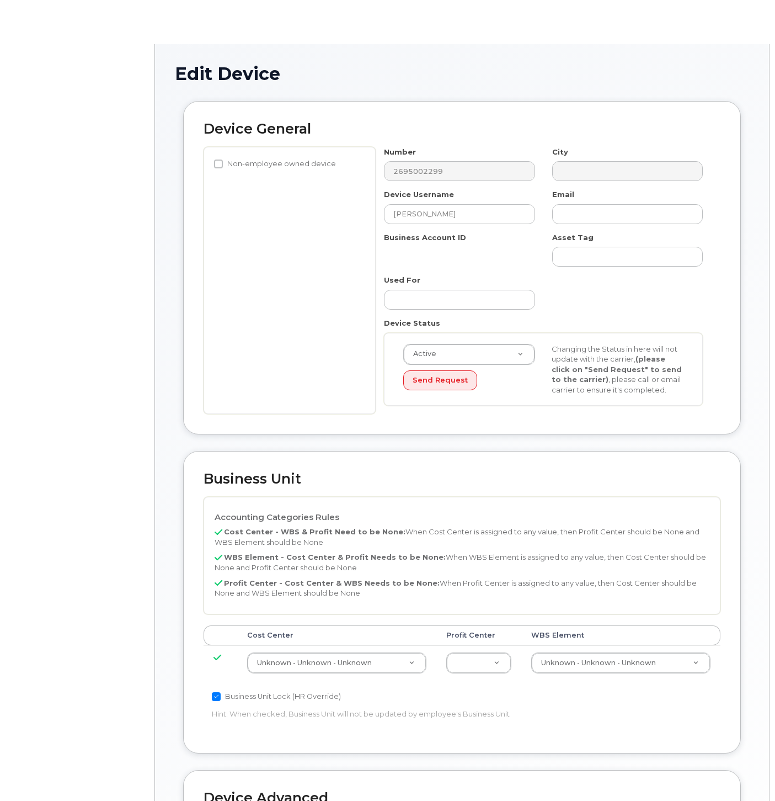
select select "29584743"
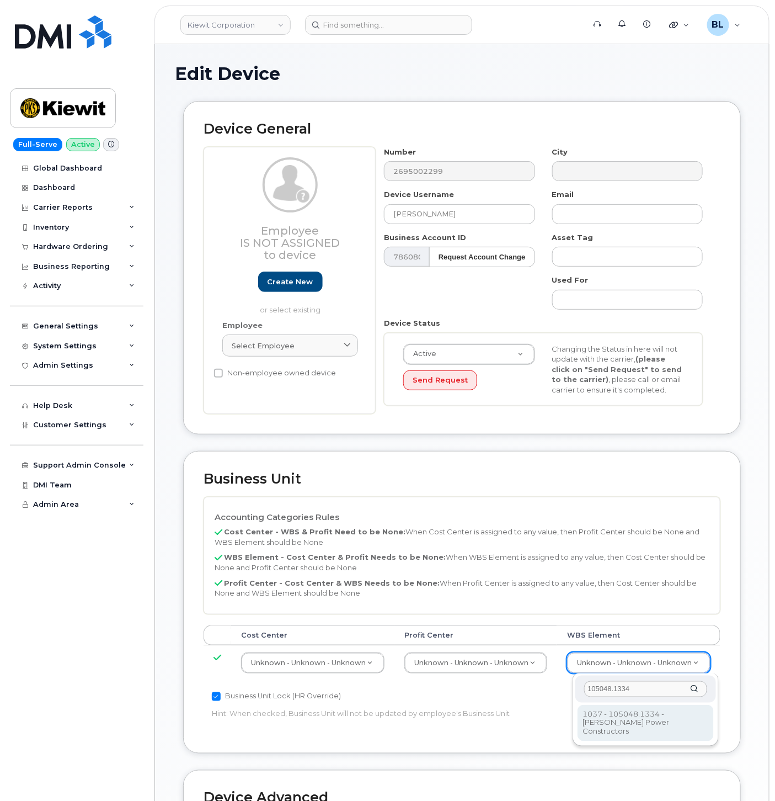
type input "105048.1334"
type input "29884102"
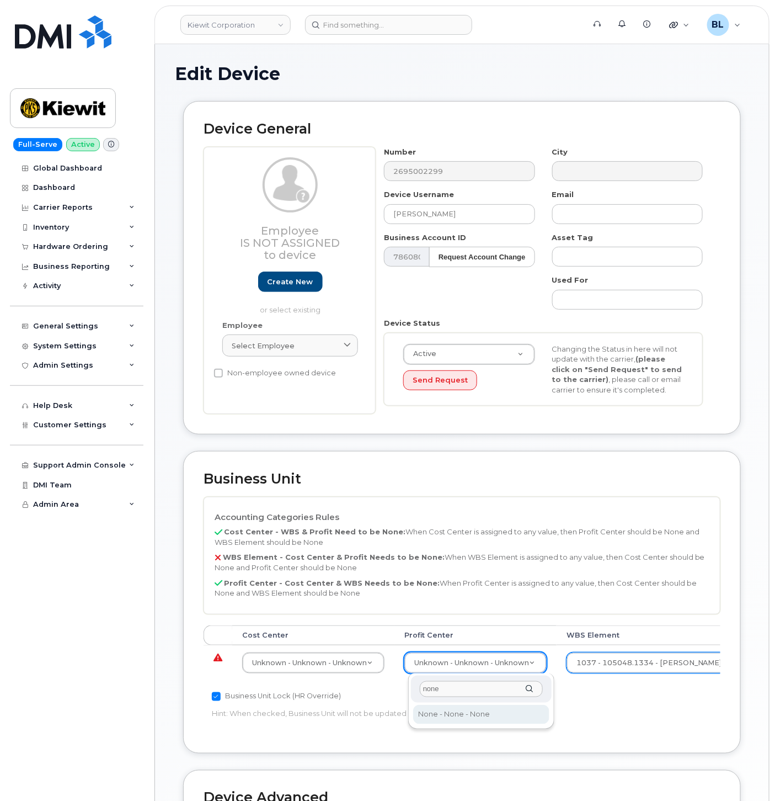
type input "none"
select select "29629357"
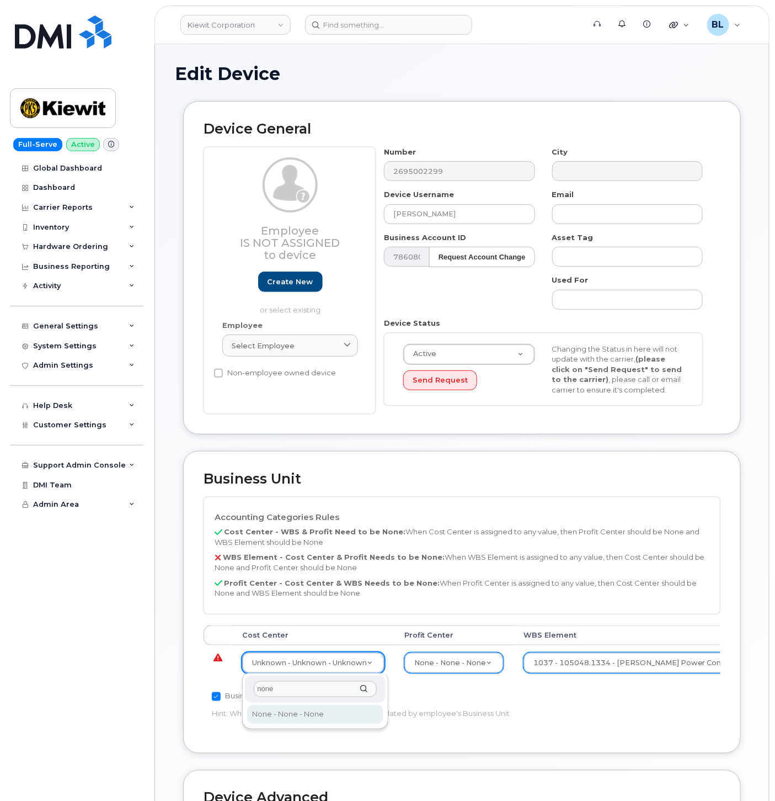
type input "none"
type input "29629358"
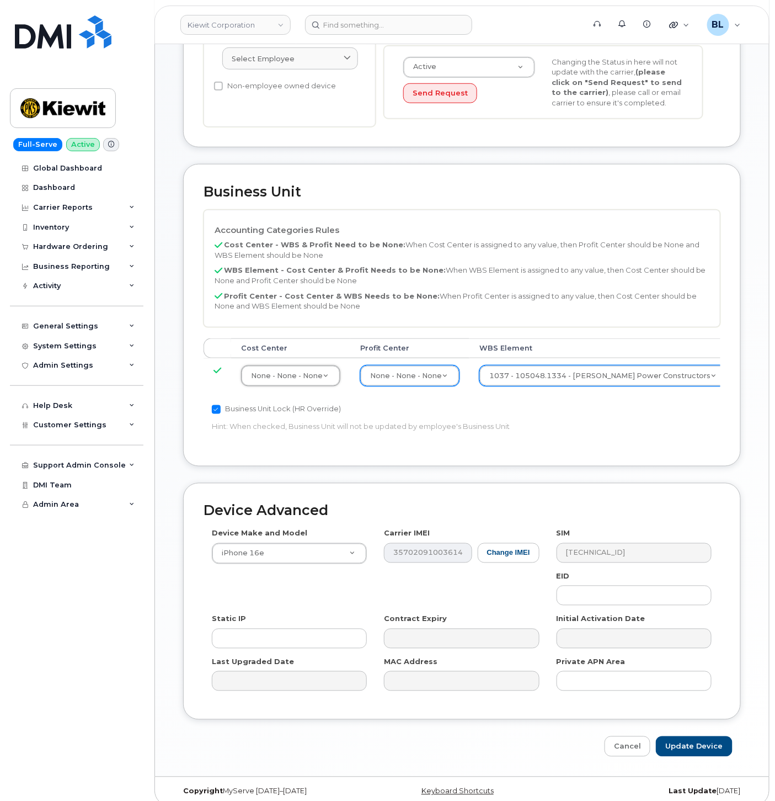
scroll to position [299, 0]
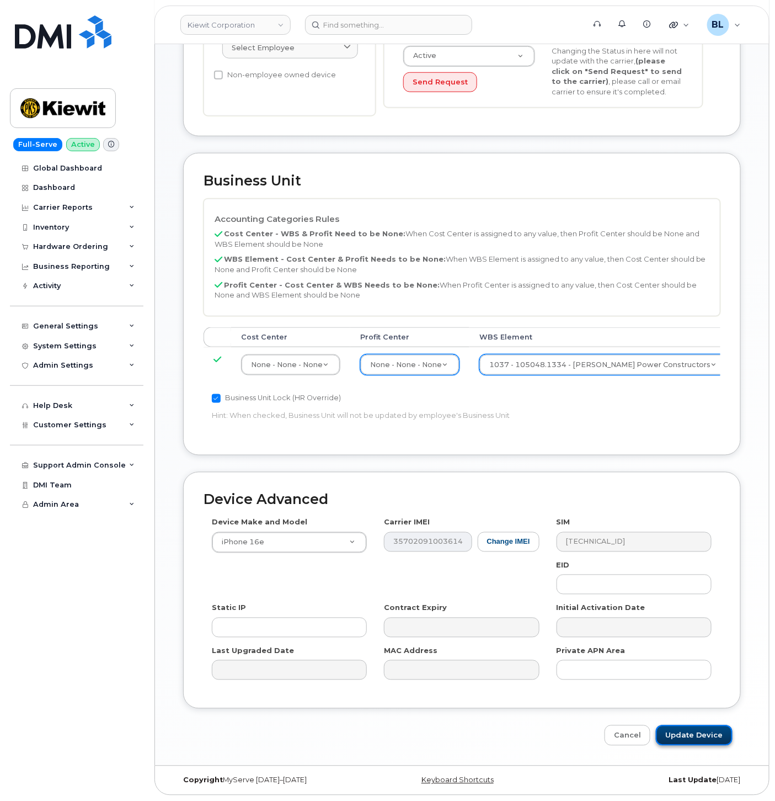
click at [726, 736] on input "Update Device" at bounding box center [694, 735] width 77 height 20
type input "Saving..."
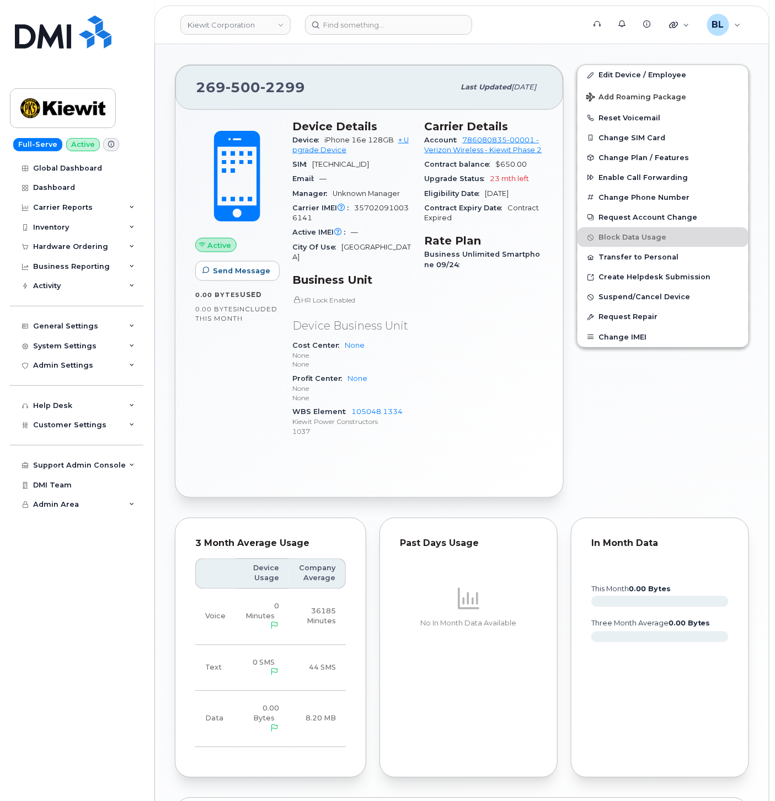
scroll to position [519, 0]
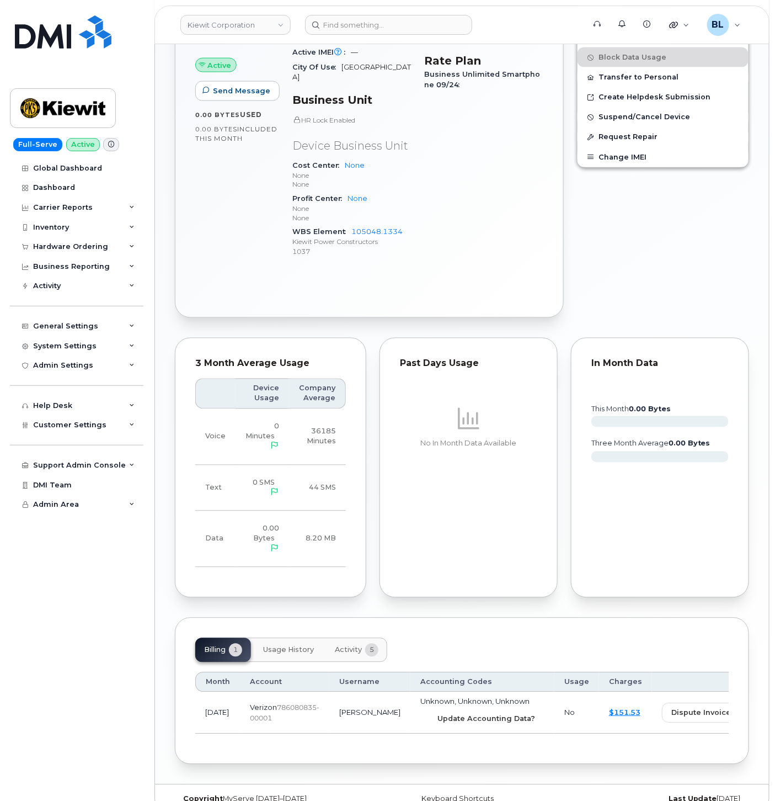
click at [465, 709] on button "Update Accounting Data?" at bounding box center [482, 719] width 124 height 20
click at [383, 25] on input at bounding box center [388, 25] width 167 height 20
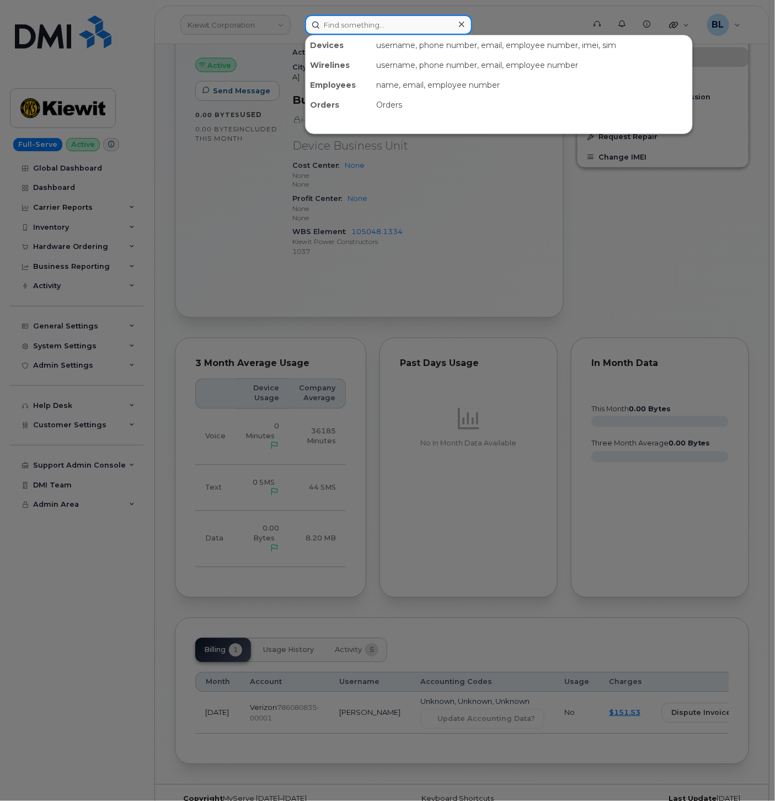
paste input "8089703191"
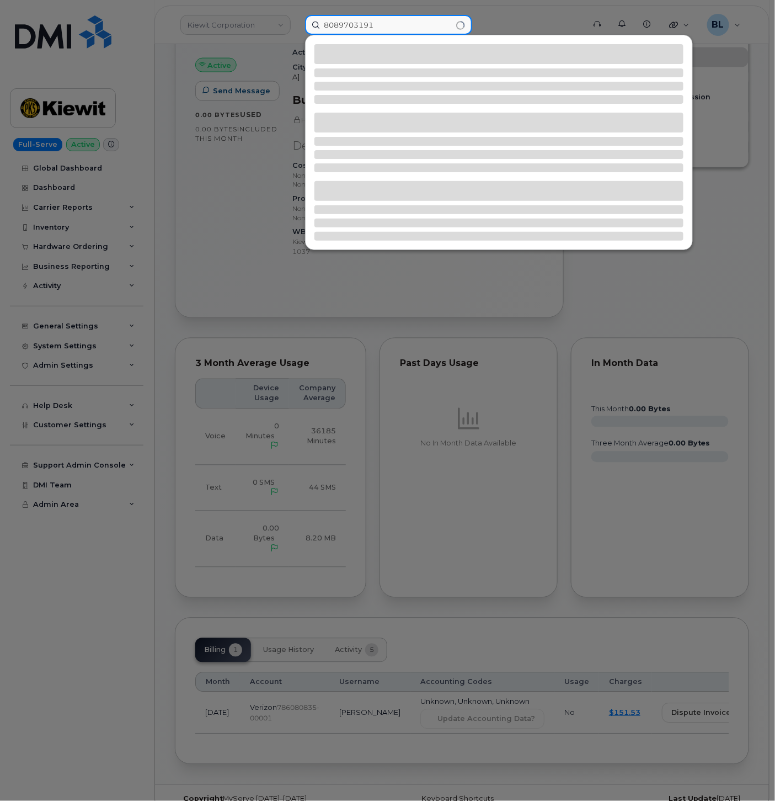
type input "8089703191"
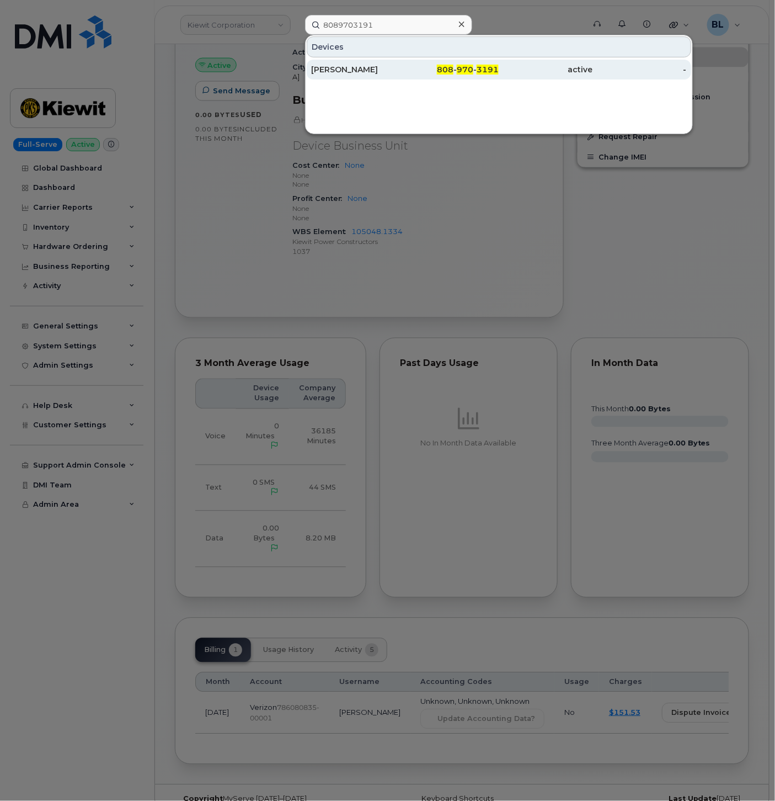
drag, startPoint x: 416, startPoint y: 72, endPoint x: 400, endPoint y: 70, distance: 16.2
click at [416, 72] on div "808 - 970 - 3191" at bounding box center [452, 69] width 94 height 11
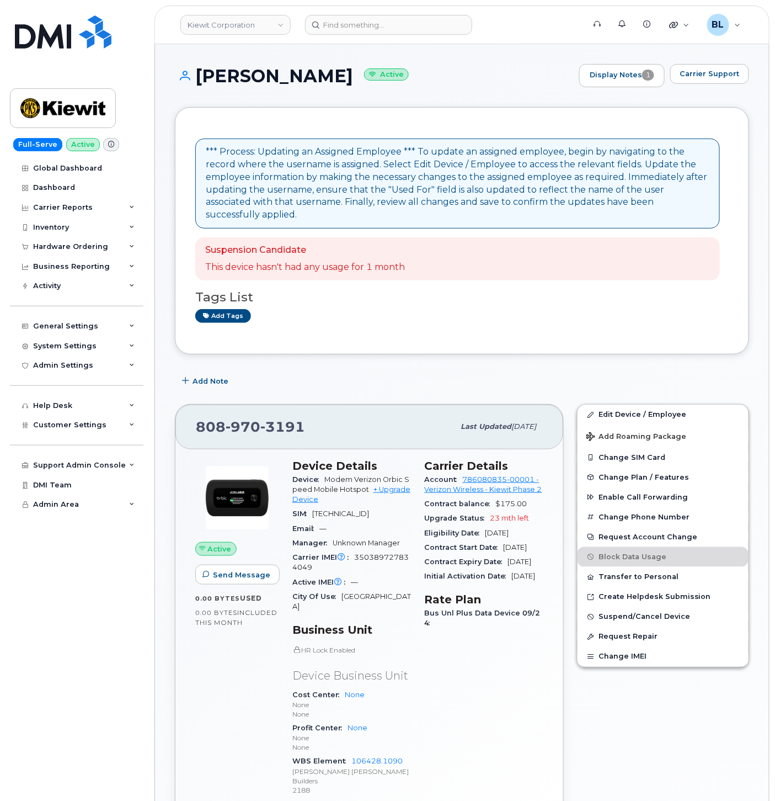
scroll to position [530, 0]
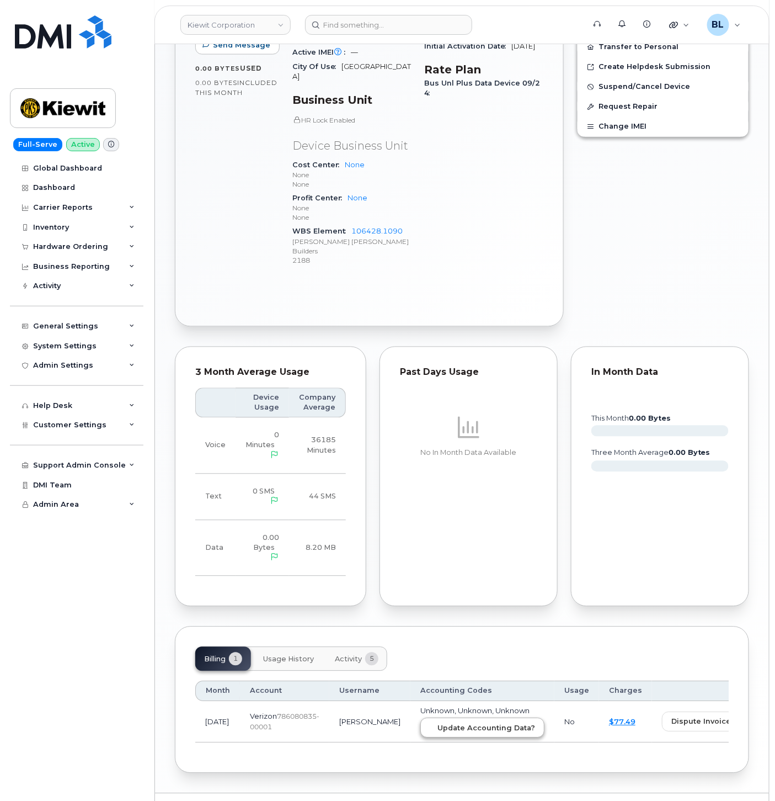
drag, startPoint x: 424, startPoint y: 708, endPoint x: 433, endPoint y: 698, distance: 13.7
click at [424, 708] on td "Unknown, Unknown, Unknown Update Accounting Data?" at bounding box center [482, 722] width 144 height 42
click at [438, 723] on span "Update Accounting Data?" at bounding box center [487, 728] width 98 height 10
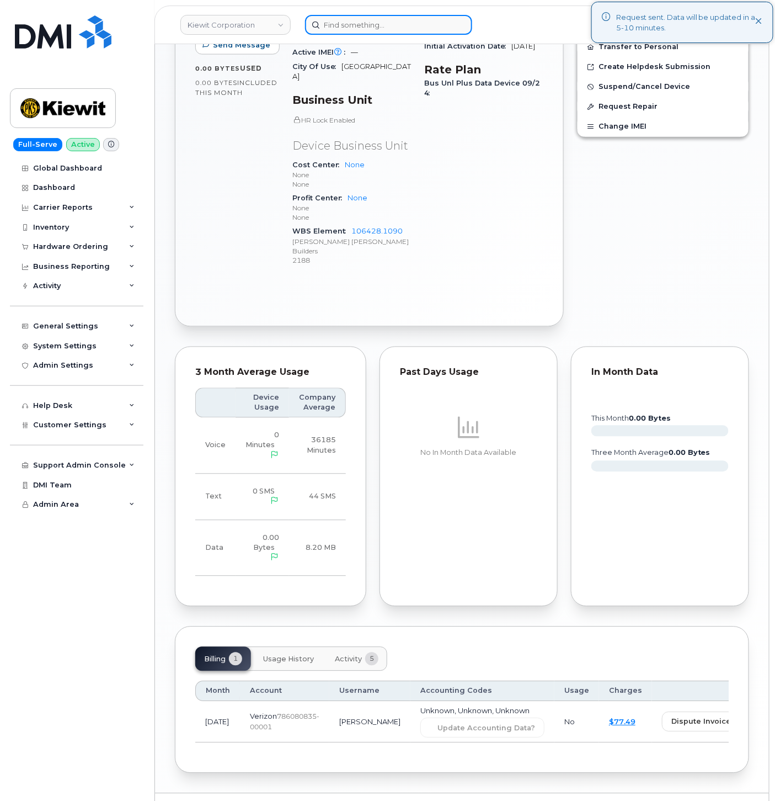
click at [364, 30] on input at bounding box center [388, 25] width 167 height 20
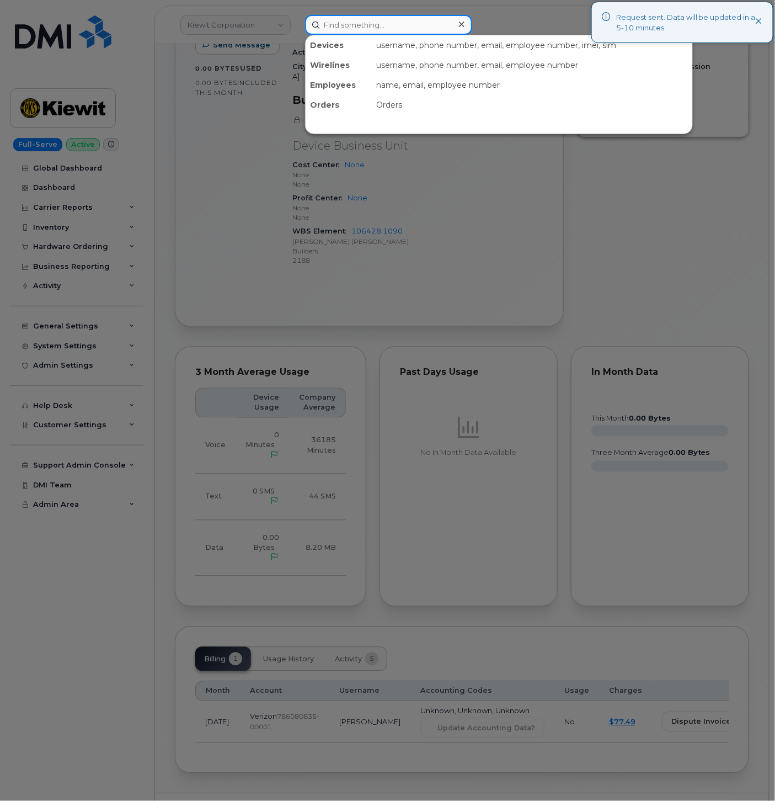
paste input "5274800287"
type input "5274800287"
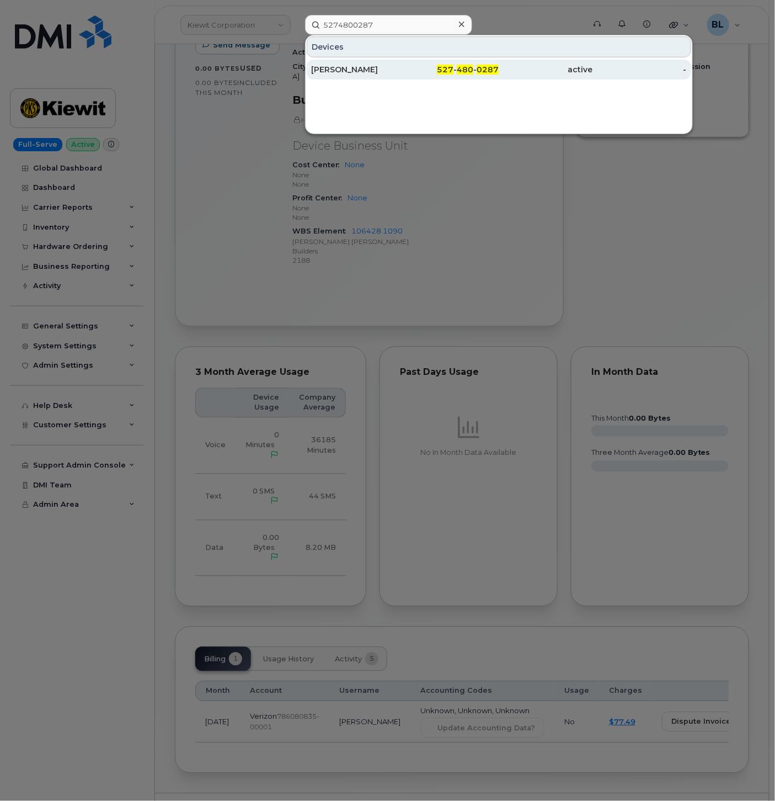
drag, startPoint x: 446, startPoint y: 72, endPoint x: 429, endPoint y: 70, distance: 17.2
click at [446, 72] on span "527" at bounding box center [445, 70] width 17 height 10
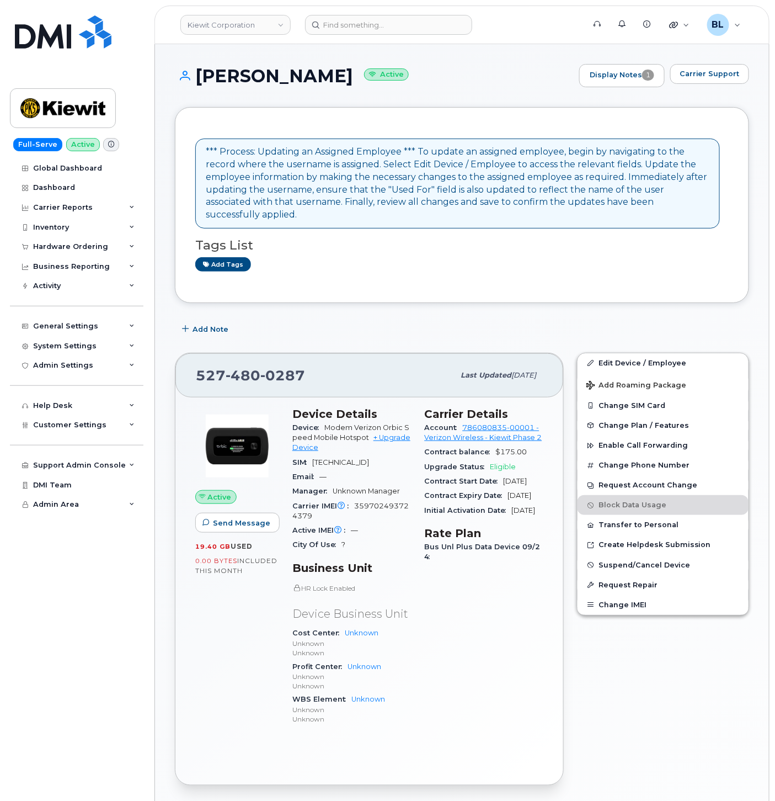
click at [248, 367] on span "480" at bounding box center [243, 375] width 35 height 17
copy span "527 480 0287"
drag, startPoint x: 642, startPoint y: 349, endPoint x: 241, endPoint y: 1, distance: 530.7
click at [642, 353] on link "Edit Device / Employee" at bounding box center [663, 363] width 171 height 20
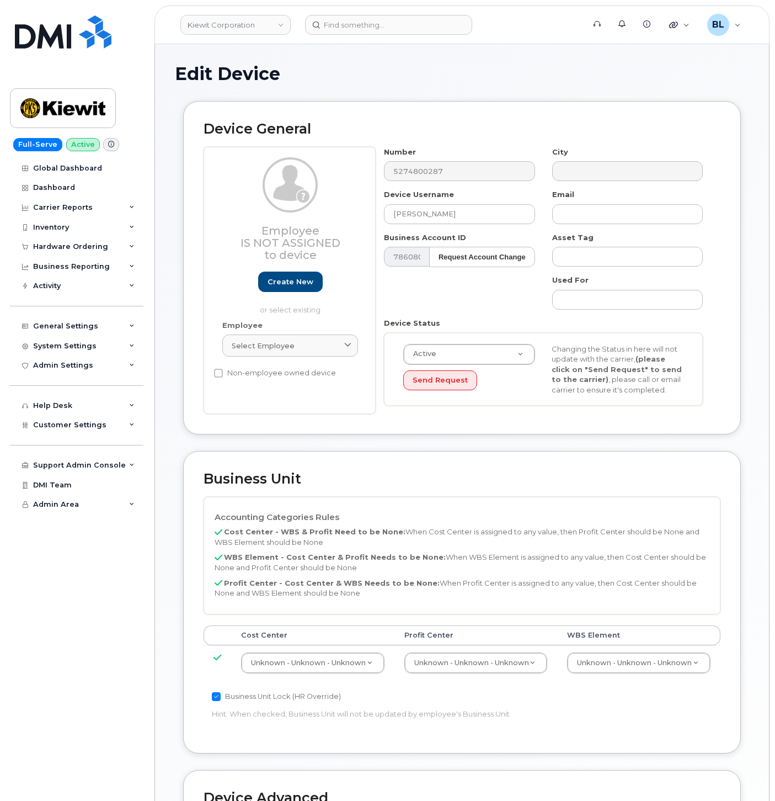
select select "29584743"
type input "5274800287"
click at [302, 689] on input "text" at bounding box center [314, 689] width 123 height 16
paste input "105285"
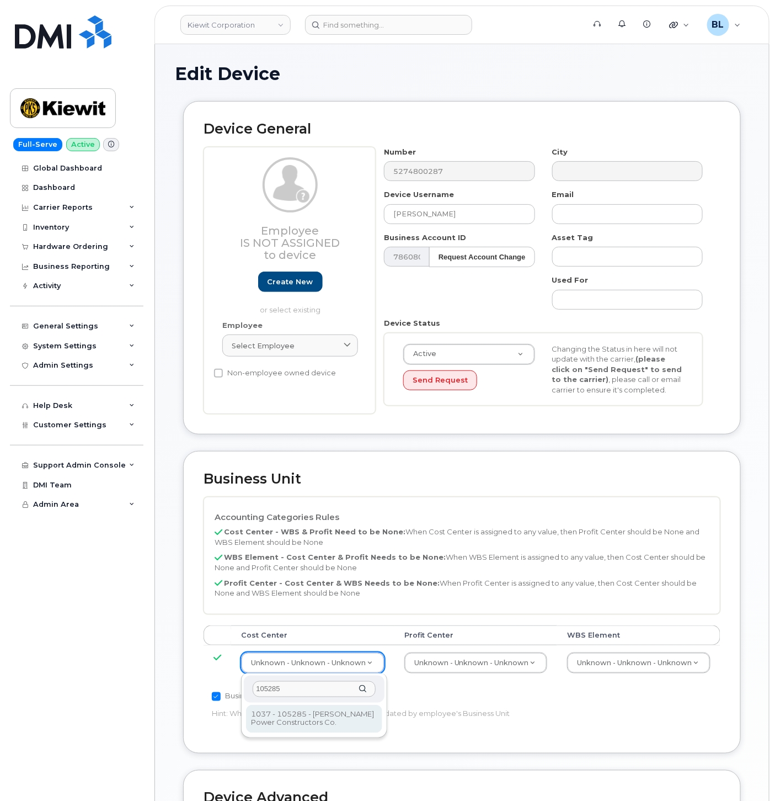
type input "105285"
type input "30562600"
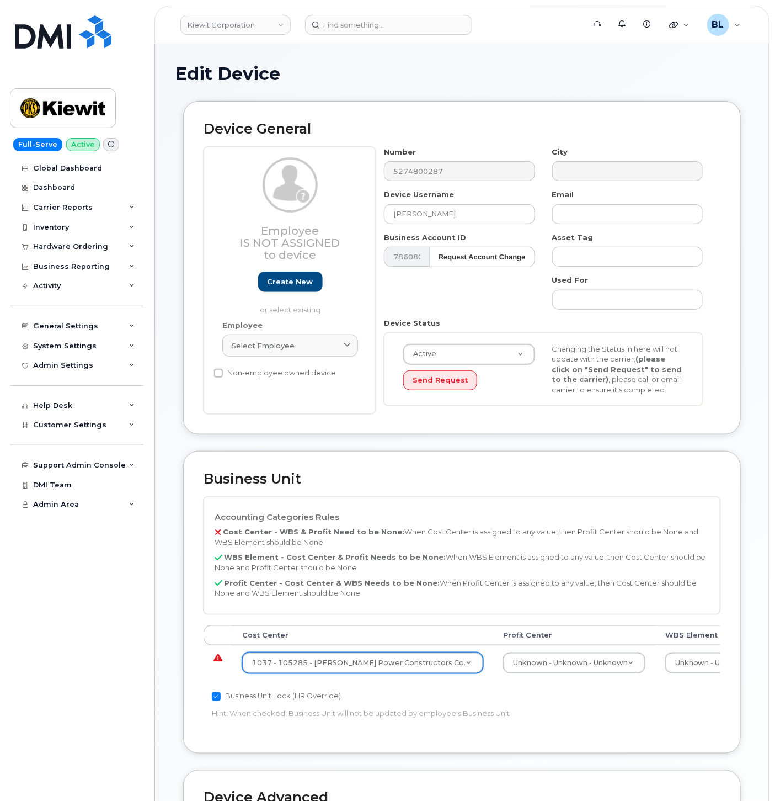
click at [448, 674] on td "1037 - 105285 - Kiewit Power Constructors Co. 30562600" at bounding box center [362, 662] width 261 height 35
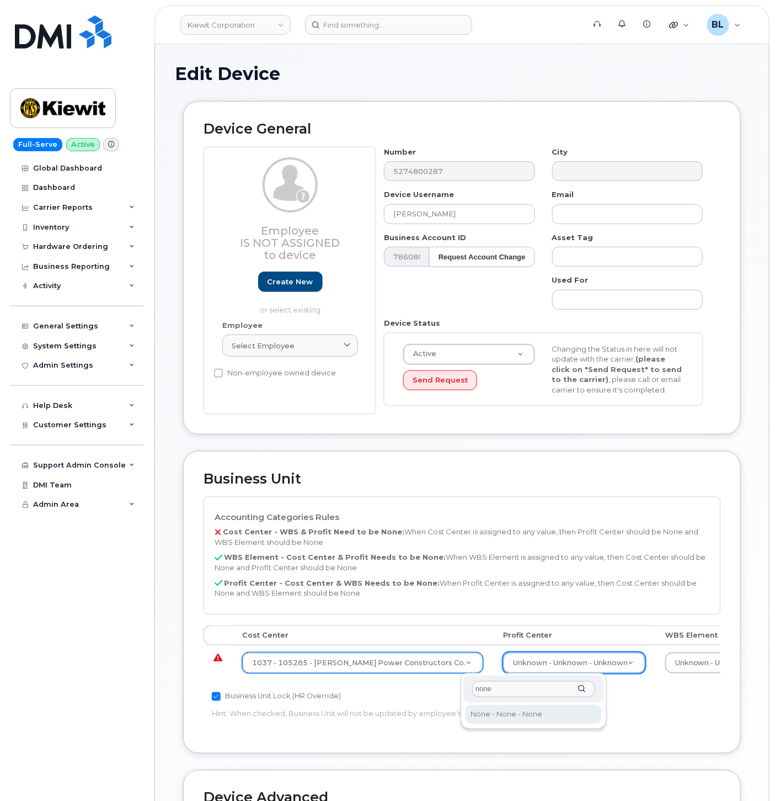
type input "none"
select select "29629357"
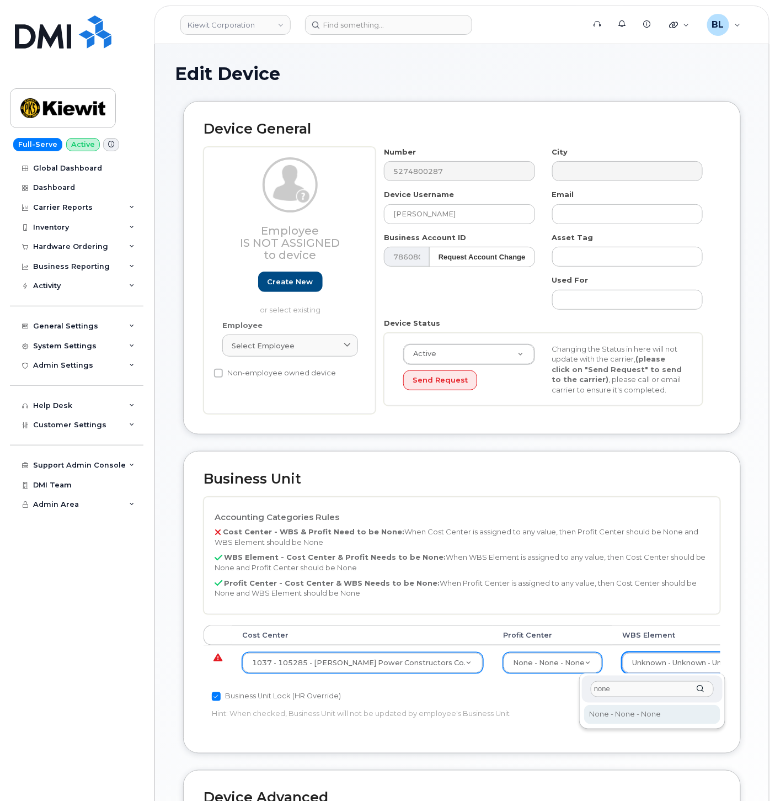
type input "none"
type input "29699477"
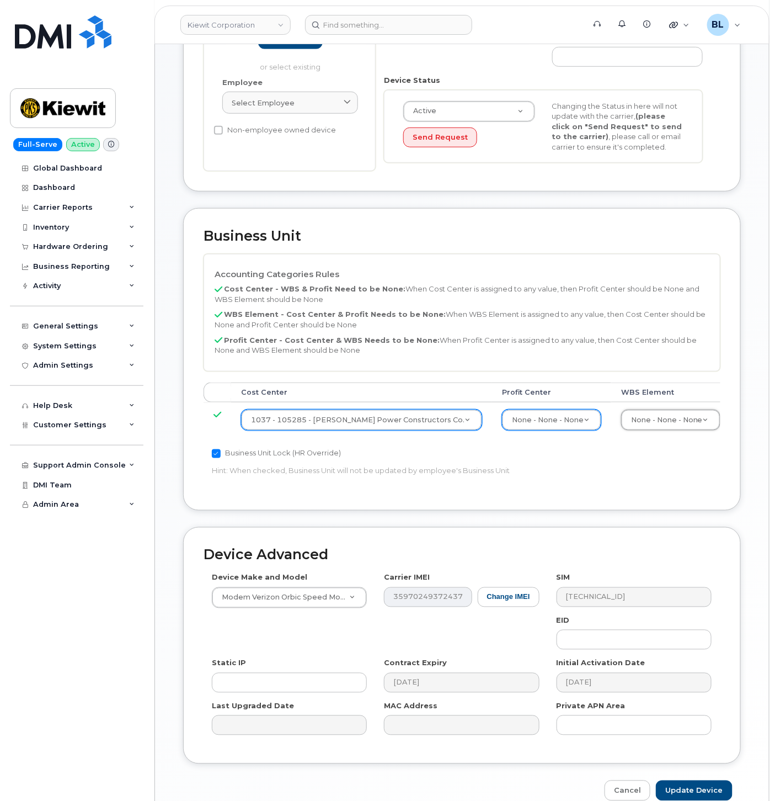
scroll to position [299, 0]
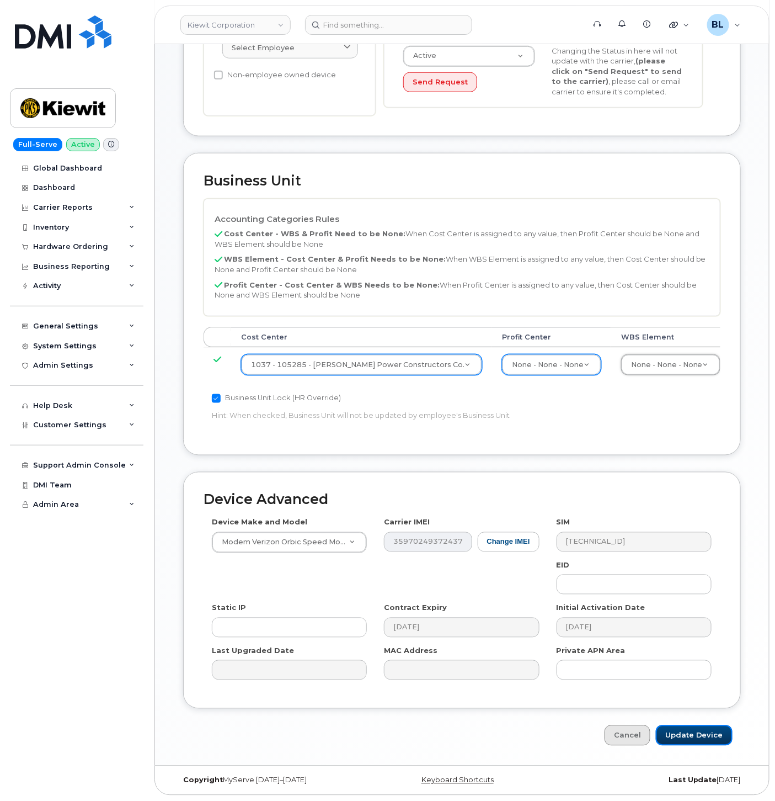
click at [690, 740] on input "Update Device" at bounding box center [694, 735] width 77 height 20
type input "Saving..."
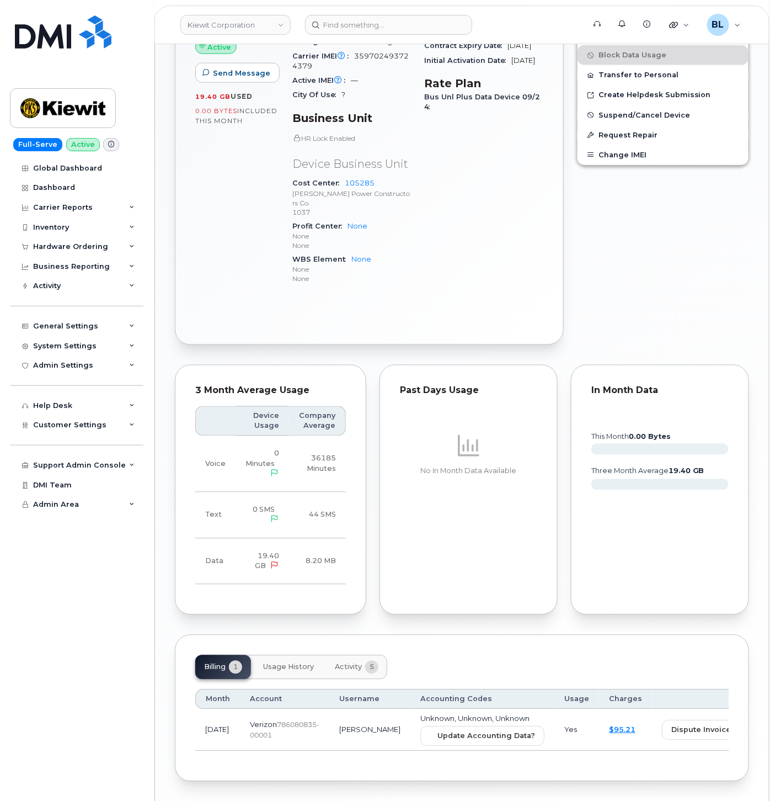
scroll to position [477, 0]
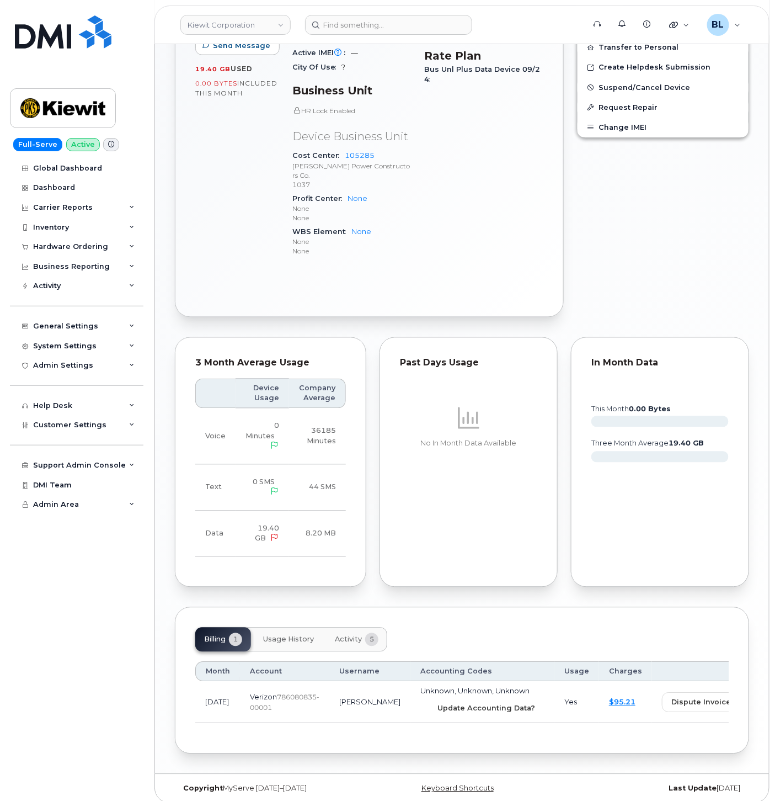
drag, startPoint x: 442, startPoint y: 686, endPoint x: 440, endPoint y: 63, distance: 622.9
click at [442, 698] on button "Update Accounting Data?" at bounding box center [482, 708] width 124 height 20
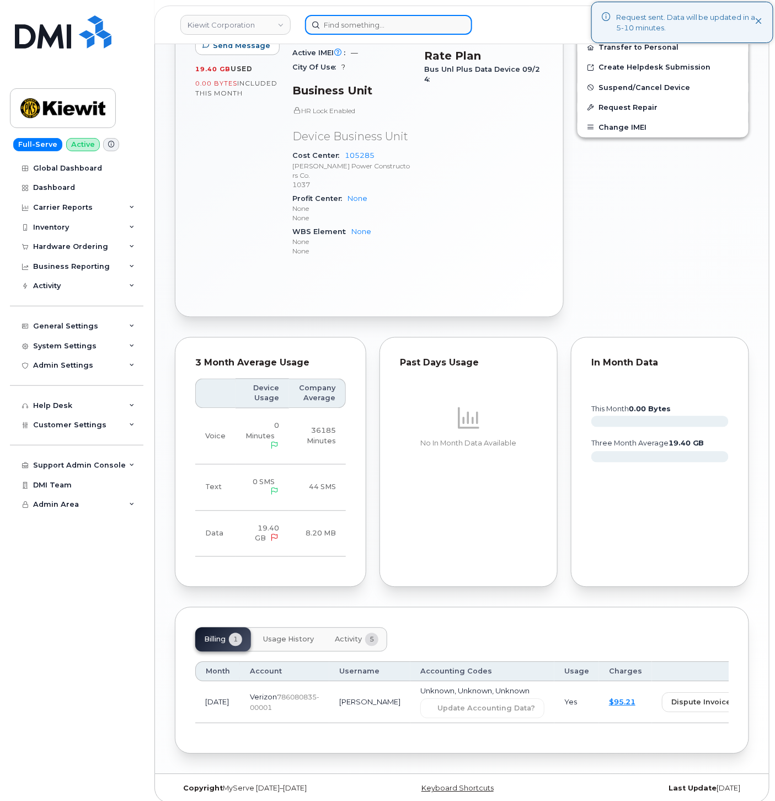
click at [376, 25] on input at bounding box center [388, 25] width 167 height 20
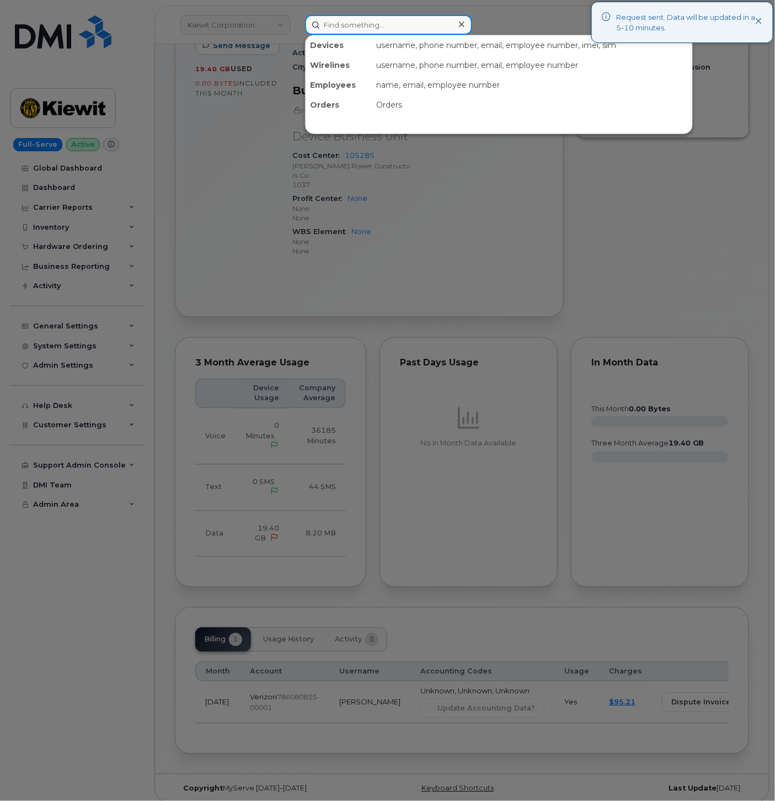
paste input "5153632130"
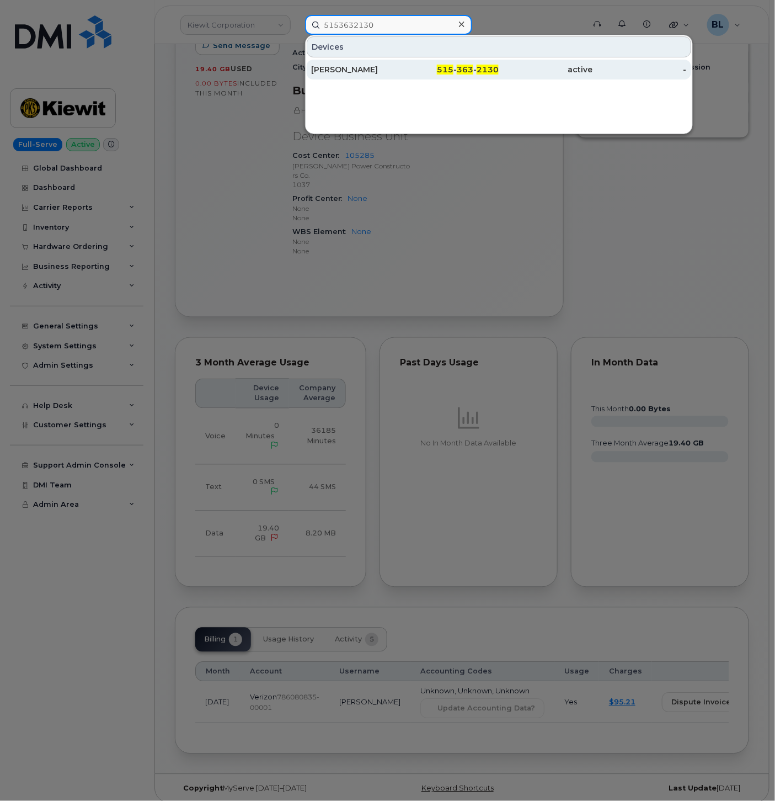
type input "5153632130"
click at [403, 70] on div "[PERSON_NAME]" at bounding box center [358, 69] width 94 height 11
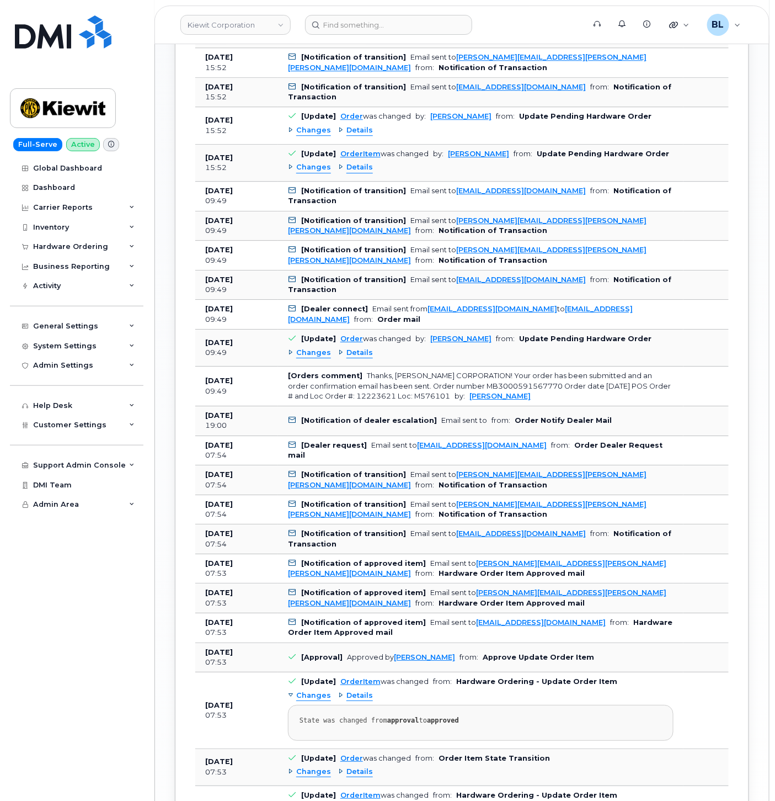
scroll to position [817, 0]
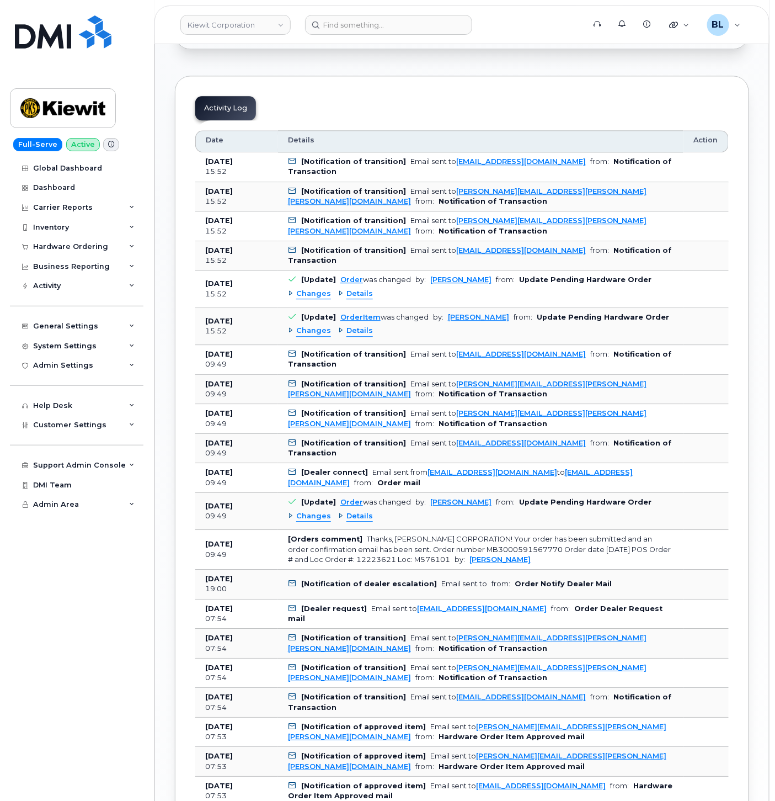
click at [317, 326] on span "Changes" at bounding box center [313, 331] width 35 height 10
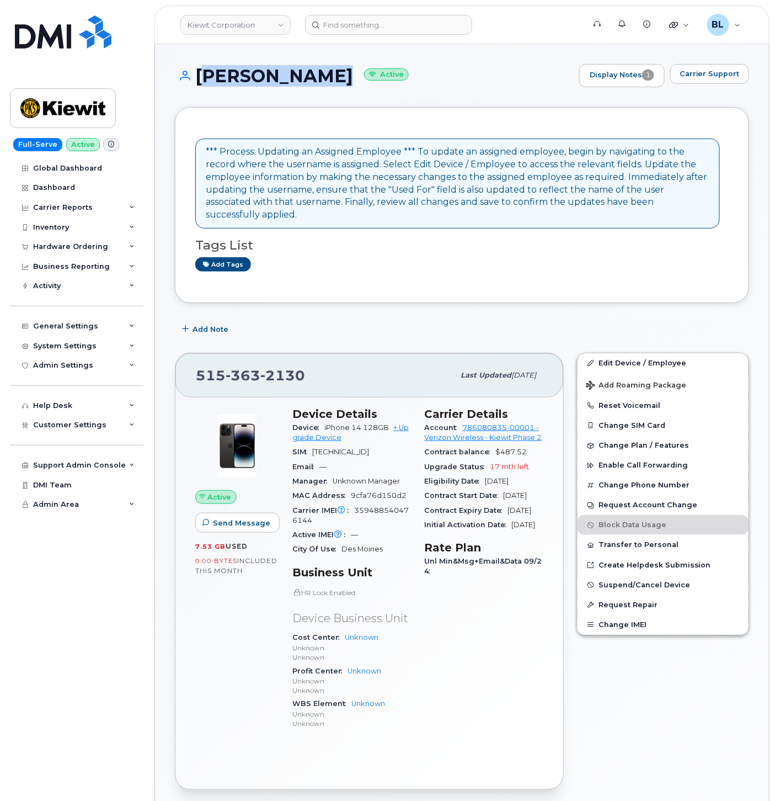
drag, startPoint x: 196, startPoint y: 76, endPoint x: 328, endPoint y: 79, distance: 131.9
click at [331, 81] on h1 "DAVID GARCIA Active" at bounding box center [374, 75] width 399 height 19
copy h1 "DAVID GARCIA"
click at [239, 367] on span "363" at bounding box center [243, 375] width 35 height 17
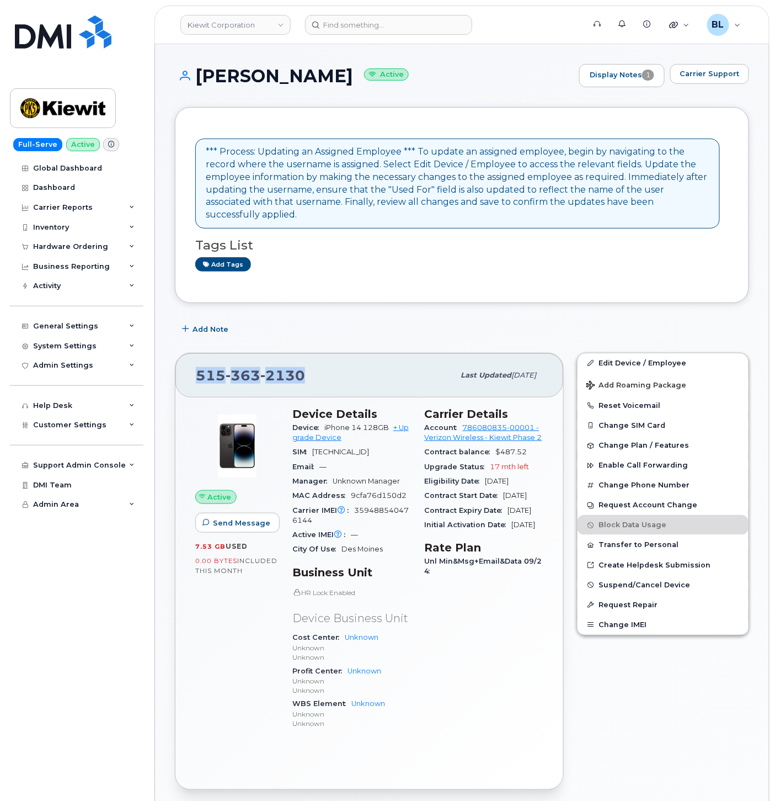
copy span "515 363 2130"
click at [714, 78] on span "Carrier Support" at bounding box center [710, 73] width 60 height 10
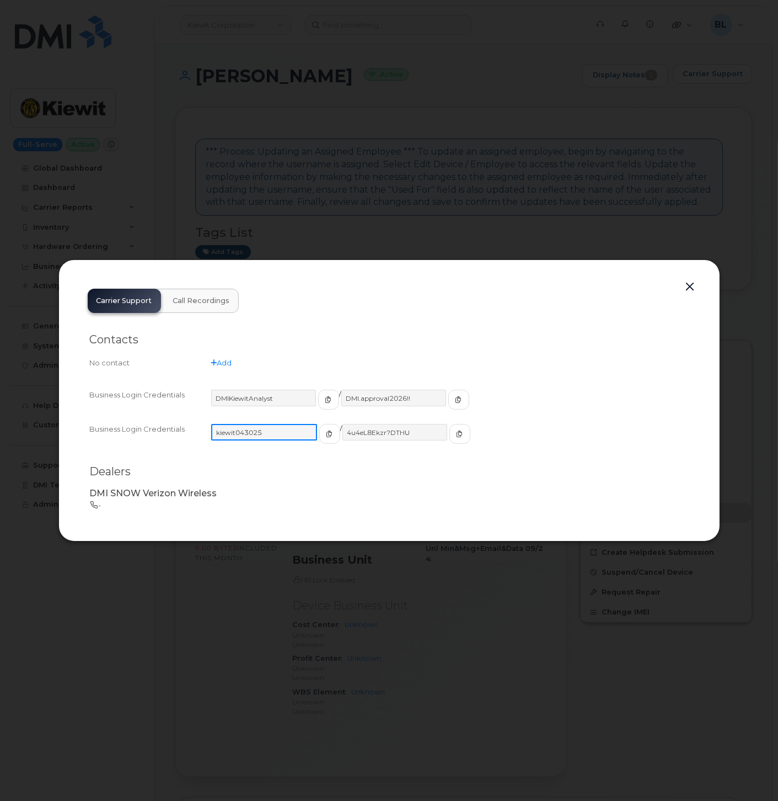
drag, startPoint x: 291, startPoint y: 433, endPoint x: 216, endPoint y: 430, distance: 75.6
click at [216, 430] on input "kiewit043025" at bounding box center [264, 432] width 106 height 17
drag, startPoint x: 415, startPoint y: 438, endPoint x: 337, endPoint y: 431, distance: 78.7
click at [342, 431] on input "4u4eL8Ekzr?DTHU" at bounding box center [395, 432] width 106 height 17
click at [596, 205] on div at bounding box center [389, 400] width 778 height 801
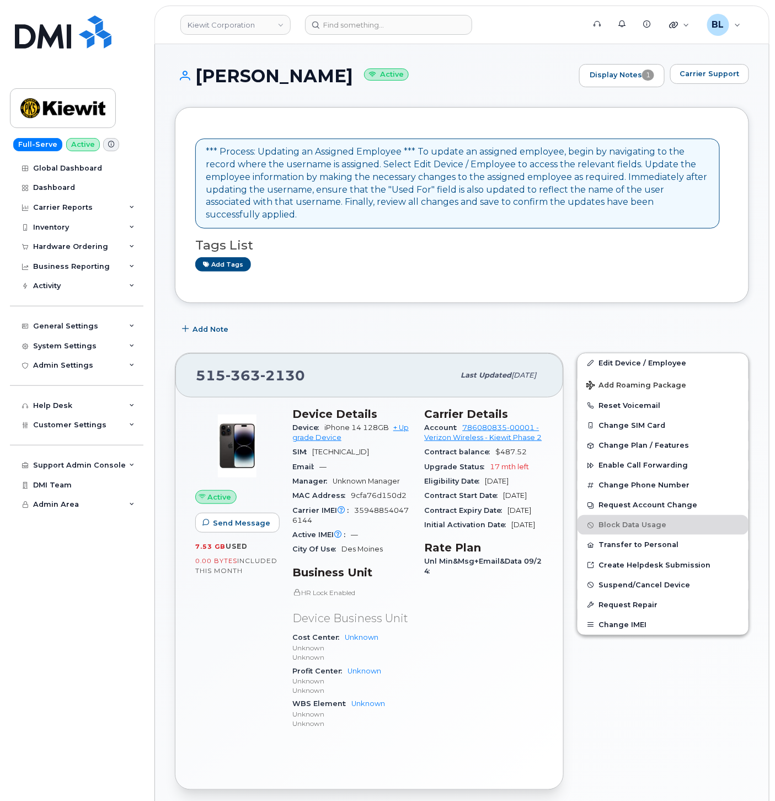
click at [243, 367] on span "363" at bounding box center [243, 375] width 35 height 17
drag, startPoint x: 243, startPoint y: 367, endPoint x: 226, endPoint y: 67, distance: 301.1
click at [226, 67] on h1 "DAVID GARCIA Active" at bounding box center [374, 75] width 399 height 19
drag, startPoint x: 195, startPoint y: 77, endPoint x: 318, endPoint y: 82, distance: 123.7
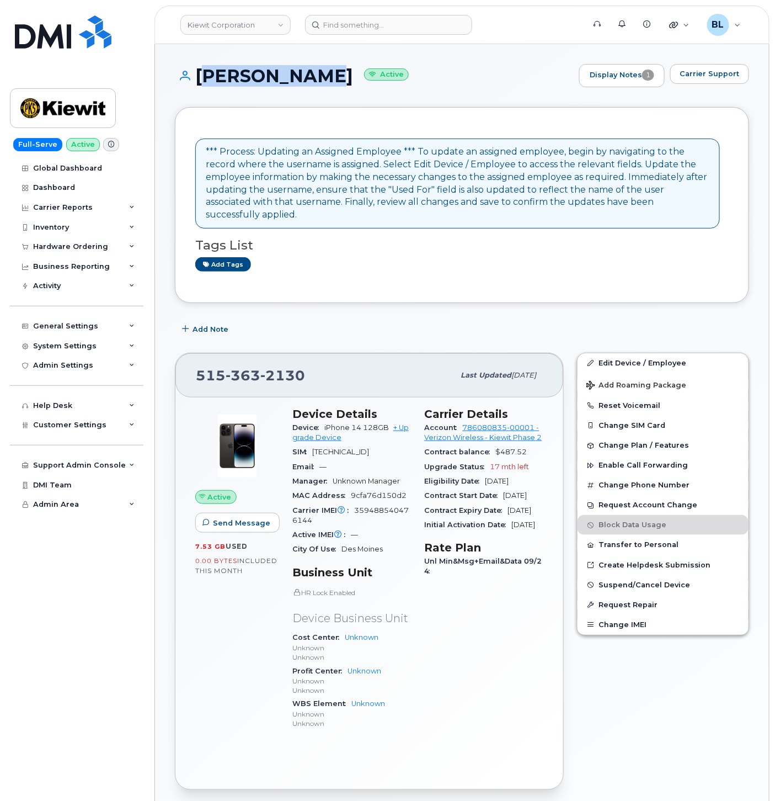
click at [318, 82] on h1 "DAVID GARCIA Active" at bounding box center [374, 75] width 399 height 19
drag, startPoint x: 318, startPoint y: 82, endPoint x: 254, endPoint y: 354, distance: 280.1
click at [254, 367] on span "363" at bounding box center [243, 375] width 35 height 17
click at [251, 367] on span "363" at bounding box center [243, 375] width 35 height 17
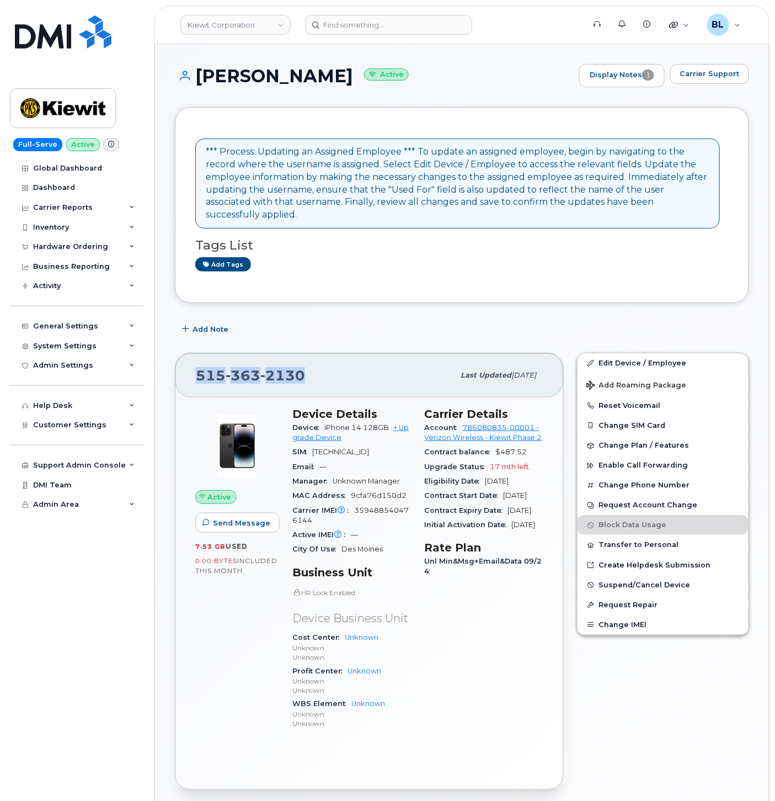
copy span "515 363 2130"
click at [307, 346] on div "515 363 2130 Last updated Oct 06, 2025 Active Send Message 7.53 GB  used 0.00 B…" at bounding box center [369, 571] width 402 height 450
click at [223, 364] on div "515 363 2130" at bounding box center [325, 375] width 258 height 23
drag, startPoint x: 258, startPoint y: 87, endPoint x: 332, endPoint y: 77, distance: 74.5
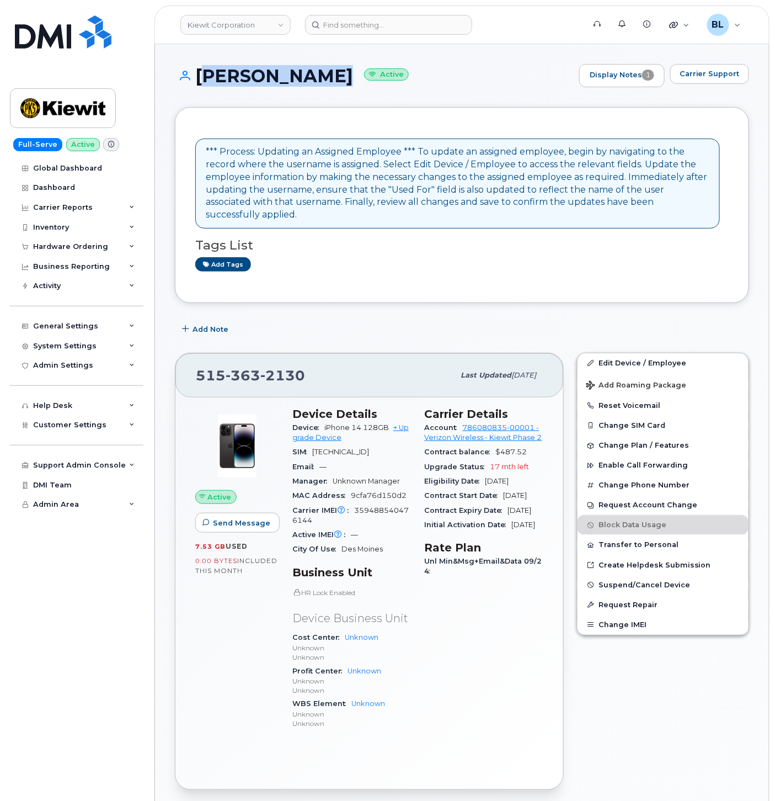
click at [332, 77] on h1 "DAVID GARCIA Active" at bounding box center [374, 75] width 399 height 19
click at [256, 367] on span "363" at bounding box center [243, 375] width 35 height 17
click at [255, 367] on span "363" at bounding box center [243, 375] width 35 height 17
copy span "515 363 2130"
drag, startPoint x: 257, startPoint y: 385, endPoint x: 250, endPoint y: 372, distance: 14.6
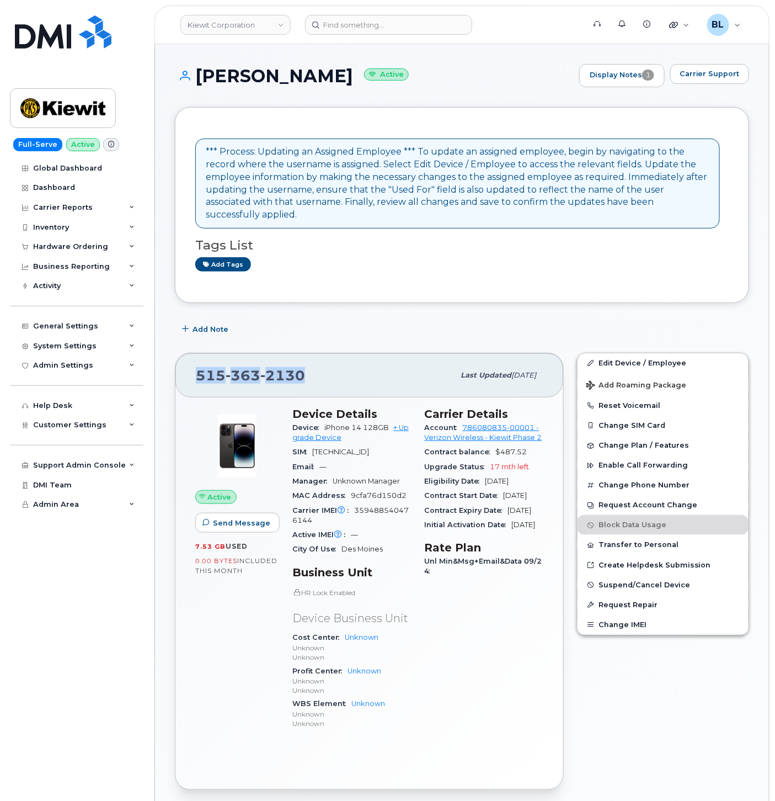
click at [257, 397] on div "Active Send Message 7.53 GB  used 0.00 Bytes  included this month Device Detail…" at bounding box center [369, 593] width 388 height 392
click at [249, 370] on span "363" at bounding box center [243, 375] width 35 height 17
copy span "515 363 2130"
drag, startPoint x: 379, startPoint y: 86, endPoint x: 367, endPoint y: 84, distance: 11.7
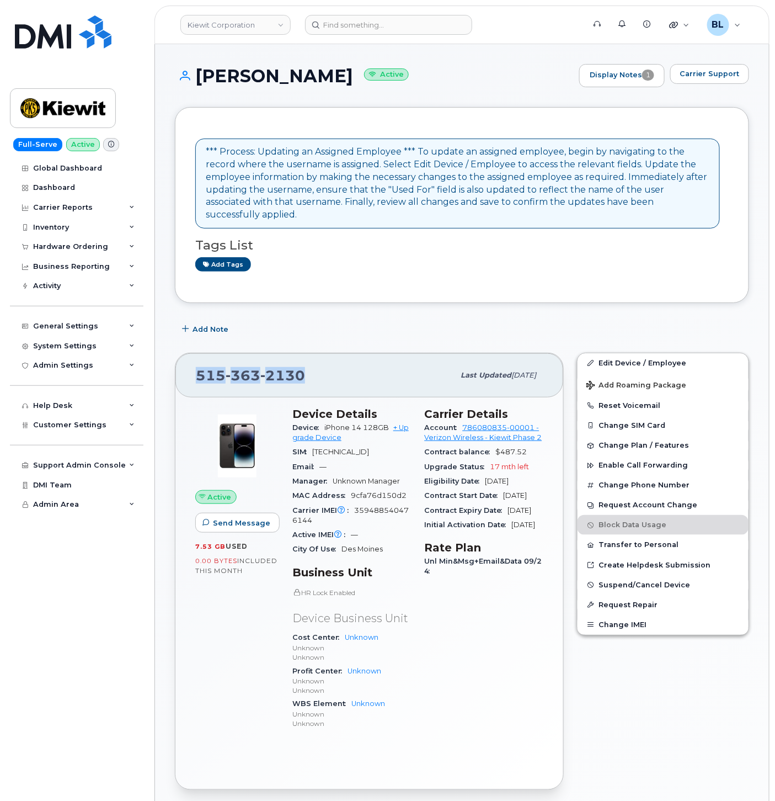
click at [379, 86] on div "DAVID GARCIA Active Display Notes 1 Carrier Support" at bounding box center [462, 75] width 574 height 23
click at [381, 28] on input at bounding box center [388, 25] width 167 height 20
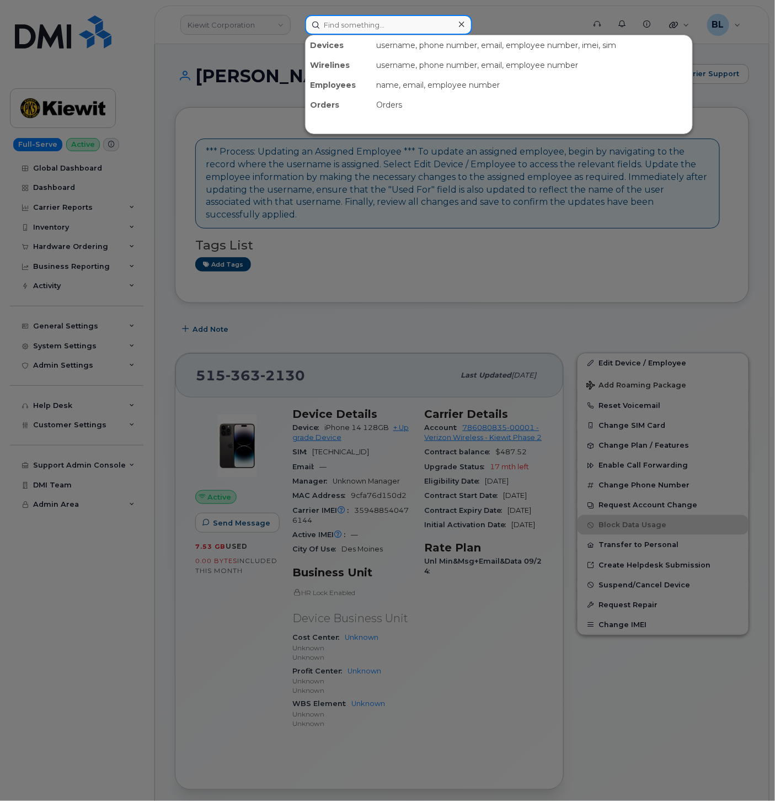
paste input "5313722975"
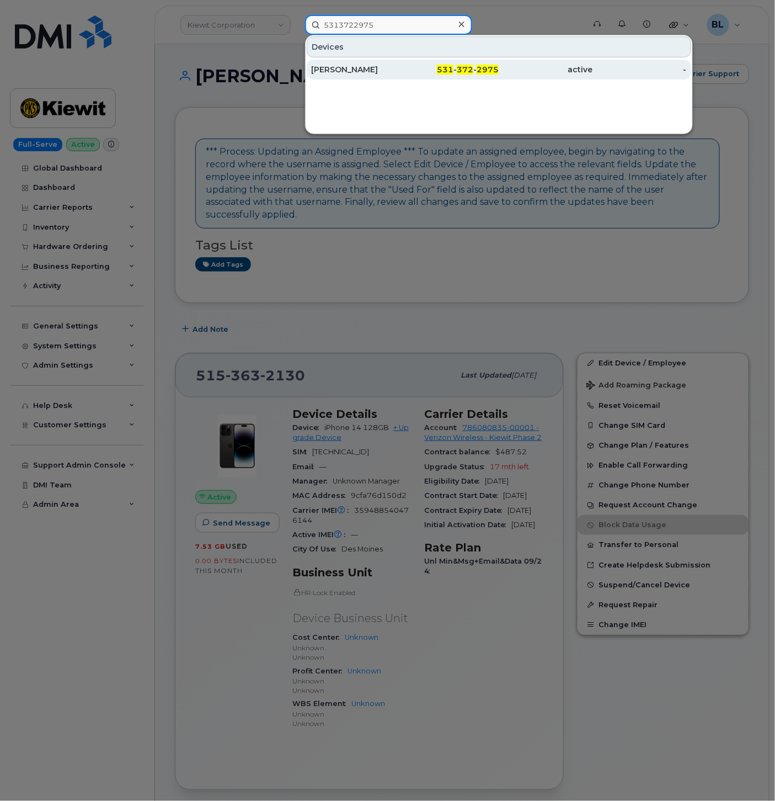
type input "5313722975"
click at [431, 72] on div "531 - 372 - 2975" at bounding box center [452, 69] width 94 height 11
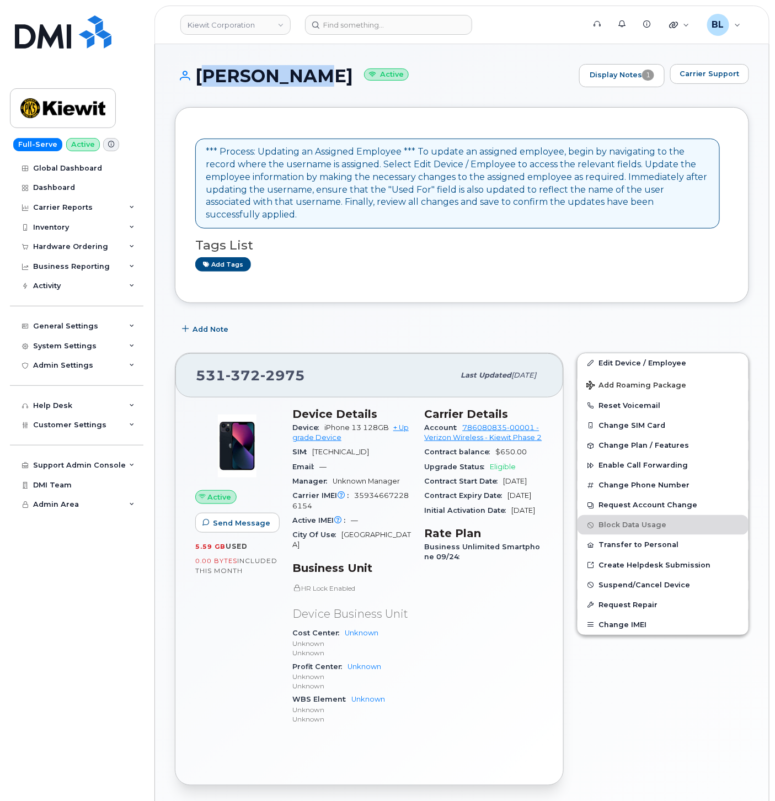
drag, startPoint x: 196, startPoint y: 68, endPoint x: 320, endPoint y: 76, distance: 123.8
click at [319, 76] on h1 "[PERSON_NAME] Active" at bounding box center [374, 75] width 399 height 19
click at [320, 76] on h1 "[PERSON_NAME] Active" at bounding box center [374, 75] width 399 height 19
drag, startPoint x: 322, startPoint y: 75, endPoint x: 194, endPoint y: 72, distance: 128.0
click at [194, 72] on h1 "[PERSON_NAME] Active" at bounding box center [374, 75] width 399 height 19
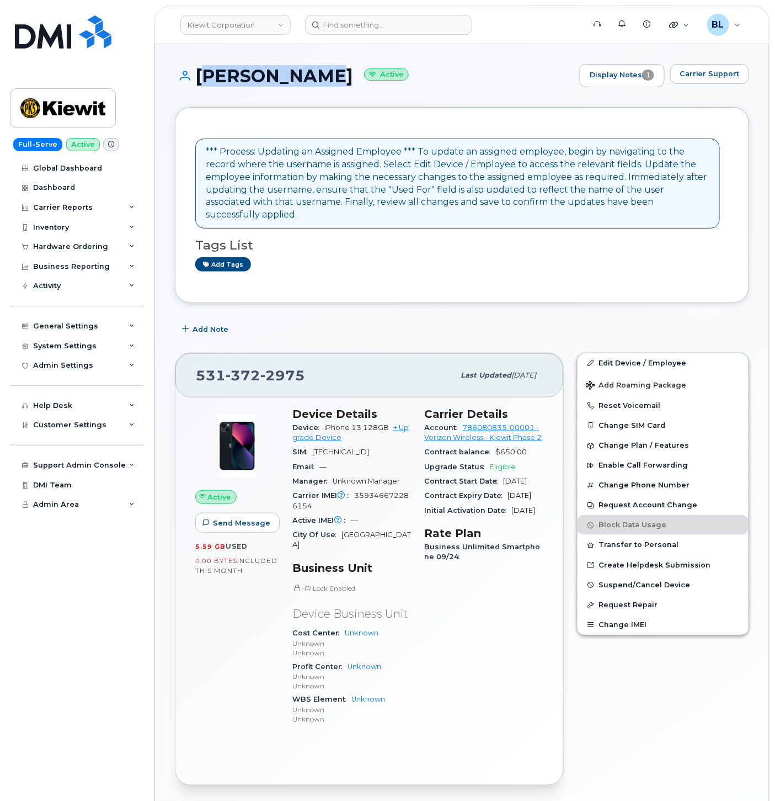
copy h1 "[PERSON_NAME]"
click at [244, 367] on span "372" at bounding box center [243, 375] width 35 height 17
drag, startPoint x: 243, startPoint y: 359, endPoint x: 243, endPoint y: 367, distance: 7.7
click at [243, 367] on span "372" at bounding box center [243, 375] width 35 height 17
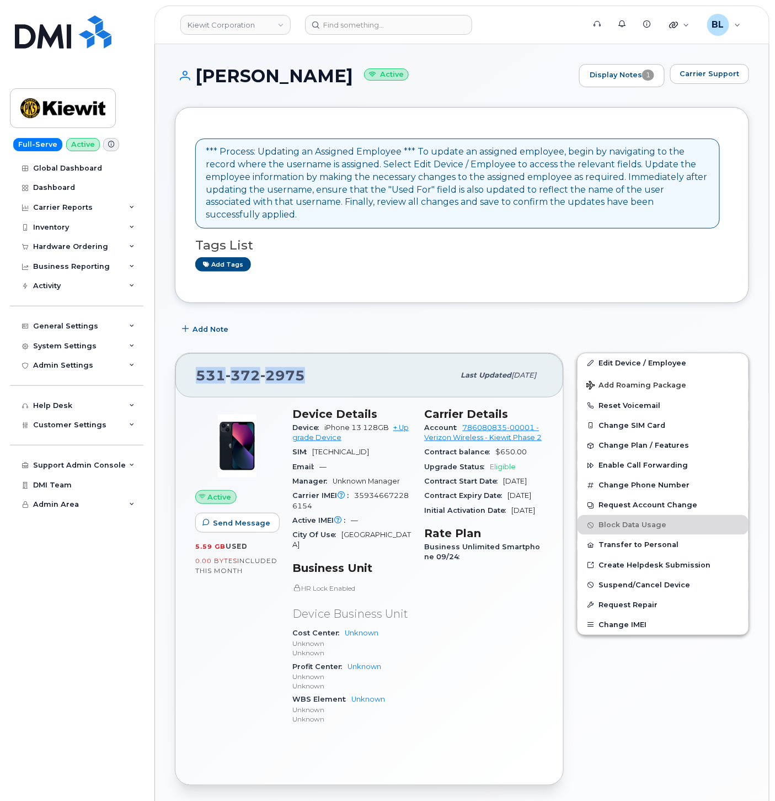
click at [243, 367] on span "372" at bounding box center [243, 375] width 35 height 17
copy span "[PHONE_NUMBER]"
drag, startPoint x: 270, startPoint y: 359, endPoint x: 253, endPoint y: 146, distance: 213.7
click at [270, 367] on span "2975" at bounding box center [282, 375] width 45 height 17
drag, startPoint x: 202, startPoint y: 78, endPoint x: 196, endPoint y: 76, distance: 7.2
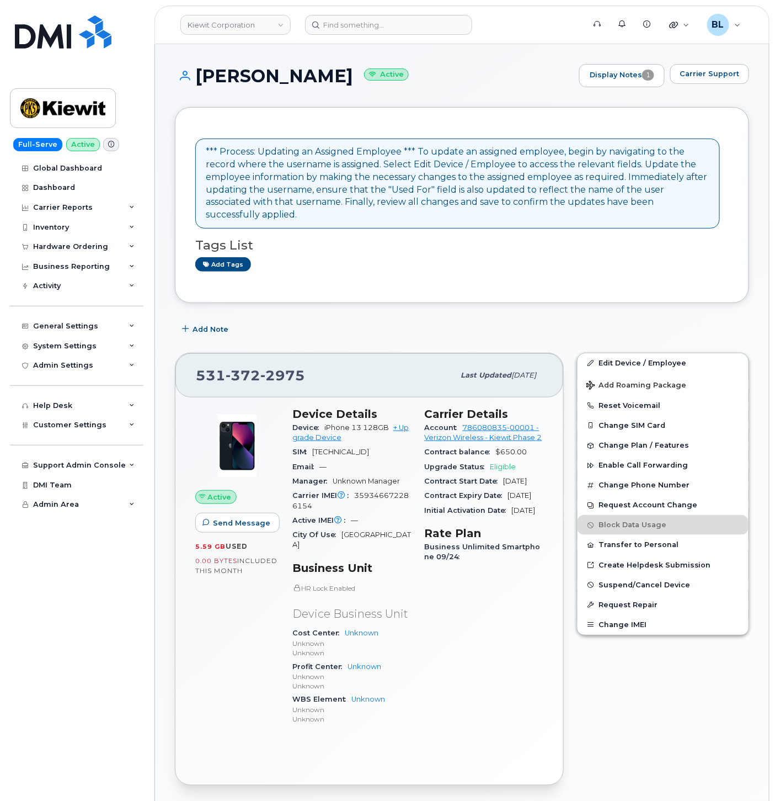
click at [197, 76] on h1 "CHAD RIDDLE Active" at bounding box center [374, 75] width 399 height 19
click at [195, 76] on h1 "CHAD RIDDLE Active" at bounding box center [374, 75] width 399 height 19
drag, startPoint x: 196, startPoint y: 72, endPoint x: 318, endPoint y: 79, distance: 122.1
click at [318, 79] on h1 "CHAD RIDDLE Active" at bounding box center [374, 75] width 399 height 19
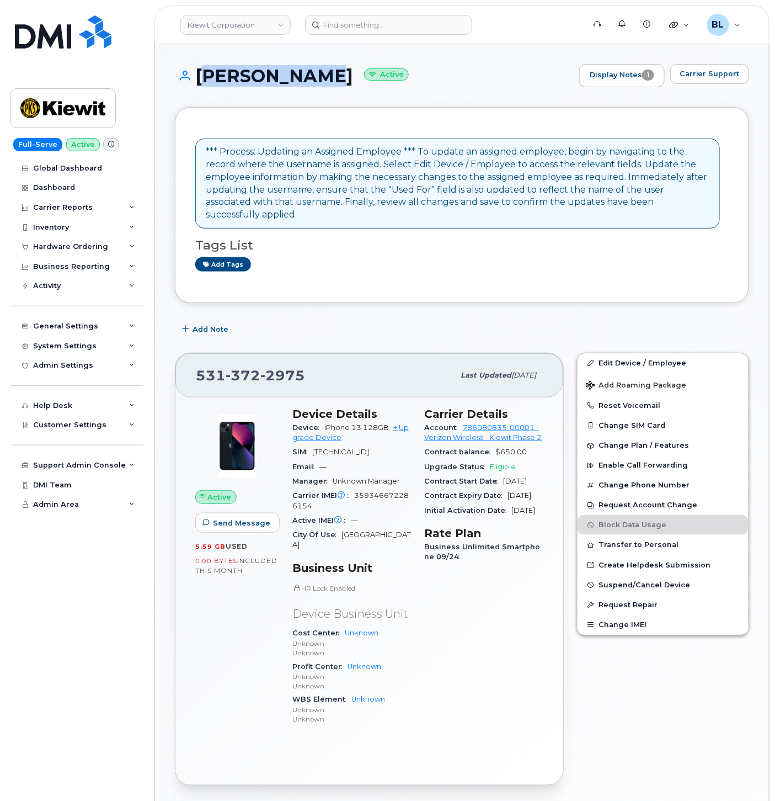
drag, startPoint x: 194, startPoint y: 73, endPoint x: 321, endPoint y: 78, distance: 127.0
click at [321, 78] on h1 "CHAD RIDDLE Active" at bounding box center [374, 75] width 399 height 19
copy h1 "CHAD RIDDLE"
click at [657, 353] on link "Edit Device / Employee" at bounding box center [663, 363] width 171 height 20
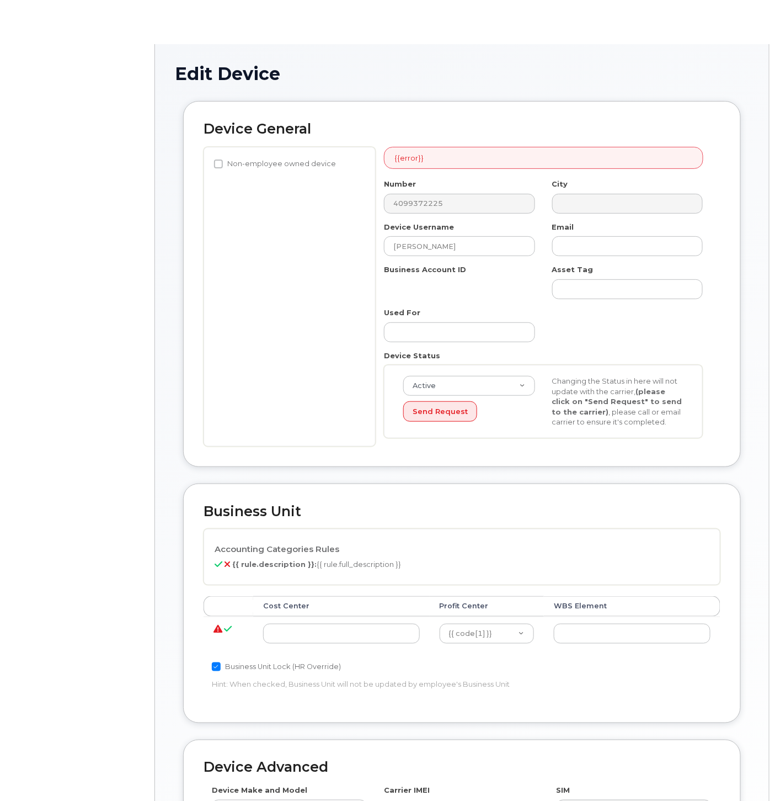
select select "29584743"
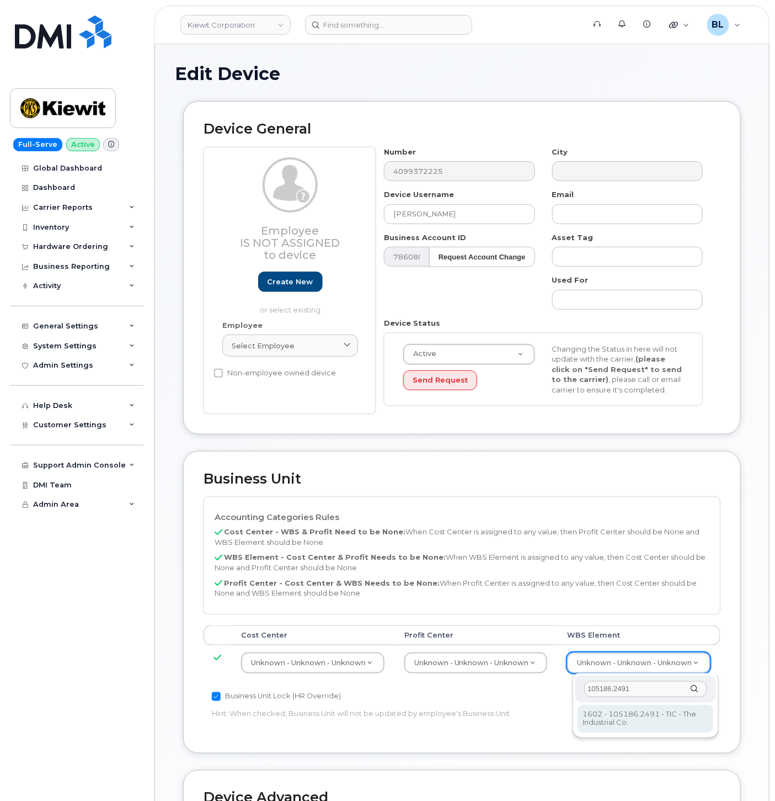
type input "105186.2491"
type input "30139203"
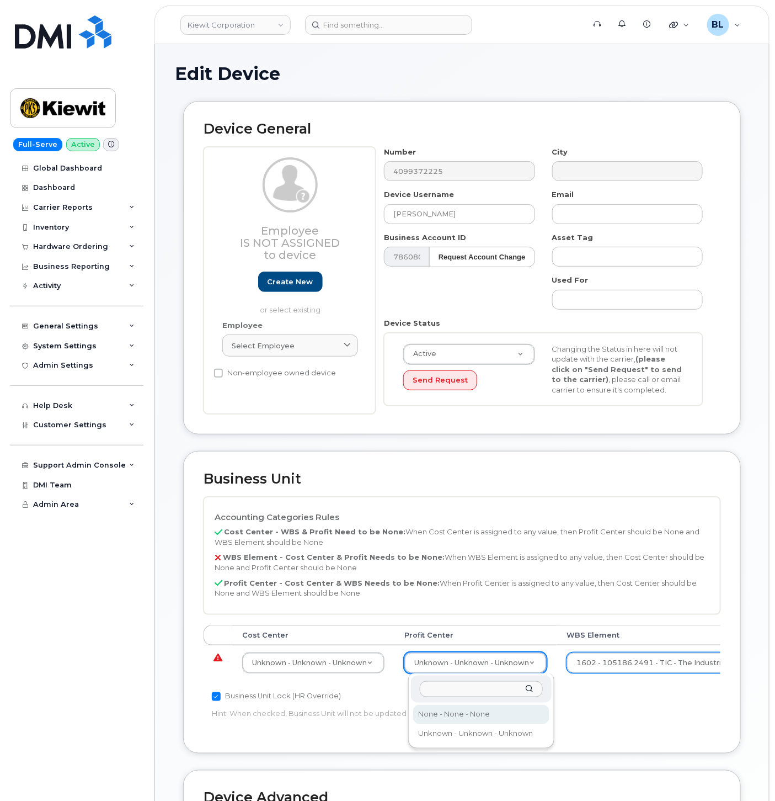
select select "29629357"
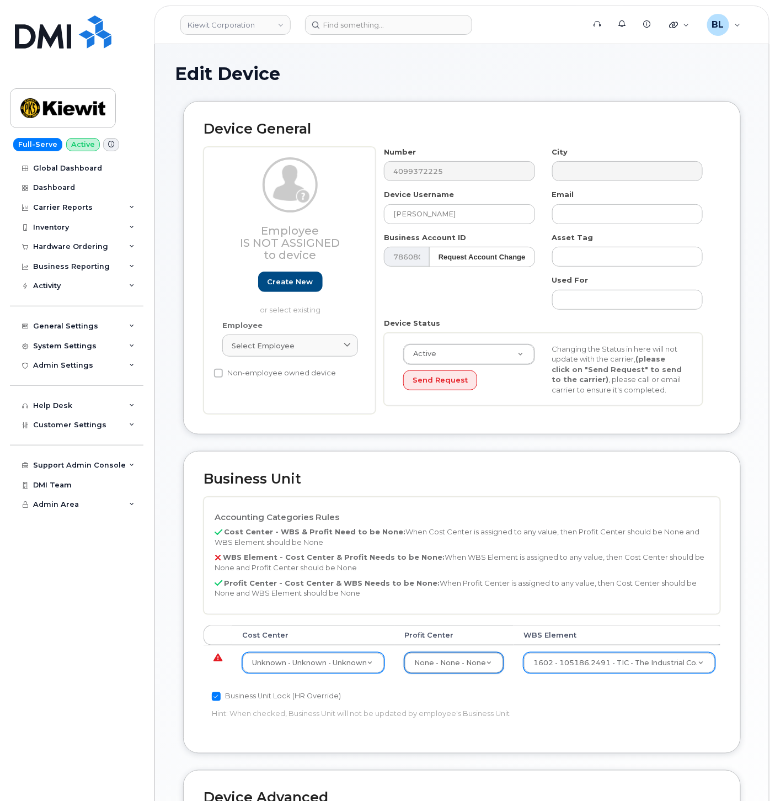
click at [301, 652] on div "Unknown - Unknown - Unknown" at bounding box center [313, 662] width 142 height 21
type input "n"
drag, startPoint x: 326, startPoint y: 690, endPoint x: 0, endPoint y: 675, distance: 325.8
click at [19, 676] on body "Kiewit Corporation Support Alerts Knowledge Base Quicklinks Suspend / Cancel De…" at bounding box center [387, 549] width 775 height 1098
type input "none"
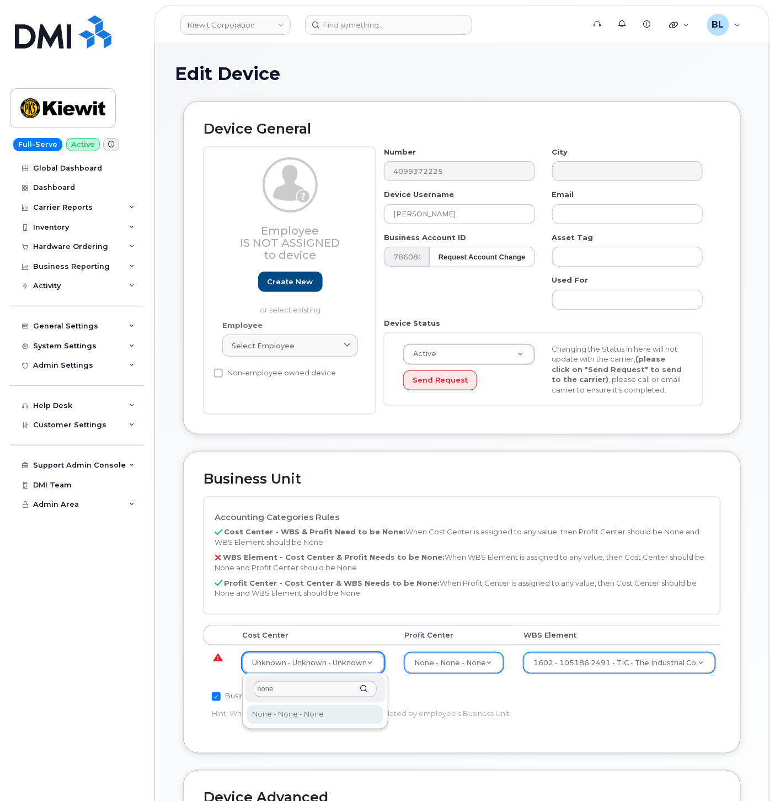
type input "29629358"
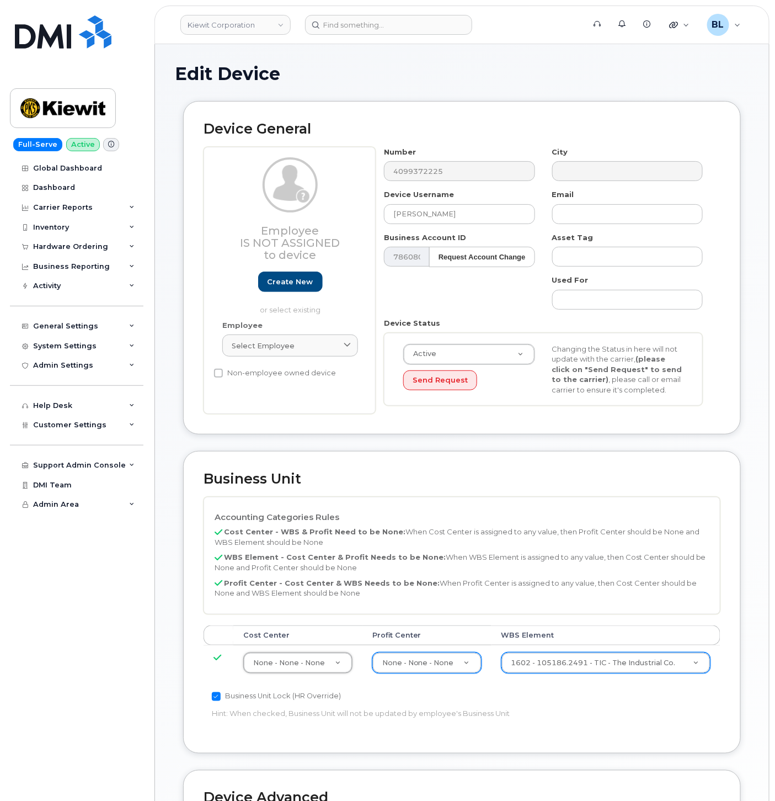
scroll to position [299, 0]
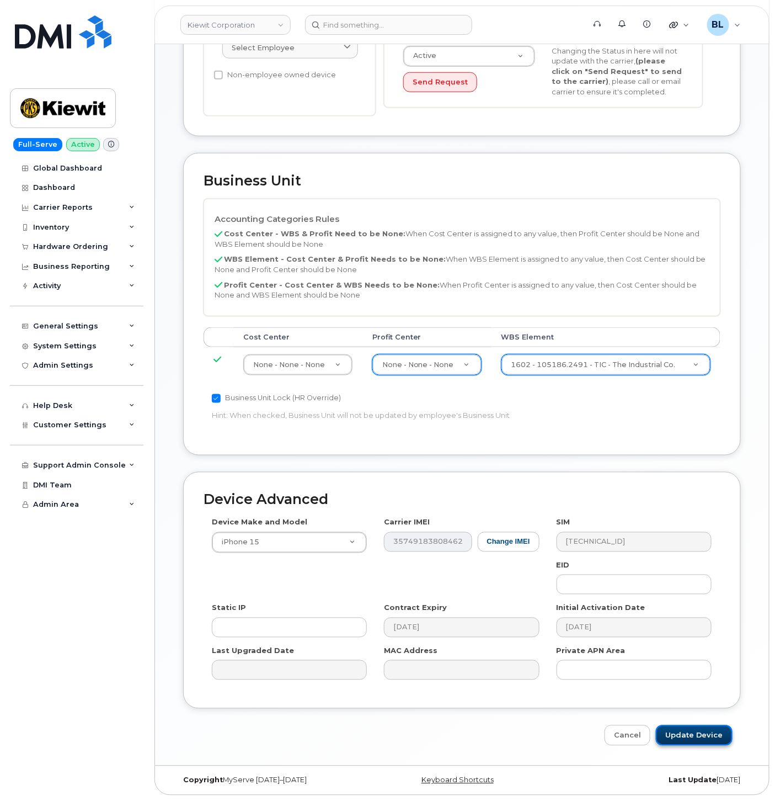
click at [702, 727] on input "Update Device" at bounding box center [694, 735] width 77 height 20
type input "Saving..."
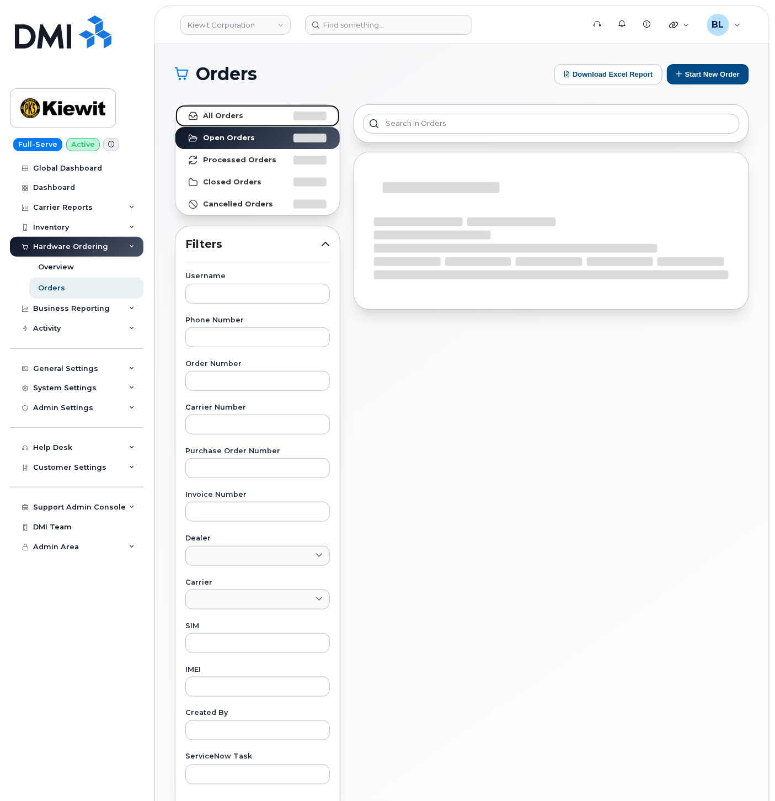
click at [258, 108] on link "All Orders" at bounding box center [257, 116] width 164 height 22
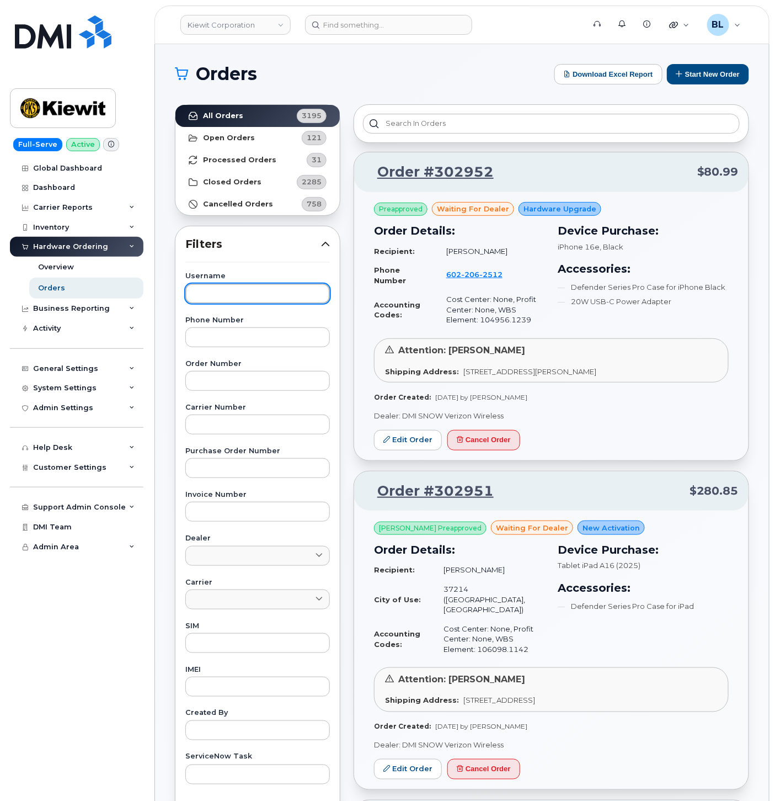
click at [244, 291] on input "text" at bounding box center [257, 294] width 145 height 20
paste input "[PERSON_NAME]"
type input "[PERSON_NAME]"
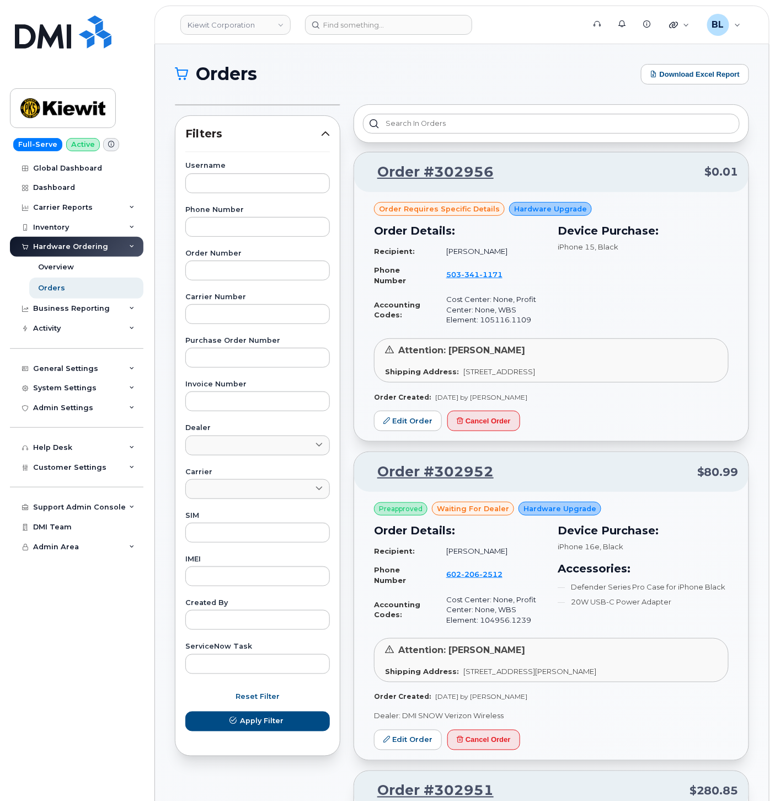
click at [78, 247] on div "Hardware Ordering" at bounding box center [70, 246] width 75 height 9
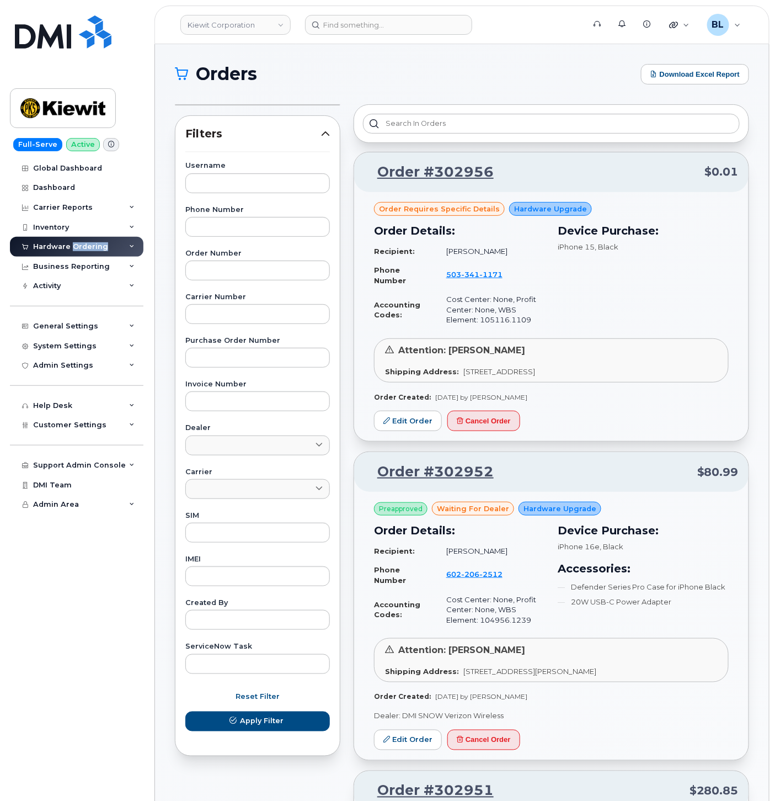
click at [78, 247] on div "Hardware Ordering" at bounding box center [70, 246] width 75 height 9
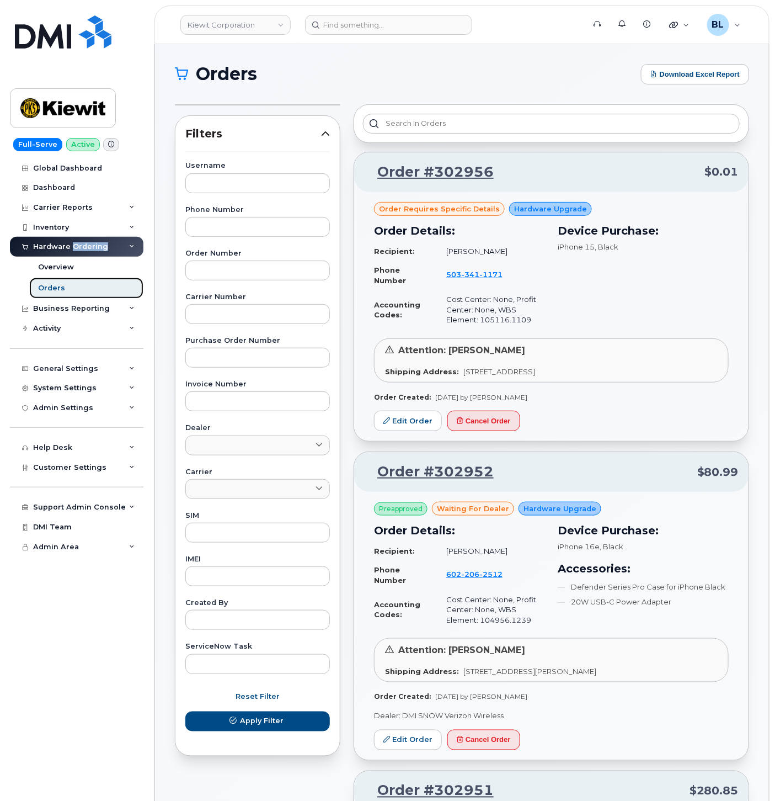
drag, startPoint x: 78, startPoint y: 247, endPoint x: 59, endPoint y: 289, distance: 46.2
click at [59, 289] on div "Orders" at bounding box center [51, 288] width 27 height 10
click at [54, 196] on link "Dashboard" at bounding box center [77, 188] width 134 height 20
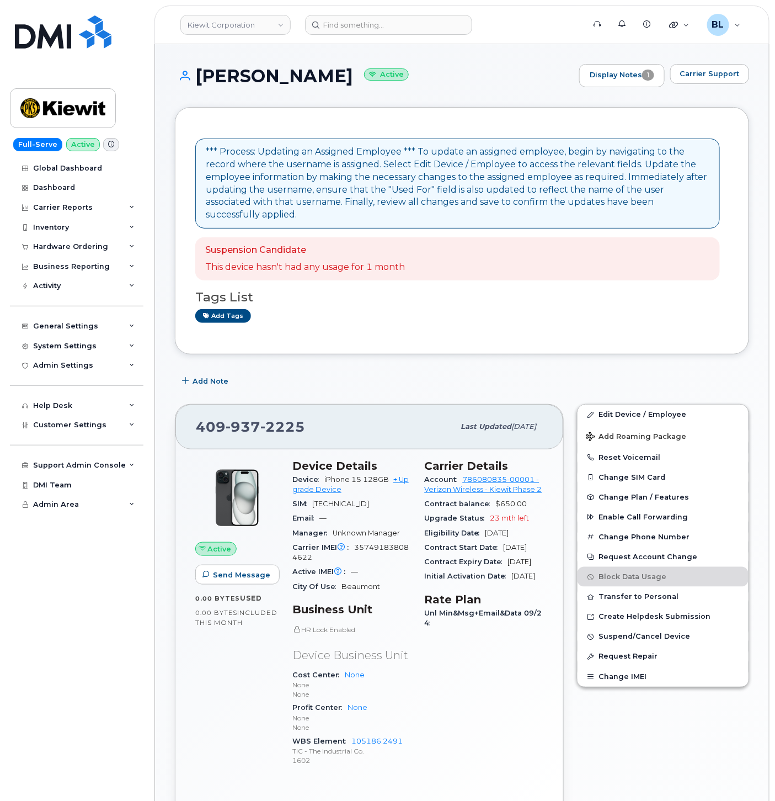
scroll to position [519, 0]
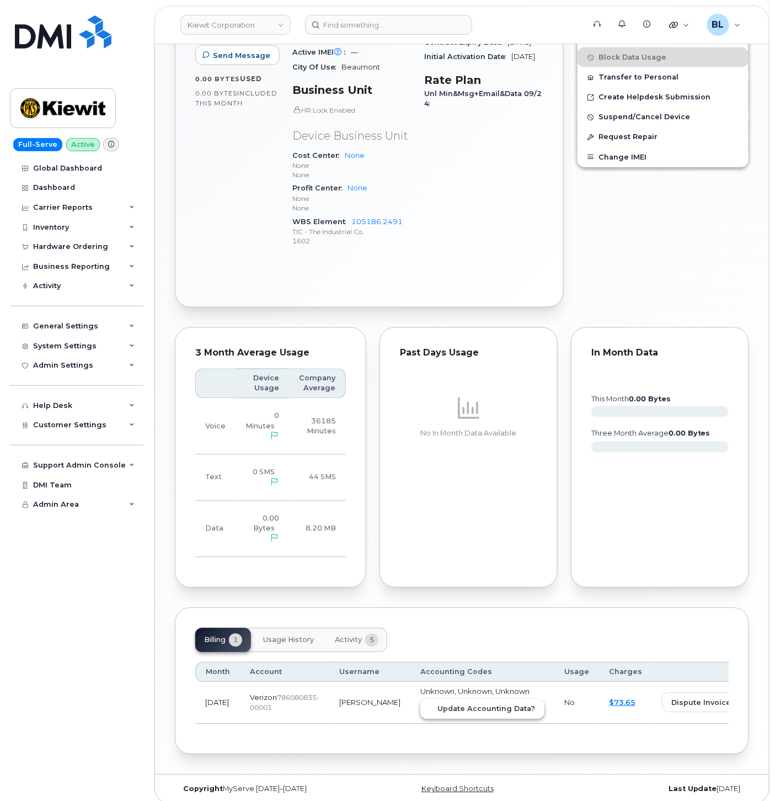
click at [466, 703] on span "Update Accounting Data?" at bounding box center [487, 708] width 98 height 10
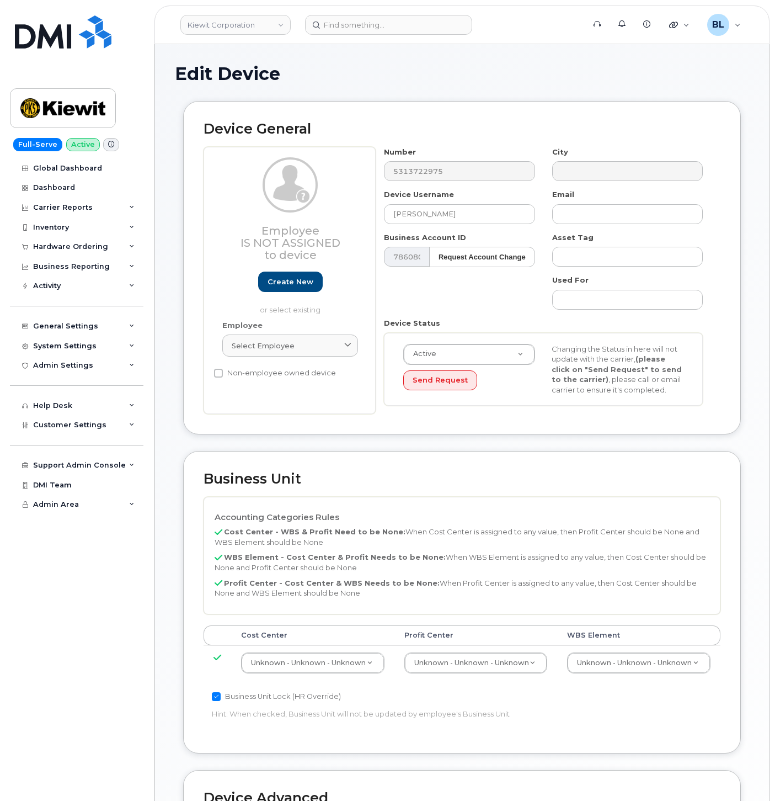
select select "29584743"
paste input "Continental"
type input "Continental"
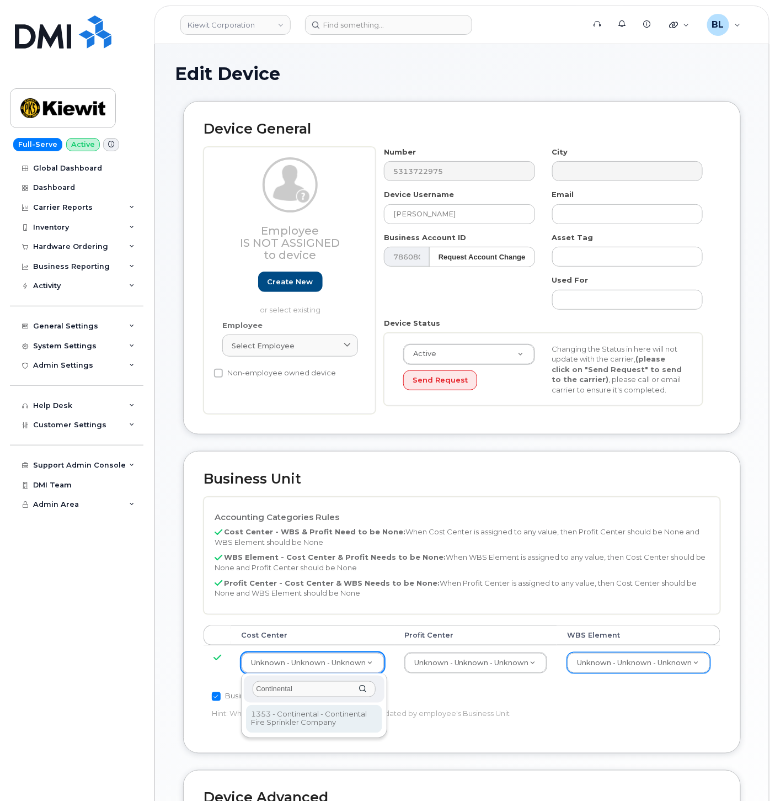
type input "Continental"
type input "35235218"
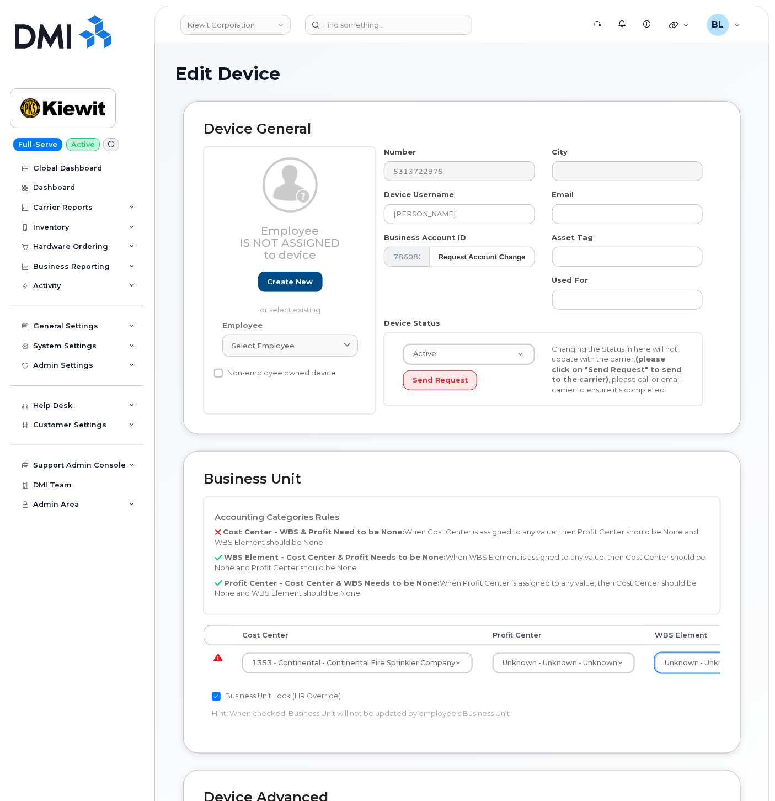
click at [554, 684] on div "Cost Center Profit Center WBS Element 1353 - Continental - Continental Fire Spr…" at bounding box center [462, 657] width 517 height 65
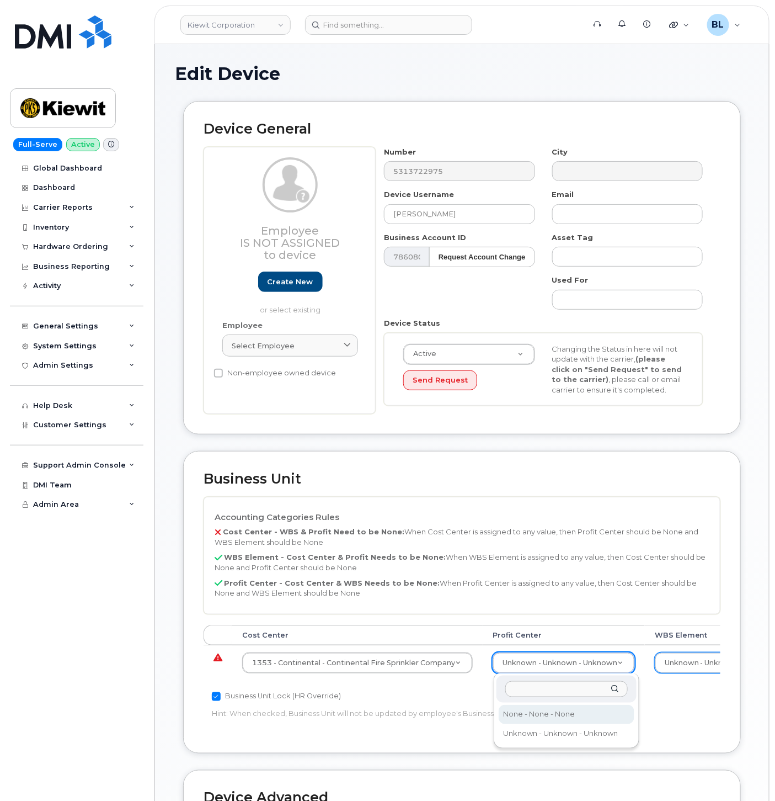
select select "29629357"
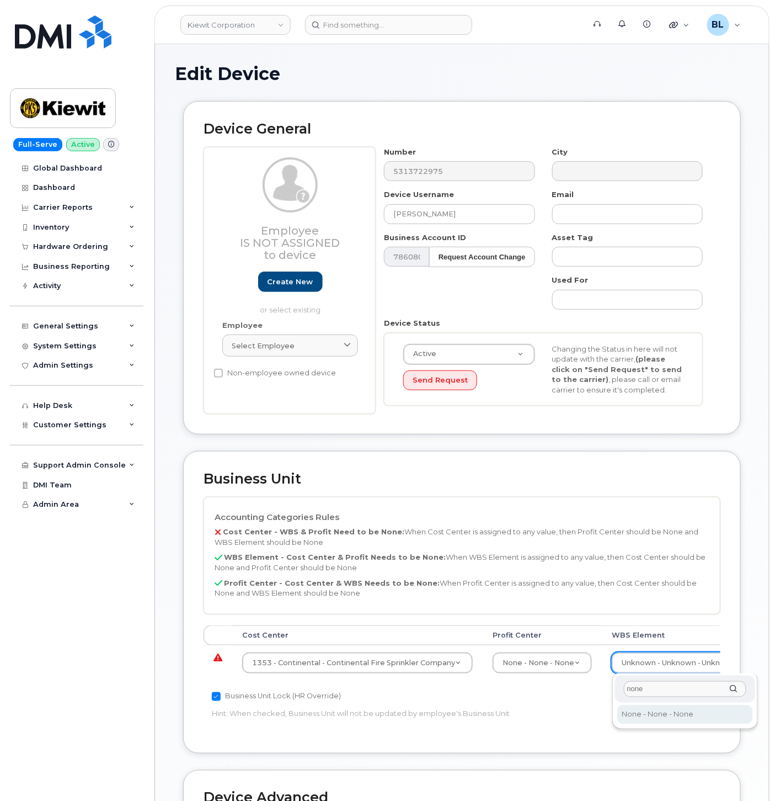
type input "none"
type input "29699477"
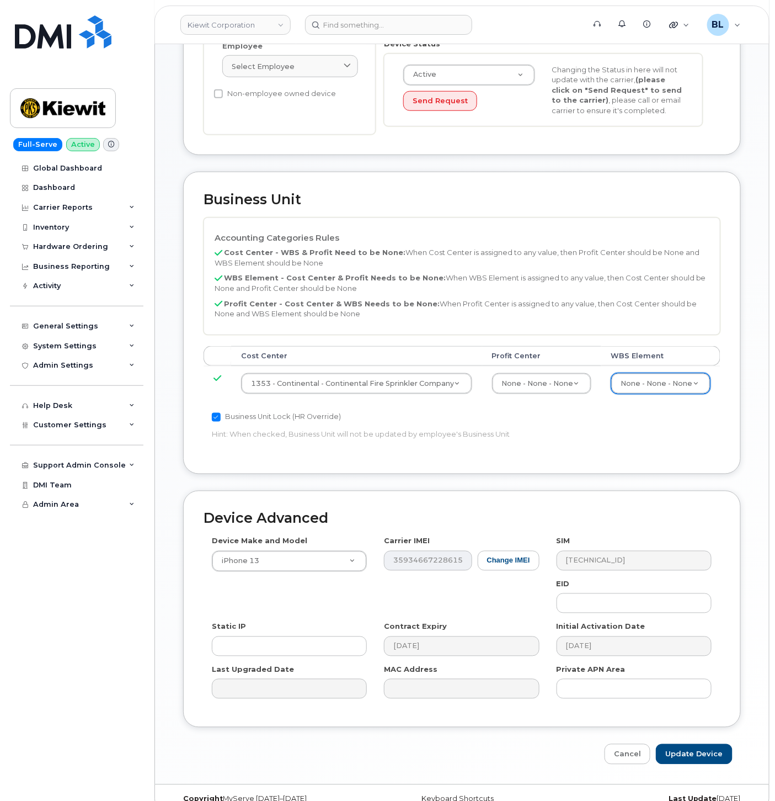
scroll to position [299, 0]
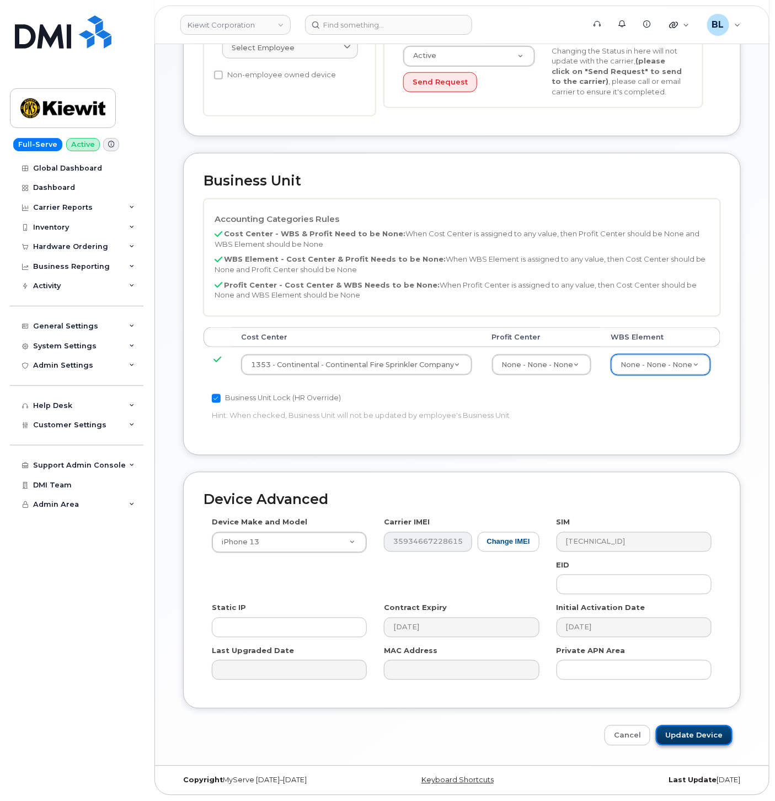
drag, startPoint x: 689, startPoint y: 732, endPoint x: 691, endPoint y: 727, distance: 5.7
click at [690, 732] on input "Update Device" at bounding box center [694, 735] width 77 height 20
type input "Saving..."
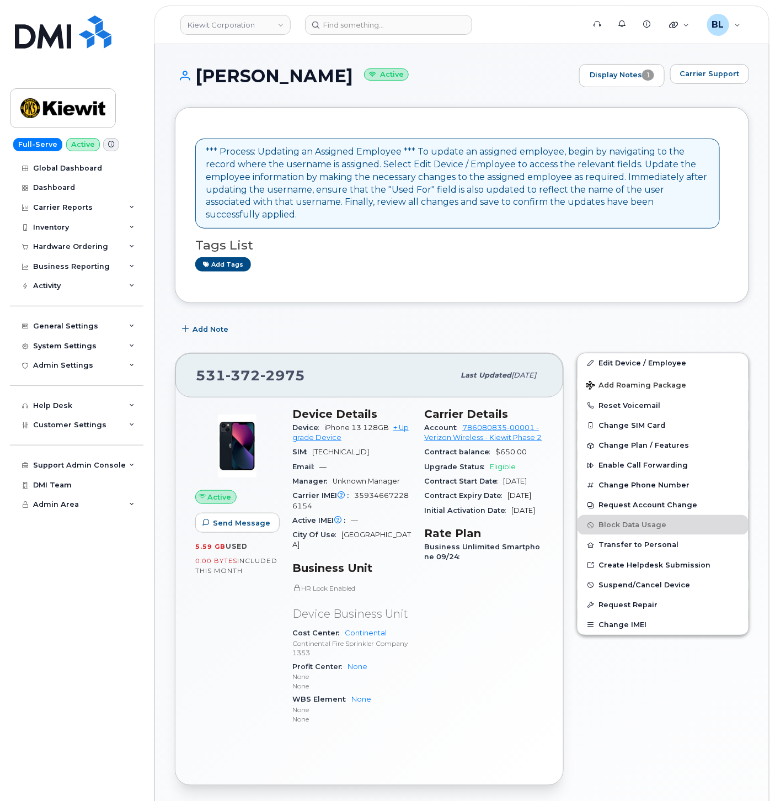
scroll to position [467, 0]
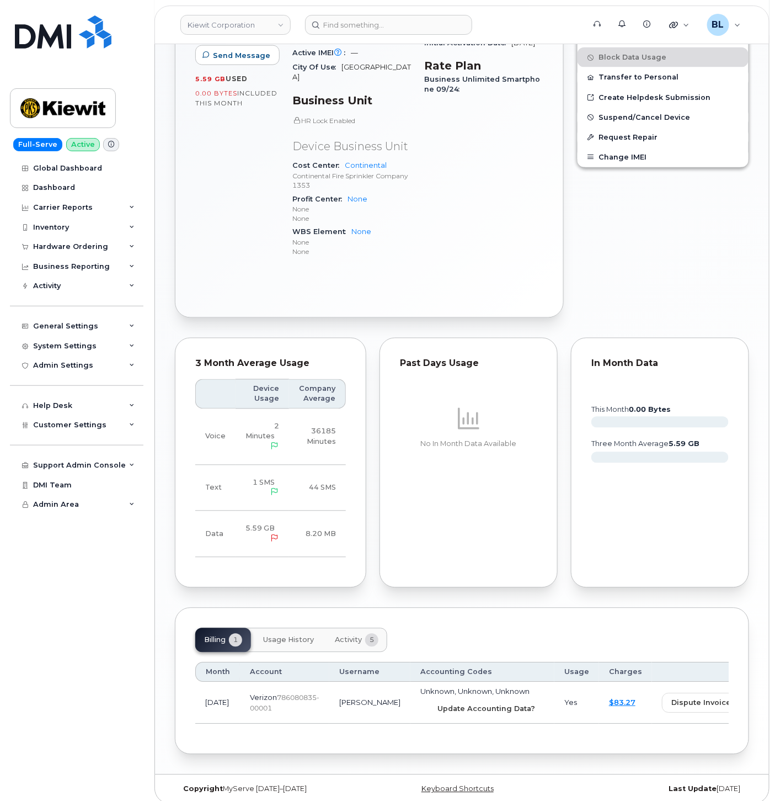
click at [438, 703] on span "Update Accounting Data?" at bounding box center [487, 708] width 98 height 10
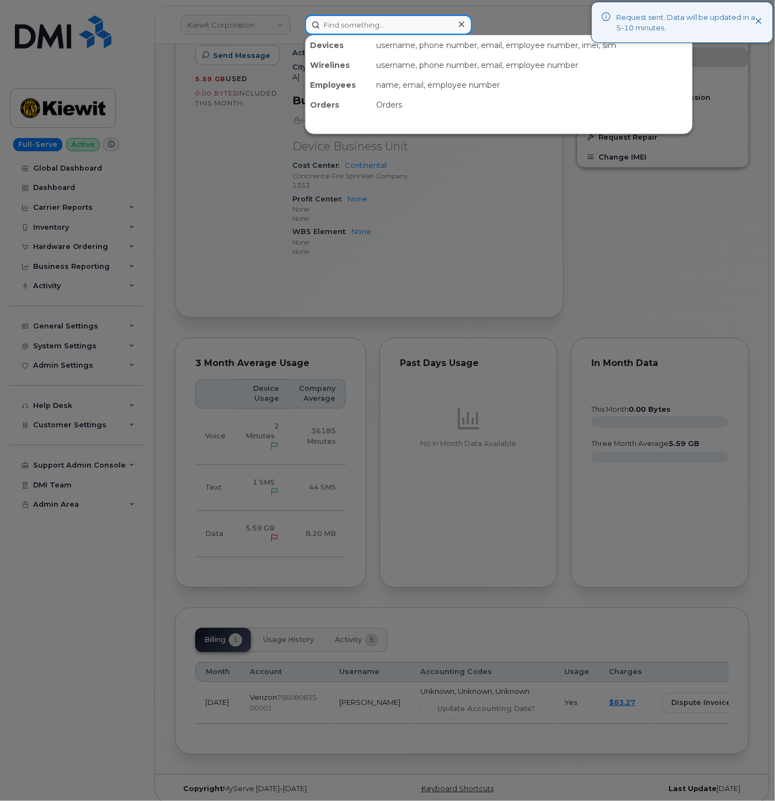
click at [351, 23] on input at bounding box center [388, 25] width 167 height 20
paste input "4806017286"
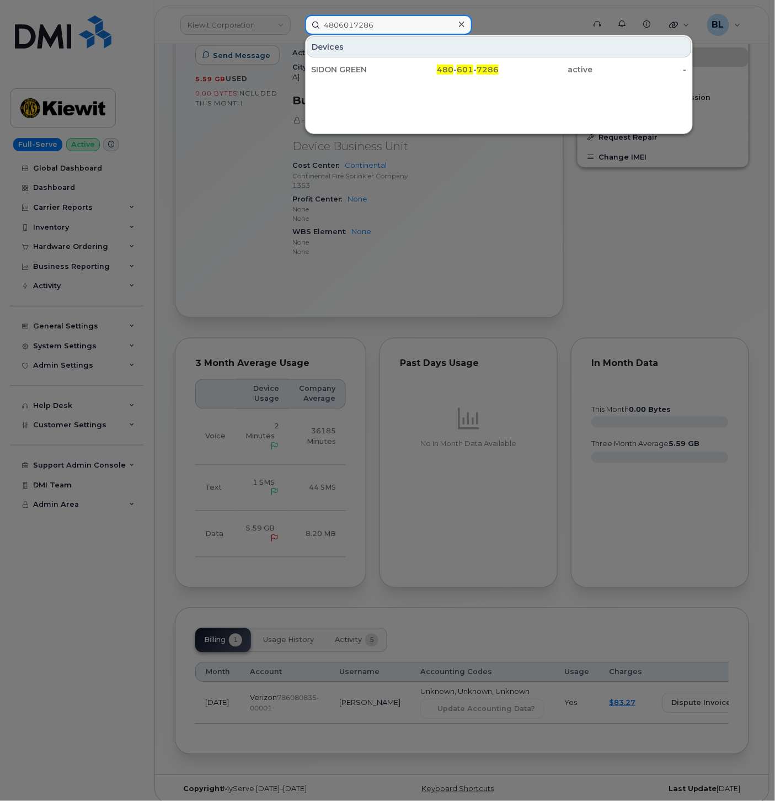
type input "4806017286"
click at [384, 79] on div "SIDON GREEN 480 - 601 - 7286 active -" at bounding box center [499, 69] width 387 height 22
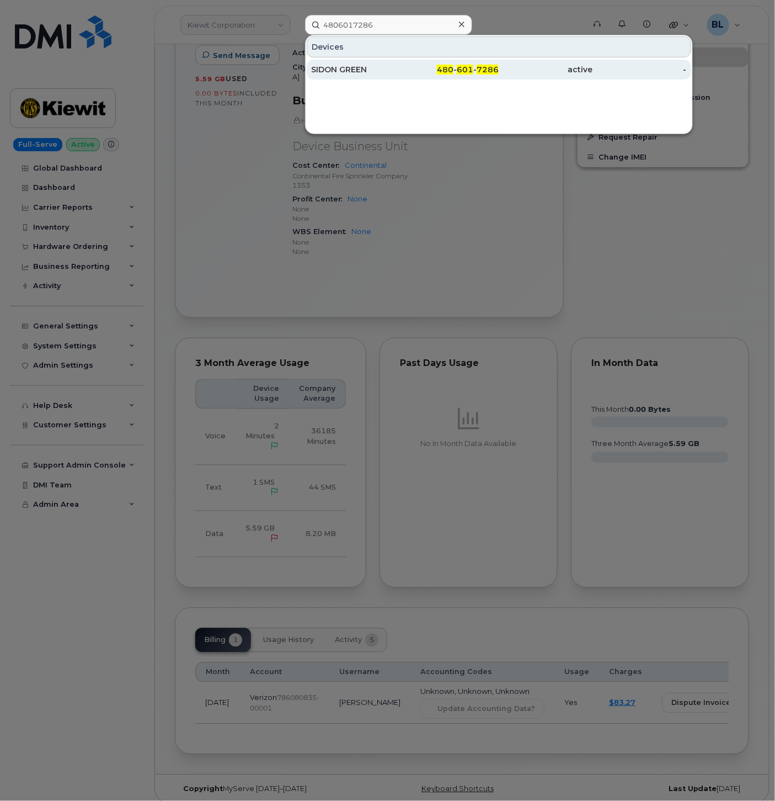
click at [350, 74] on div "SIDON GREEN" at bounding box center [358, 69] width 94 height 11
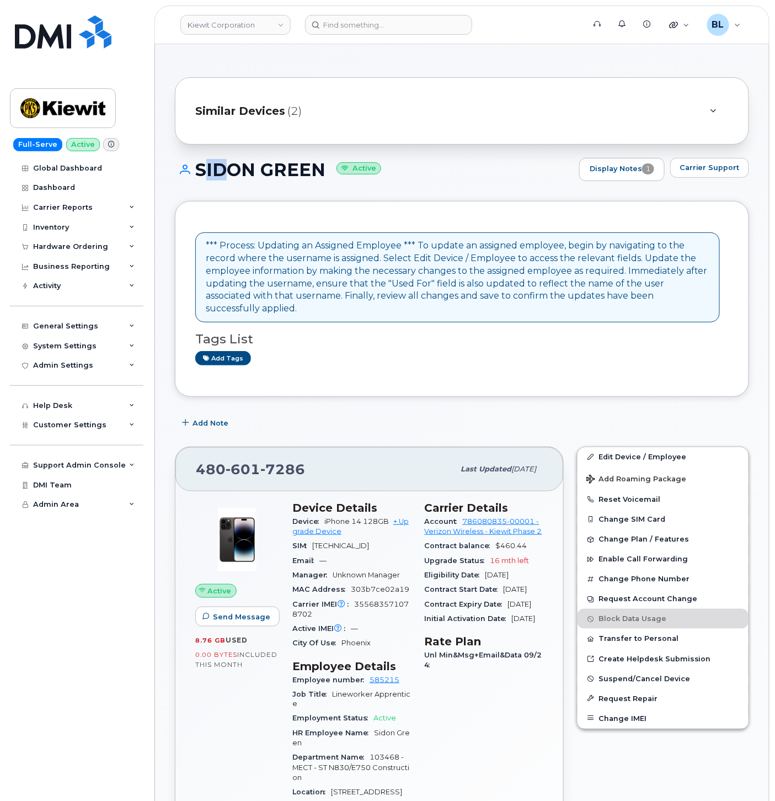
drag, startPoint x: 200, startPoint y: 163, endPoint x: 218, endPoint y: 164, distance: 17.7
click at [218, 164] on h1 "SIDON GREEN Active" at bounding box center [374, 169] width 399 height 19
drag, startPoint x: 218, startPoint y: 164, endPoint x: 195, endPoint y: 166, distance: 22.7
click at [197, 166] on h1 "SIDON GREEN Active" at bounding box center [374, 169] width 399 height 19
drag, startPoint x: 194, startPoint y: 167, endPoint x: 321, endPoint y: 168, distance: 126.9
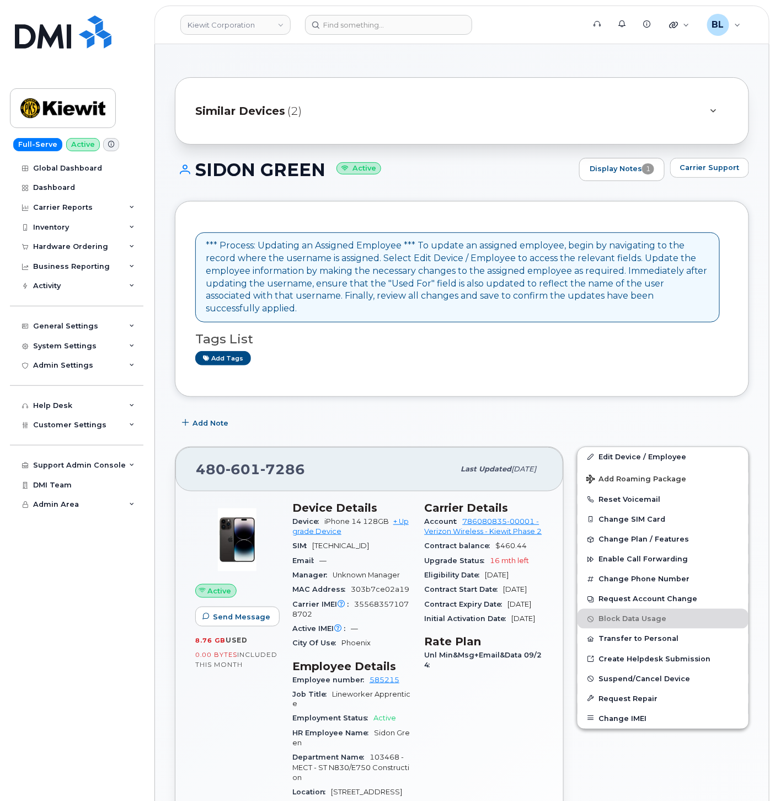
click at [321, 168] on h1 "SIDON GREEN Active" at bounding box center [374, 169] width 399 height 19
copy h1 "SIDON GREEN"
click at [280, 457] on div "480 601 7286" at bounding box center [325, 468] width 258 height 23
click at [252, 461] on span "601" at bounding box center [243, 469] width 35 height 17
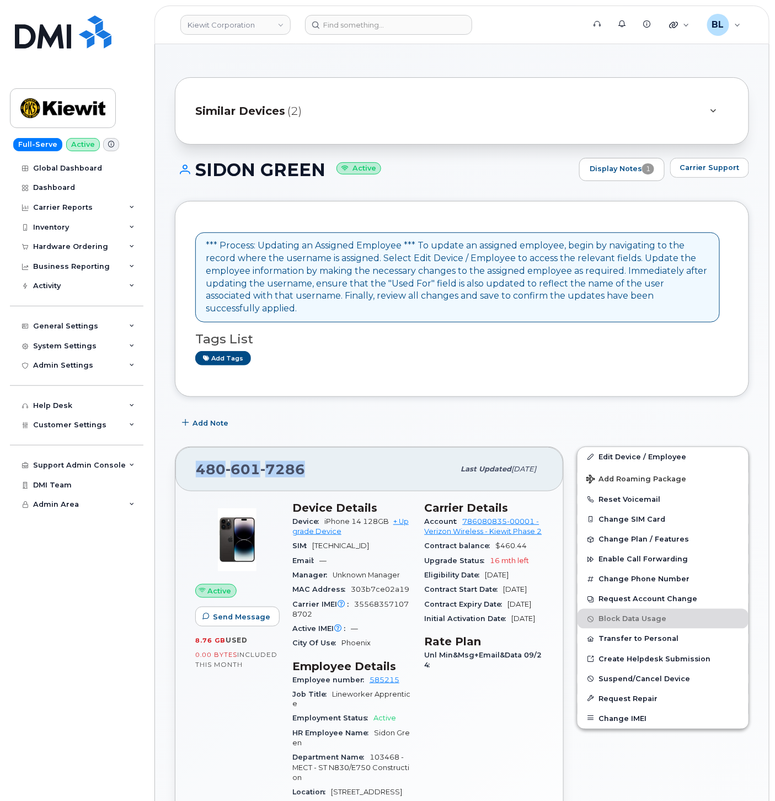
copy span "480 601 7286"
click at [356, 28] on input at bounding box center [388, 25] width 167 height 20
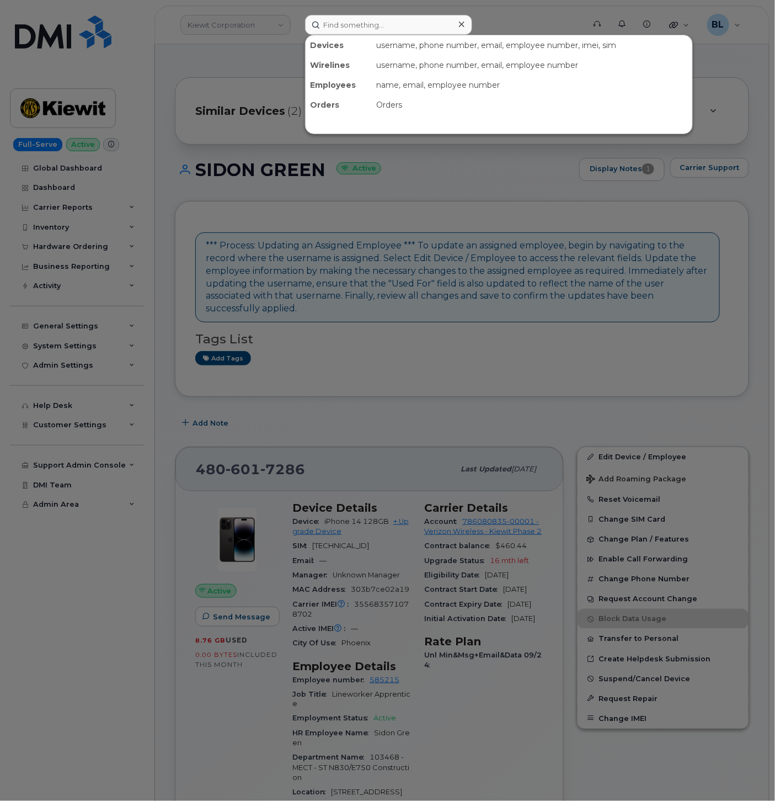
click at [239, 107] on div at bounding box center [387, 400] width 775 height 801
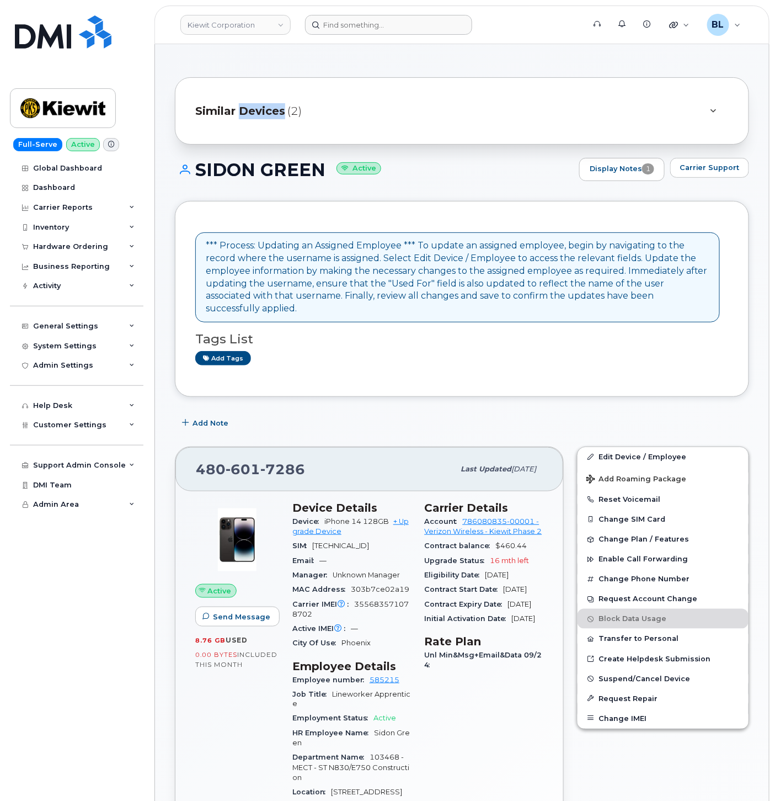
click at [239, 107] on span "Similar Devices" at bounding box center [240, 111] width 90 height 16
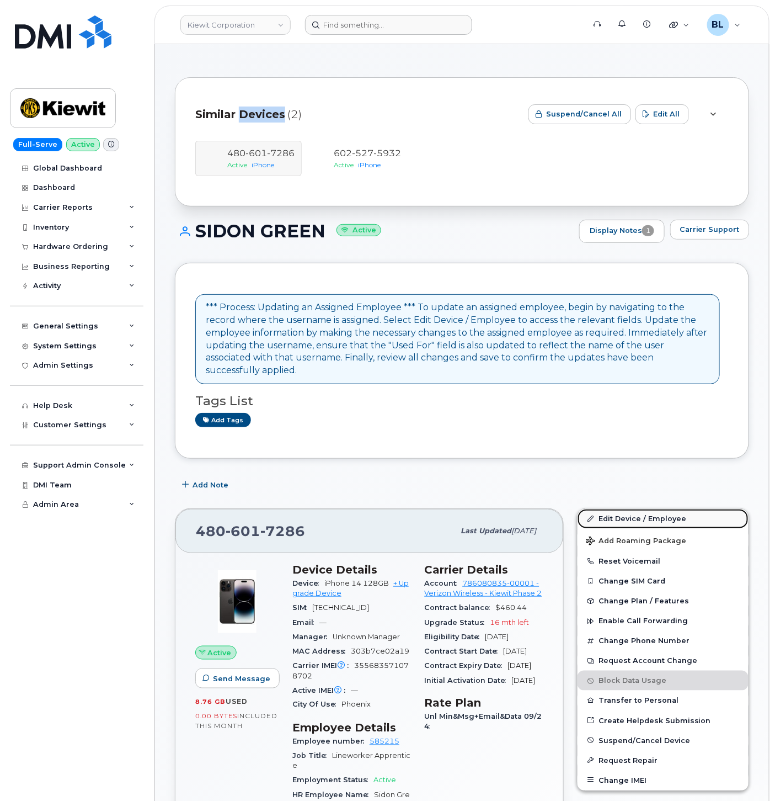
click at [633, 509] on link "Edit Device / Employee" at bounding box center [663, 519] width 171 height 20
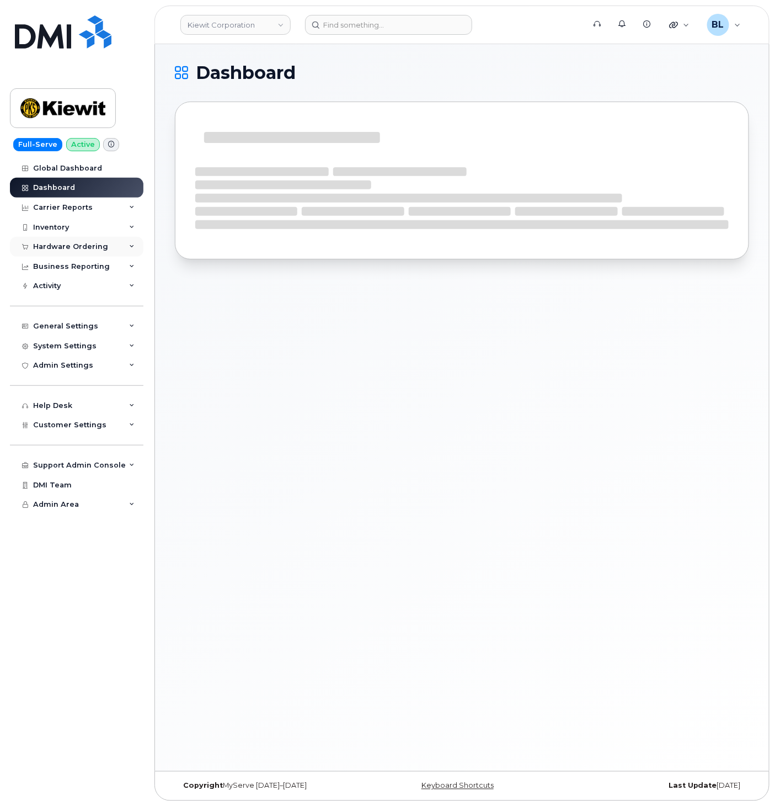
click at [68, 244] on div "Hardware Ordering" at bounding box center [70, 246] width 75 height 9
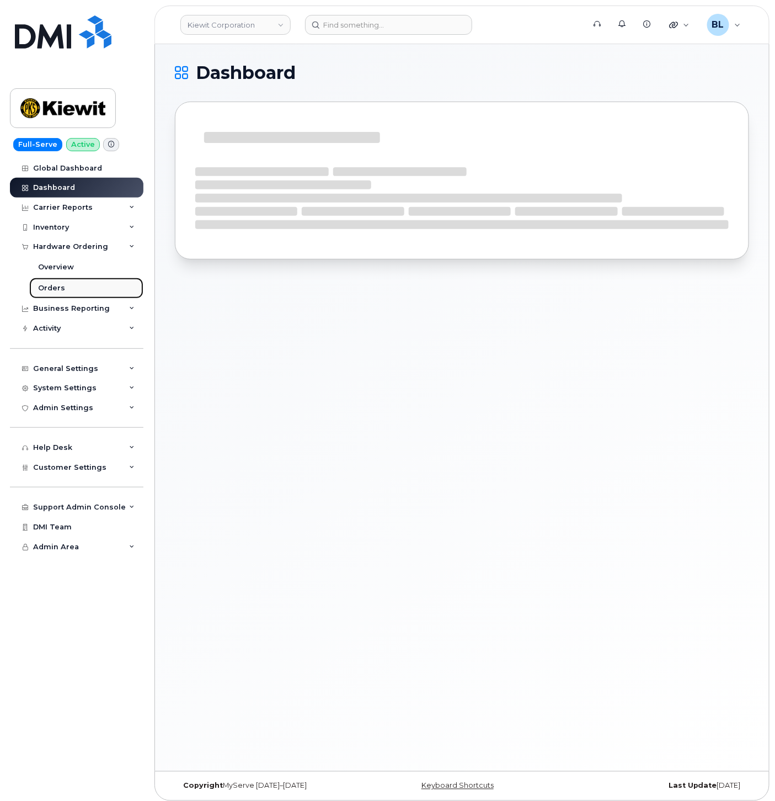
click at [67, 289] on link "Orders" at bounding box center [86, 288] width 114 height 21
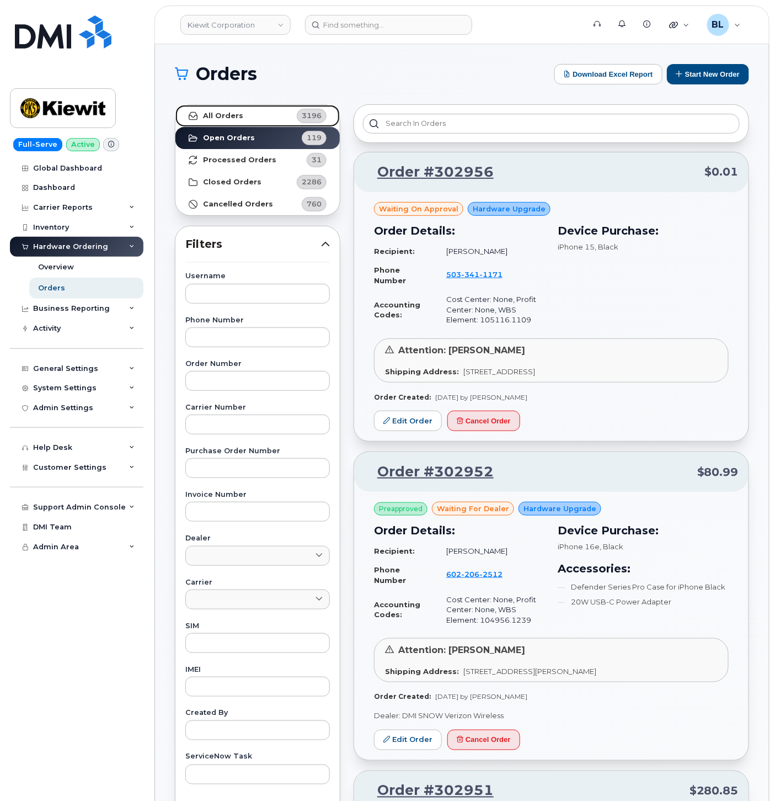
click at [278, 115] on link "All Orders 3196" at bounding box center [257, 116] width 164 height 22
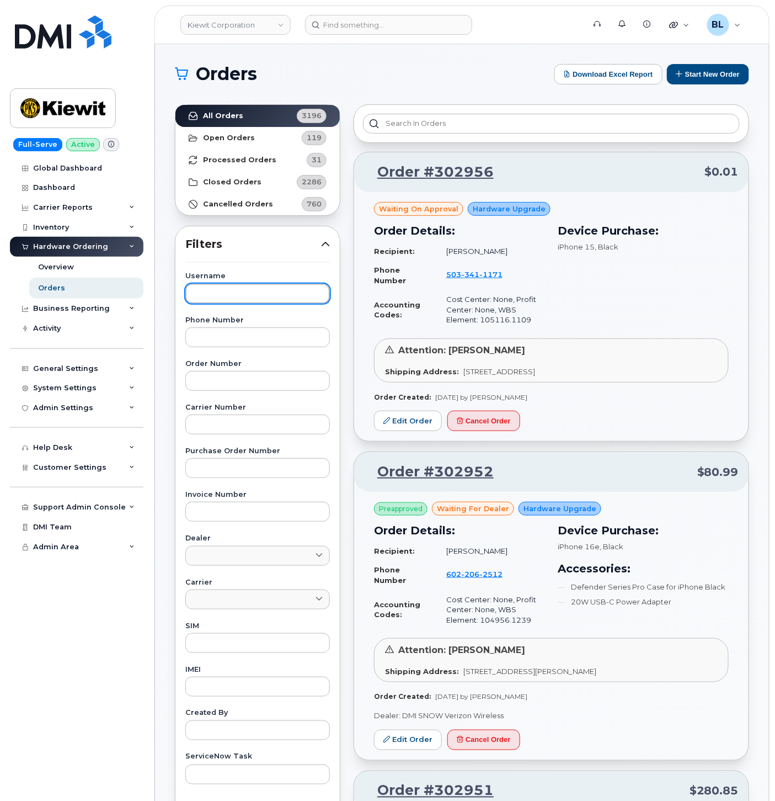
click at [261, 295] on input "text" at bounding box center [257, 294] width 145 height 20
paste input "SIDON GREEN"
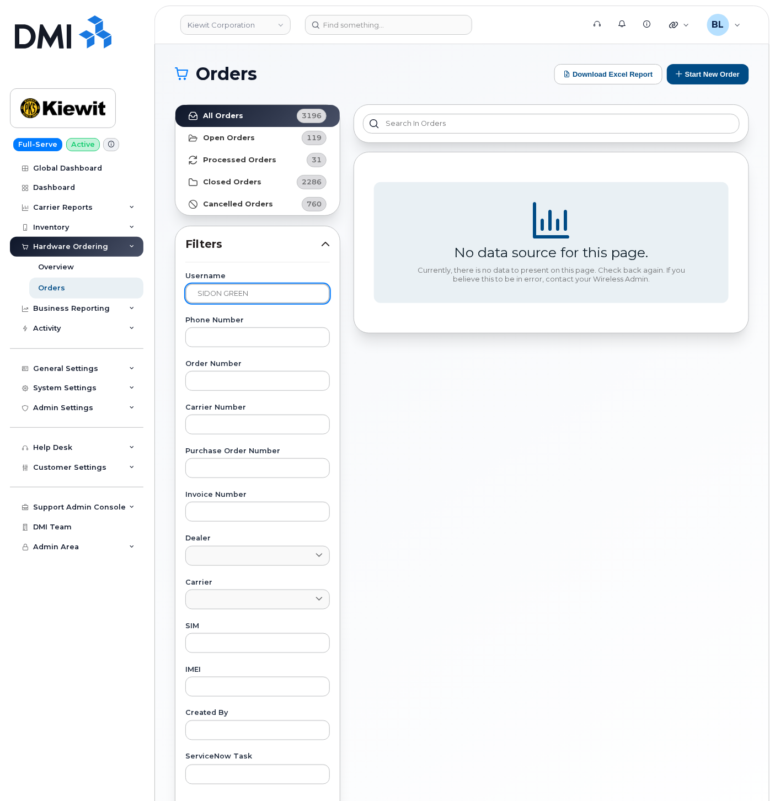
drag, startPoint x: 288, startPoint y: 286, endPoint x: -13, endPoint y: 265, distance: 301.4
click at [0, 265] on html "Kiewit Corporation Support Alerts Knowledge Base Quicklinks Suspend / Cancel De…" at bounding box center [387, 460] width 775 height 921
paste input "CARSON HOLLENBACH"
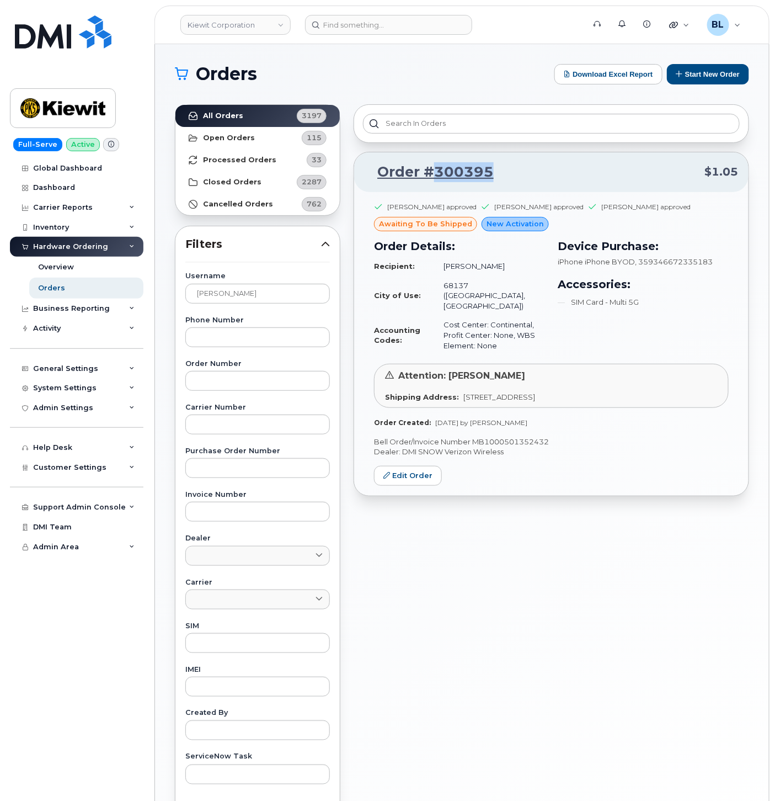
drag, startPoint x: 505, startPoint y: 179, endPoint x: 431, endPoint y: 182, distance: 74.0
click at [431, 182] on div "Order #300395 $1.05" at bounding box center [551, 172] width 394 height 40
copy link "300395"
drag, startPoint x: 535, startPoint y: 301, endPoint x: 493, endPoint y: 299, distance: 42.5
click at [493, 315] on td "Cost Center: Continental, Profit Center: None, WBS Element: None" at bounding box center [489, 335] width 111 height 40
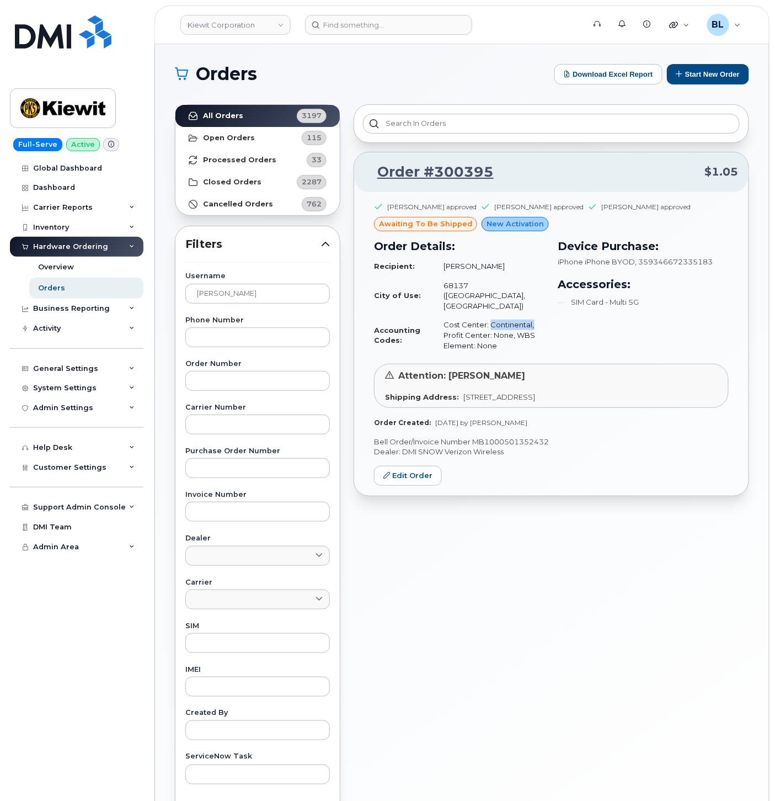
copy td "Continental,"
drag, startPoint x: 516, startPoint y: 265, endPoint x: 447, endPoint y: 266, distance: 69.5
click at [447, 266] on td "Carson Hollenbach" at bounding box center [489, 266] width 111 height 19
copy td "Carson Hollenbach"
drag, startPoint x: 290, startPoint y: 292, endPoint x: 0, endPoint y: 243, distance: 294.3
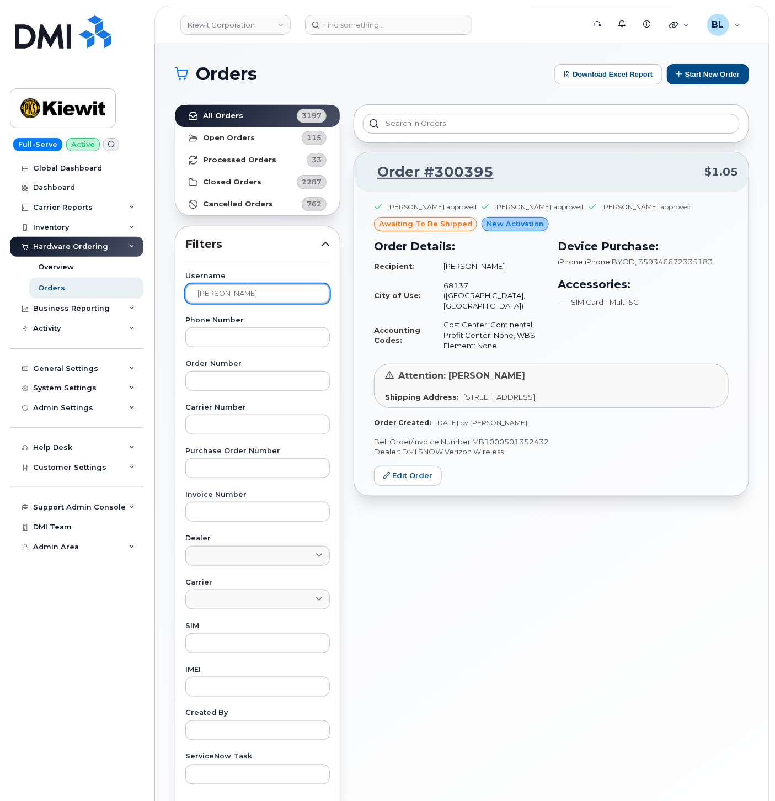
click at [155, 262] on div "Kiewit Corporation Support Alerts Knowledge Base Quicklinks Suspend / Cancel De…" at bounding box center [462, 465] width 614 height 842
paste input "JAKE CARTER"
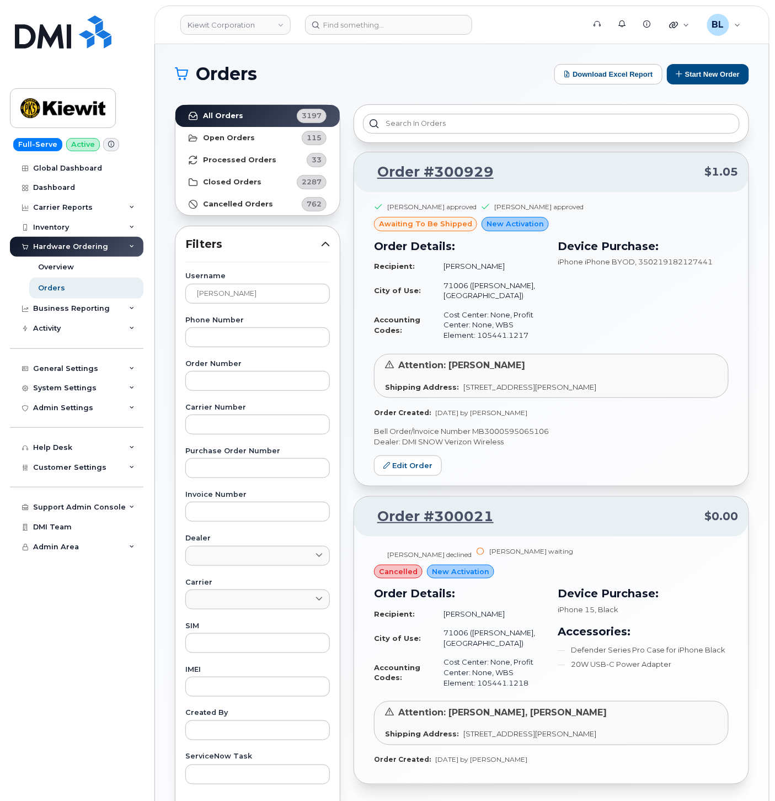
drag, startPoint x: 511, startPoint y: 178, endPoint x: 529, endPoint y: 191, distance: 21.6
click at [529, 191] on div "Order #300929 $1.05" at bounding box center [551, 172] width 394 height 40
drag, startPoint x: 498, startPoint y: 508, endPoint x: 434, endPoint y: 517, distance: 64.8
click at [434, 517] on div "Order #300021 $0.00" at bounding box center [551, 517] width 394 height 40
copy link "300021"
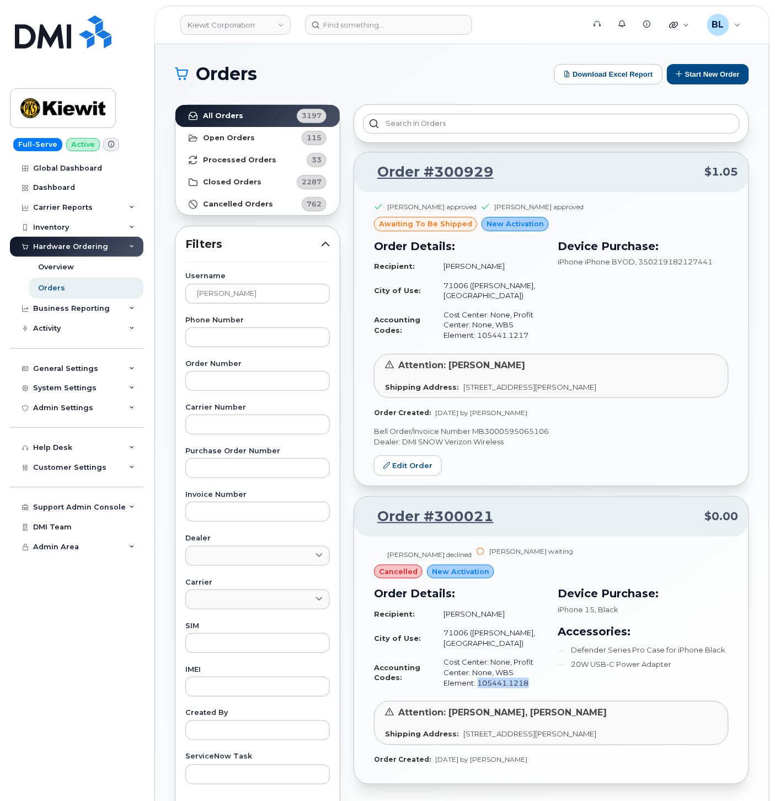
drag, startPoint x: 532, startPoint y: 663, endPoint x: 481, endPoint y: 666, distance: 51.4
click at [481, 666] on td "Cost Center: None, Profit Center: None, WBS Element: 105441.1218" at bounding box center [489, 672] width 111 height 40
copy td "105441.1218"
drag, startPoint x: 271, startPoint y: 296, endPoint x: 8, endPoint y: 266, distance: 264.3
click at [155, 266] on div "Kiewit Corporation Support Alerts Knowledge Base Quicklinks Suspend / Cancel De…" at bounding box center [462, 465] width 614 height 842
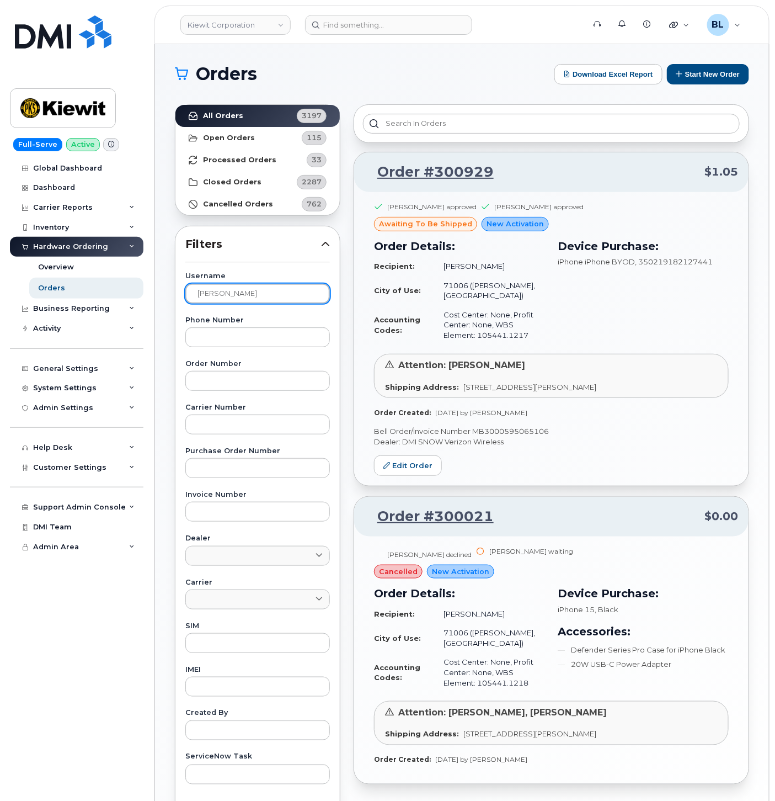
paste input "ILL HUBBARD"
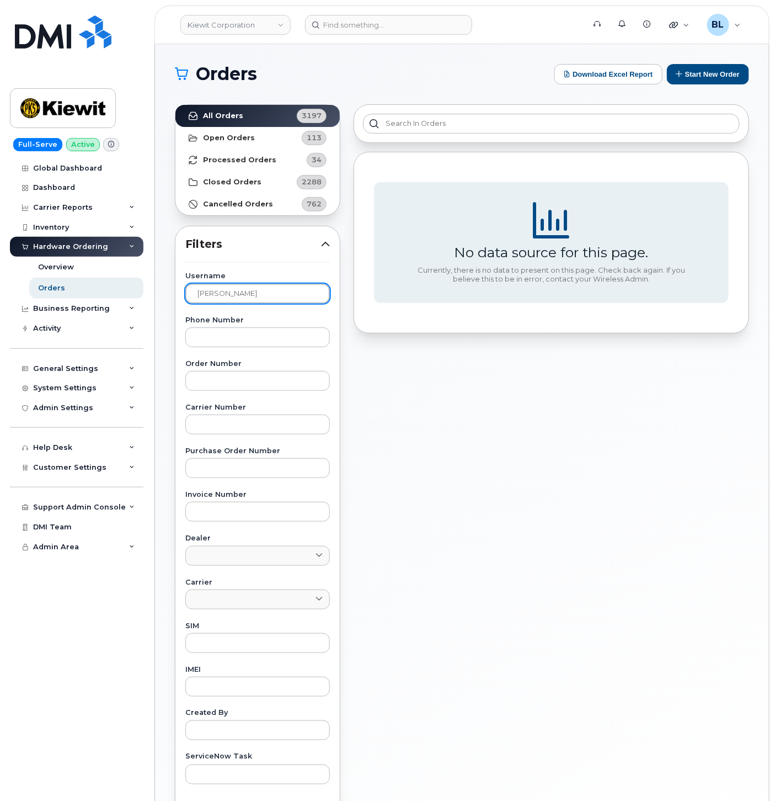
drag, startPoint x: 289, startPoint y: 294, endPoint x: 2, endPoint y: 245, distance: 291.1
click at [155, 255] on div "Kiewit Corporation Support Alerts Knowledge Base Quicklinks Suspend / Cancel De…" at bounding box center [462, 465] width 614 height 842
paste input "Ethan Godfrey"
type input "Ethan Godfrey"
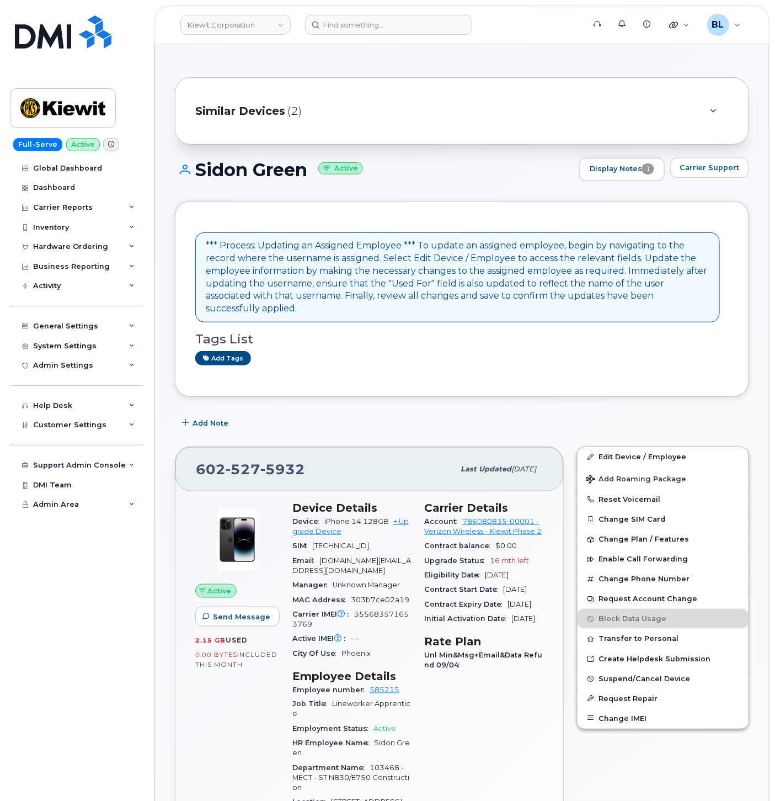
click at [246, 466] on div "[PHONE_NUMBER]" at bounding box center [325, 468] width 258 height 23
click at [249, 461] on span "527" at bounding box center [243, 469] width 35 height 17
copy span "[PHONE_NUMBER]"
drag, startPoint x: 658, startPoint y: 444, endPoint x: 652, endPoint y: 440, distance: 7.2
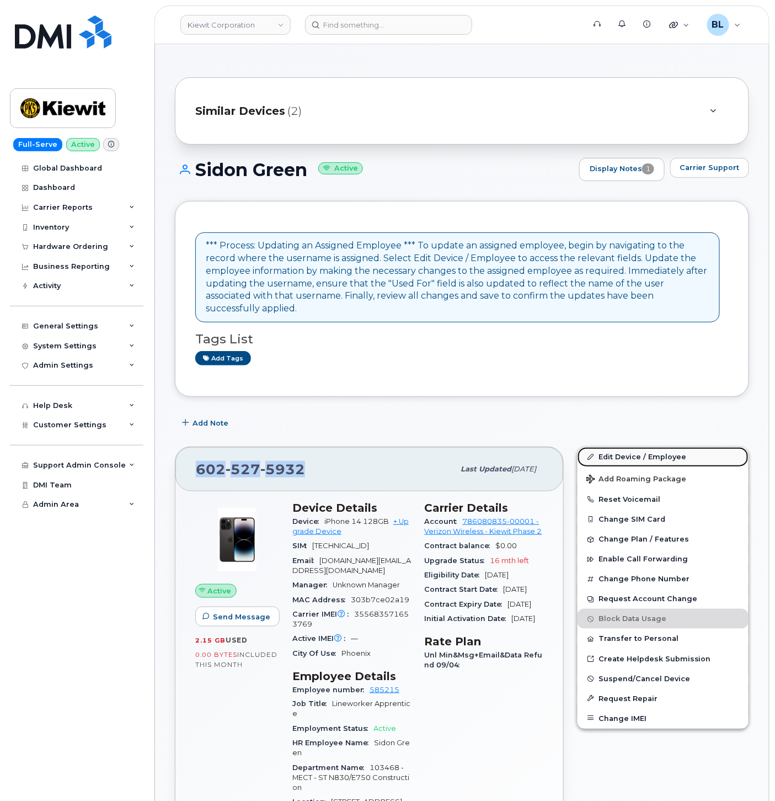
click at [658, 447] on link "Edit Device / Employee" at bounding box center [663, 457] width 171 height 20
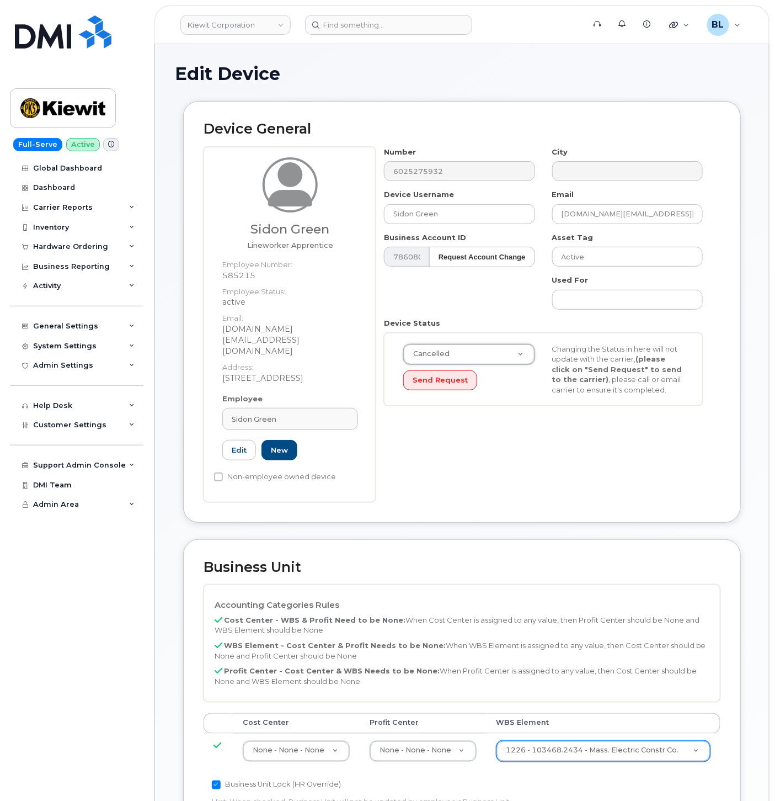
select select "cancelled"
click at [575, 500] on div "Device General Sidon Green Lineworker Apprentice Employee Number: 585215 Employ…" at bounding box center [462, 320] width 574 height 438
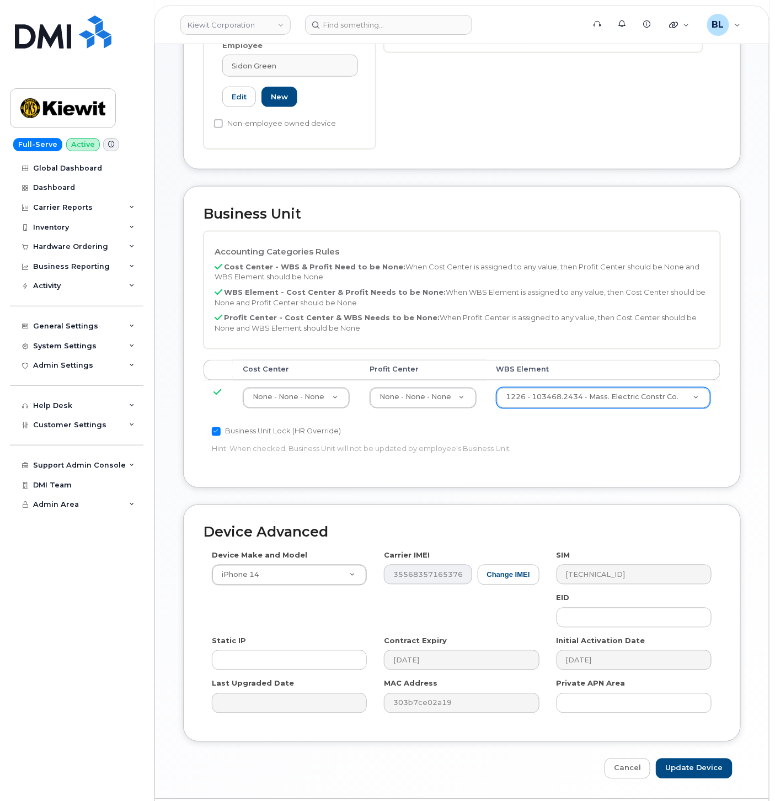
scroll to position [365, 0]
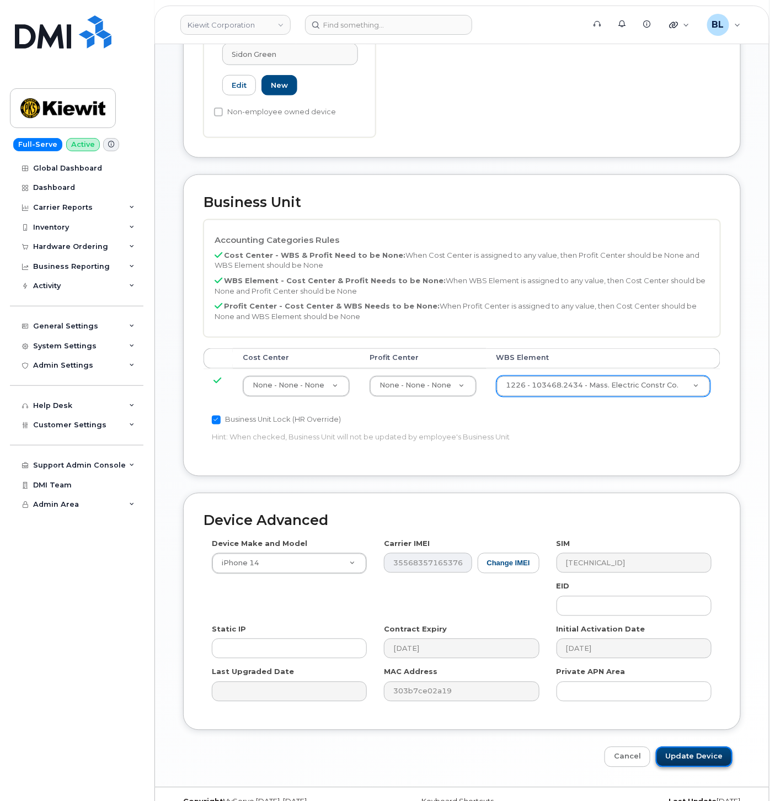
click at [675, 746] on input "Update Device" at bounding box center [694, 756] width 77 height 20
type input "Saving..."
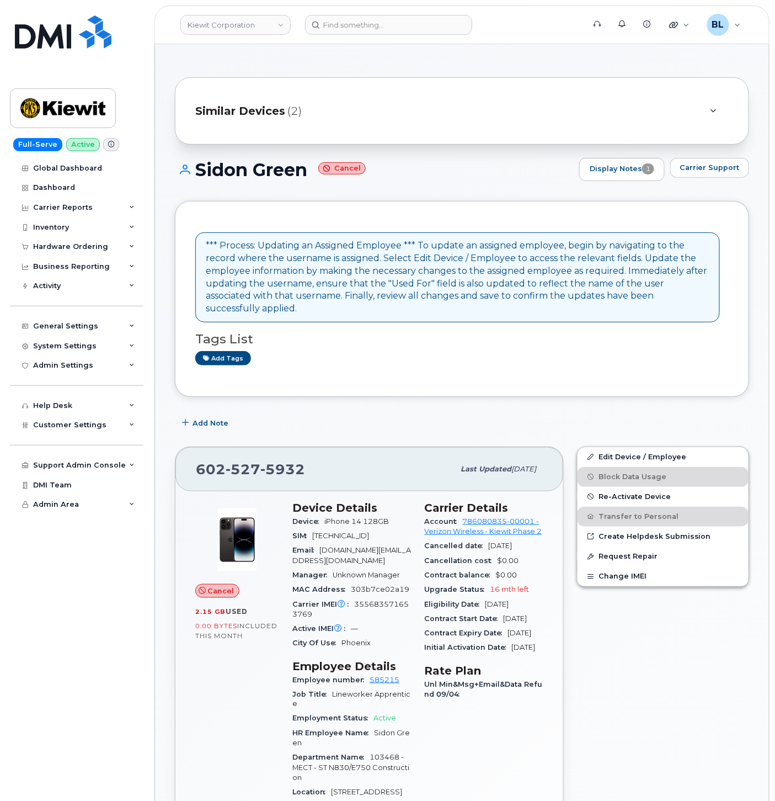
scroll to position [327, 0]
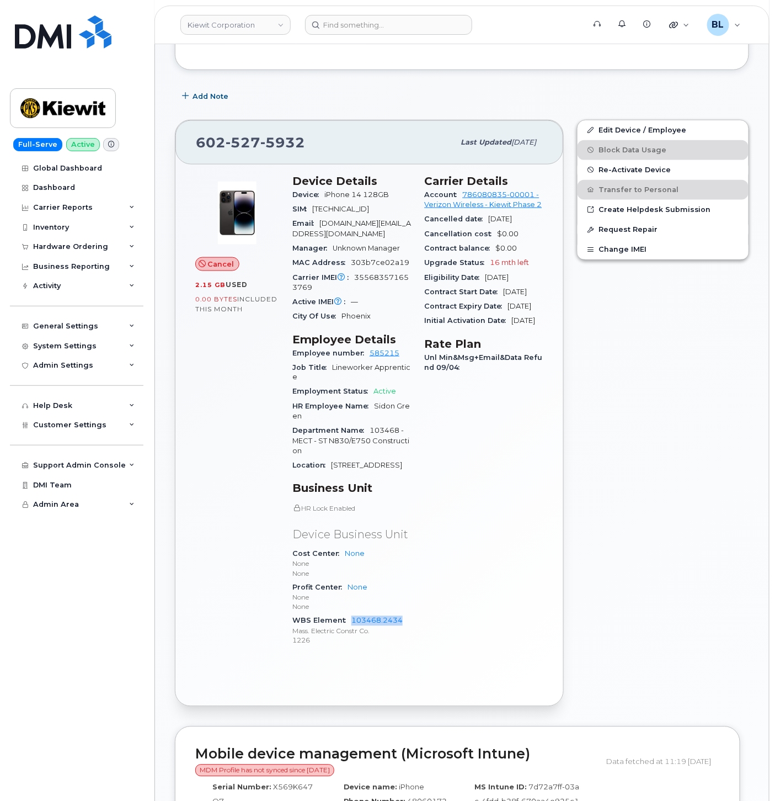
drag, startPoint x: 406, startPoint y: 628, endPoint x: 351, endPoint y: 621, distance: 55.0
click at [351, 621] on div "WBS Element 103468.2434 Mass. Electric Constr Co. 1226" at bounding box center [351, 630] width 119 height 34
copy link "103468.2434"
drag, startPoint x: 611, startPoint y: 408, endPoint x: 592, endPoint y: 389, distance: 27.3
click at [611, 408] on div "Edit Device / Employee Block Data Usage Re-Activate Device Transfer to Personal…" at bounding box center [662, 413] width 185 height 600
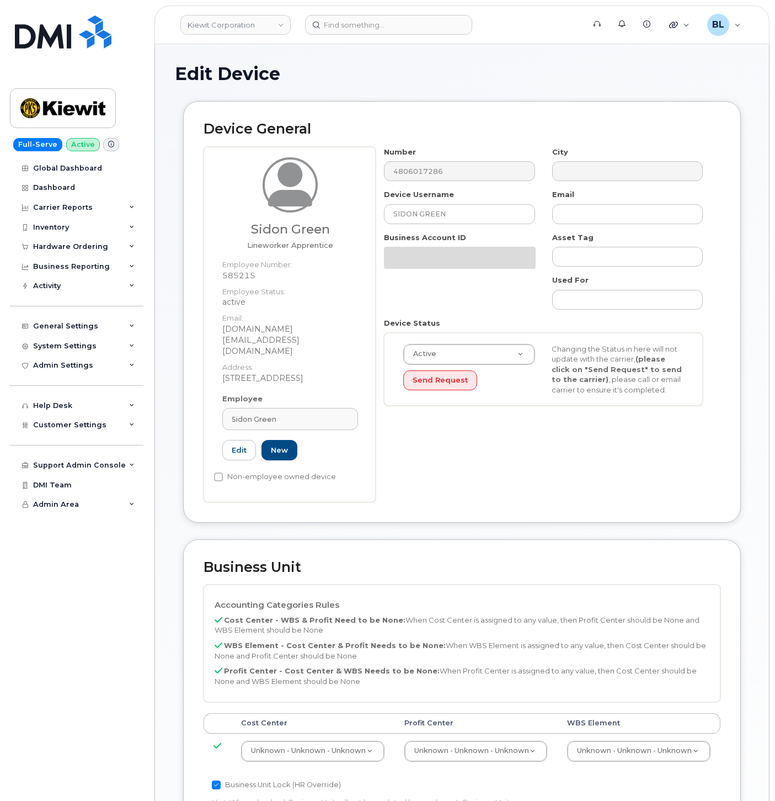
select select "29584743"
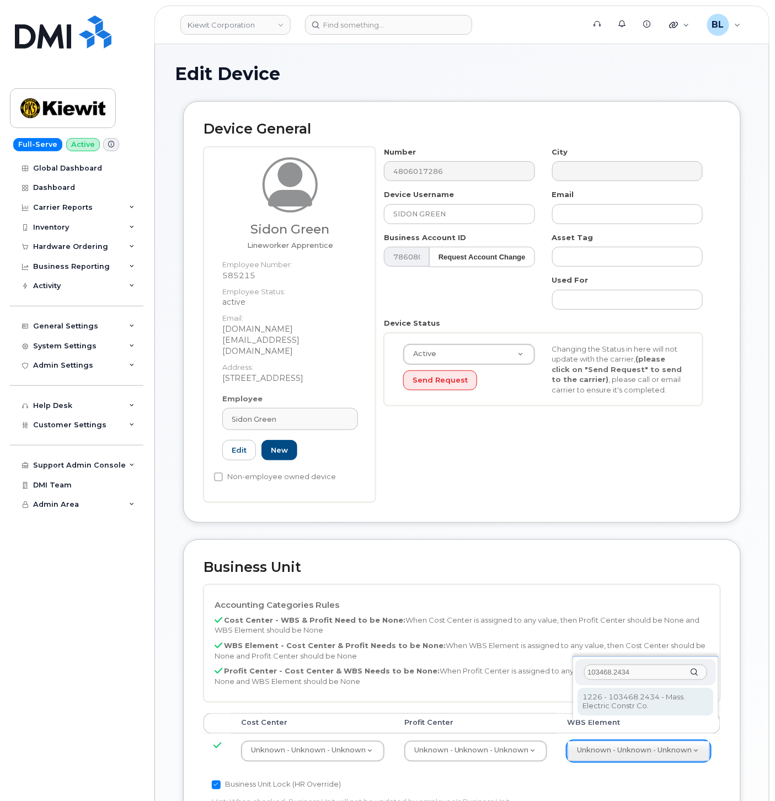
type input "103468.2434"
type input "29949677"
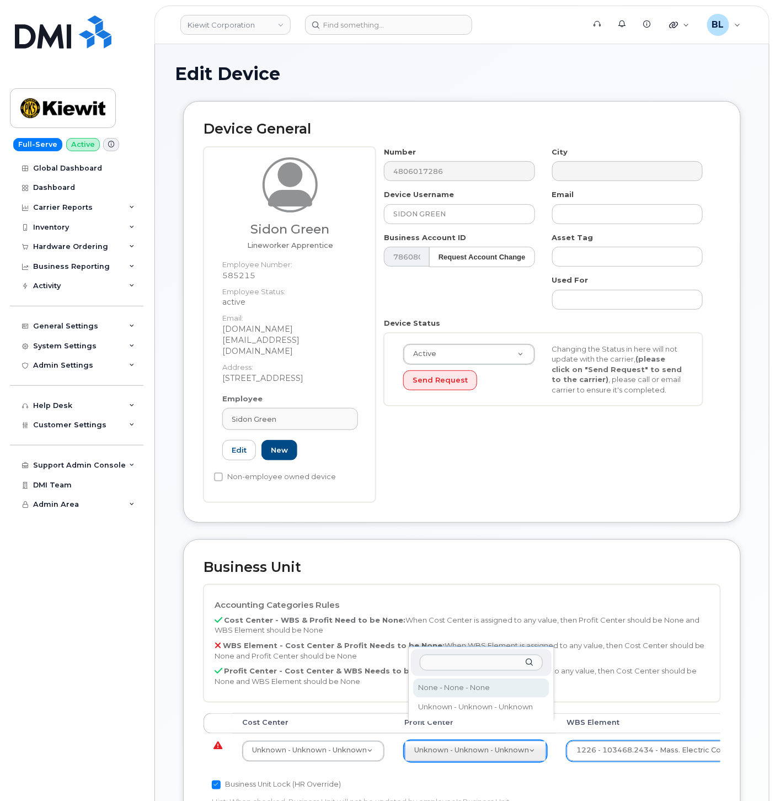
select select "29629357"
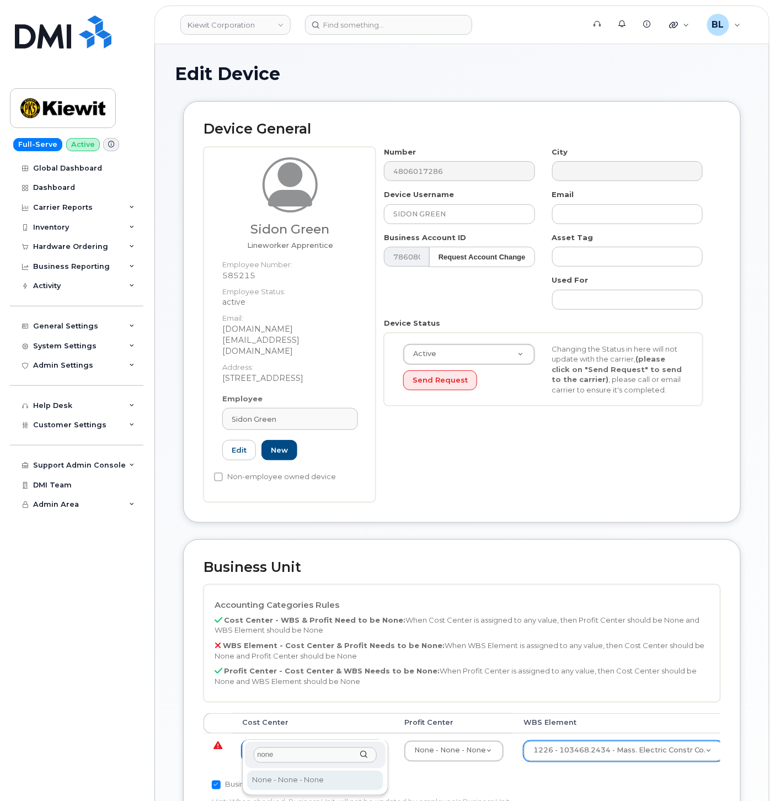
type input "none"
type input "29629358"
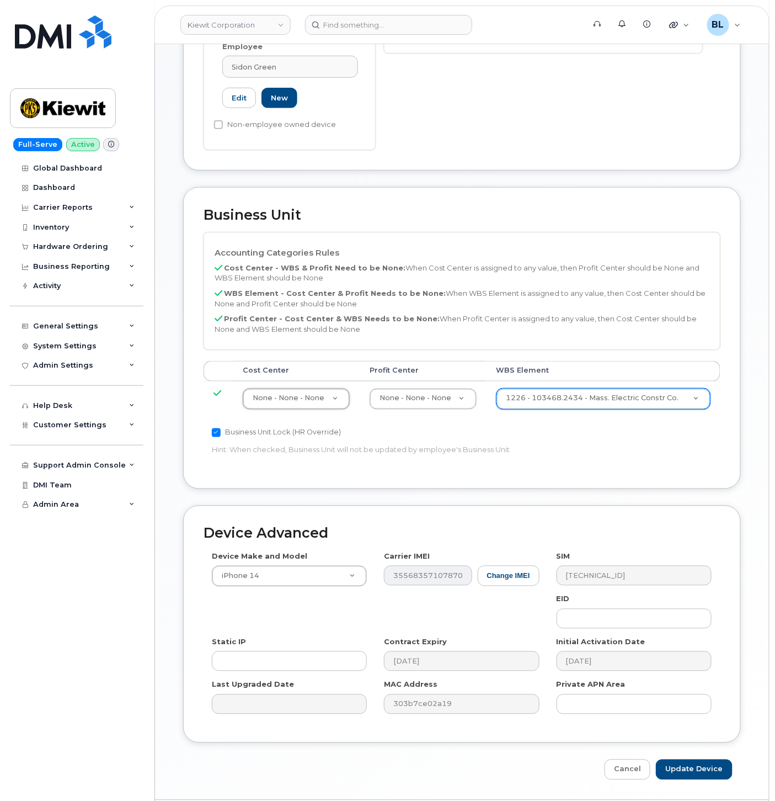
scroll to position [365, 0]
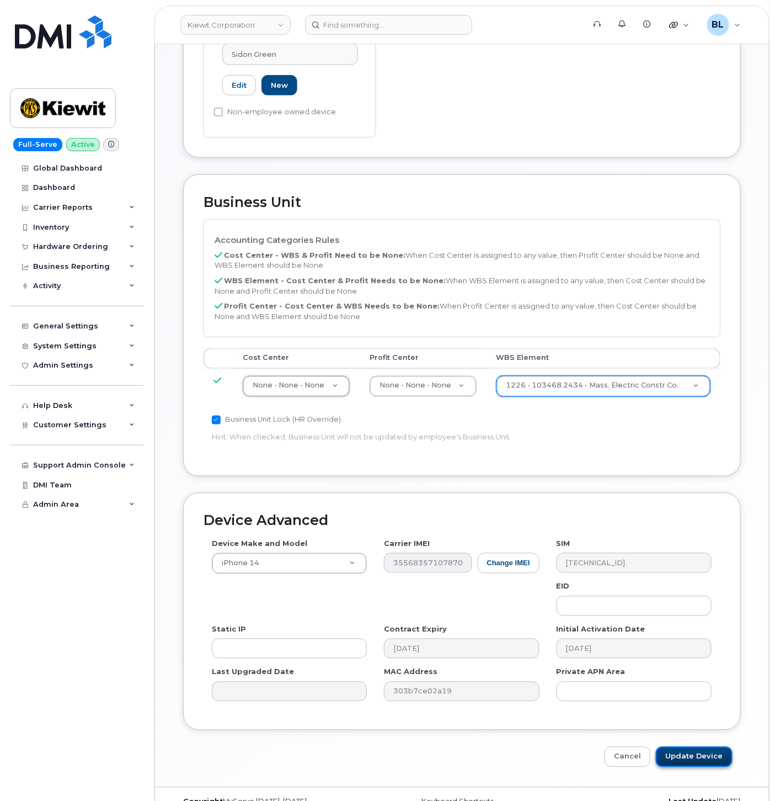
click at [713, 746] on input "Update Device" at bounding box center [694, 756] width 77 height 20
type input "Saving..."
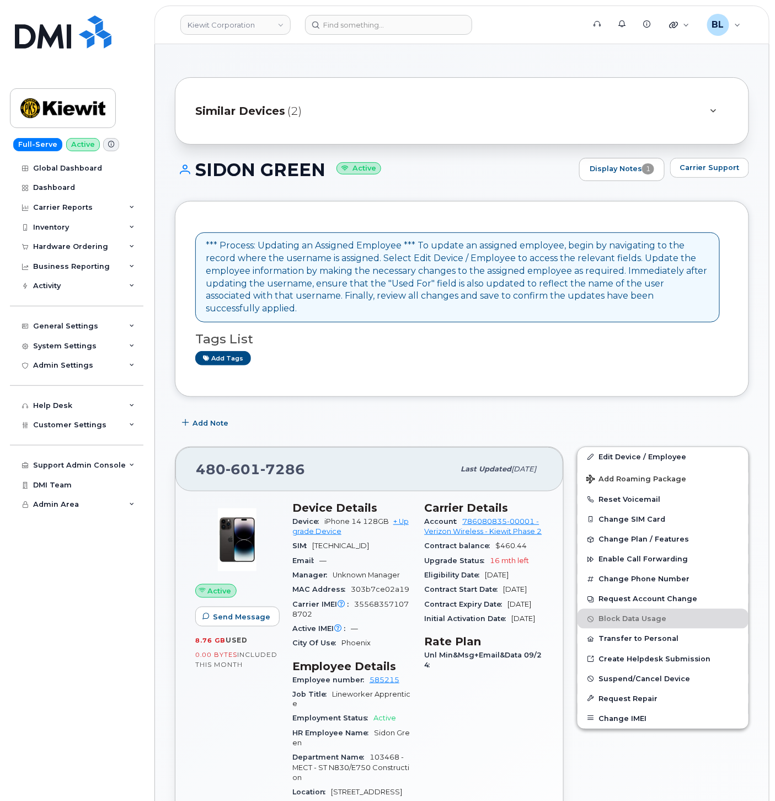
click at [266, 115] on span "Similar Devices" at bounding box center [240, 111] width 90 height 16
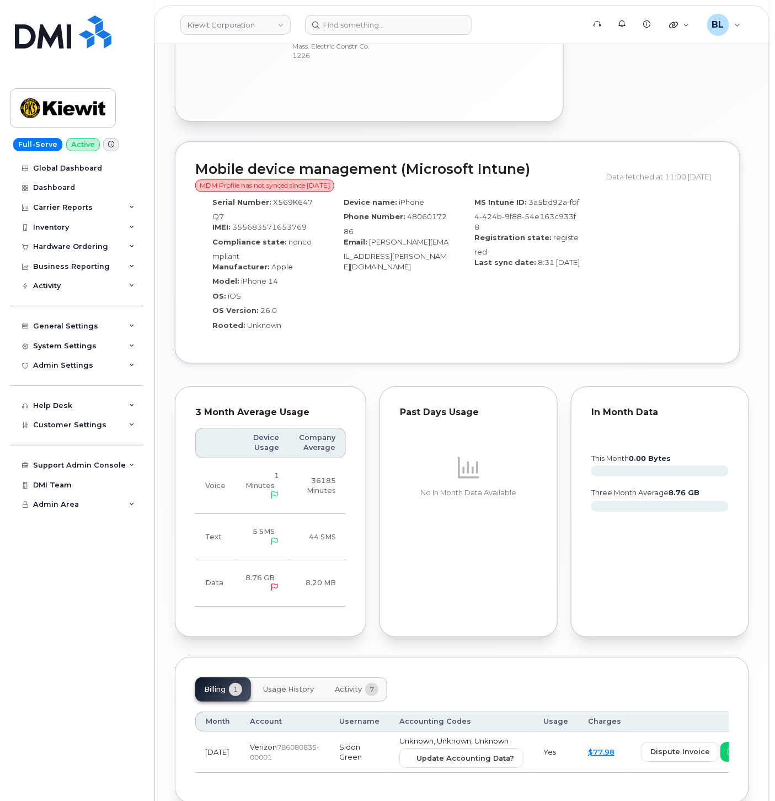
scroll to position [1043, 0]
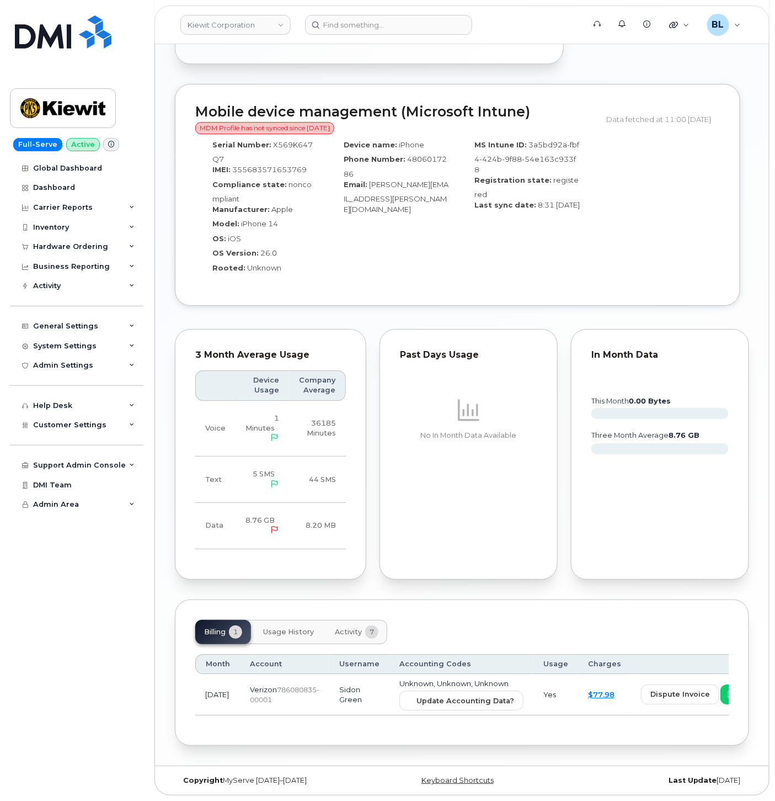
click at [369, 632] on span "7" at bounding box center [371, 631] width 13 height 13
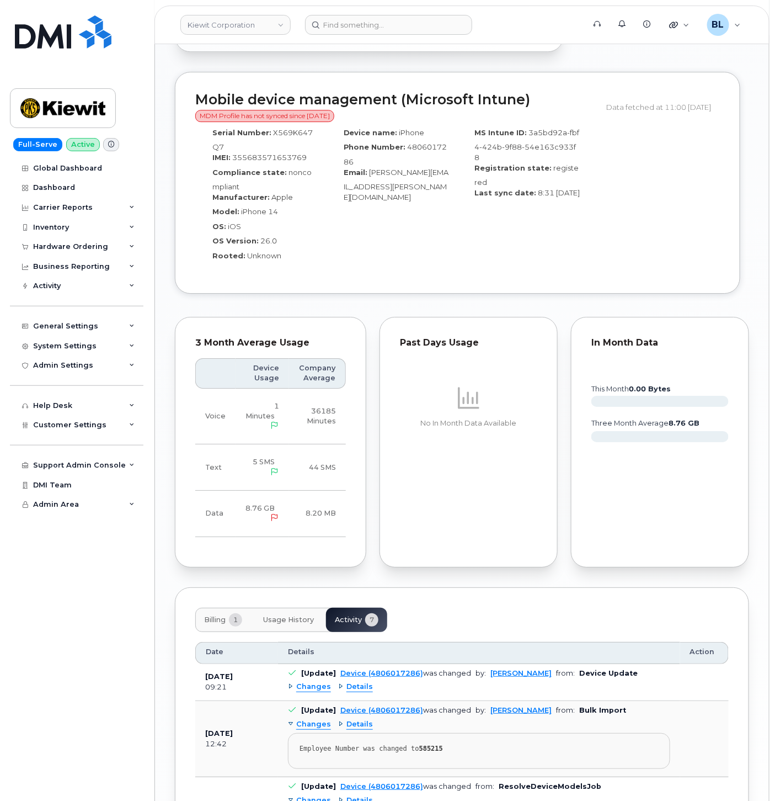
scroll to position [1426, 0]
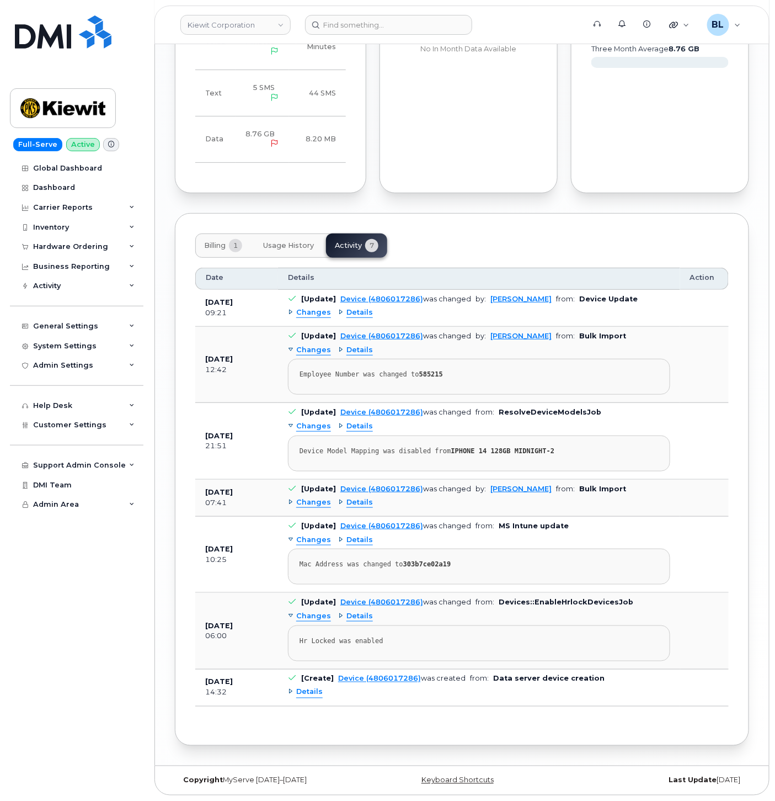
click at [220, 244] on span "Billing" at bounding box center [215, 245] width 22 height 9
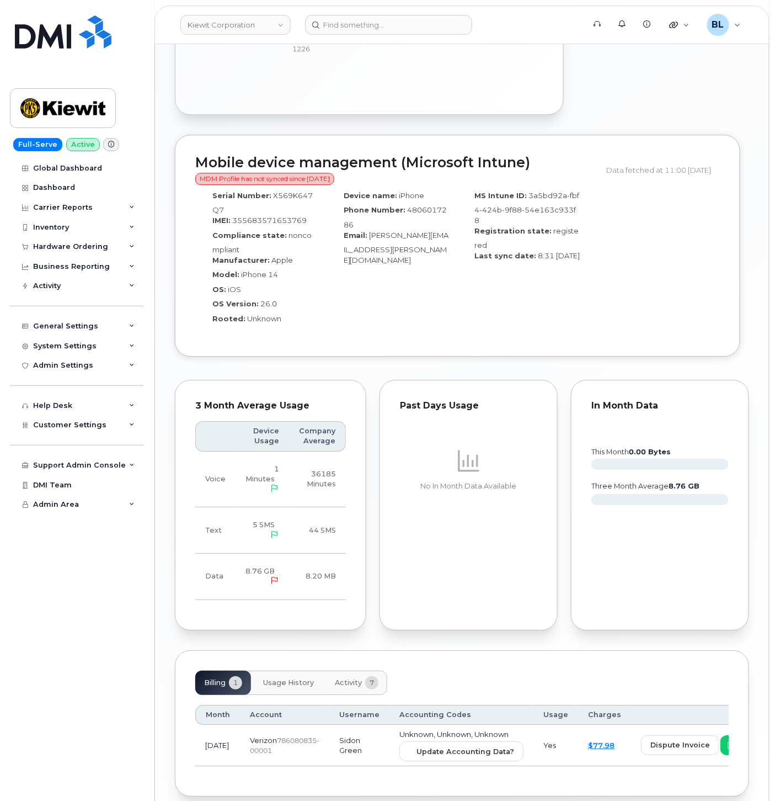
scroll to position [1043, 0]
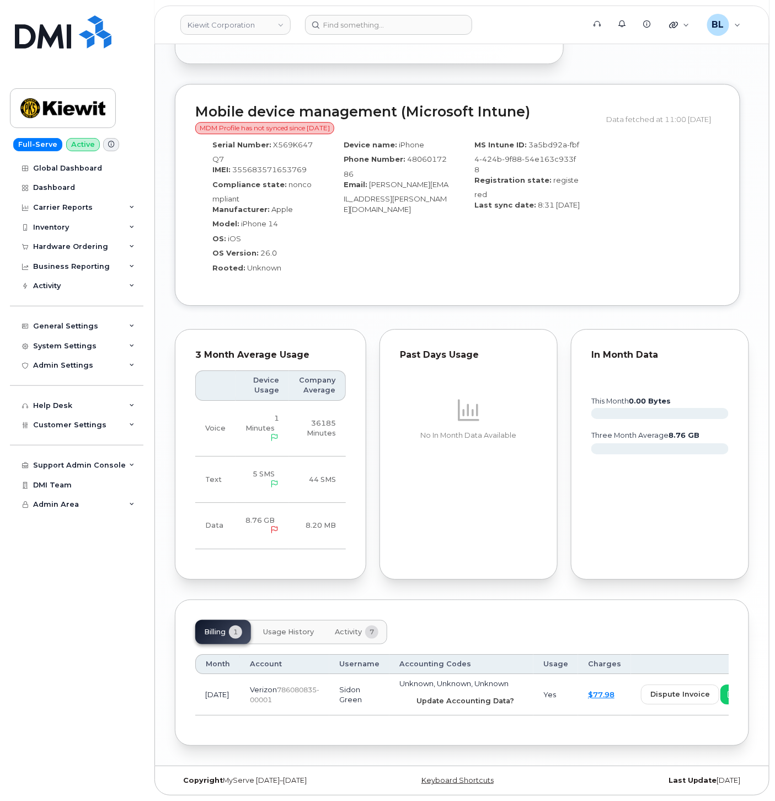
drag, startPoint x: 418, startPoint y: 701, endPoint x: 433, endPoint y: 70, distance: 631.9
click at [418, 701] on span "Update Accounting Data?" at bounding box center [466, 700] width 98 height 10
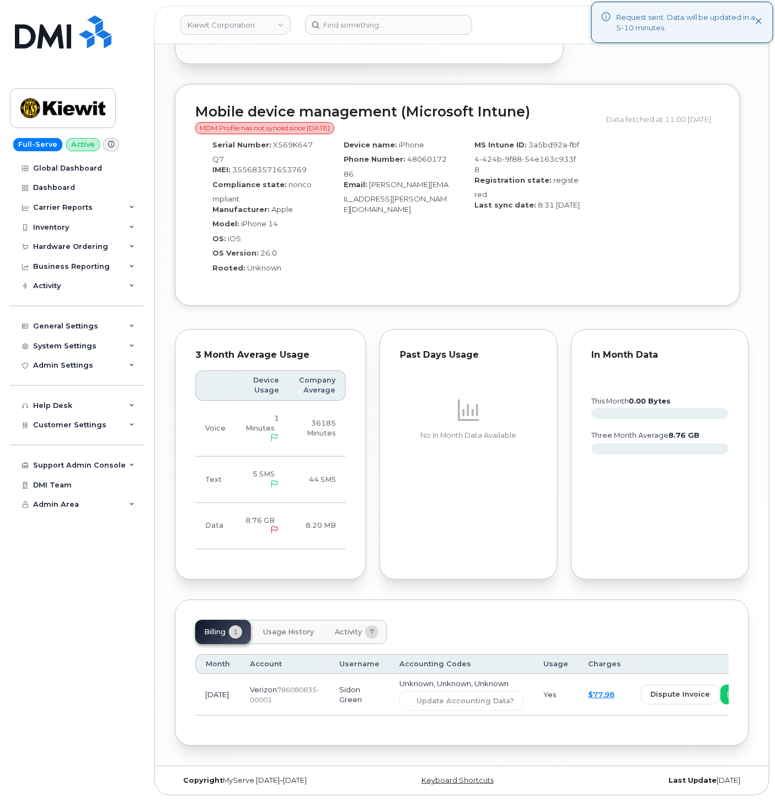
click at [359, 627] on span "Activity" at bounding box center [348, 631] width 27 height 9
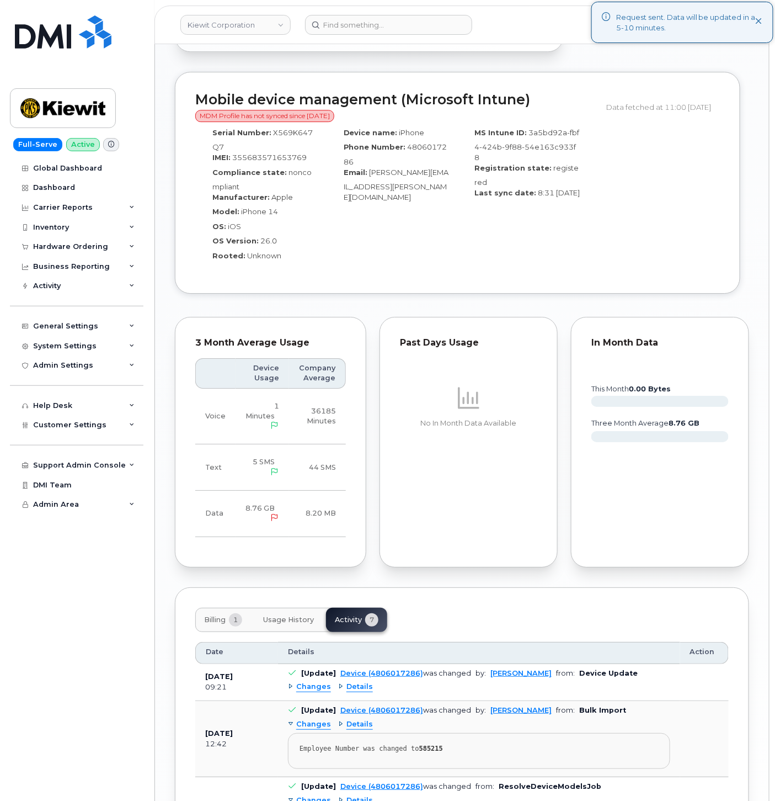
click at [240, 632] on button "Billing 1" at bounding box center [223, 619] width 56 height 24
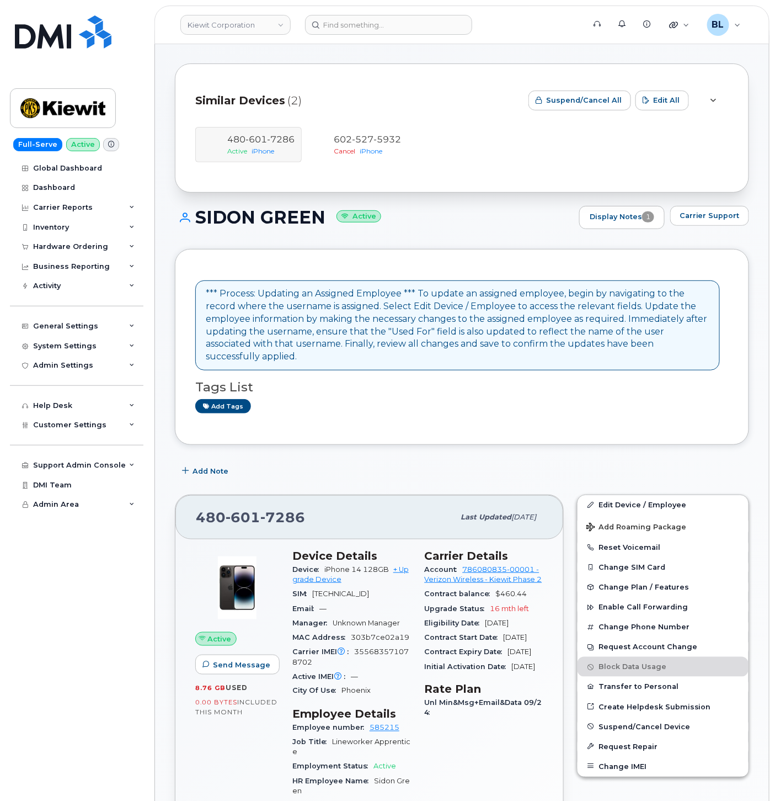
scroll to position [0, 0]
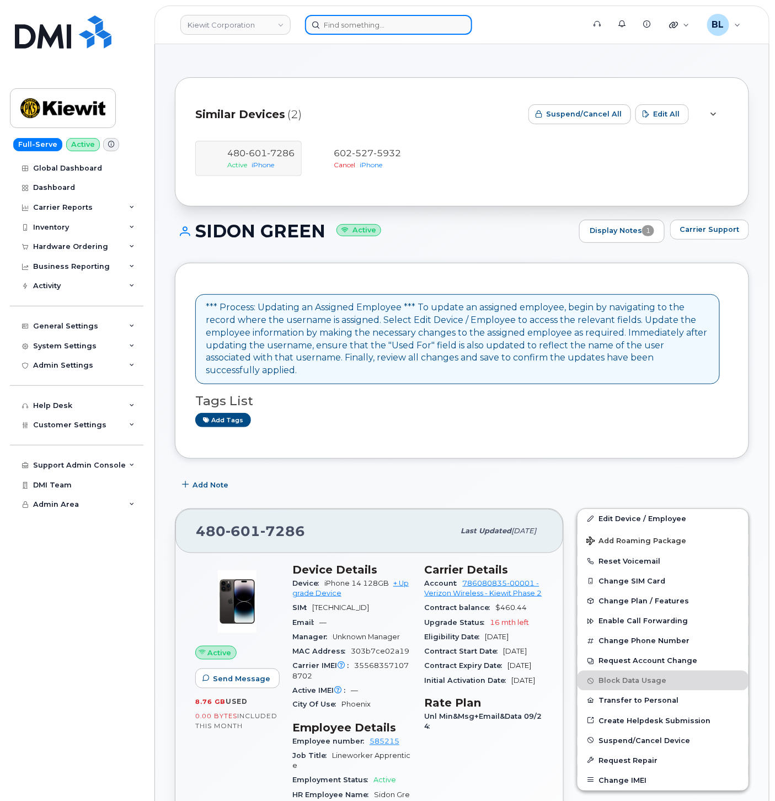
click at [355, 23] on input at bounding box center [388, 25] width 167 height 20
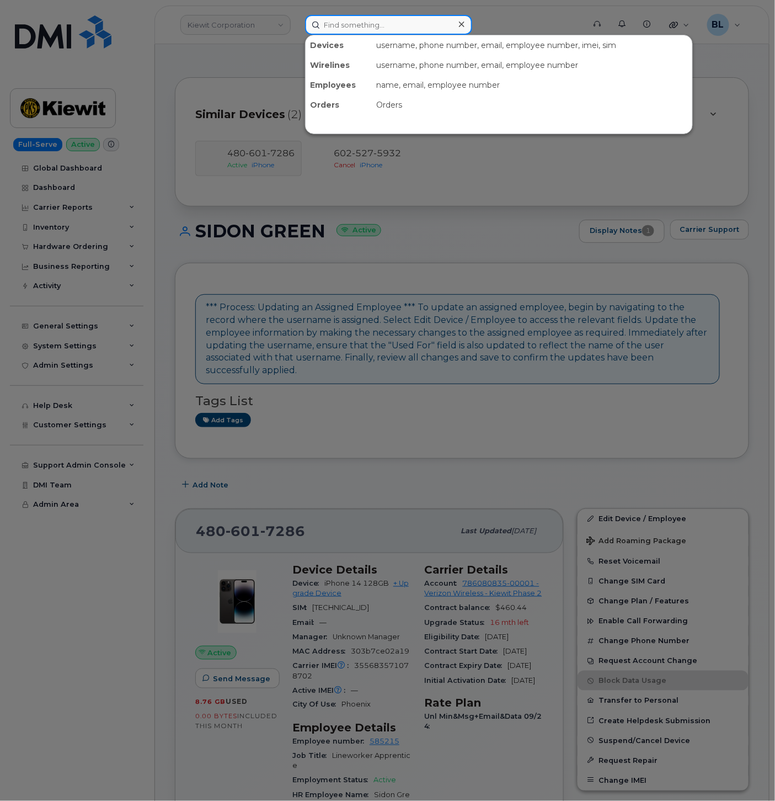
paste input "4029574352"
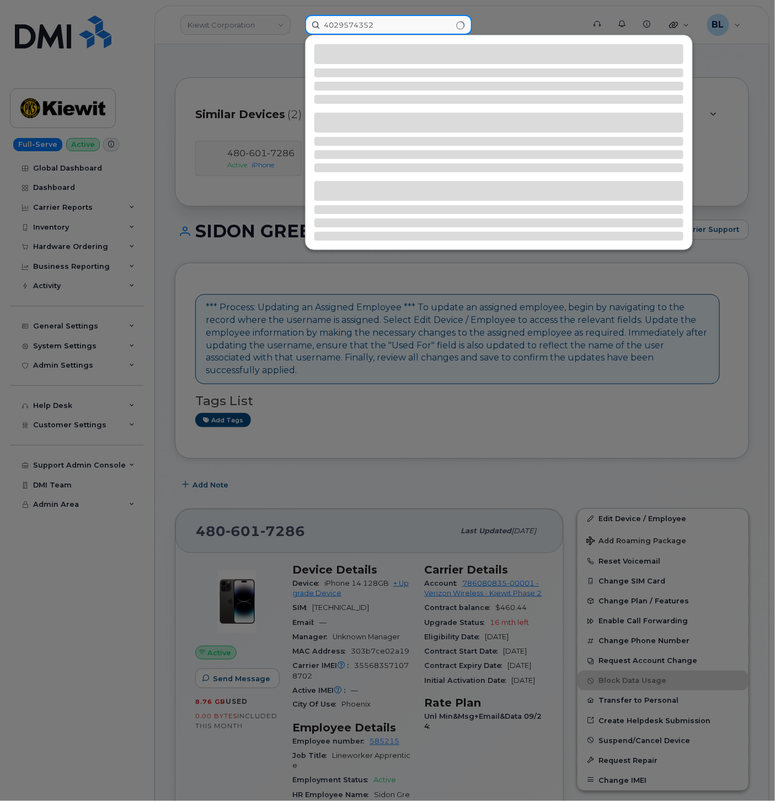
type input "4029574352"
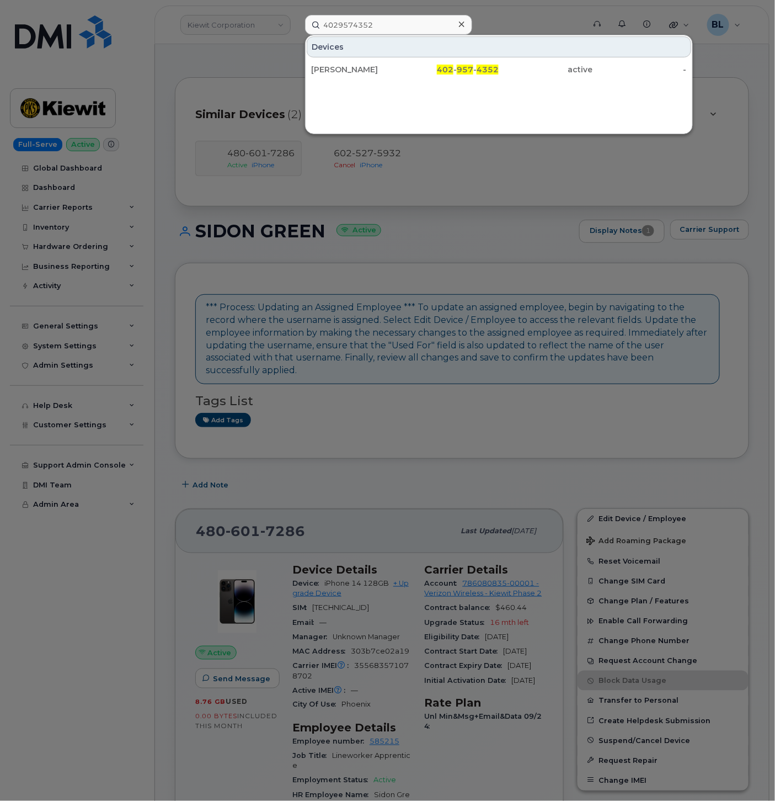
drag, startPoint x: 483, startPoint y: 52, endPoint x: 480, endPoint y: 57, distance: 5.7
click at [483, 52] on div "Devices" at bounding box center [499, 46] width 385 height 21
drag, startPoint x: 476, startPoint y: 62, endPoint x: 324, endPoint y: 54, distance: 152.0
click at [475, 62] on div "402 - 957 - 4352" at bounding box center [452, 70] width 94 height 20
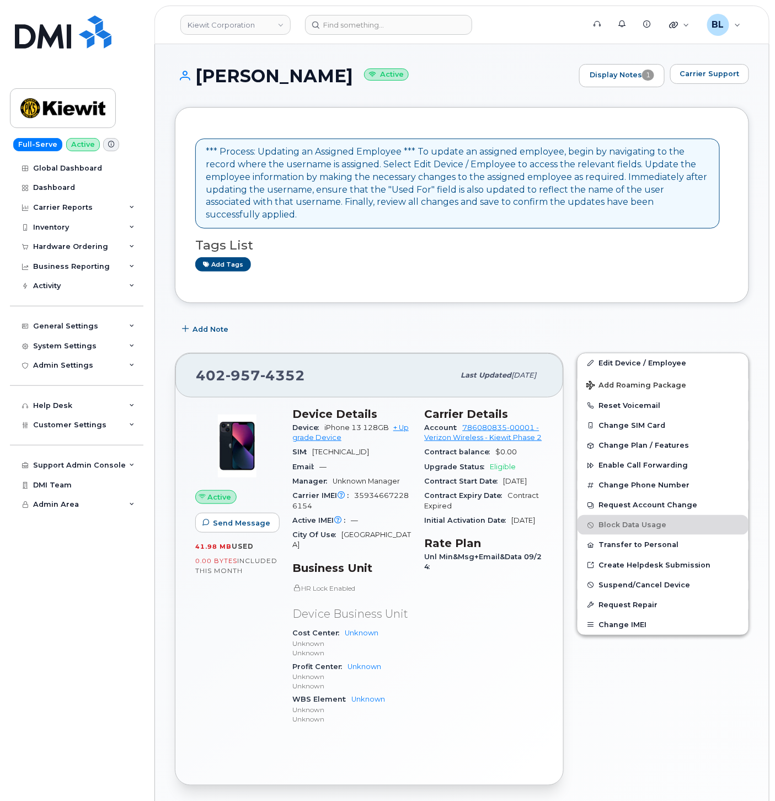
drag, startPoint x: 202, startPoint y: 73, endPoint x: 410, endPoint y: 81, distance: 208.7
click at [410, 81] on h1 "[PERSON_NAME] Active" at bounding box center [374, 75] width 399 height 19
click at [662, 353] on link "Edit Device / Employee" at bounding box center [663, 363] width 171 height 20
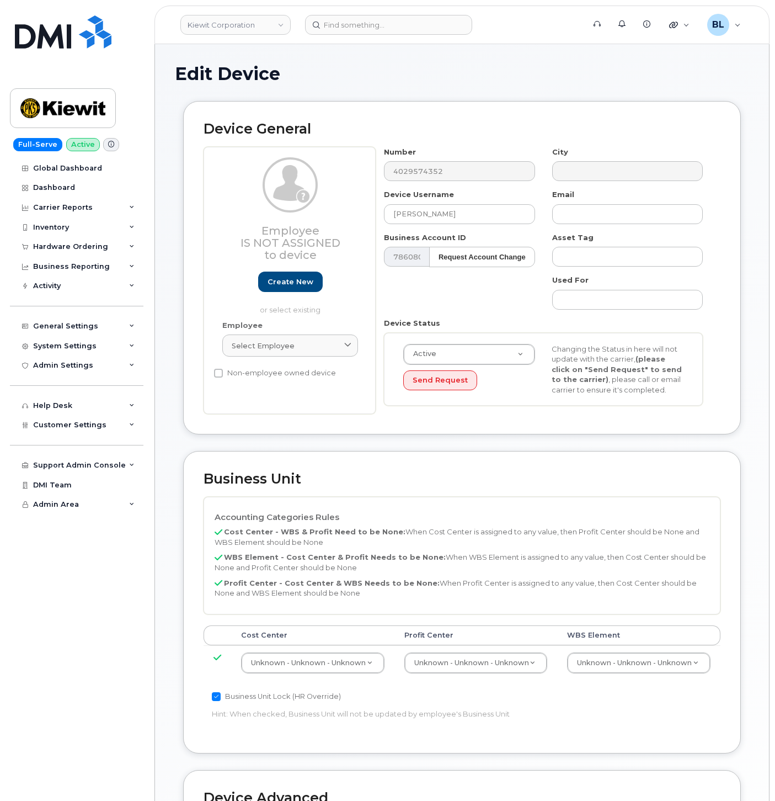
select select "29584743"
click at [307, 644] on th "Cost Center" at bounding box center [312, 635] width 163 height 20
type input "continen"
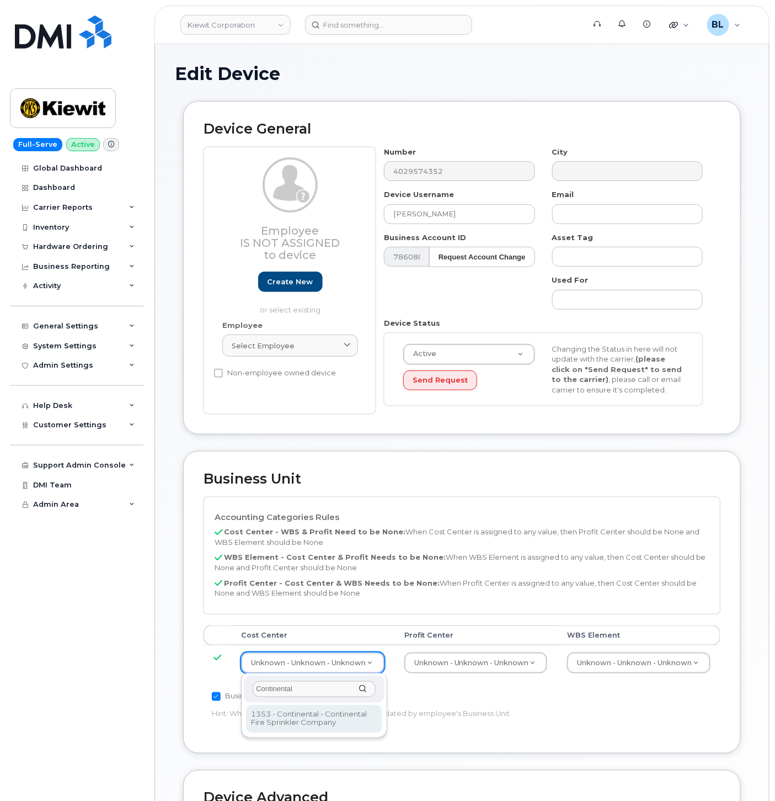
type input "Continental"
type input "35235218"
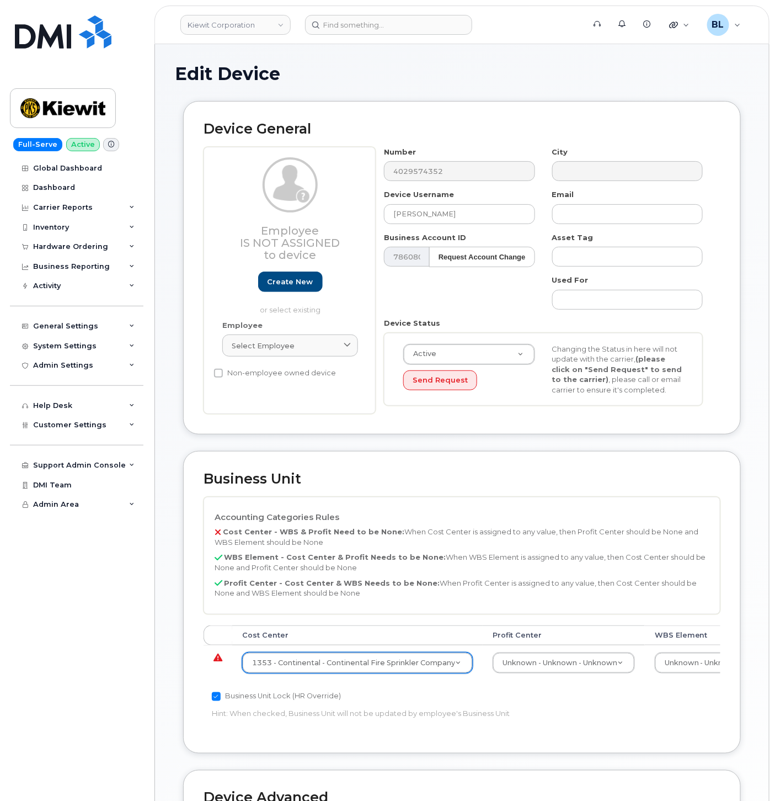
click at [465, 674] on td "1353 - Continental - Continental Fire Sprinkler Company 35235218" at bounding box center [357, 662] width 250 height 35
click at [529, 673] on div "Unknown - Unknown - Unknown" at bounding box center [564, 662] width 142 height 21
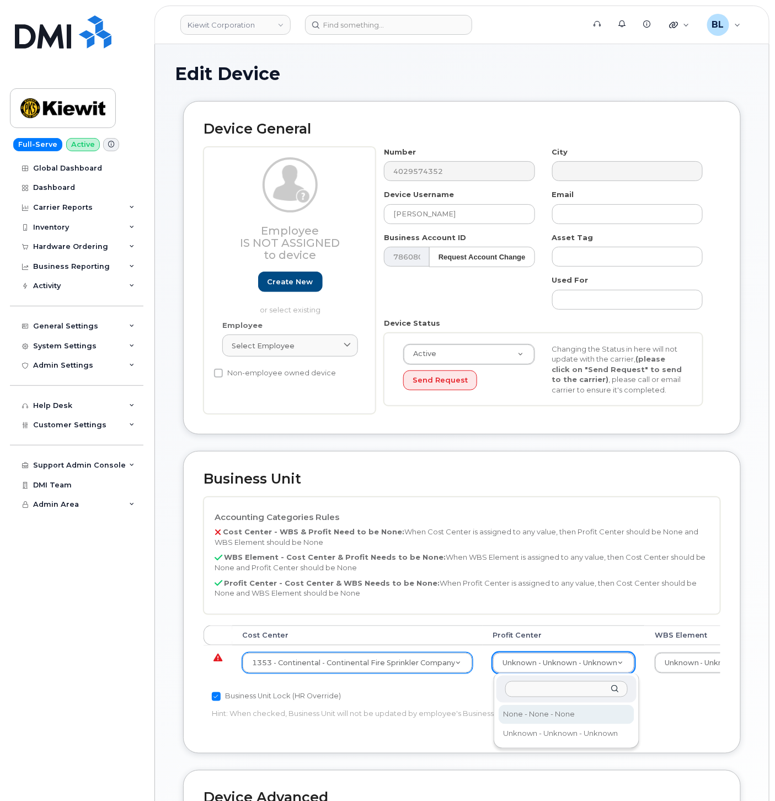
select select "29629357"
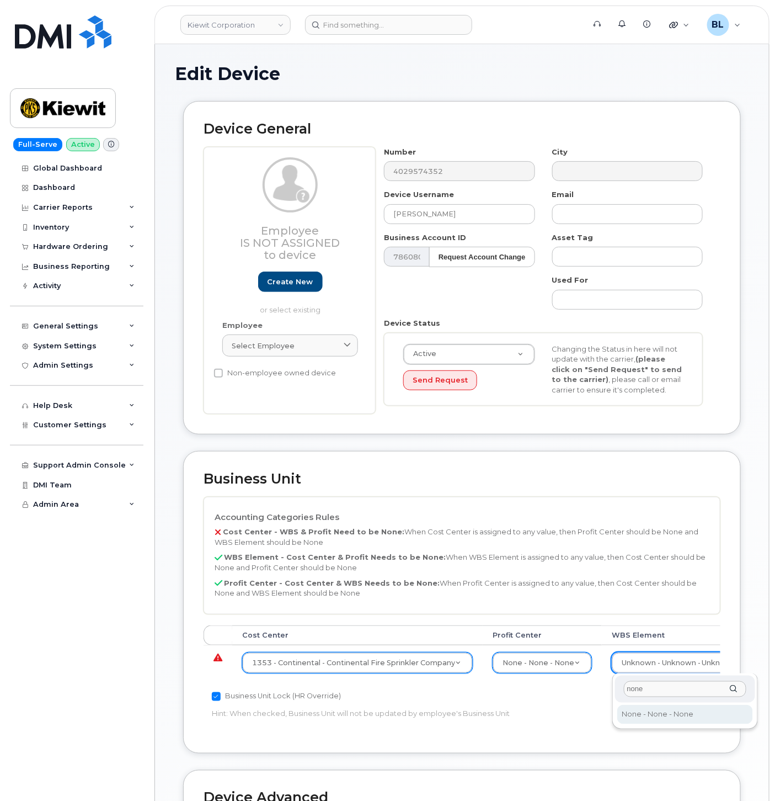
type input "none"
drag, startPoint x: 638, startPoint y: 713, endPoint x: 615, endPoint y: 671, distance: 47.4
type input "29699477"
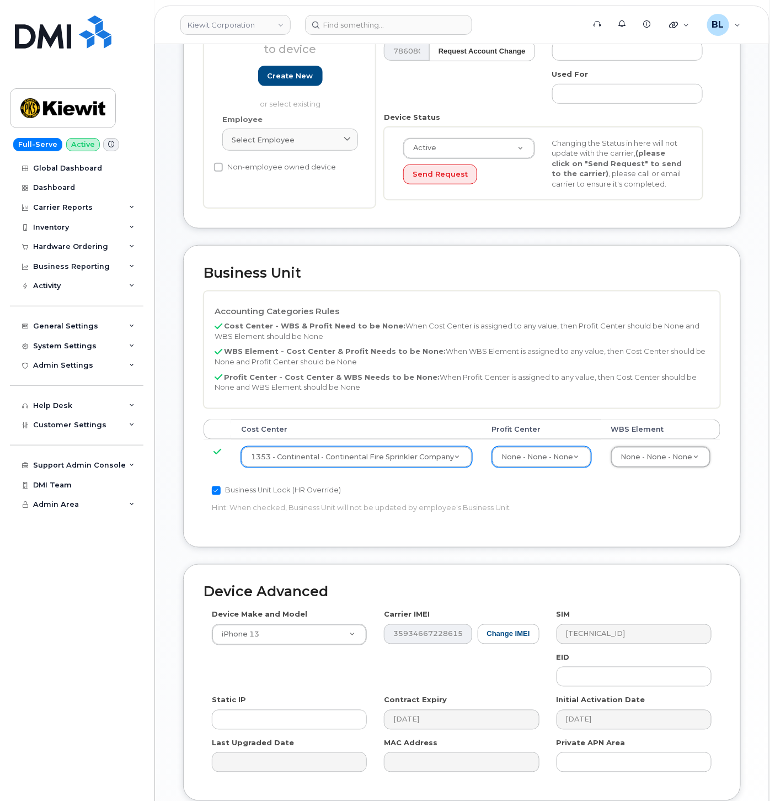
scroll to position [299, 0]
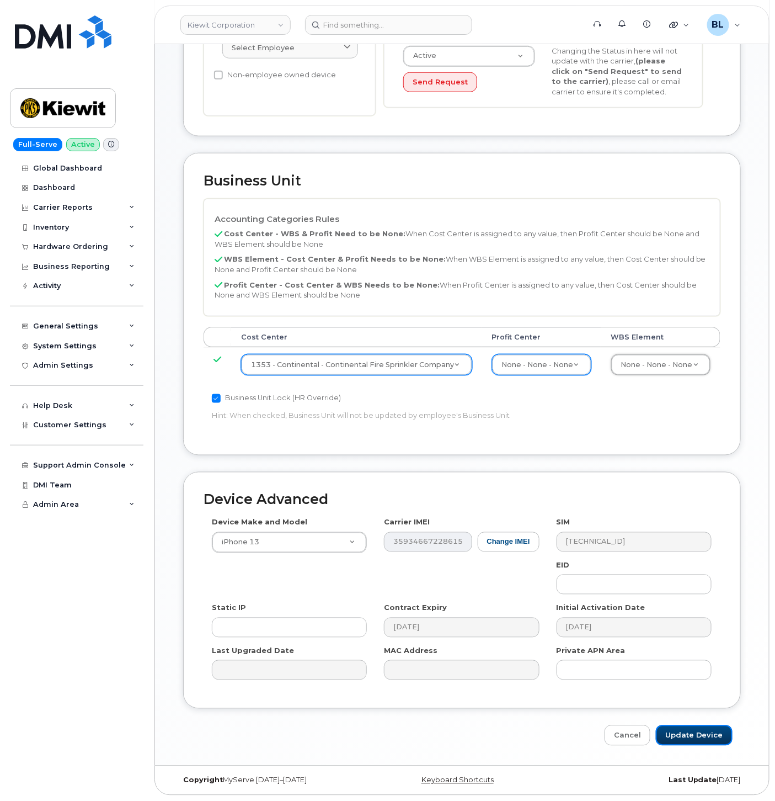
drag, startPoint x: 685, startPoint y: 738, endPoint x: 683, endPoint y: 707, distance: 31.0
click at [685, 738] on input "Update Device" at bounding box center [694, 735] width 77 height 20
type input "Saving..."
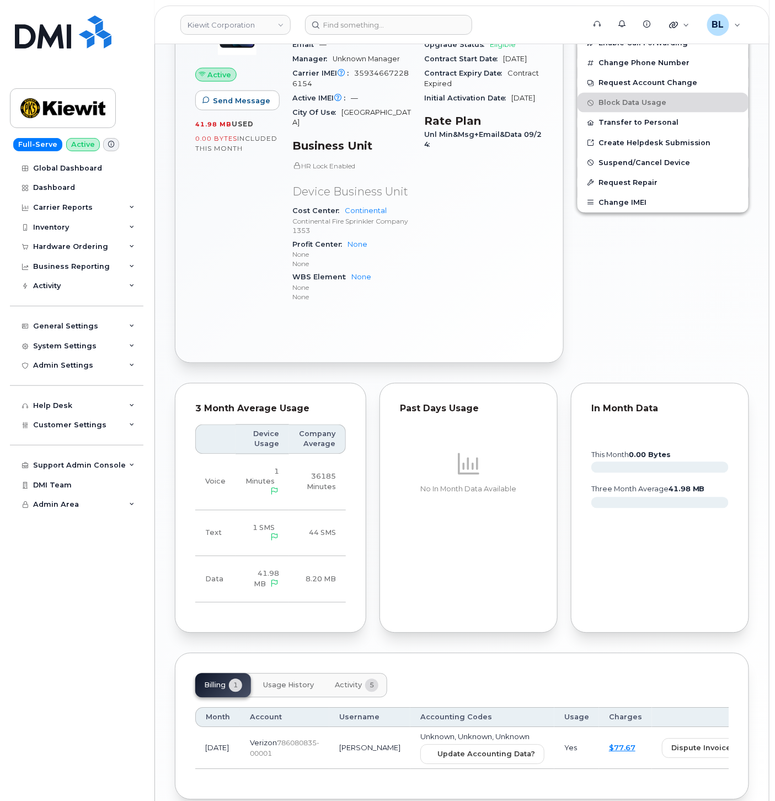
scroll to position [467, 0]
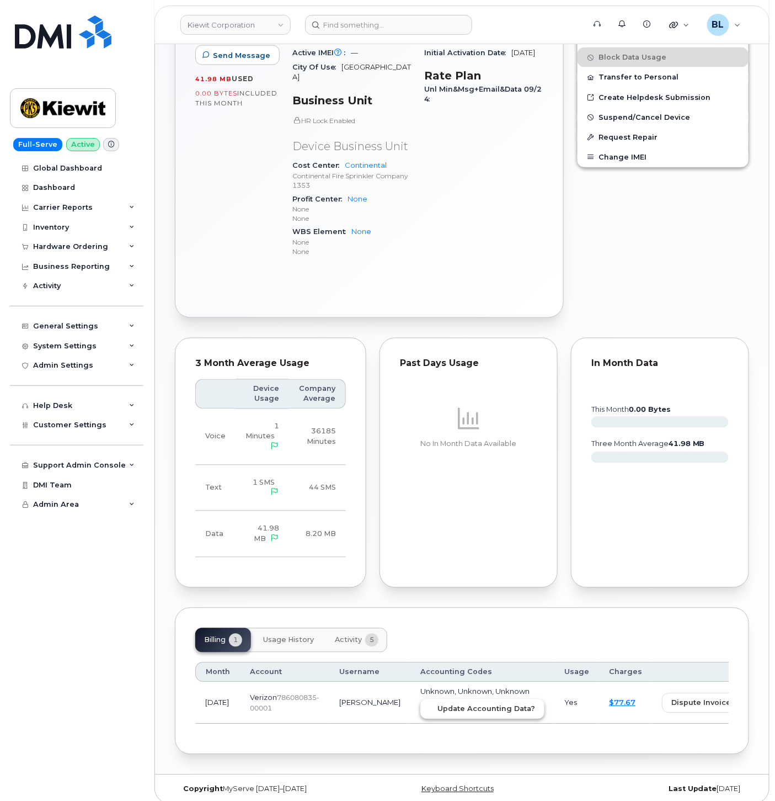
click at [443, 703] on span "Update Accounting Data?" at bounding box center [487, 708] width 98 height 10
click at [348, 24] on input at bounding box center [388, 25] width 167 height 20
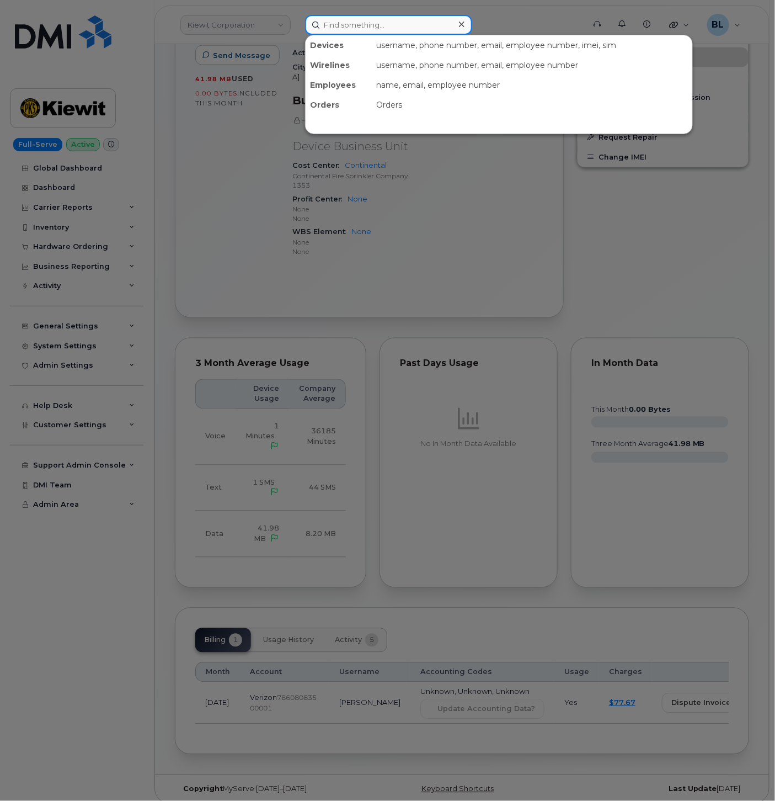
paste input "3186587992"
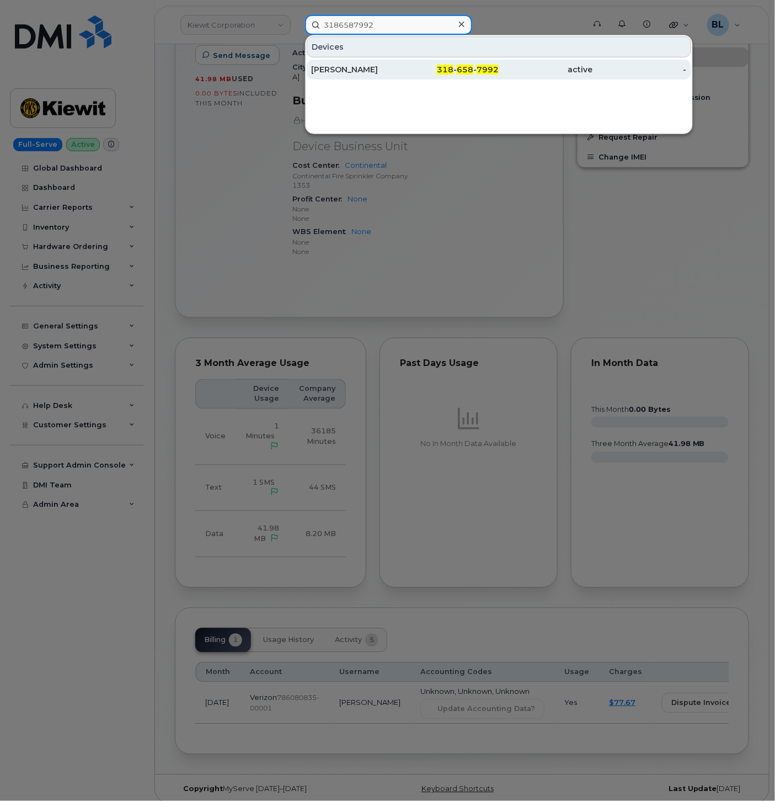
type input "3186587992"
drag, startPoint x: 404, startPoint y: 70, endPoint x: 390, endPoint y: 70, distance: 14.3
click at [404, 70] on div "[PERSON_NAME]" at bounding box center [358, 69] width 94 height 11
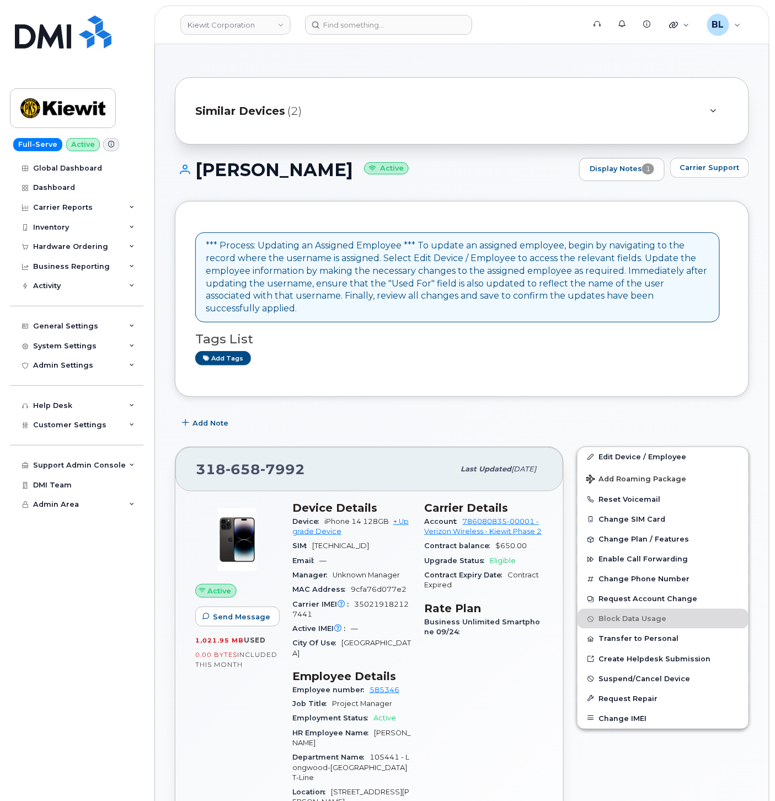
click at [371, 120] on div "Similar Devices (2)" at bounding box center [446, 111] width 503 height 26
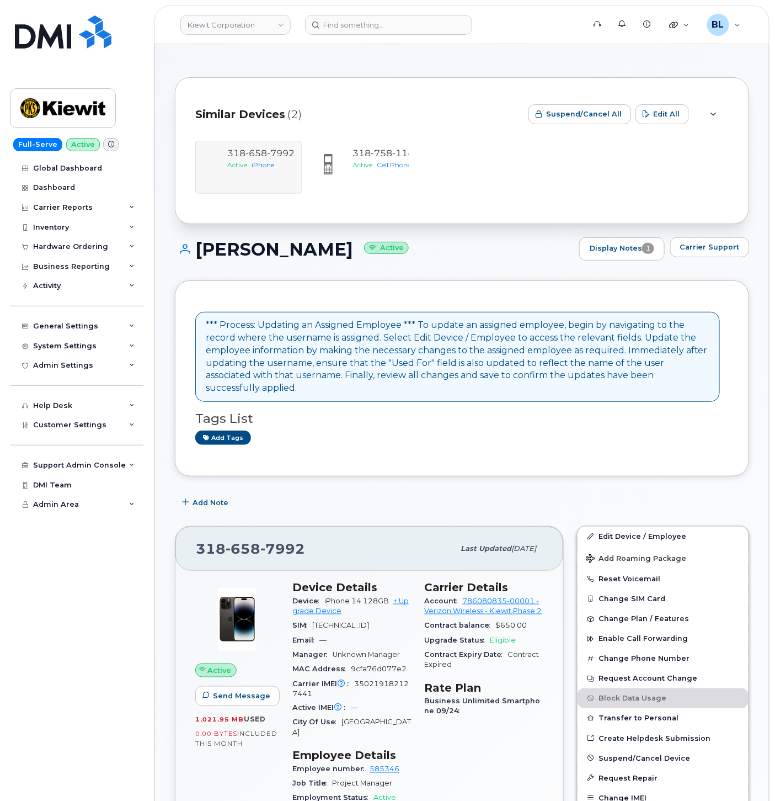
click at [262, 540] on span "7992" at bounding box center [282, 548] width 45 height 17
copy span "[PHONE_NUMBER]"
drag, startPoint x: 198, startPoint y: 255, endPoint x: 318, endPoint y: 254, distance: 120.3
click at [318, 254] on h1 "JAKE CARTER Active" at bounding box center [374, 248] width 399 height 19
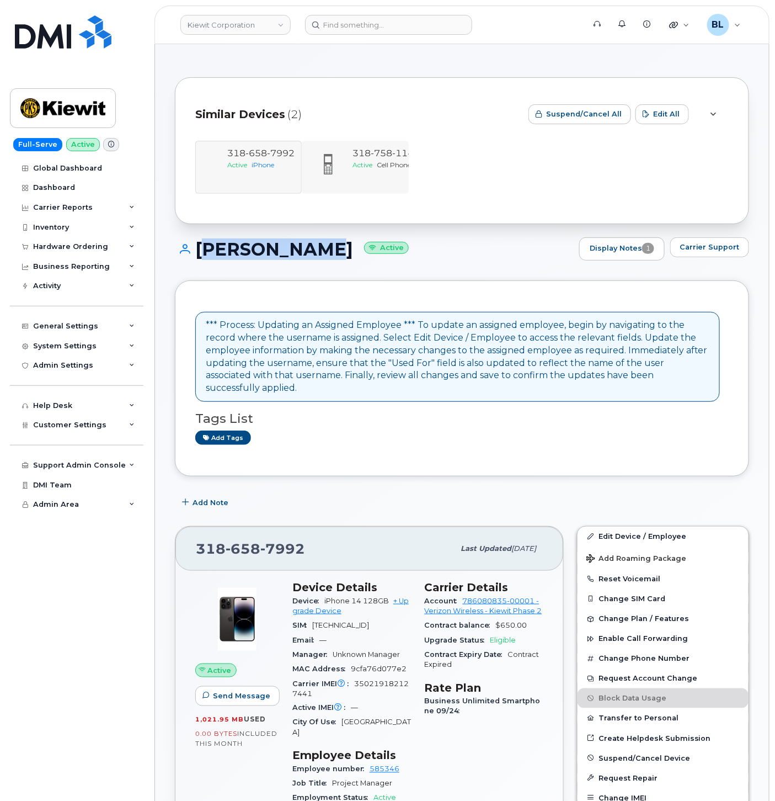
copy h1 "JAKE CARTER"
drag, startPoint x: 679, startPoint y: 514, endPoint x: 508, endPoint y: 416, distance: 196.7
click at [679, 526] on link "Edit Device / Employee" at bounding box center [663, 536] width 171 height 20
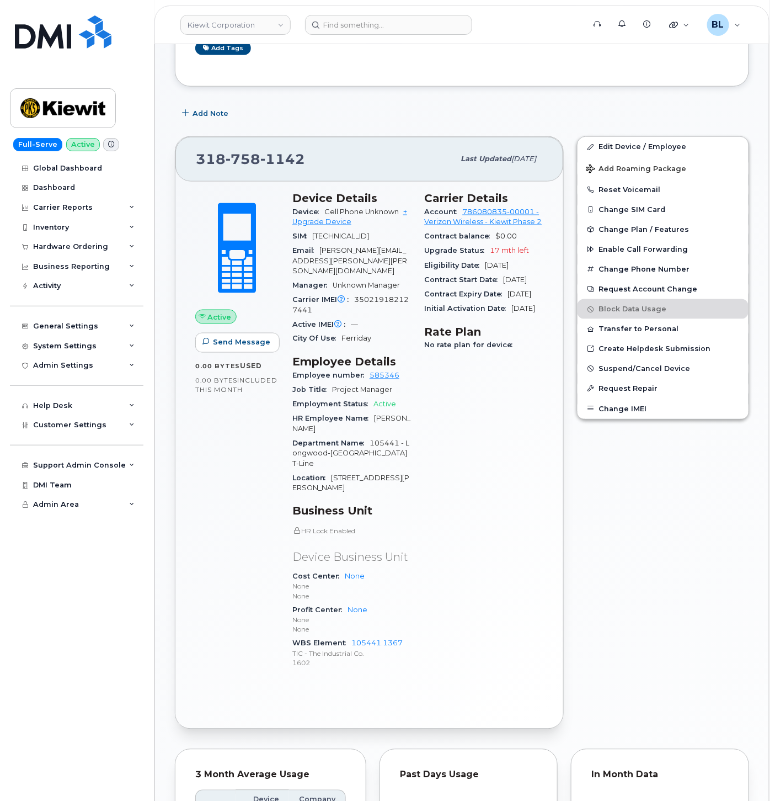
scroll to position [490, 0]
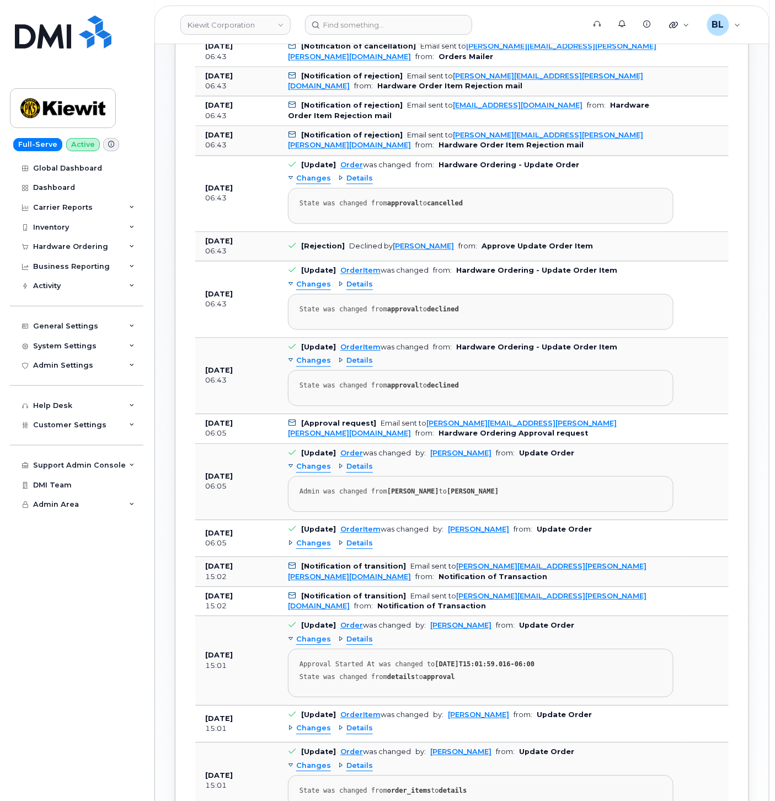
scroll to position [490, 0]
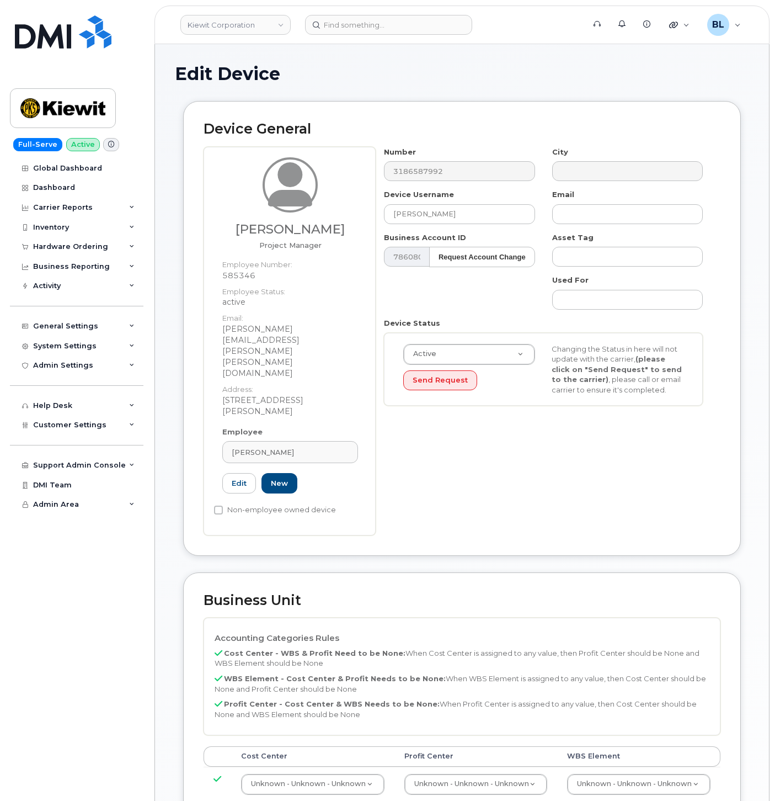
select select "29584743"
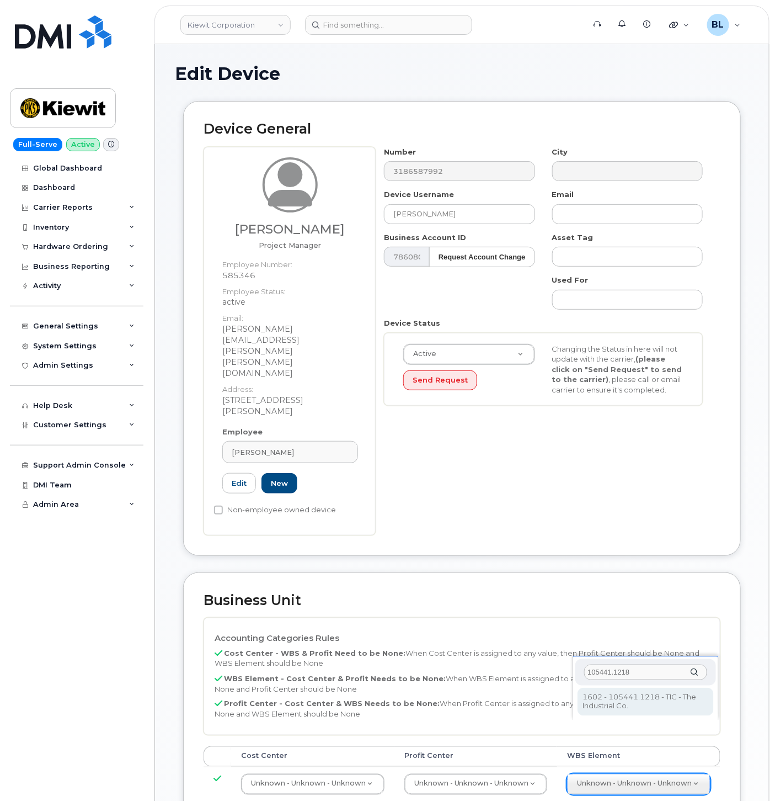
type input "105441.1218"
type input "30138097"
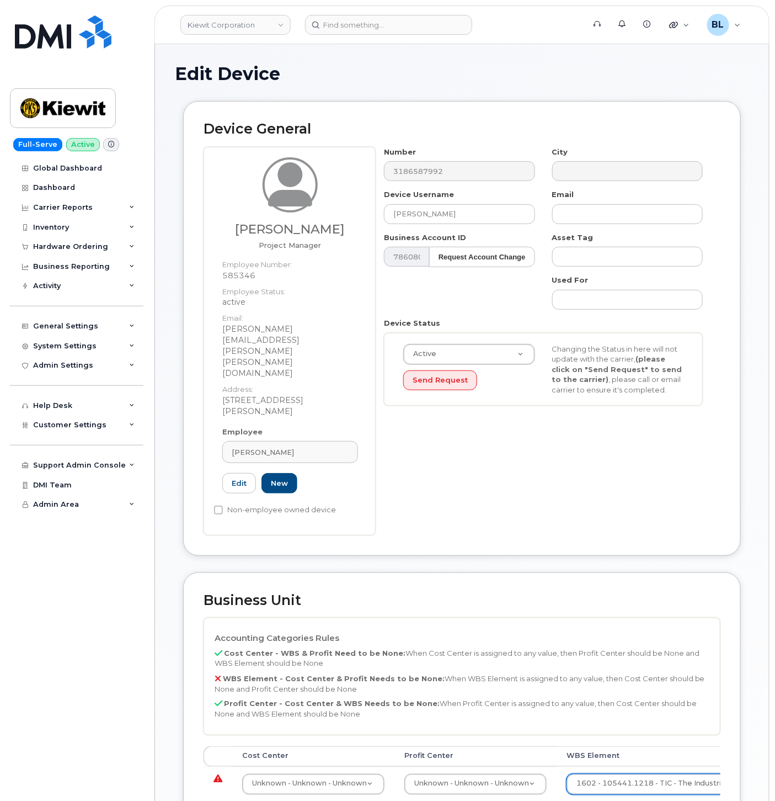
click at [497, 754] on div "Cost Center Profit Center WBS Element Unknown - Unknown - Unknown 29584742 Unkn…" at bounding box center [462, 778] width 517 height 65
drag, startPoint x: 504, startPoint y: 743, endPoint x: 508, endPoint y: 738, distance: 6.0
click at [504, 766] on td "Unknown - Unknown - Unknown None - None - None Unknown - Unknown - Unknown" at bounding box center [475, 783] width 162 height 35
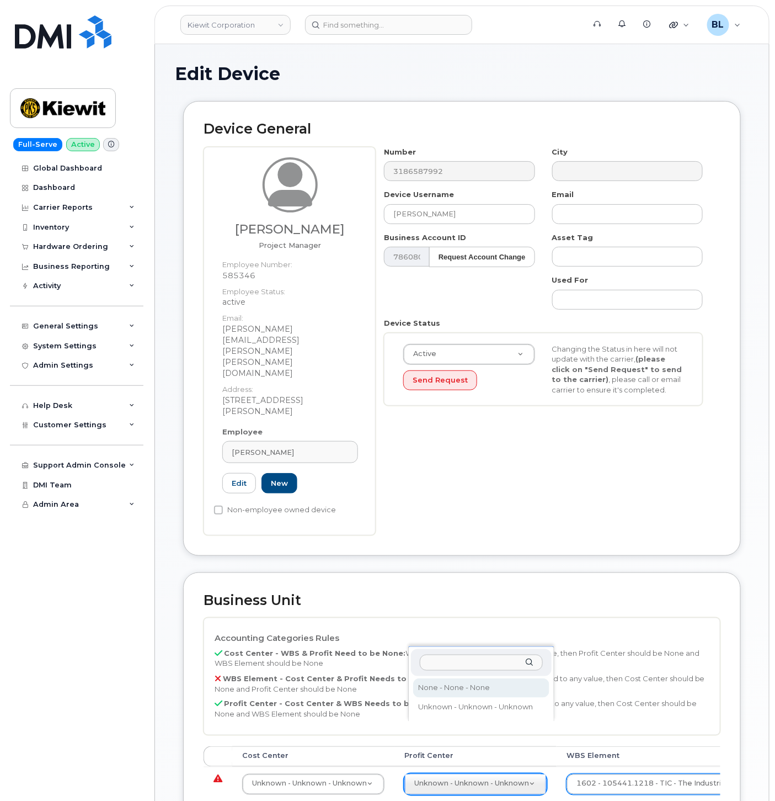
select select "29629357"
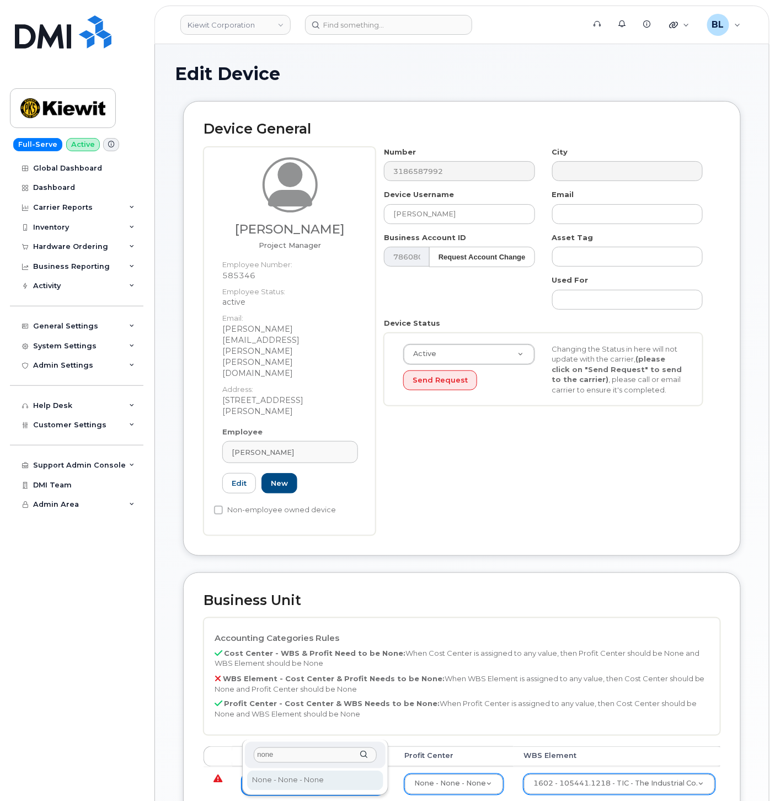
type input "none"
type input "29629358"
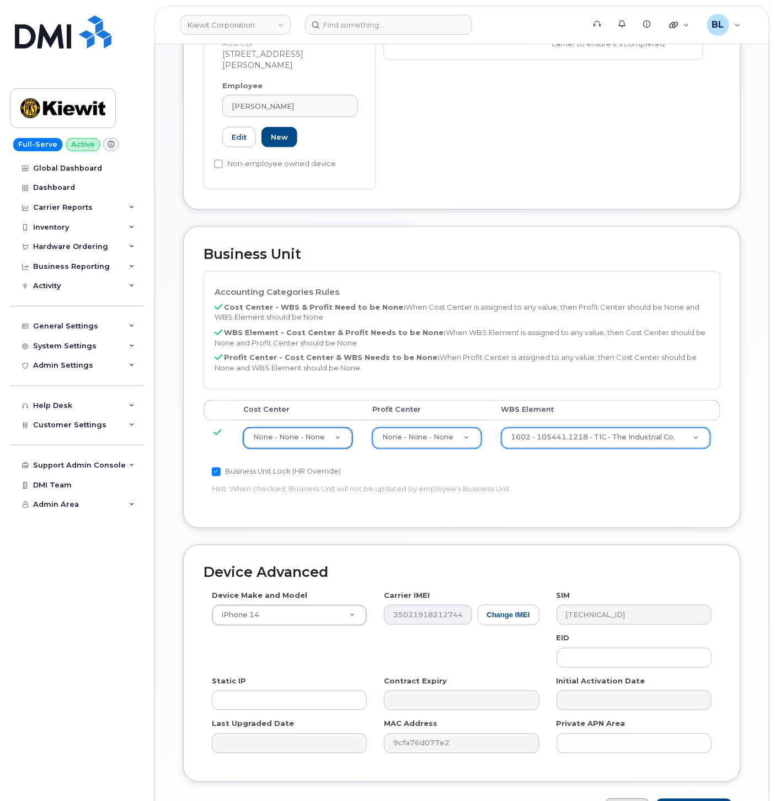
scroll to position [365, 0]
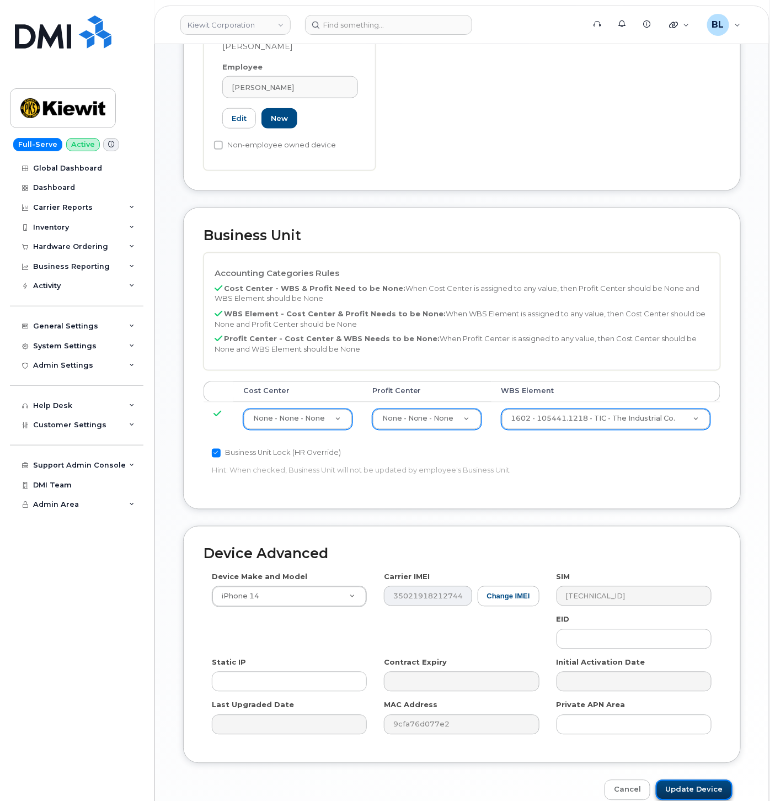
drag, startPoint x: 682, startPoint y: 731, endPoint x: 688, endPoint y: 731, distance: 6.1
click at [682, 780] on input "Update Device" at bounding box center [694, 790] width 77 height 20
type input "Saving..."
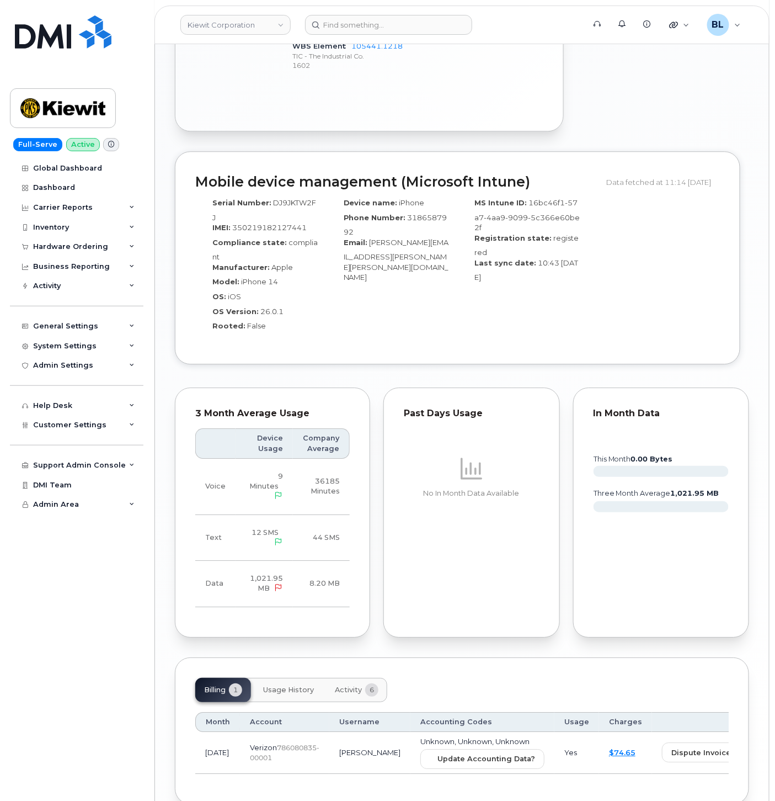
scroll to position [941, 0]
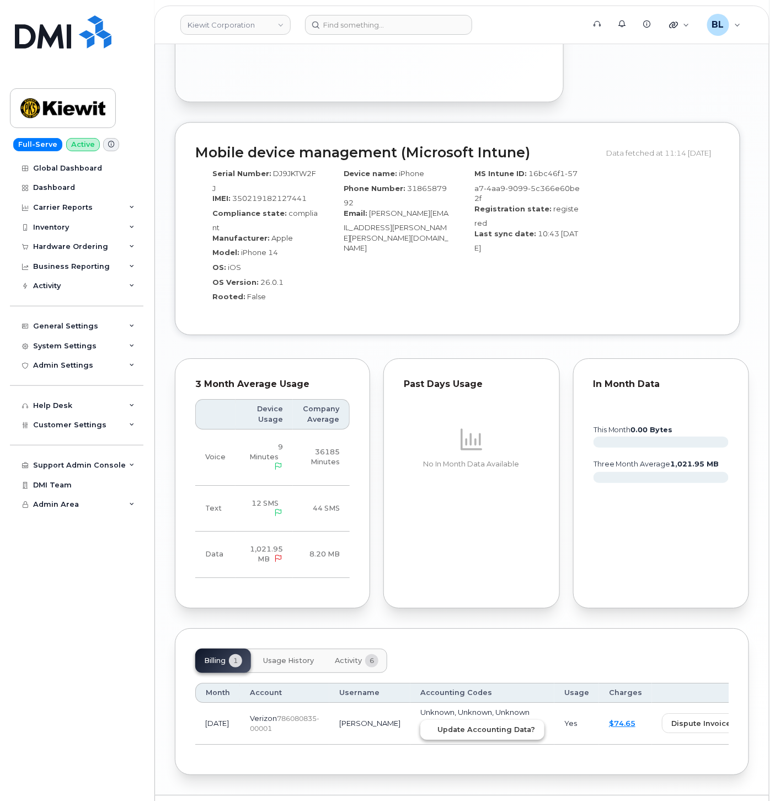
click at [438, 724] on span "Update Accounting Data?" at bounding box center [487, 729] width 98 height 10
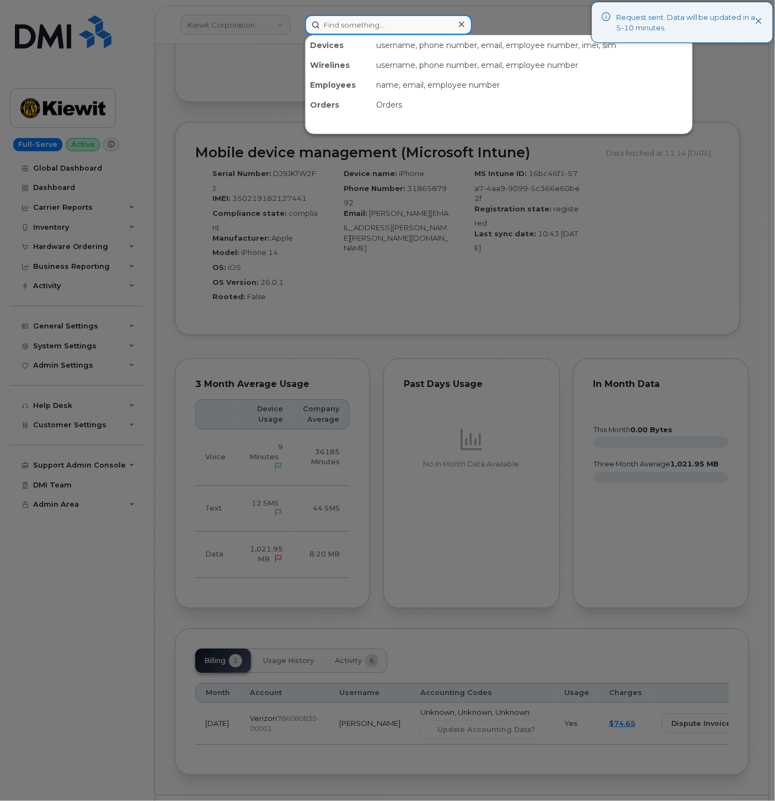
click at [354, 19] on input at bounding box center [388, 25] width 167 height 20
paste input "3034827176"
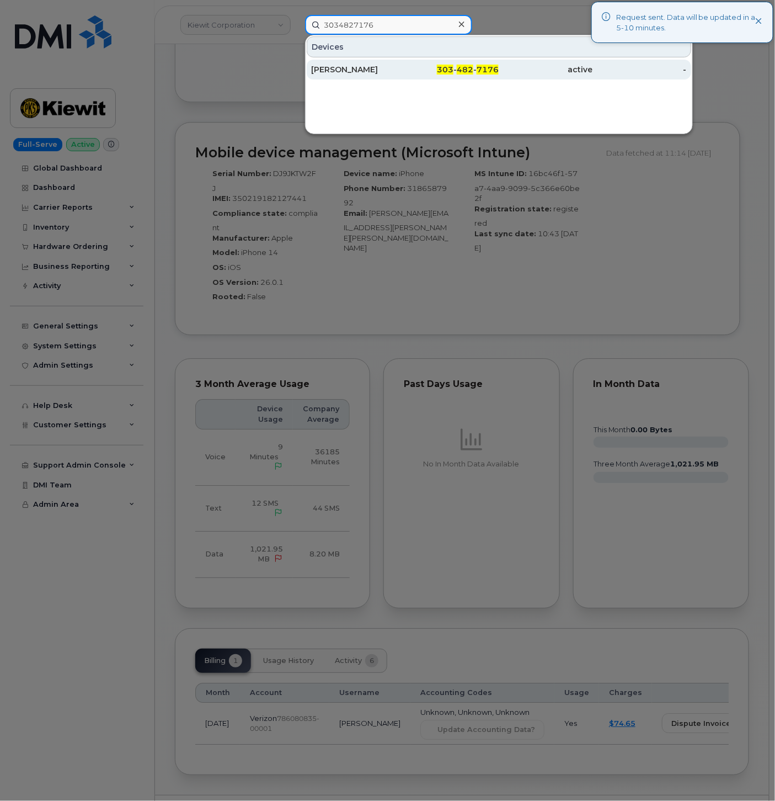
type input "3034827176"
click at [420, 65] on div "303 - 482 - 7176" at bounding box center [452, 69] width 94 height 11
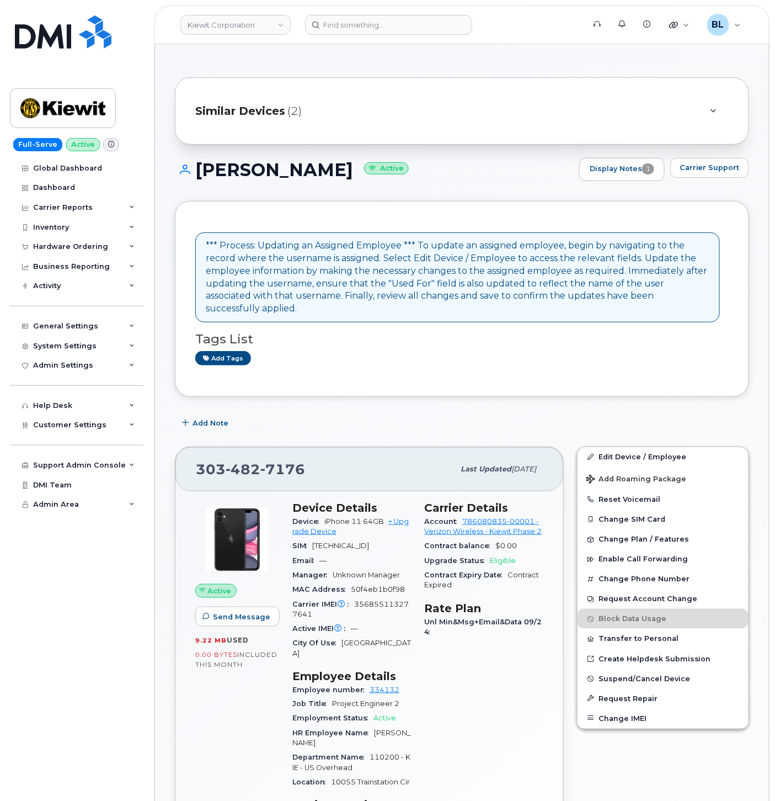
click at [305, 124] on div "Similar Devices (2)" at bounding box center [462, 110] width 574 height 67
click at [294, 114] on span "(2)" at bounding box center [294, 111] width 14 height 16
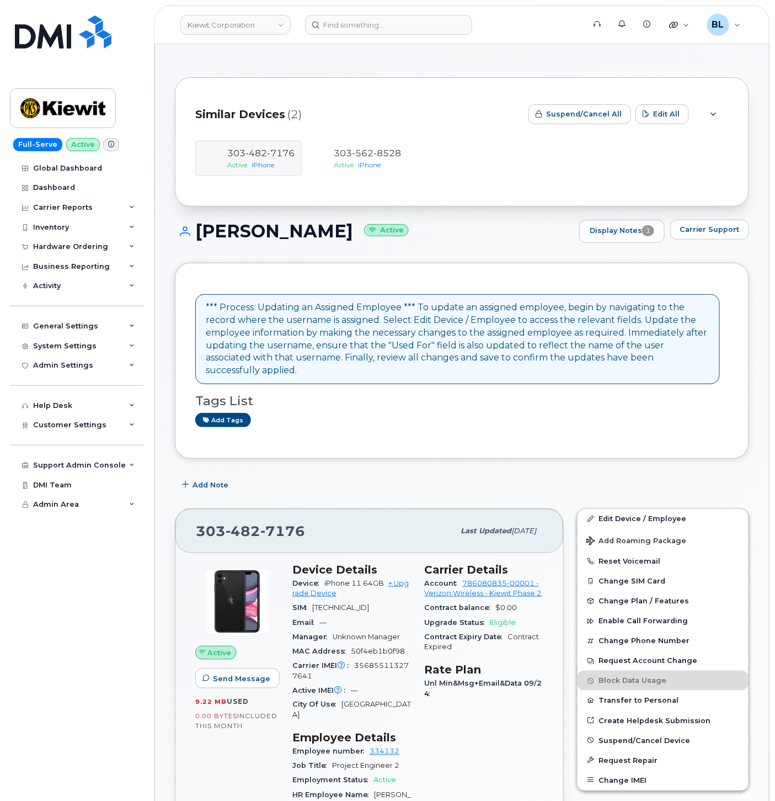
click at [233, 519] on div "303 482 7176" at bounding box center [325, 530] width 258 height 23
copy span "303 482 7176"
drag, startPoint x: 213, startPoint y: 235, endPoint x: 327, endPoint y: 227, distance: 114.5
click at [327, 227] on h1 "JILL HUBBARD Active" at bounding box center [374, 230] width 399 height 19
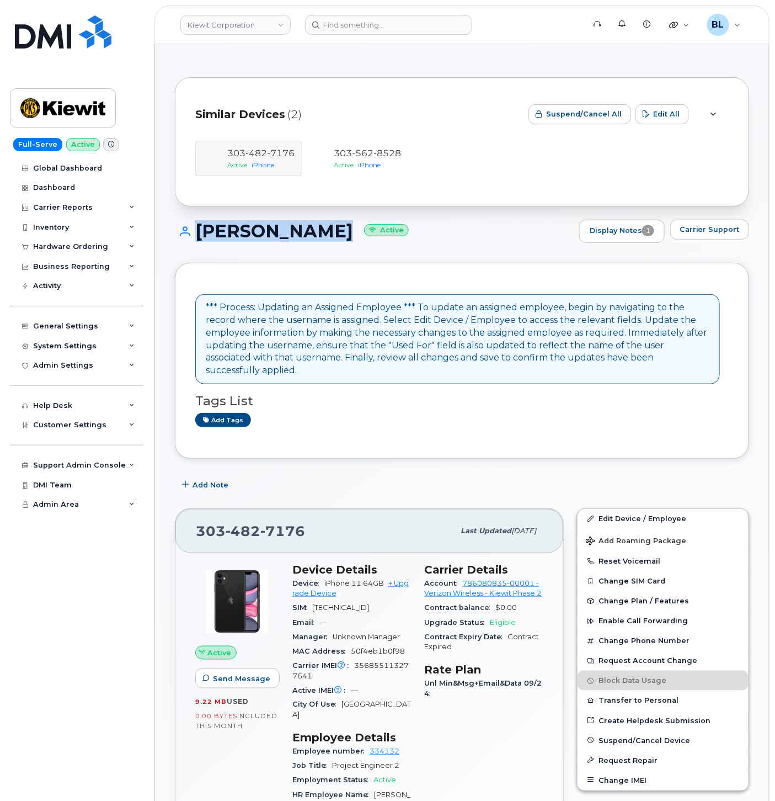
drag, startPoint x: 268, startPoint y: 214, endPoint x: 217, endPoint y: 239, distance: 57.5
drag, startPoint x: 197, startPoint y: 233, endPoint x: 338, endPoint y: 230, distance: 141.3
click at [338, 230] on h1 "JILL HUBBARD Active" at bounding box center [374, 230] width 399 height 19
copy h1 "[PERSON_NAME]"
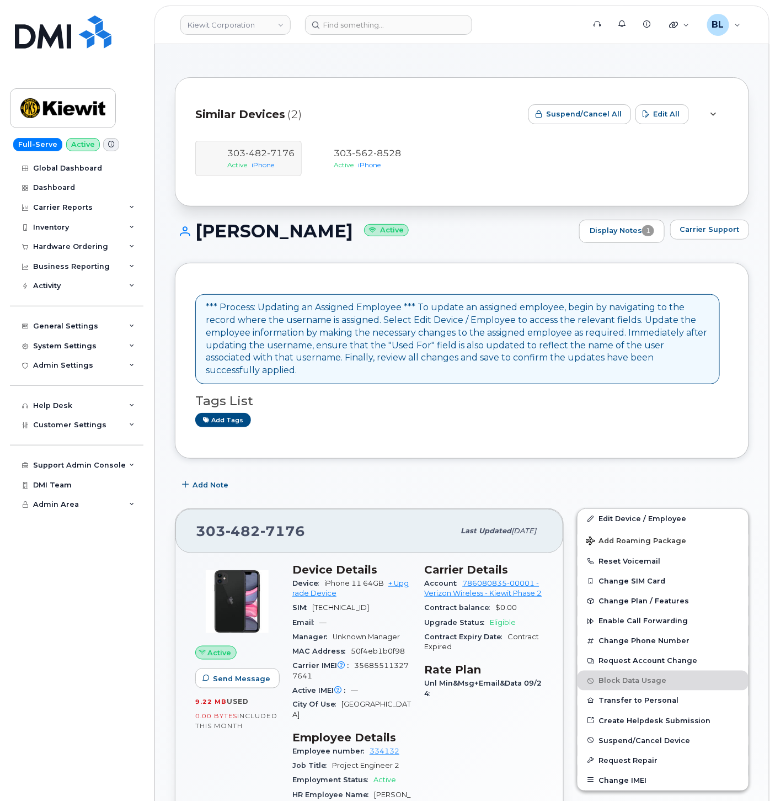
click at [246, 522] on span "482" at bounding box center [243, 530] width 35 height 17
copy span "303 482 7176"
drag, startPoint x: 200, startPoint y: 274, endPoint x: 196, endPoint y: 256, distance: 18.2
click at [200, 274] on div "*** Process: Updating an Assigned Employee *** To update an assigned employee, …" at bounding box center [462, 361] width 574 height 196
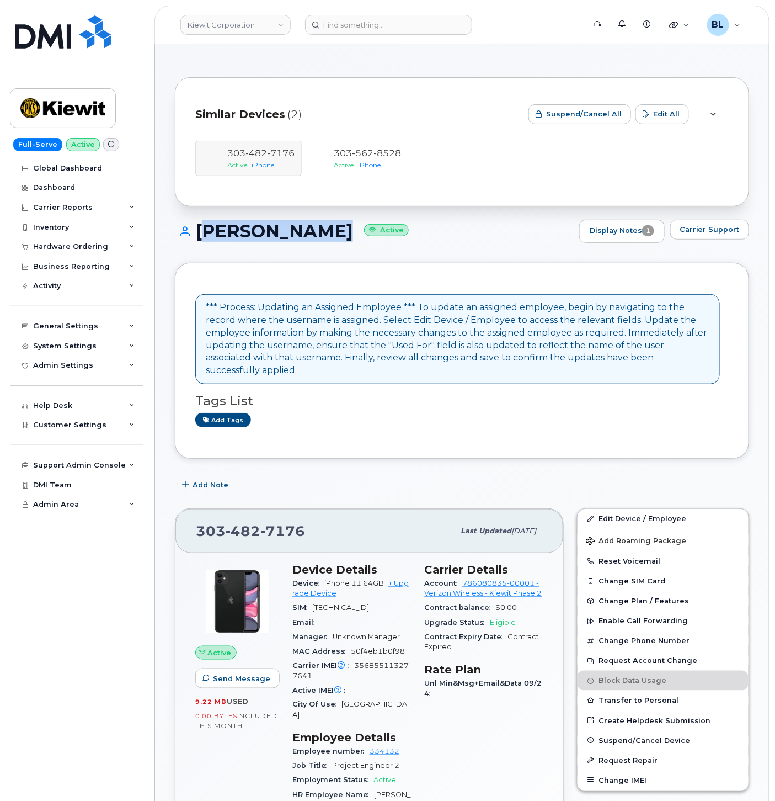
drag, startPoint x: 191, startPoint y: 241, endPoint x: 327, endPoint y: 232, distance: 136.6
click at [327, 232] on h1 "JILL HUBBARD Active" at bounding box center [374, 230] width 399 height 19
copy h1 "[PERSON_NAME]"
drag, startPoint x: 638, startPoint y: 505, endPoint x: 543, endPoint y: 454, distance: 107.9
click at [638, 509] on link "Edit Device / Employee" at bounding box center [663, 519] width 171 height 20
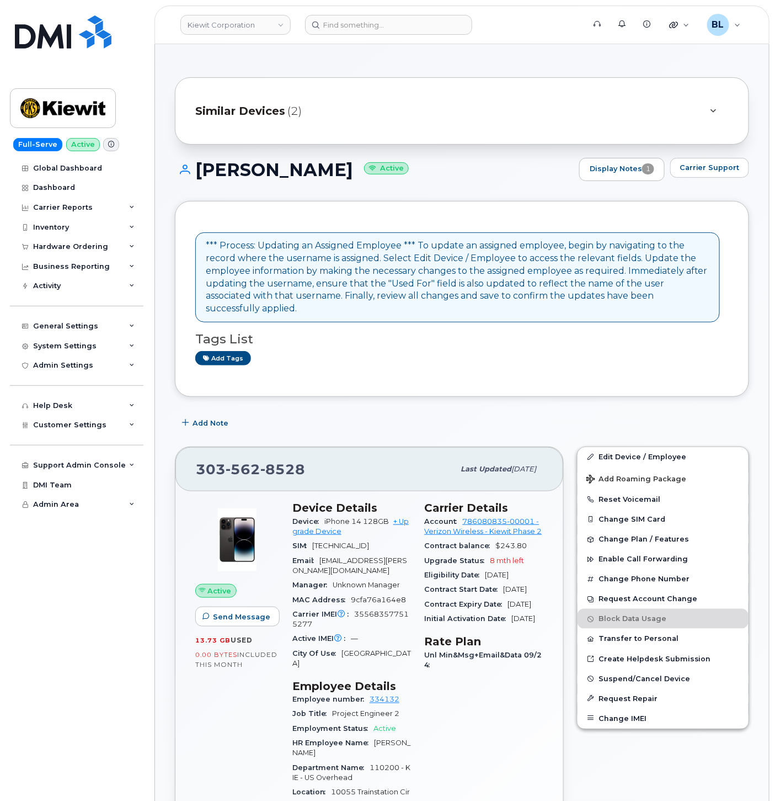
click at [260, 174] on h1 "[PERSON_NAME] Active" at bounding box center [374, 169] width 399 height 19
click at [260, 174] on h1 "Jill Hubbard Active" at bounding box center [374, 169] width 399 height 19
drag, startPoint x: 260, startPoint y: 174, endPoint x: 222, endPoint y: 169, distance: 37.9
click at [223, 169] on h1 "Jill Hubbard Active" at bounding box center [374, 169] width 399 height 19
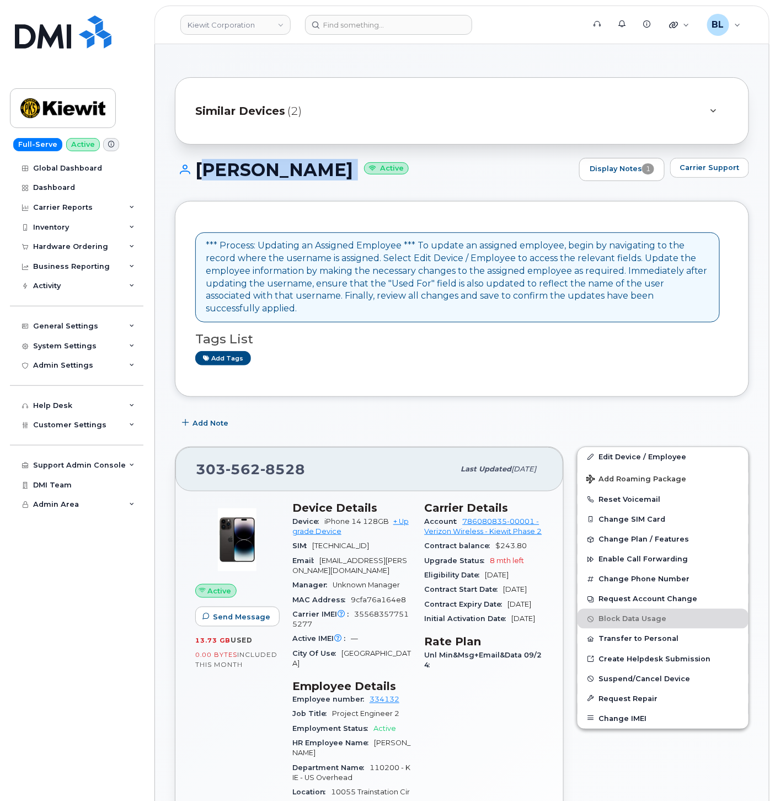
drag, startPoint x: 196, startPoint y: 166, endPoint x: 313, endPoint y: 167, distance: 117.5
click at [313, 167] on h1 "Jill Hubbard Active" at bounding box center [374, 169] width 399 height 19
copy h1 "[PERSON_NAME]"
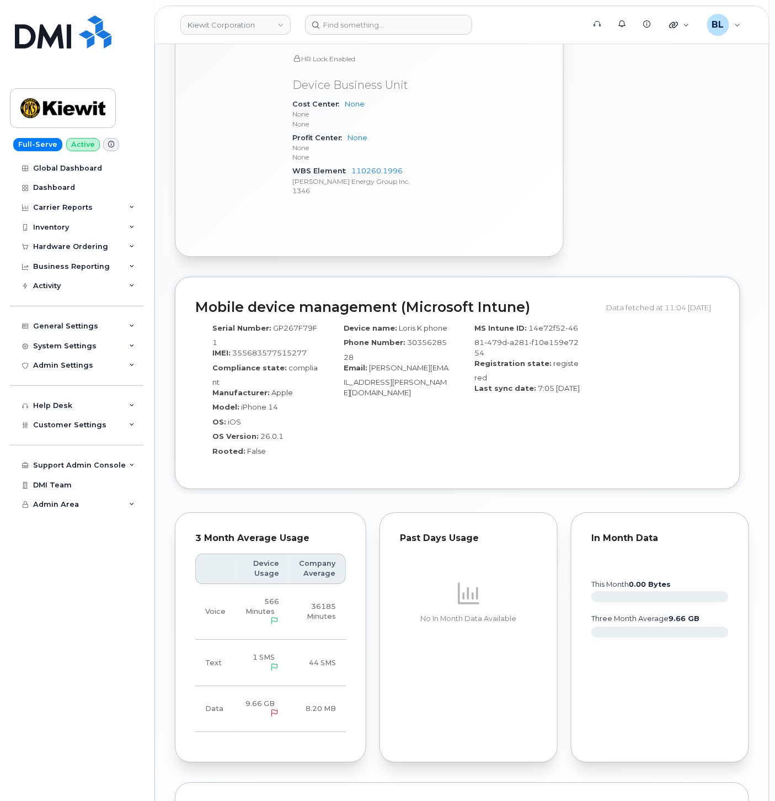
scroll to position [760, 0]
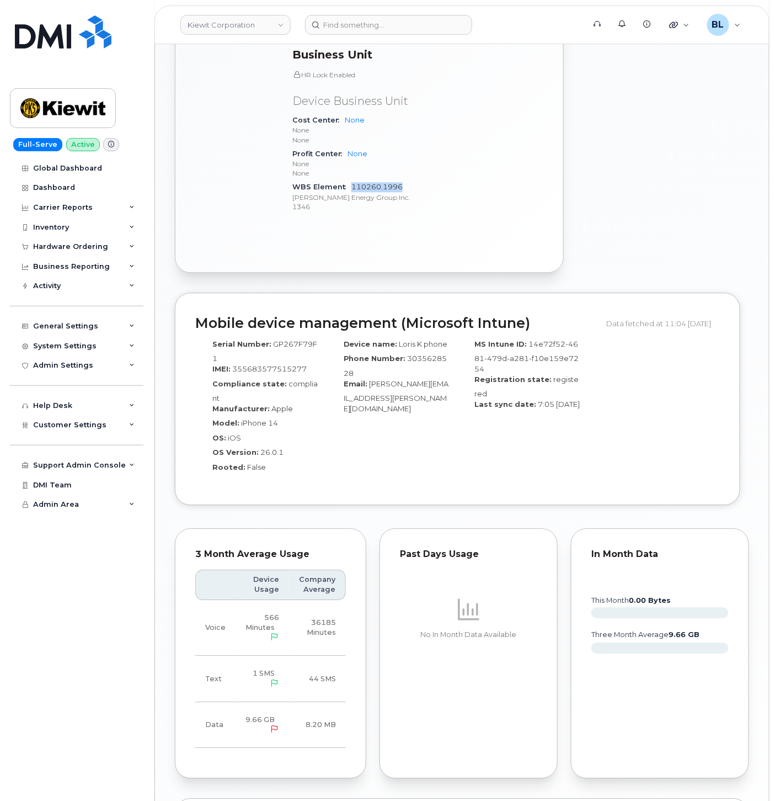
drag, startPoint x: 406, startPoint y: 186, endPoint x: 352, endPoint y: 184, distance: 53.6
click at [352, 184] on div "WBS Element 110260.1996 Kiewit Energy Group Inc. 1346" at bounding box center [351, 197] width 119 height 34
copy link "110260.1996"
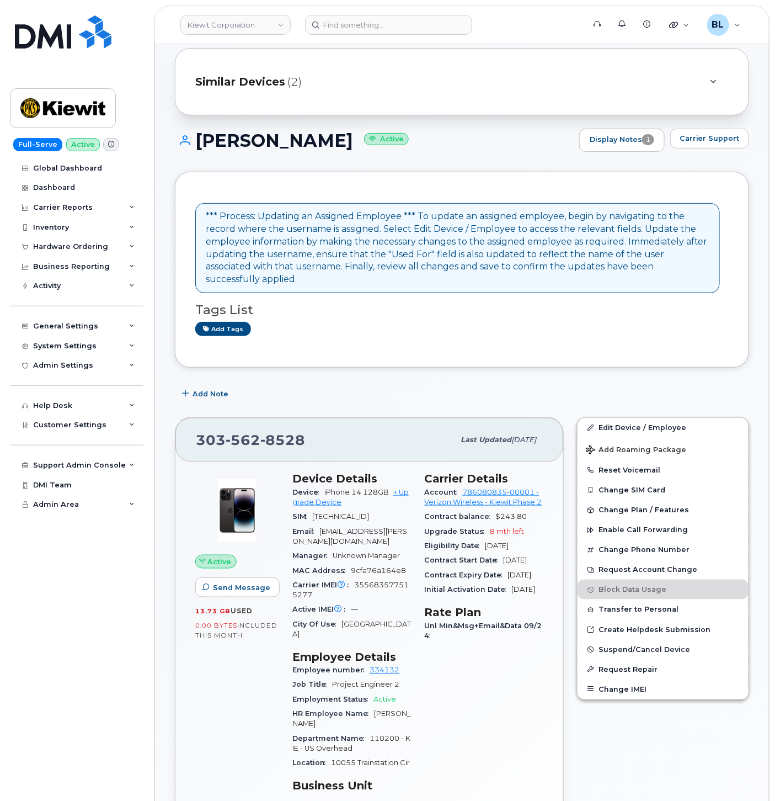
scroll to position [0, 0]
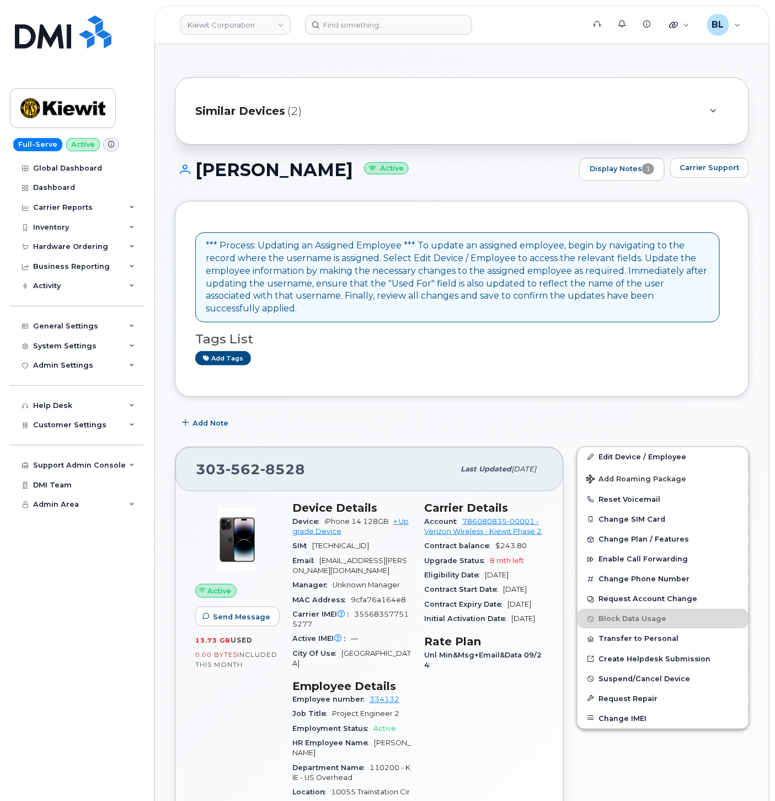
drag, startPoint x: 413, startPoint y: 114, endPoint x: 320, endPoint y: 277, distance: 187.3
click at [413, 114] on div "Similar Devices (2)" at bounding box center [446, 111] width 503 height 26
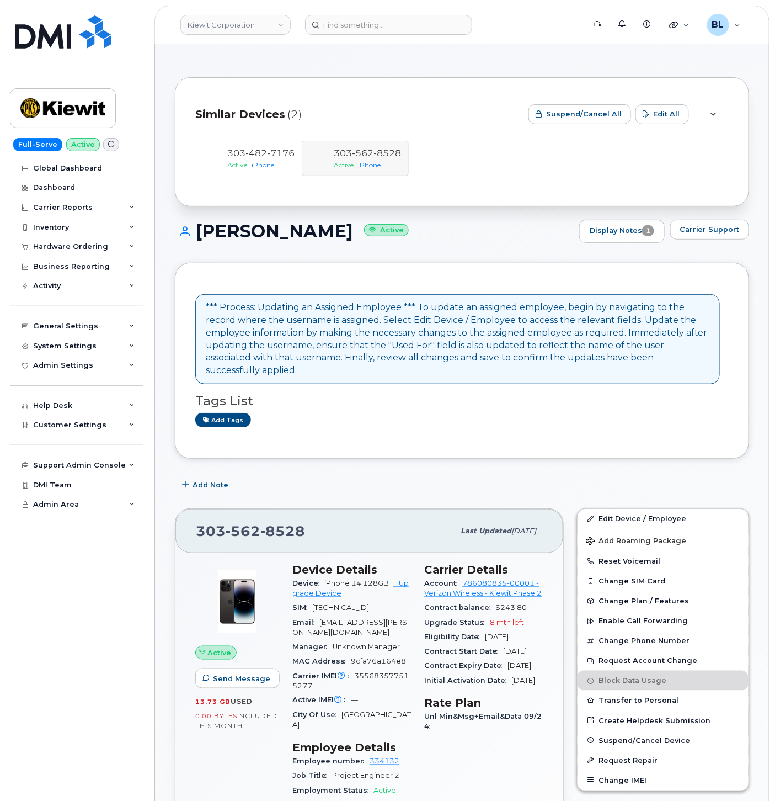
click at [237, 522] on span "562" at bounding box center [243, 530] width 35 height 17
copy span "303 562 8528"
click at [703, 509] on link "Edit Device / Employee" at bounding box center [663, 519] width 171 height 20
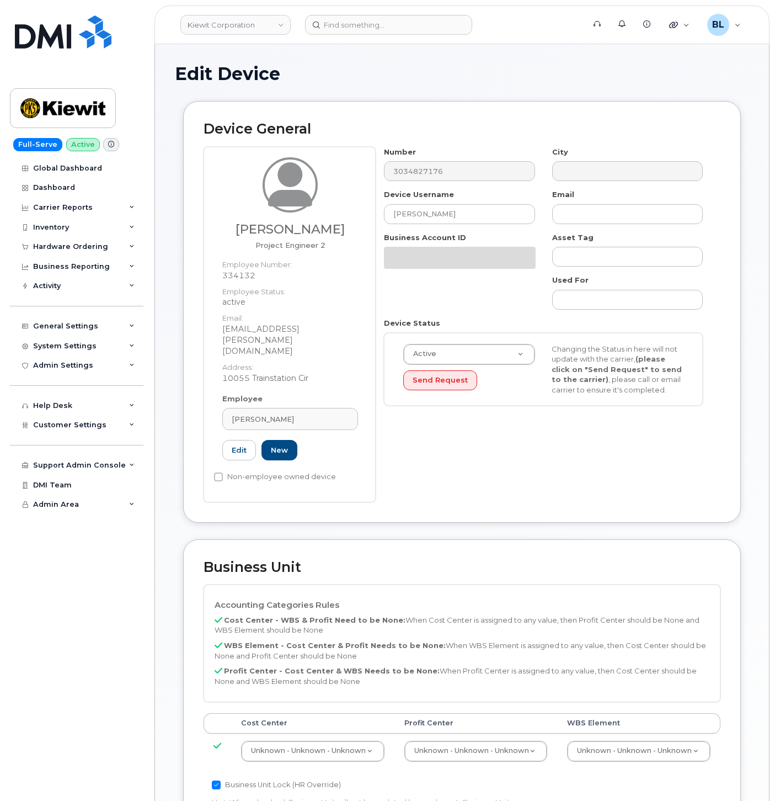
select select "29584743"
drag, startPoint x: 646, startPoint y: 710, endPoint x: 646, endPoint y: 718, distance: 8.3
click at [646, 713] on table "Cost Center [GEOGRAPHIC_DATA] WBS Element Unknown - Unknown - Unknown 29584742 …" at bounding box center [462, 740] width 517 height 55
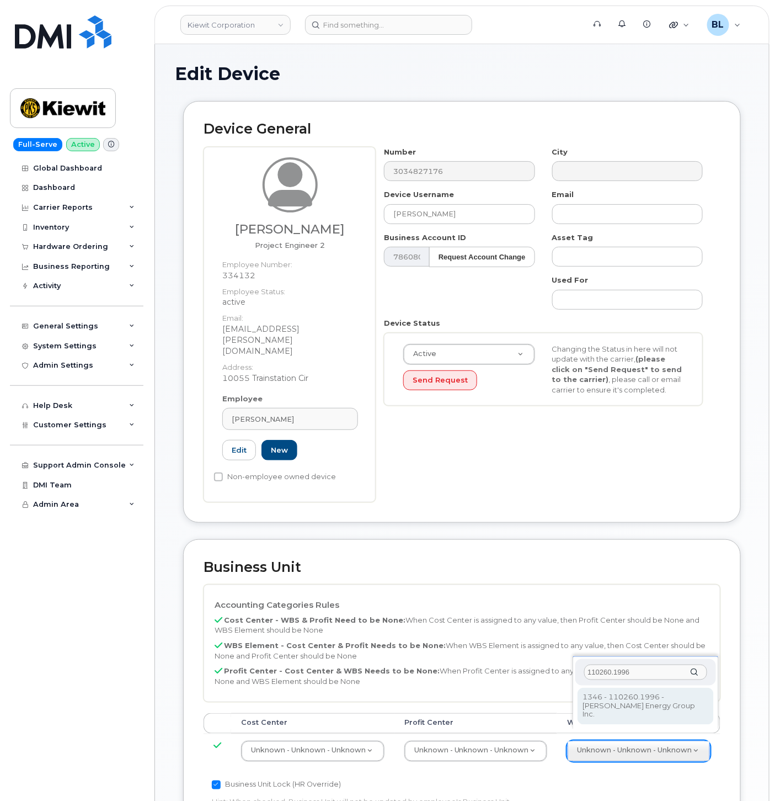
type input "110260.1996"
type input "33479582"
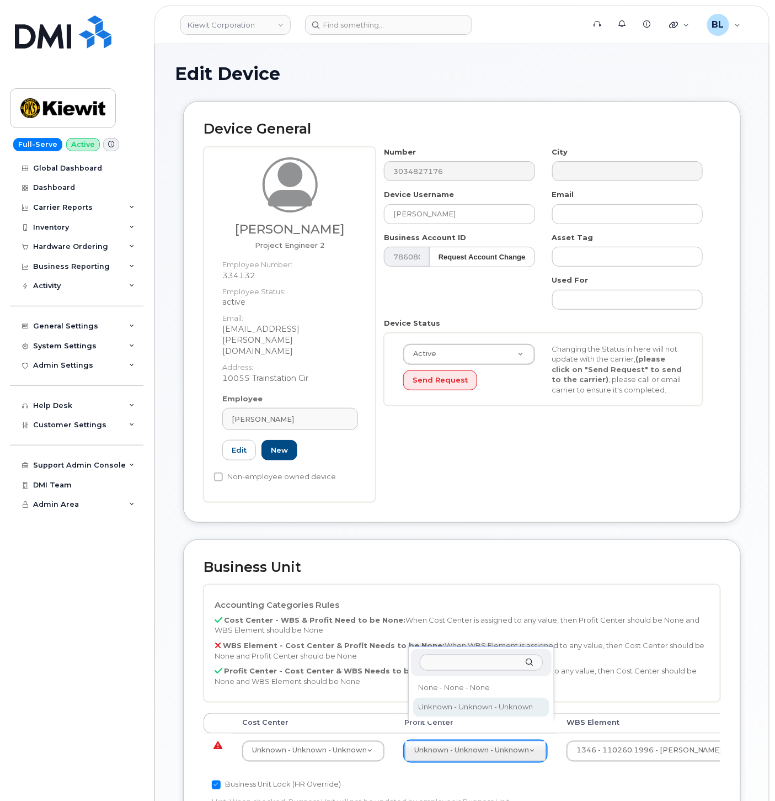
drag, startPoint x: 524, startPoint y: 719, endPoint x: 525, endPoint y: 728, distance: 9.4
select select "29629357"
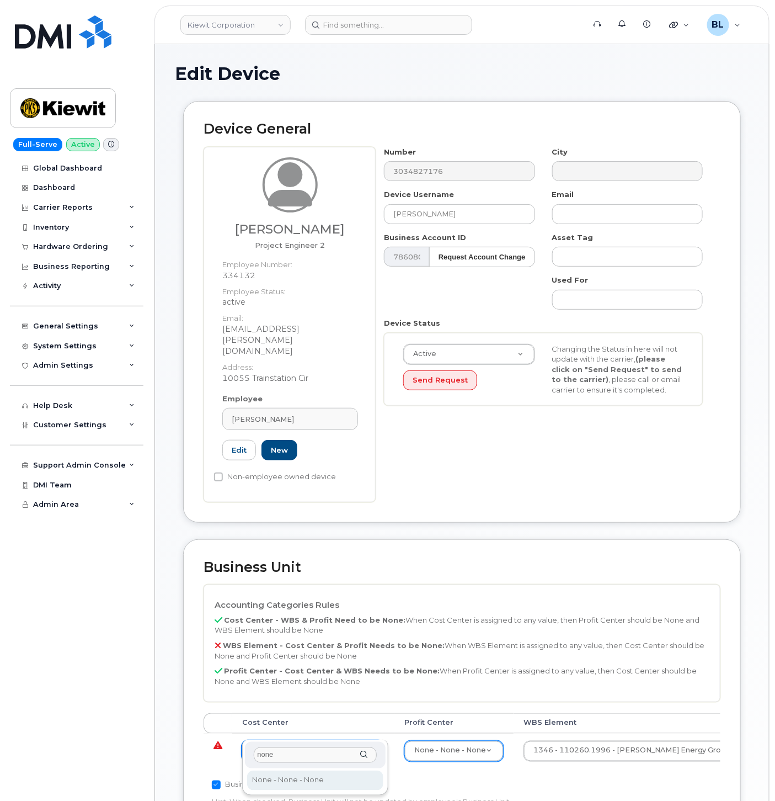
type input "none"
type input "29629358"
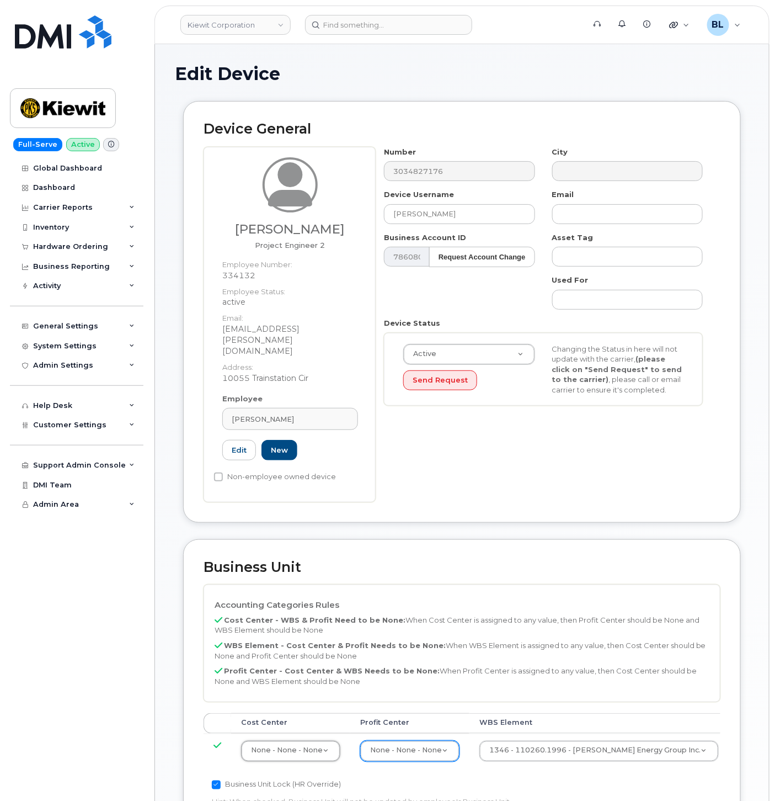
scroll to position [365, 0]
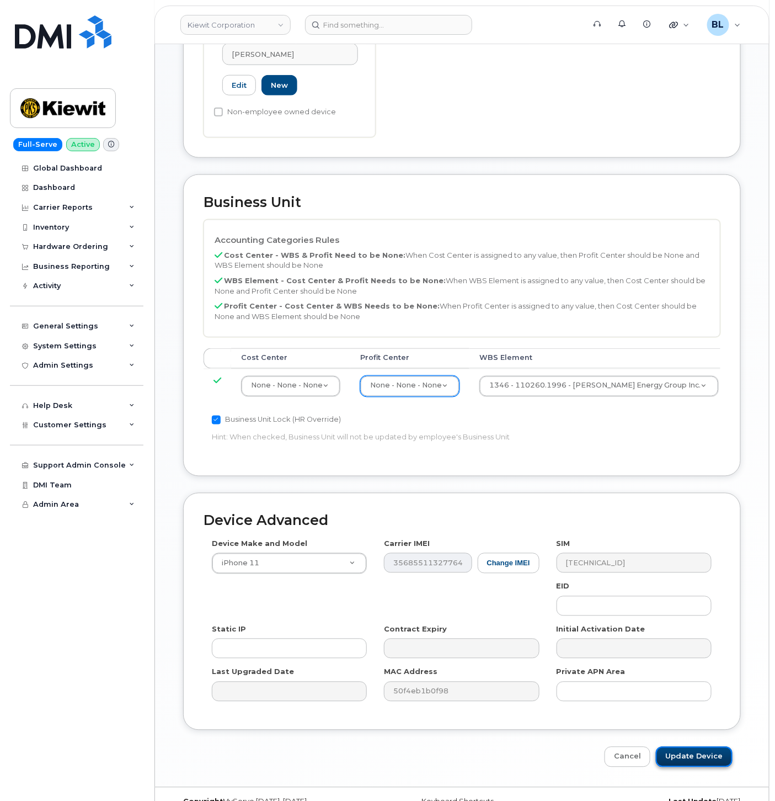
click at [696, 746] on input "Update Device" at bounding box center [694, 756] width 77 height 20
type input "Saving..."
click at [441, 174] on div "Business Unit Accounting Categories Rules Cost Center - WBS & Profit Need to be…" at bounding box center [462, 325] width 558 height 302
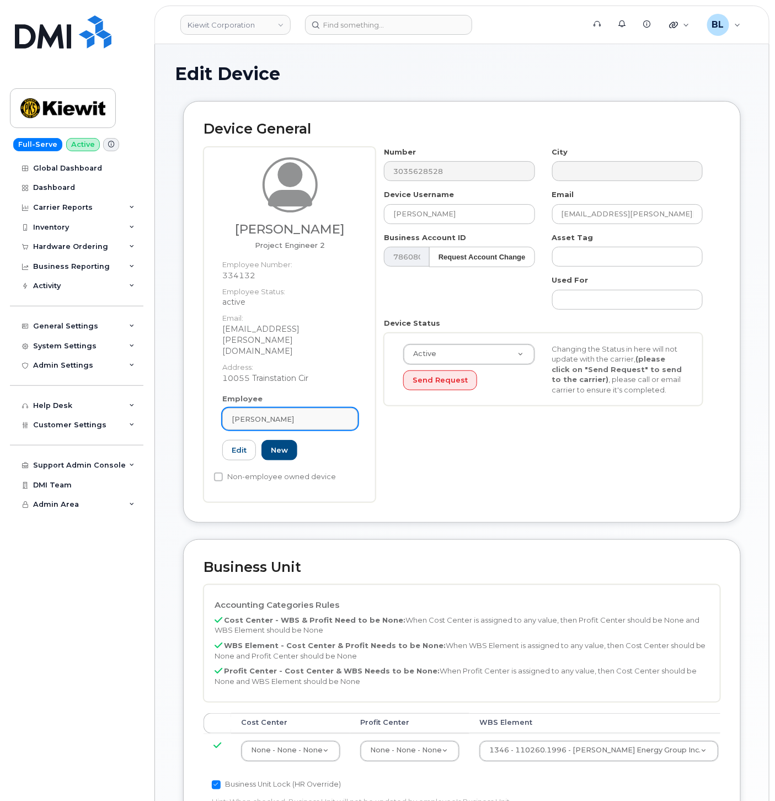
click at [312, 408] on link "[PERSON_NAME]" at bounding box center [290, 419] width 136 height 22
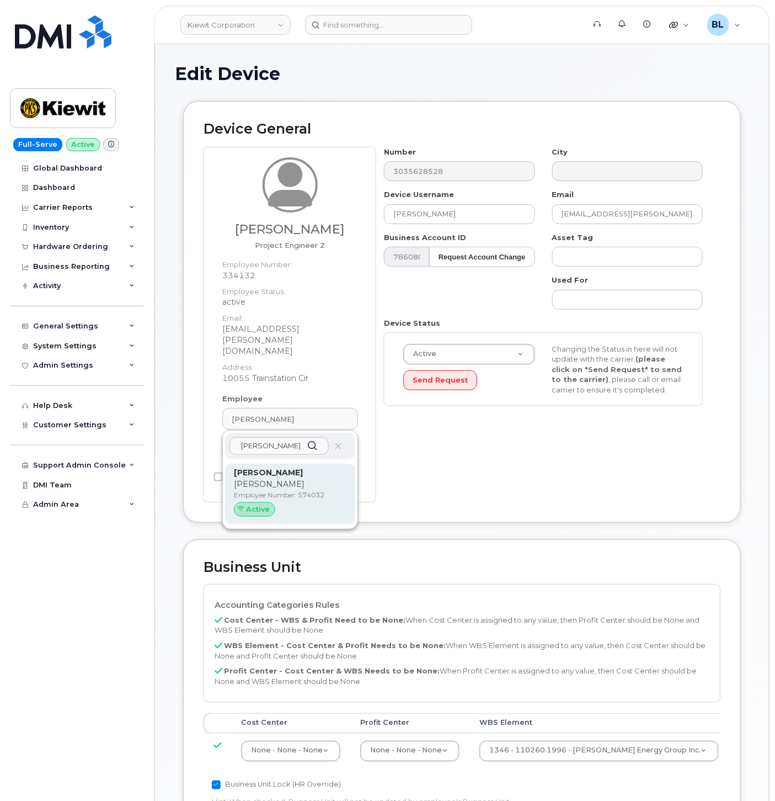
type input "lori smith"
click at [284, 467] on p "[PERSON_NAME]" at bounding box center [290, 473] width 113 height 12
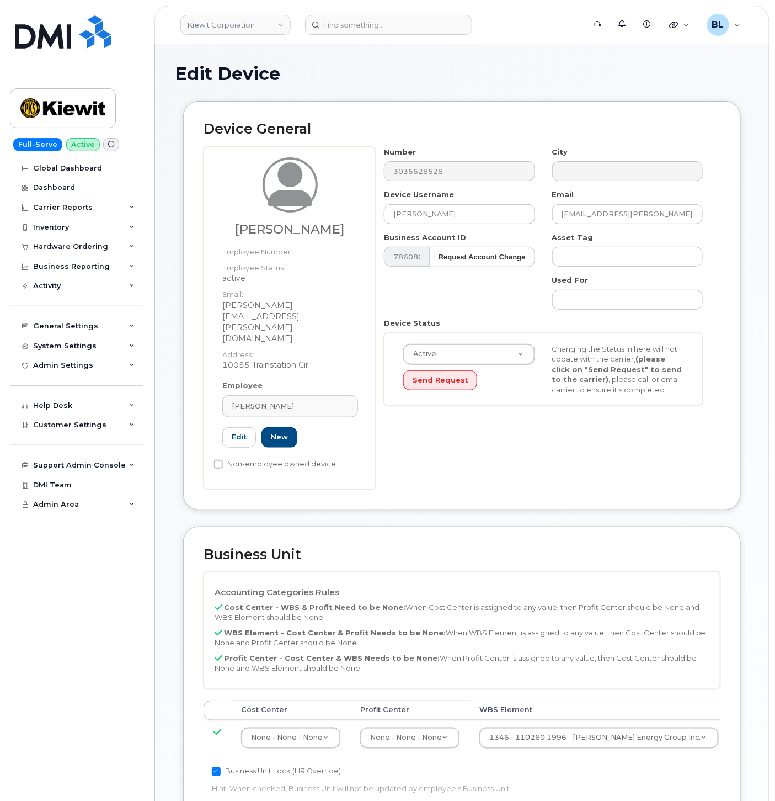
type input "[PERSON_NAME]"
type input "[PERSON_NAME][EMAIL_ADDRESS][PERSON_NAME][DOMAIN_NAME]"
type input "574032"
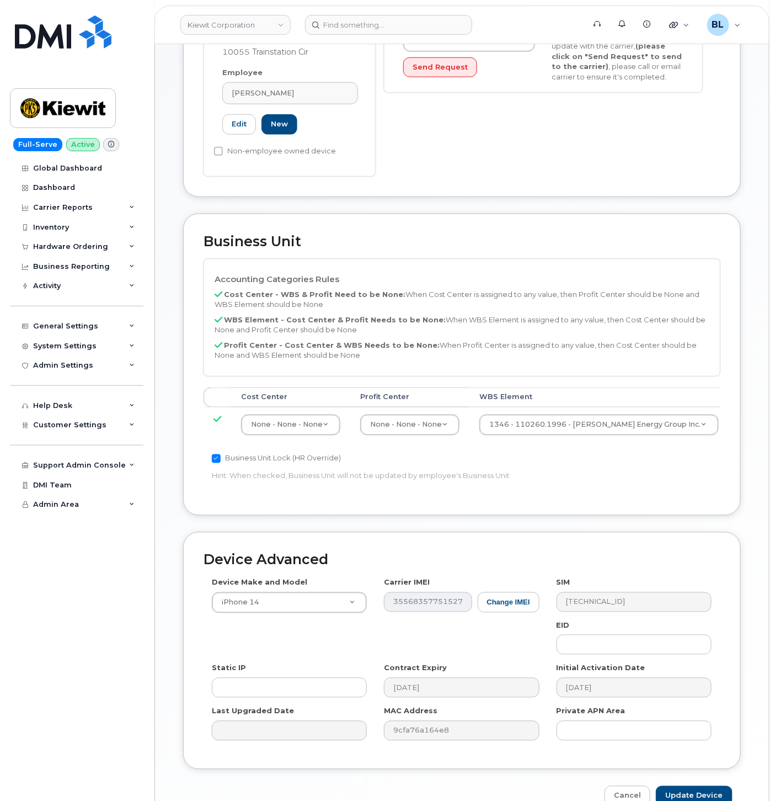
scroll to position [340, 0]
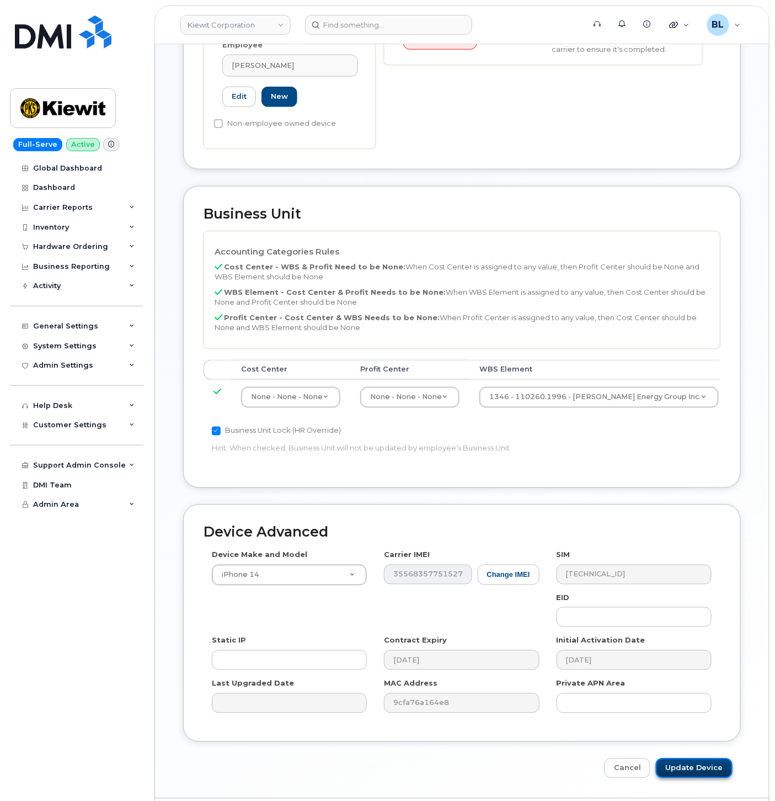
click at [690, 758] on input "Update Device" at bounding box center [694, 768] width 77 height 20
type input "Saving..."
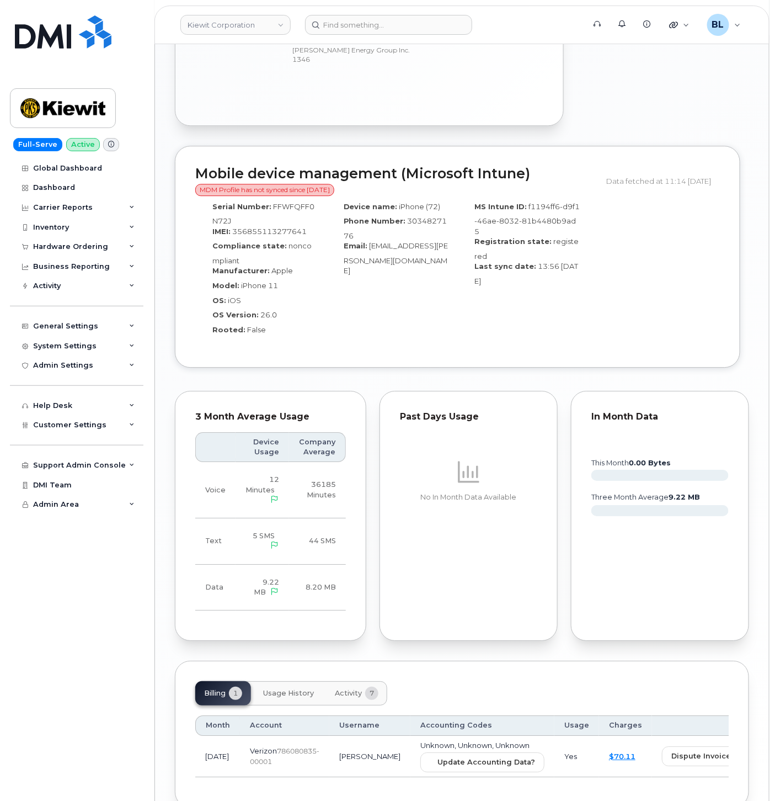
scroll to position [961, 0]
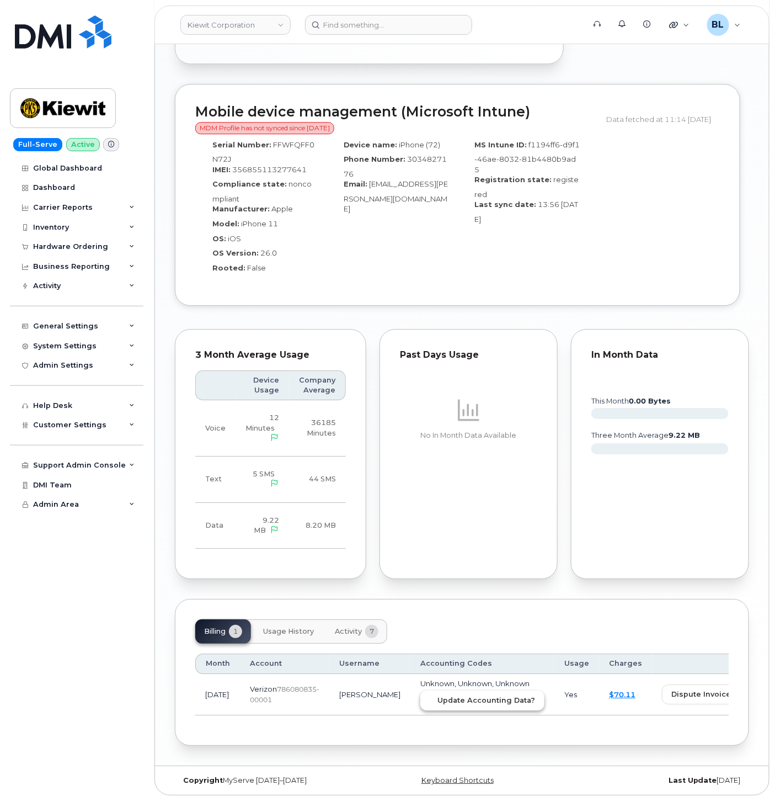
click at [443, 705] on button "Update Accounting Data?" at bounding box center [482, 700] width 124 height 20
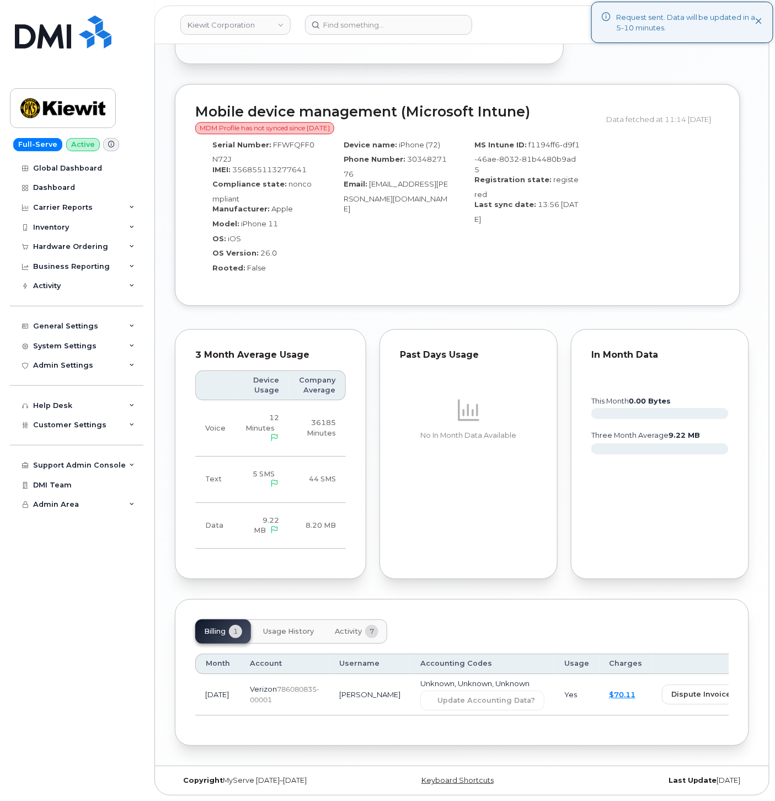
click at [269, 9] on header "[PERSON_NAME] Corporation Support Alerts Knowledge Base Quicklinks Suspend / Ca…" at bounding box center [461, 25] width 615 height 39
click at [361, 23] on input at bounding box center [388, 25] width 167 height 20
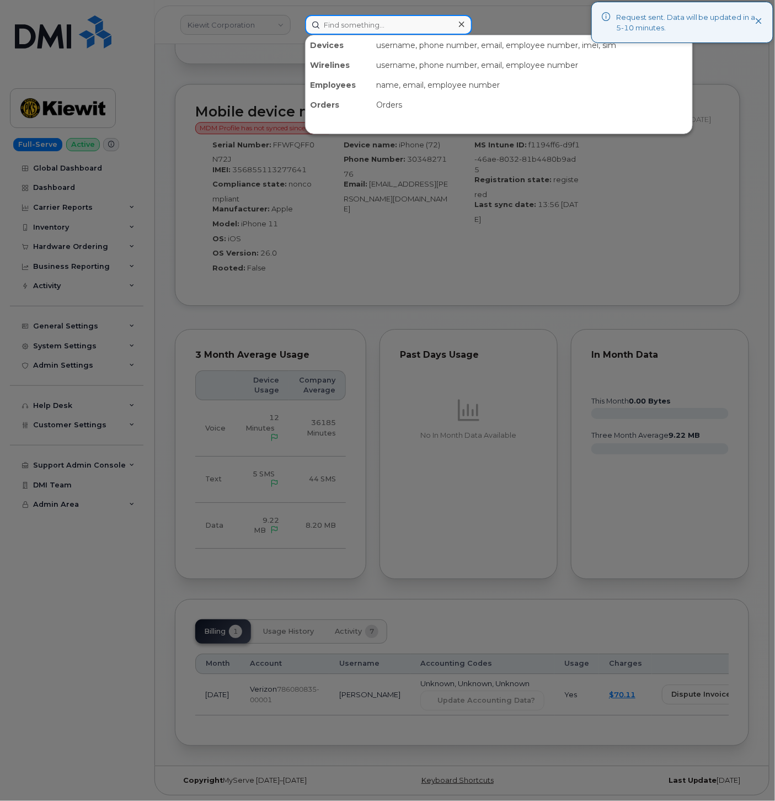
paste input "5324558784"
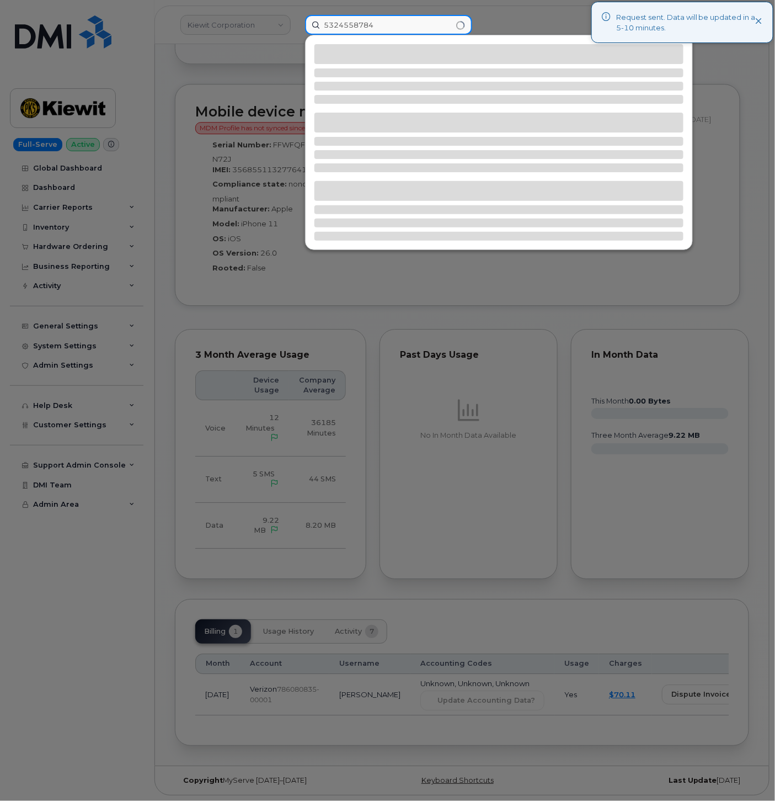
type input "5324558784"
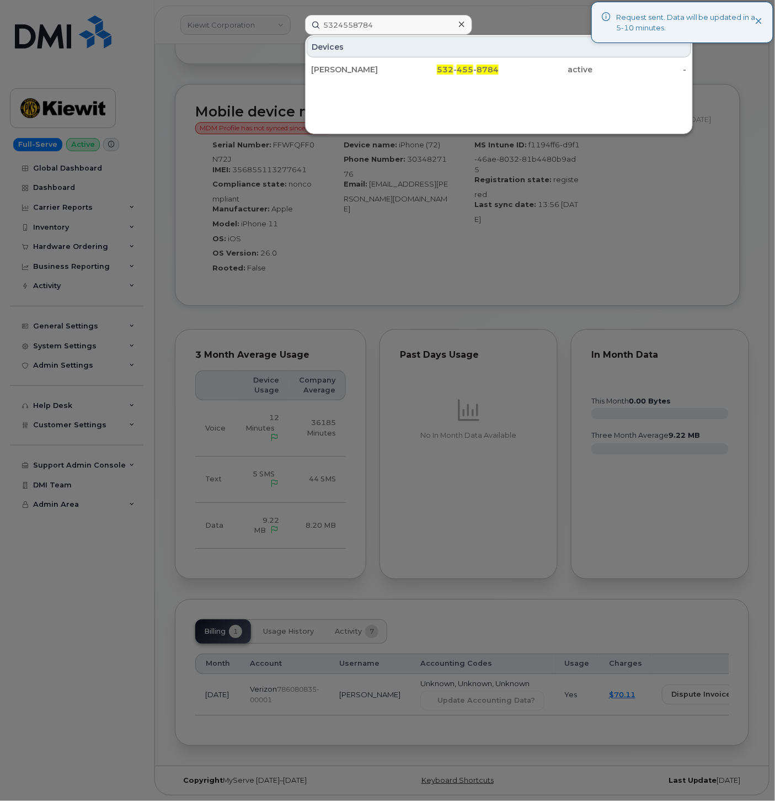
drag, startPoint x: 390, startPoint y: 69, endPoint x: 240, endPoint y: 40, distance: 152.2
click at [390, 69] on div "ETHAN GODFREY" at bounding box center [358, 69] width 94 height 11
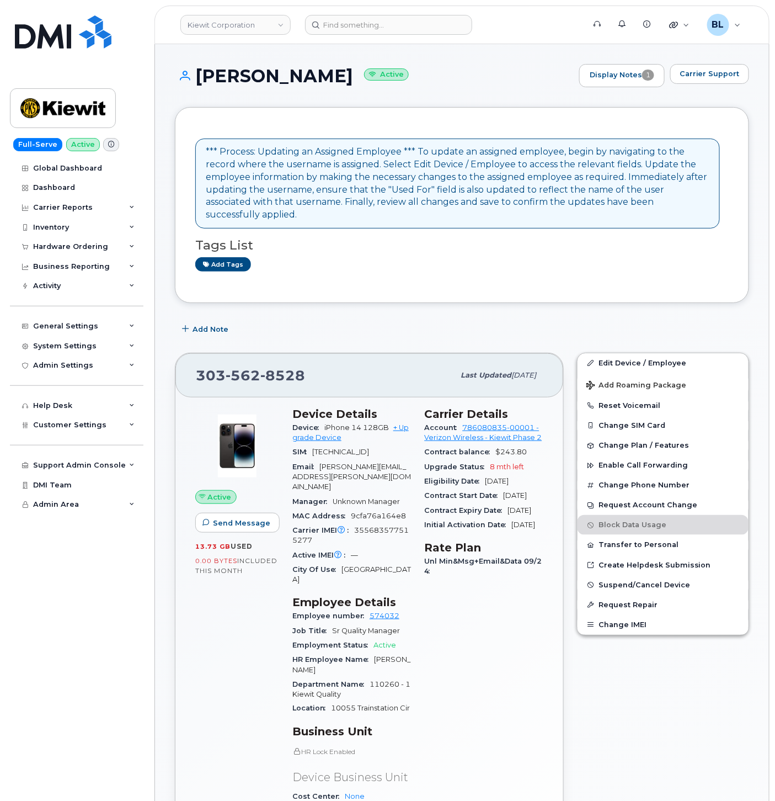
drag, startPoint x: 359, startPoint y: 254, endPoint x: 356, endPoint y: 244, distance: 10.8
click at [359, 257] on div "Add tags" at bounding box center [457, 264] width 525 height 14
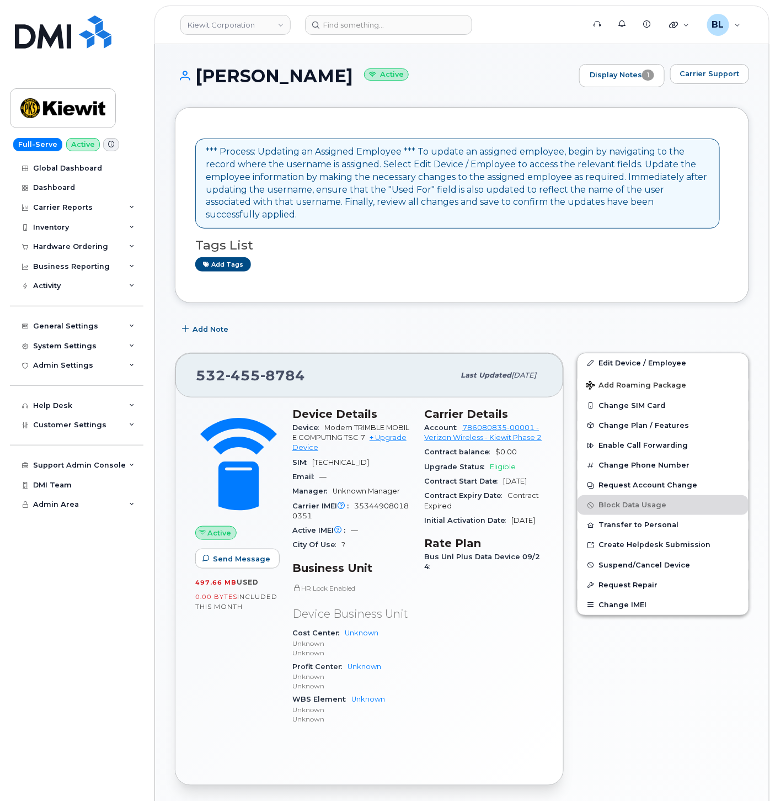
click at [247, 367] on span "455" at bounding box center [243, 375] width 35 height 17
copy span "532 455 8784"
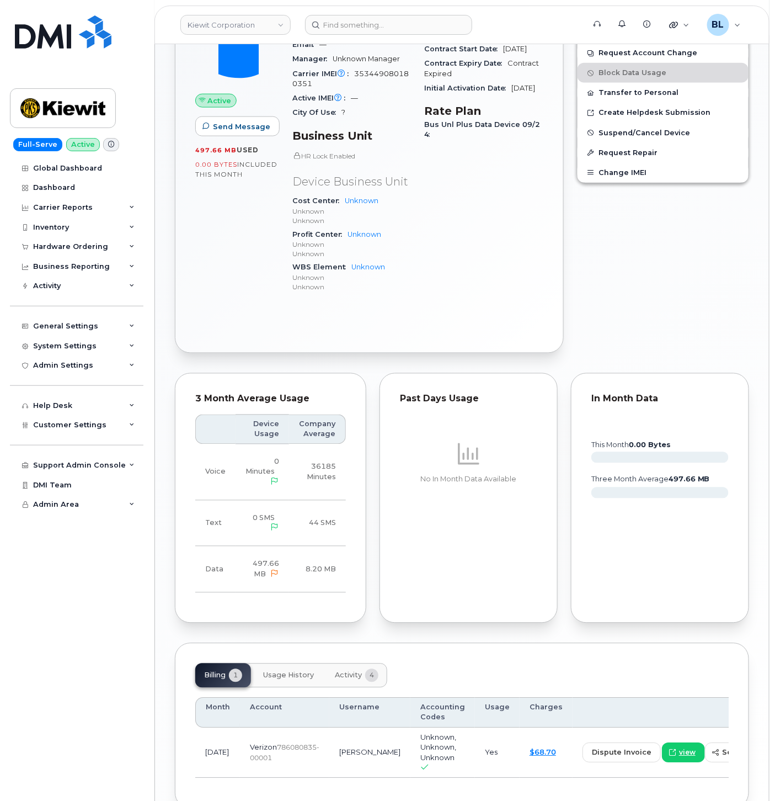
scroll to position [497, 0]
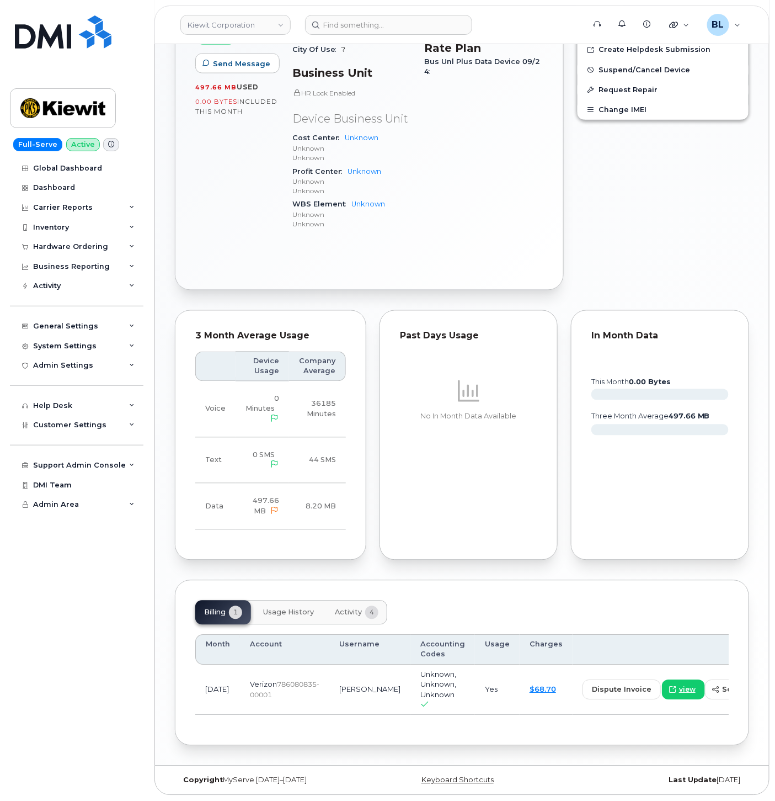
click at [363, 268] on div "Active Send Message 497.66 MB  used 0.00 Bytes  included this month Device Deta…" at bounding box center [369, 95] width 388 height 387
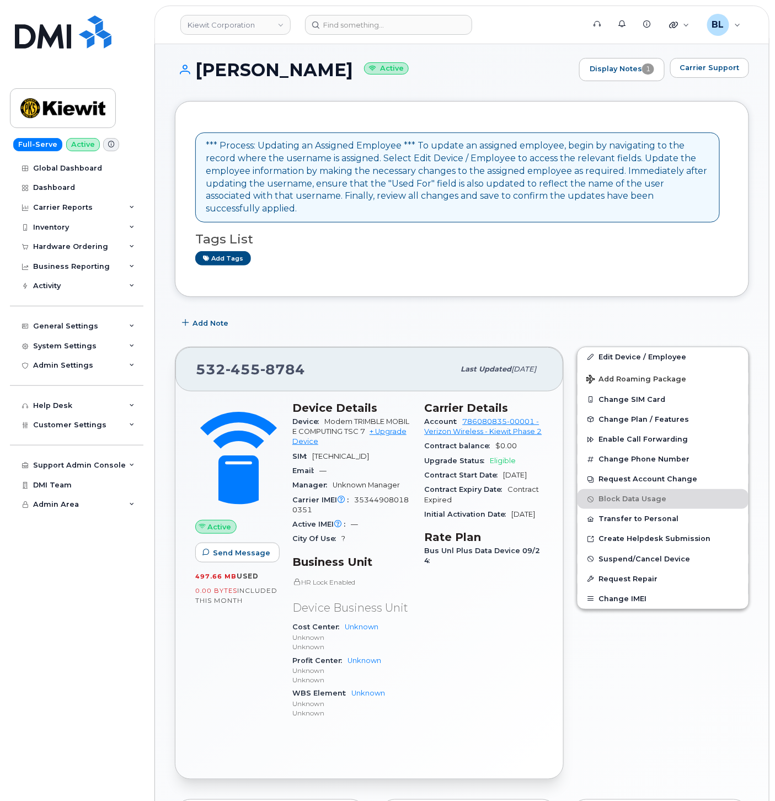
click at [306, 313] on div "Add Note" at bounding box center [462, 323] width 574 height 20
click at [255, 361] on span "455" at bounding box center [243, 369] width 35 height 17
copy span "532 455 8784"
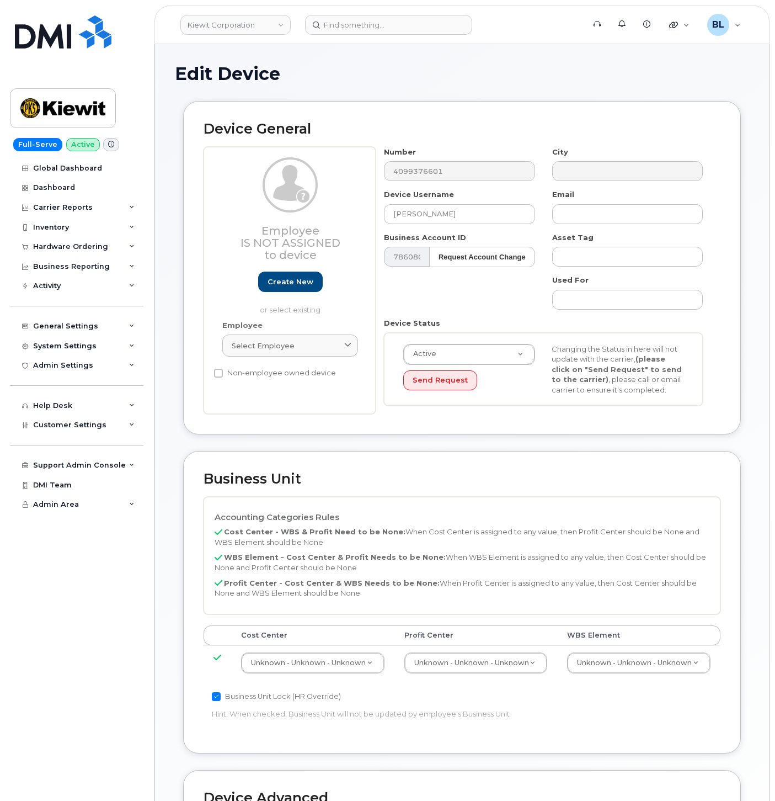
select select "29584743"
drag, startPoint x: 438, startPoint y: 210, endPoint x: 458, endPoint y: 212, distance: 21.0
click at [438, 210] on input "[PERSON_NAME]" at bounding box center [459, 214] width 151 height 20
drag, startPoint x: 468, startPoint y: 211, endPoint x: 370, endPoint y: 205, distance: 98.4
click at [370, 205] on div "Employee Is not assigned to device Create new or select existing Employee Selec…" at bounding box center [462, 281] width 517 height 268
